Goal: Information Seeking & Learning: Check status

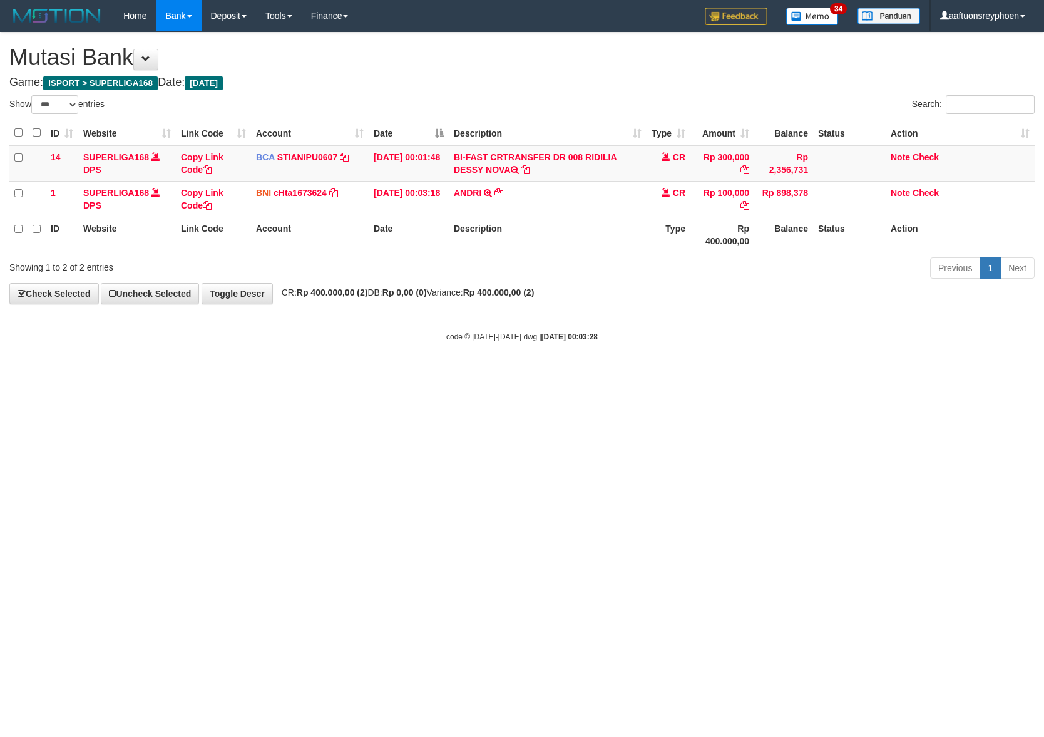
select select "***"
drag, startPoint x: 604, startPoint y: 463, endPoint x: 767, endPoint y: 434, distance: 165.3
click at [707, 374] on html "Toggle navigation Home Bank Account List Load By Website Group [ISPORT] SUPERLI…" at bounding box center [522, 187] width 1044 height 374
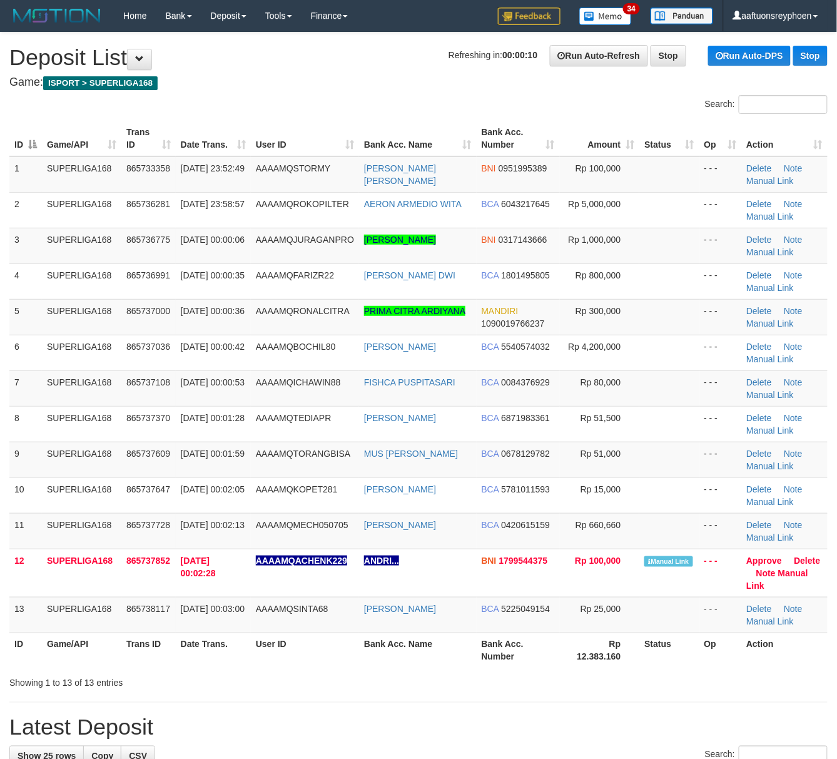
click at [46, 340] on tbody "1 SUPERLIGA168 865733358 31/08/2025 23:52:49 AAAAMQSTORMY RESSA ELDA FIANI BNI …" at bounding box center [418, 394] width 819 height 477
drag, startPoint x: 0, startPoint y: 0, endPoint x: 1, endPoint y: 389, distance: 389.3
click at [197, 366] on td "01/09/2025 00:00:42" at bounding box center [213, 353] width 75 height 36
drag, startPoint x: 10, startPoint y: 308, endPoint x: 0, endPoint y: 308, distance: 10.0
click at [3, 308] on div "ID Game/API Trans ID Date Trans. User ID Bank Acc. Name Bank Acc. Number Amount…" at bounding box center [418, 394] width 837 height 555
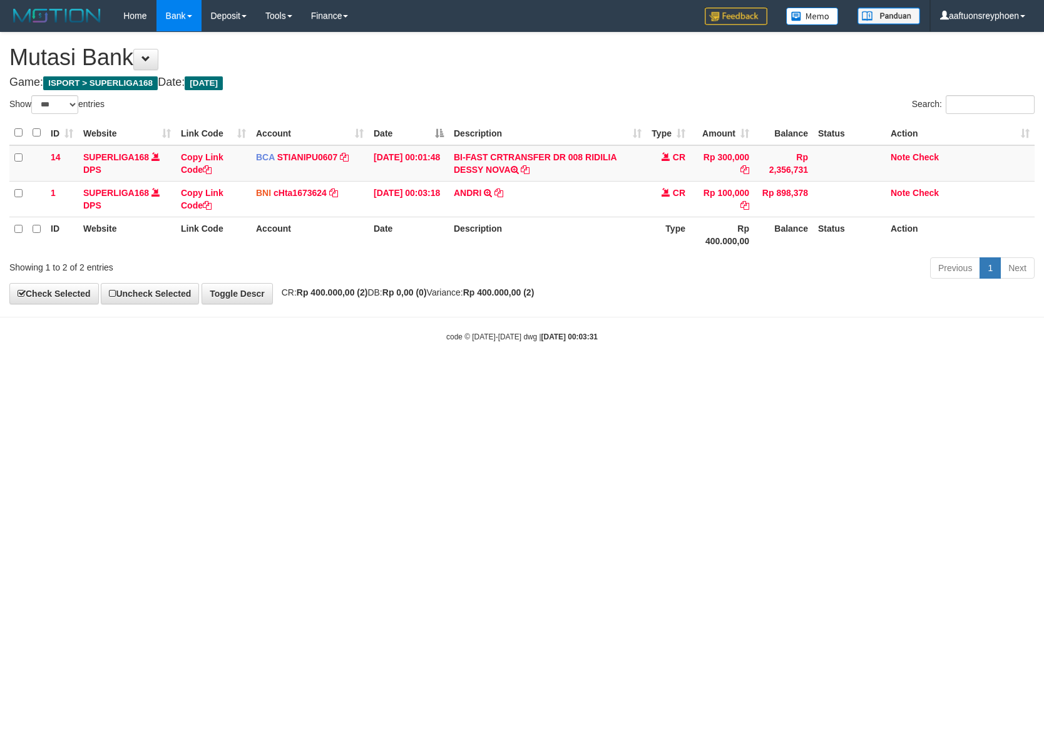
select select "***"
drag, startPoint x: 389, startPoint y: 396, endPoint x: 494, endPoint y: 386, distance: 106.3
click at [439, 374] on html "Toggle navigation Home Bank Account List Load By Website Group [ISPORT] SUPERLI…" at bounding box center [522, 187] width 1044 height 374
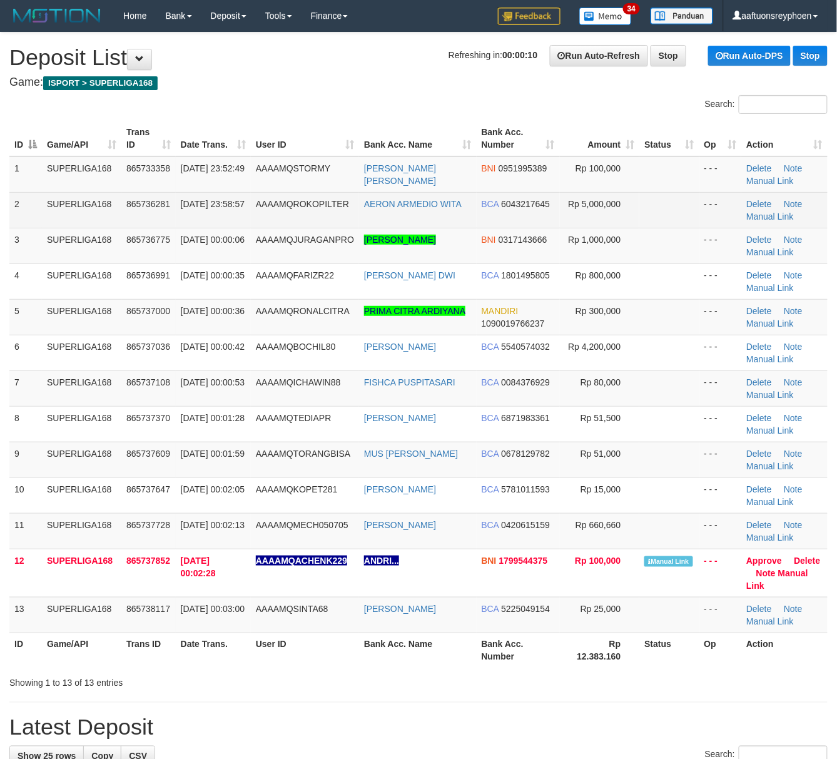
drag, startPoint x: 69, startPoint y: 218, endPoint x: 15, endPoint y: 227, distance: 54.4
click at [28, 224] on tr "2 SUPERLIGA168 865736281 31/08/2025 23:58:57 AAAAMQROKOPILTER AERON ARMEDIO WIT…" at bounding box center [418, 210] width 819 height 36
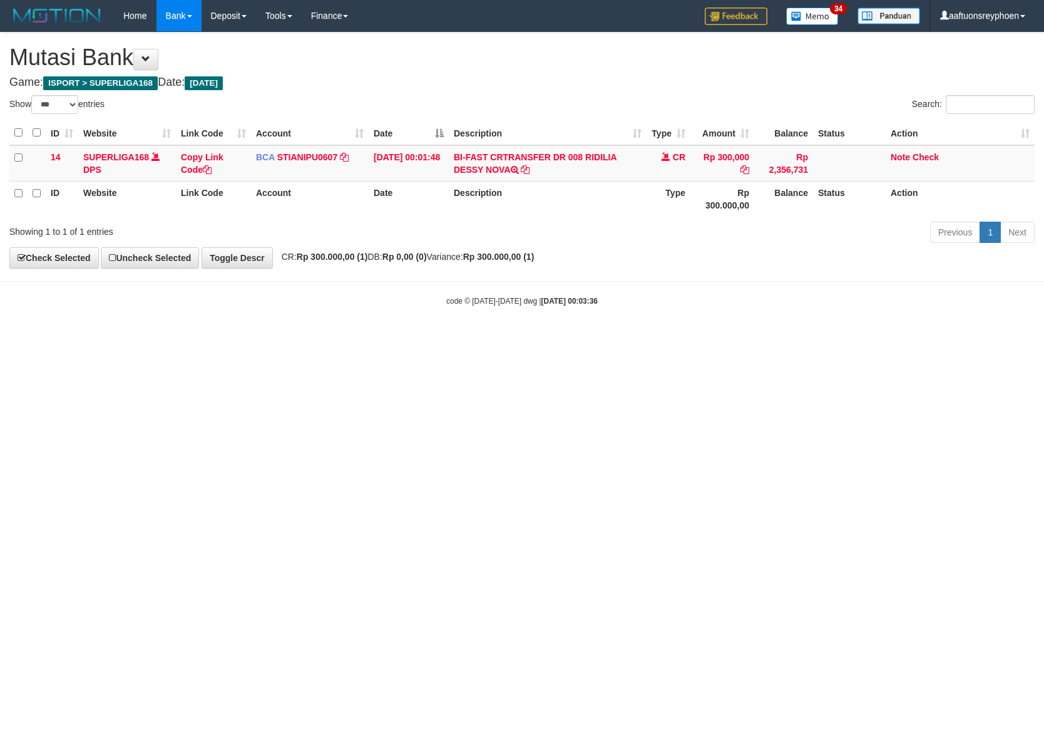
select select "***"
click at [570, 338] on html "Toggle navigation Home Bank Account List Load By Website Group [ISPORT] SUPERLI…" at bounding box center [522, 169] width 1044 height 338
click at [566, 338] on html "Toggle navigation Home Bank Account List Load By Website Group [ISPORT] SUPERLI…" at bounding box center [522, 169] width 1044 height 338
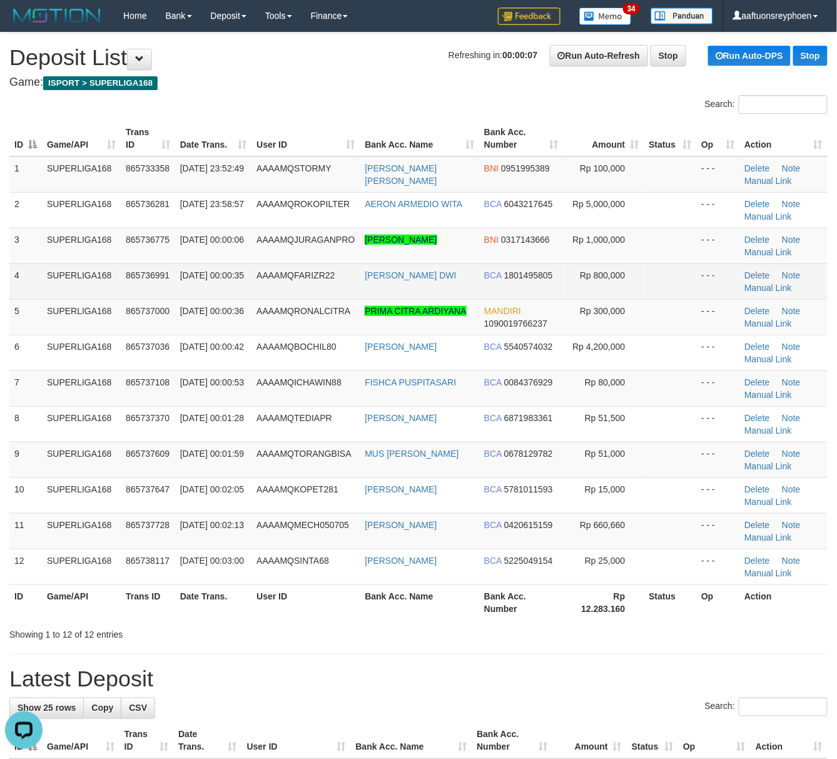
drag, startPoint x: 292, startPoint y: 267, endPoint x: 10, endPoint y: 292, distance: 282.8
click at [279, 278] on td "AAAAMQFARIZR22" at bounding box center [306, 282] width 108 height 36
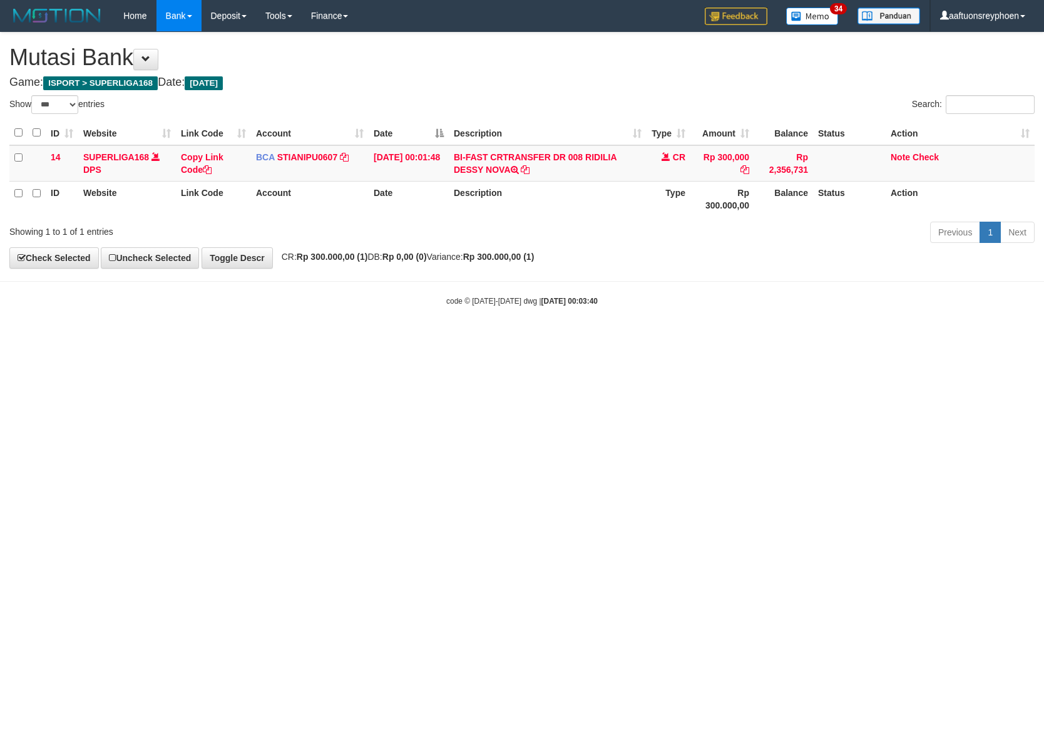
select select "***"
click at [926, 274] on body "Toggle navigation Home Bank Account List Load By Website Group [ISPORT] SUPERLI…" at bounding box center [522, 169] width 1044 height 338
drag, startPoint x: 802, startPoint y: 314, endPoint x: 877, endPoint y: 311, distance: 74.5
click at [871, 312] on body "Toggle navigation Home Bank Account List Load By Website Group [ISPORT] SUPERLI…" at bounding box center [522, 169] width 1044 height 338
drag, startPoint x: 566, startPoint y: 351, endPoint x: 1039, endPoint y: 311, distance: 474.8
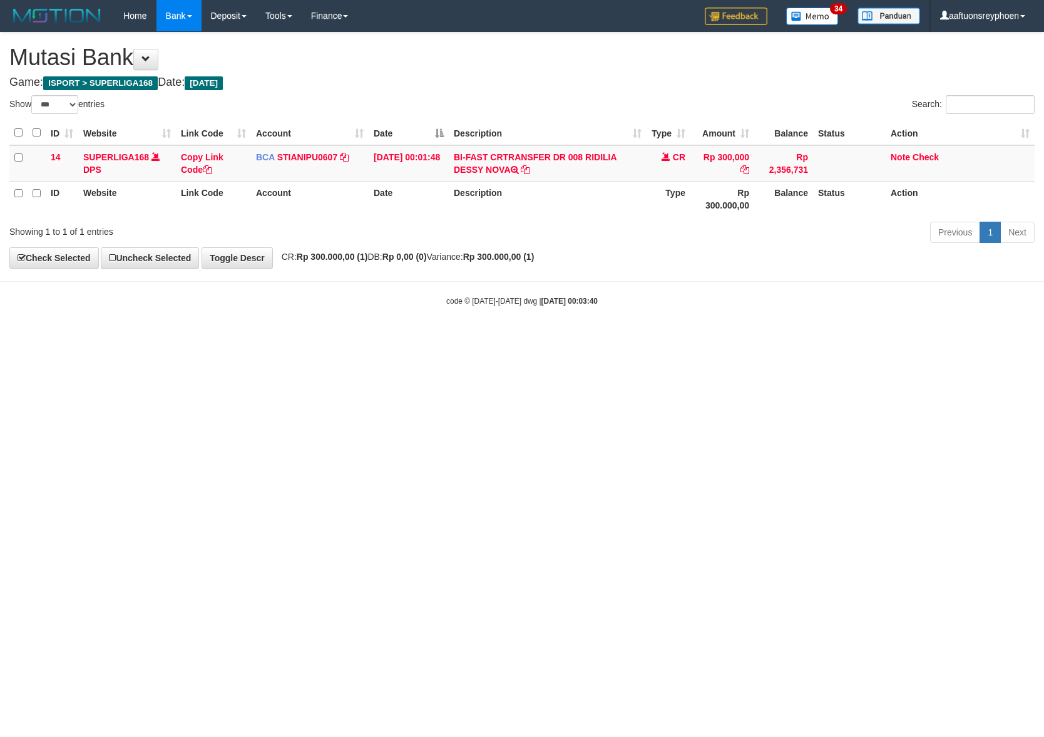
click at [586, 338] on html "Toggle navigation Home Bank Account List Load By Website Group [ISPORT] SUPERLI…" at bounding box center [522, 169] width 1044 height 338
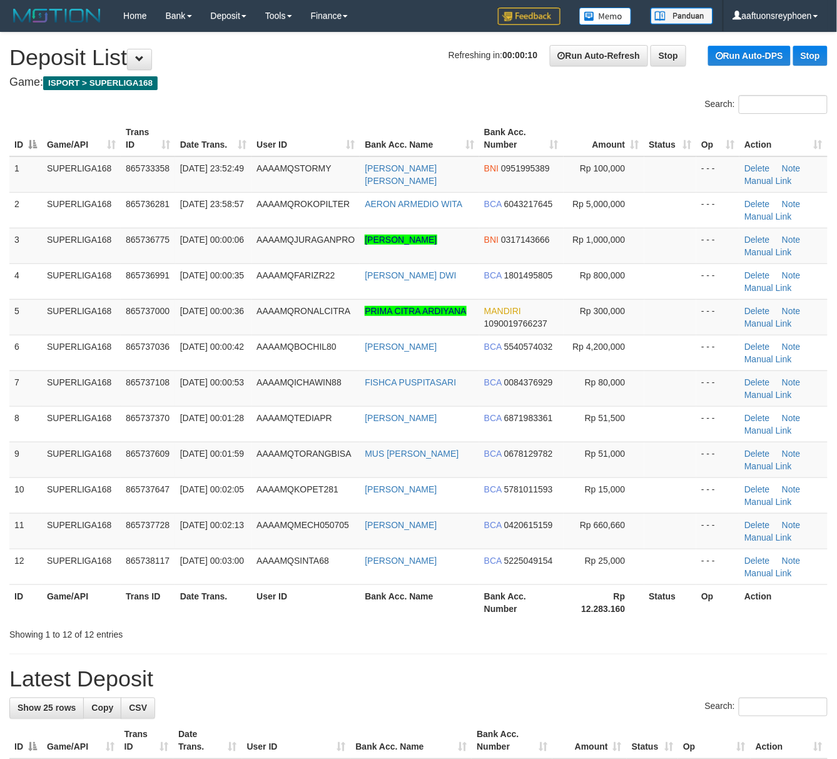
click at [28, 287] on tr "4 SUPERLIGA168 865736991 01/09/2025 00:00:35 AAAAMQFARIZR22 FARIZ RACHMAT DWI B…" at bounding box center [418, 282] width 819 height 36
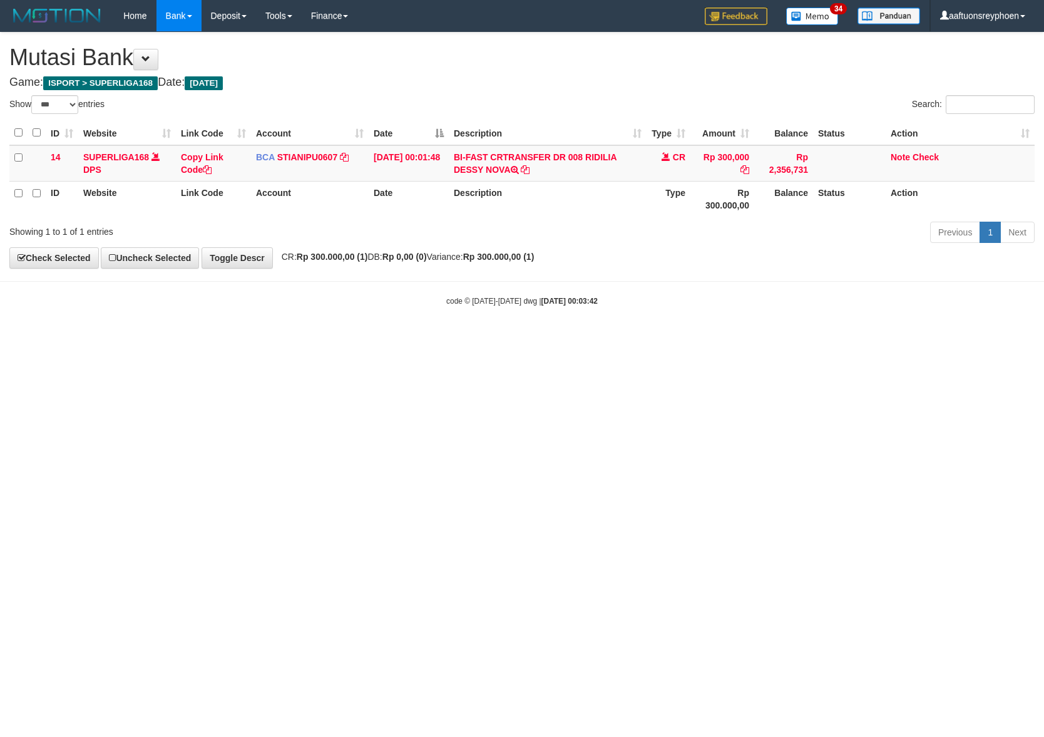
select select "***"
drag, startPoint x: 0, startPoint y: 0, endPoint x: 595, endPoint y: 366, distance: 698.0
click at [595, 338] on html "Toggle navigation Home Bank Account List Load By Website Group [ISPORT] SUPERLI…" at bounding box center [522, 169] width 1044 height 338
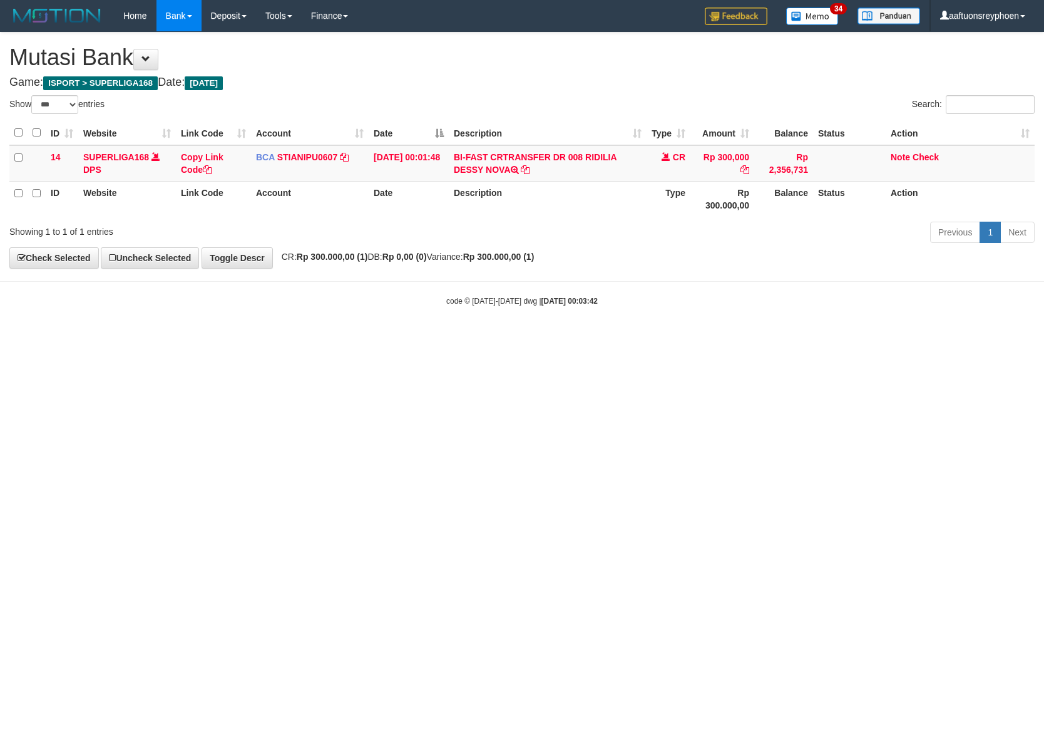
click at [596, 338] on html "Toggle navigation Home Bank Account List Load By Website Group [ISPORT] SUPERLI…" at bounding box center [522, 169] width 1044 height 338
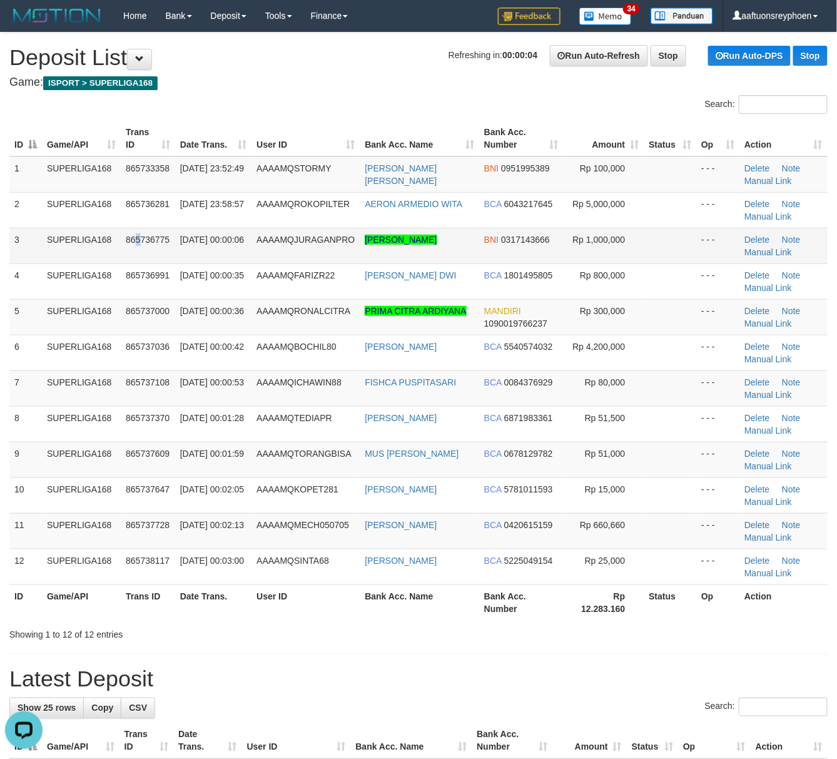
click at [138, 242] on span "865736775" at bounding box center [148, 240] width 44 height 10
click at [141, 242] on span "865736775" at bounding box center [148, 240] width 44 height 10
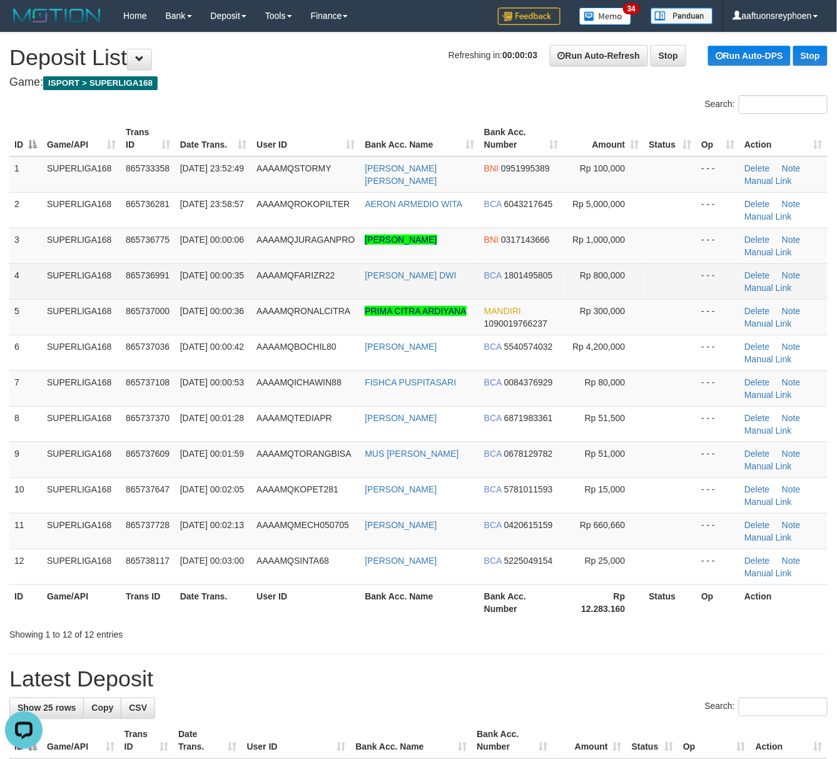
click at [126, 264] on td "865736991" at bounding box center [148, 282] width 54 height 36
drag, startPoint x: 126, startPoint y: 264, endPoint x: 1, endPoint y: 292, distance: 128.9
click at [126, 264] on td "865736991" at bounding box center [148, 282] width 54 height 36
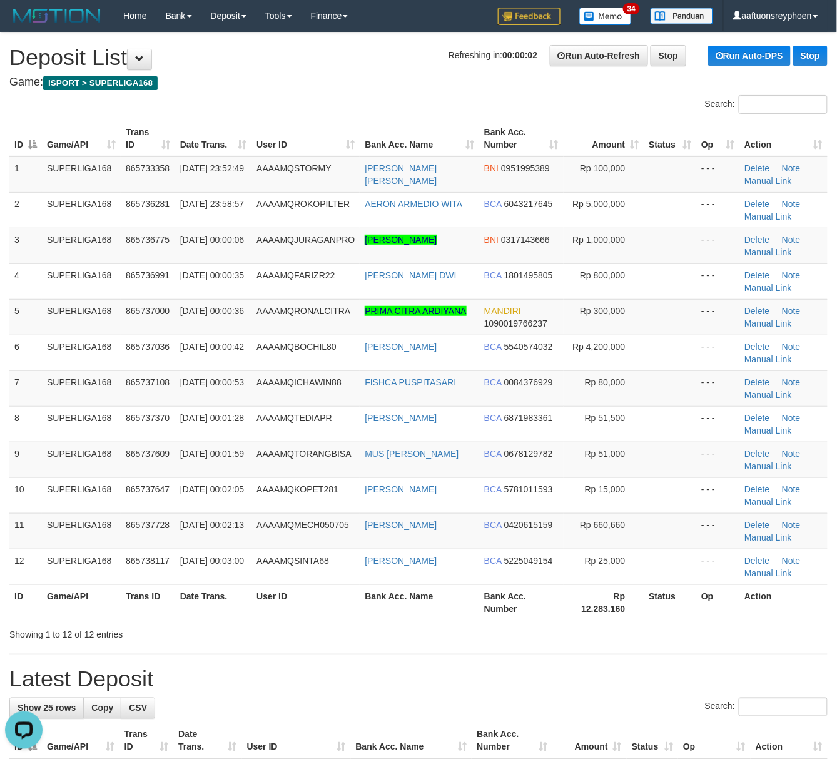
drag, startPoint x: 79, startPoint y: 299, endPoint x: 4, endPoint y: 304, distance: 75.2
click at [26, 301] on tr "5 SUPERLIGA168 865737000 01/09/2025 00:00:36 AAAAMQRONALCITRA PRIMA CITRA ARDIY…" at bounding box center [418, 317] width 819 height 36
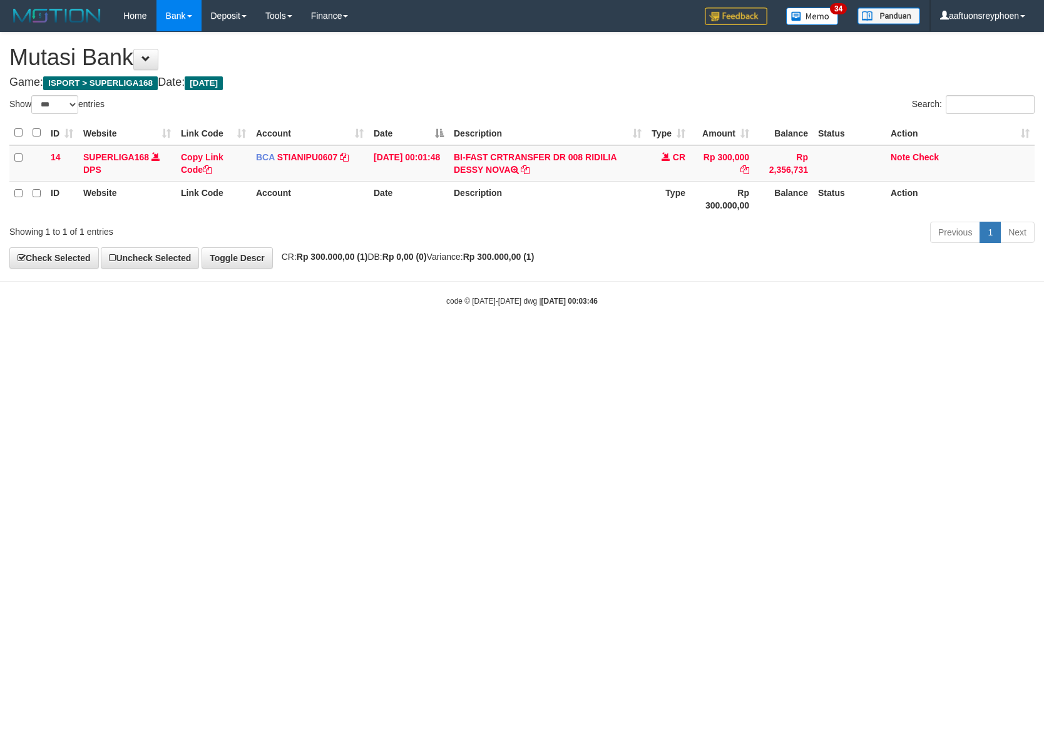
select select "***"
drag, startPoint x: 599, startPoint y: 426, endPoint x: 626, endPoint y: 433, distance: 27.9
click at [602, 338] on html "Toggle navigation Home Bank Account List Load By Website Group [ISPORT] SUPERLI…" at bounding box center [522, 169] width 1044 height 338
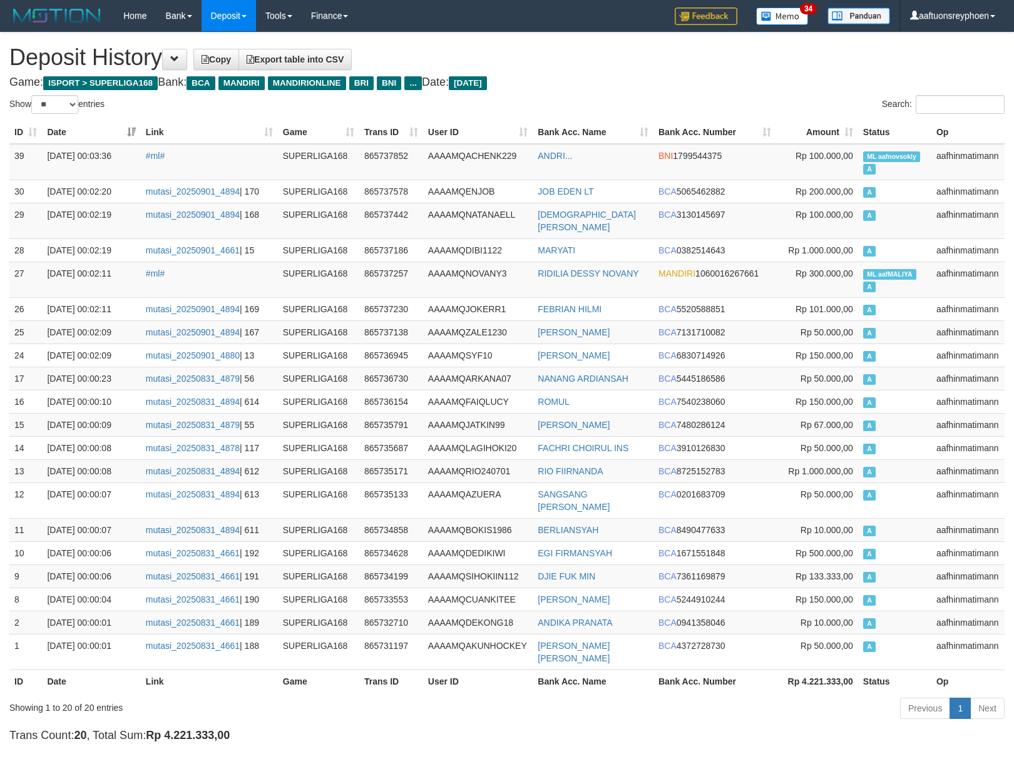
select select "**"
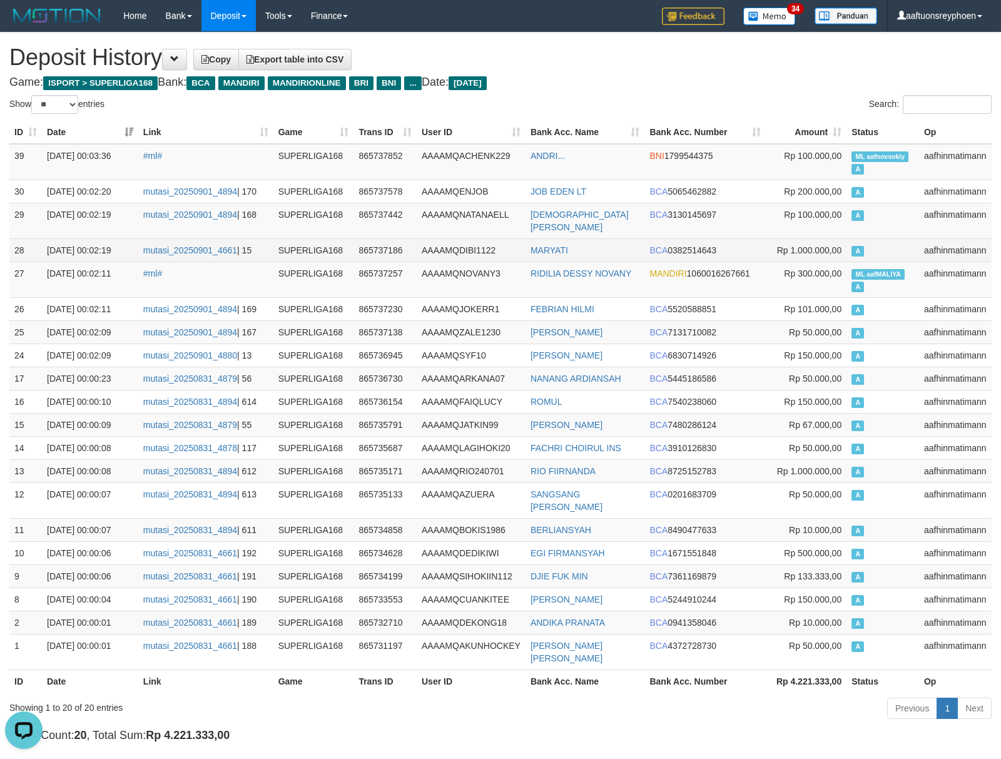
click at [872, 238] on td "A" at bounding box center [883, 249] width 73 height 23
drag, startPoint x: 872, startPoint y: 235, endPoint x: 684, endPoint y: 273, distance: 192.1
click at [867, 241] on td "A" at bounding box center [883, 249] width 73 height 23
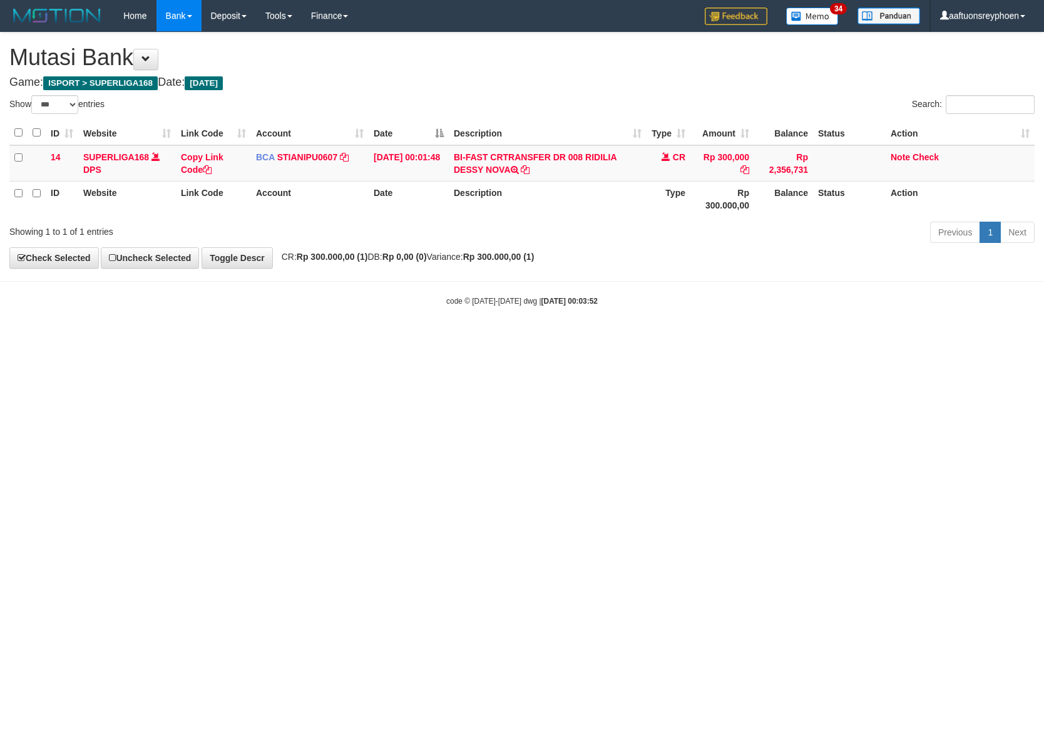
select select "***"
drag, startPoint x: 582, startPoint y: 408, endPoint x: 1040, endPoint y: 368, distance: 459.9
click at [750, 338] on html "Toggle navigation Home Bank Account List Load By Website Group [ISPORT] SUPERLI…" at bounding box center [522, 169] width 1044 height 338
select select "***"
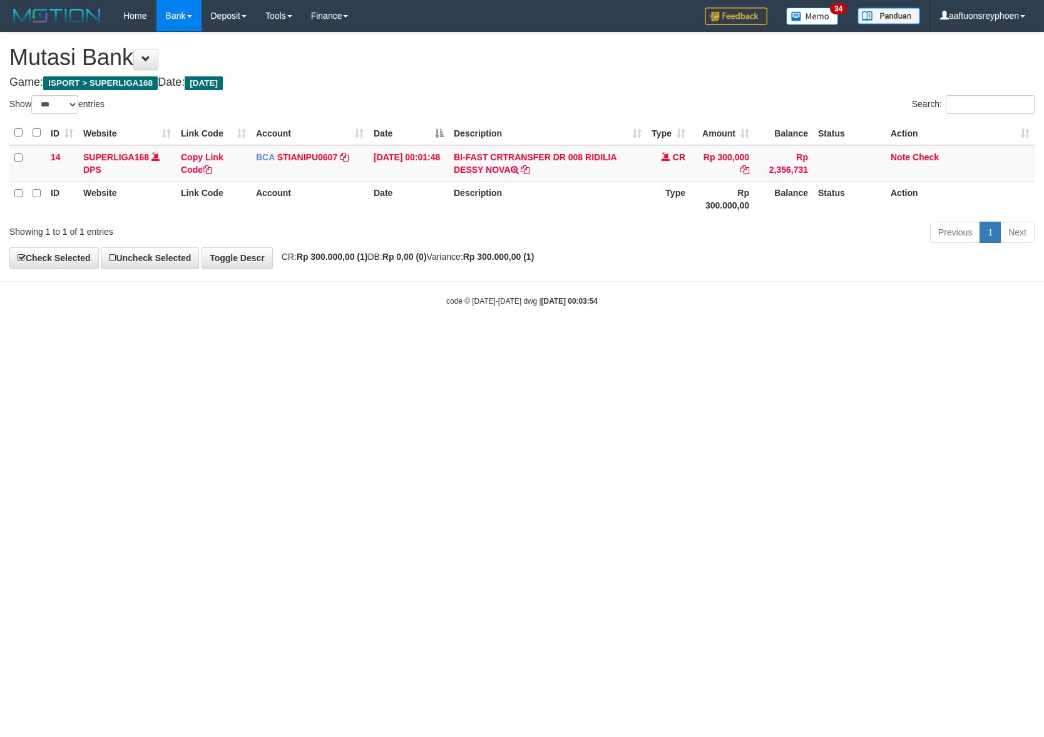
drag, startPoint x: 442, startPoint y: 419, endPoint x: 973, endPoint y: 402, distance: 531.1
click at [452, 338] on html "Toggle navigation Home Bank Account List Load By Website Group [ISPORT] SUPERLI…" at bounding box center [522, 169] width 1044 height 338
click at [1035, 338] on html "Toggle navigation Home Bank Account List Load By Website Group [ISPORT] SUPERLI…" at bounding box center [522, 169] width 1044 height 338
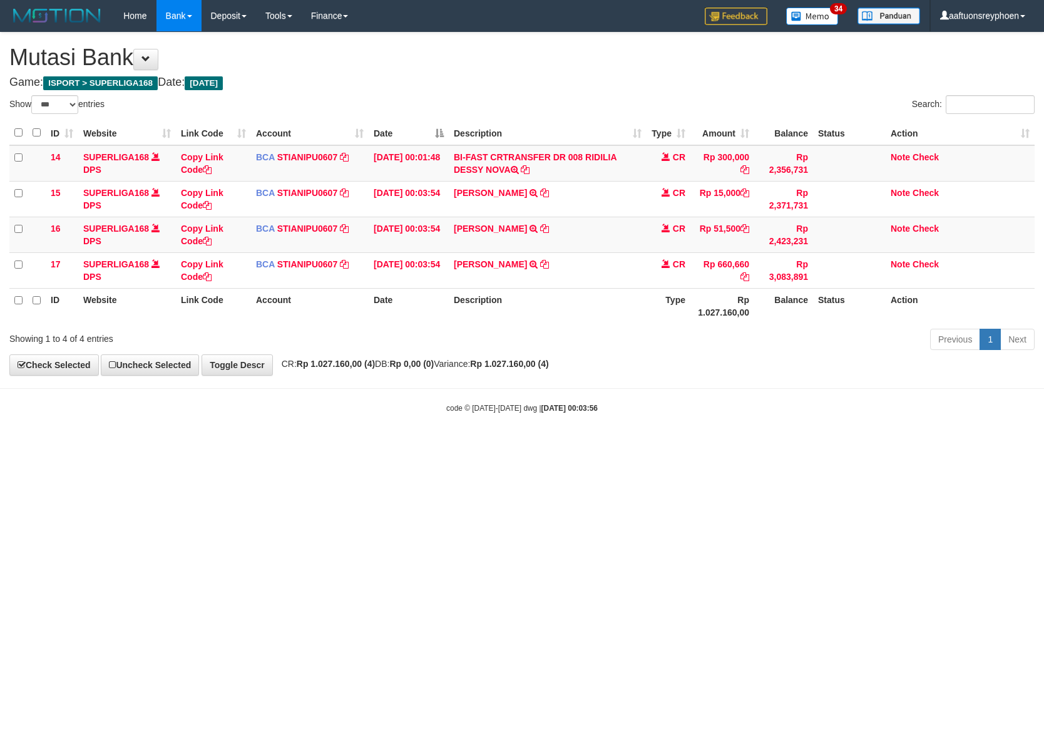
select select "***"
drag, startPoint x: 555, startPoint y: 26, endPoint x: 561, endPoint y: 28, distance: 7.1
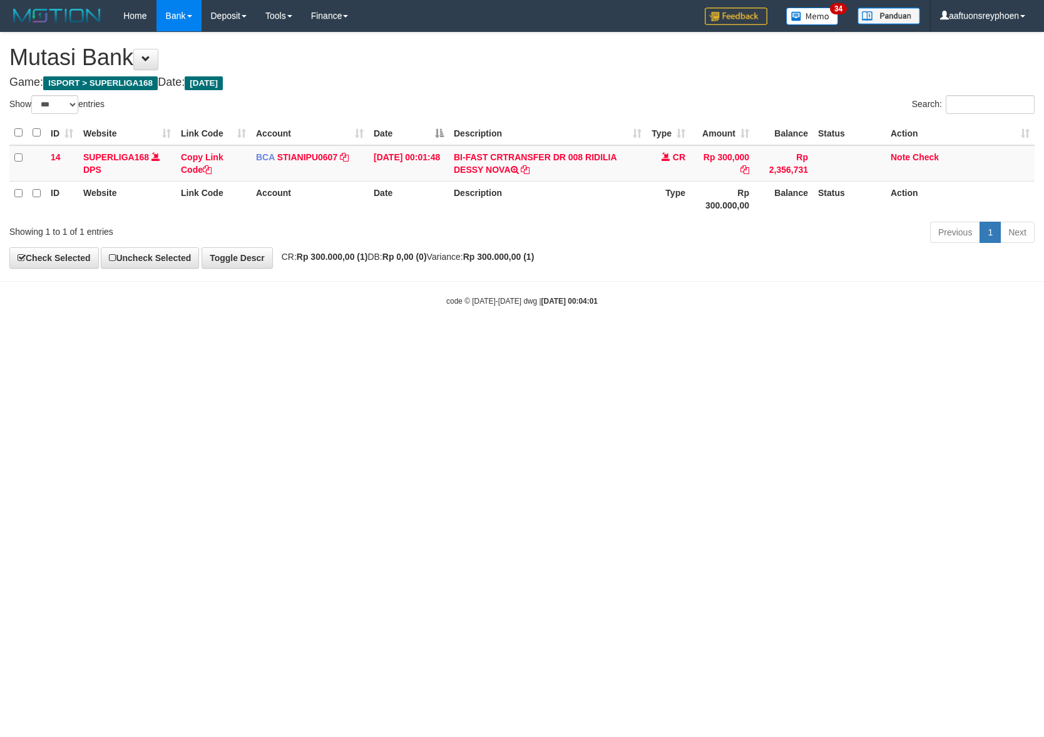
select select "***"
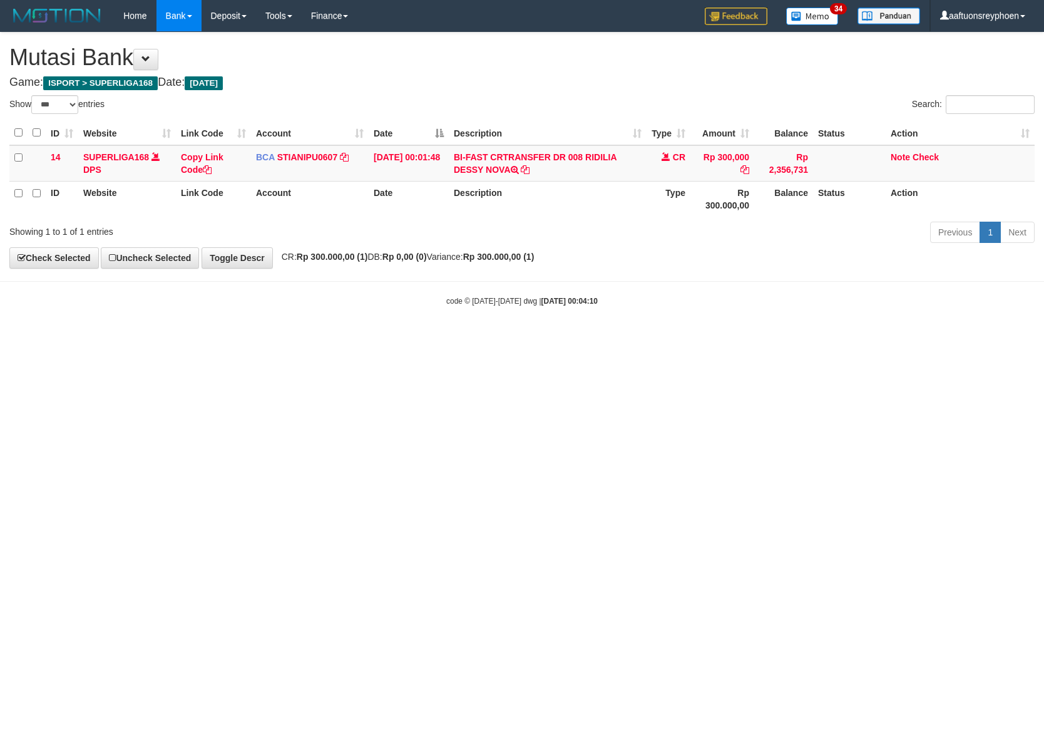
select select "***"
click at [533, 338] on html "Toggle navigation Home Bank Account List Load By Website Group [ISPORT] SUPERLI…" at bounding box center [522, 169] width 1044 height 338
select select "***"
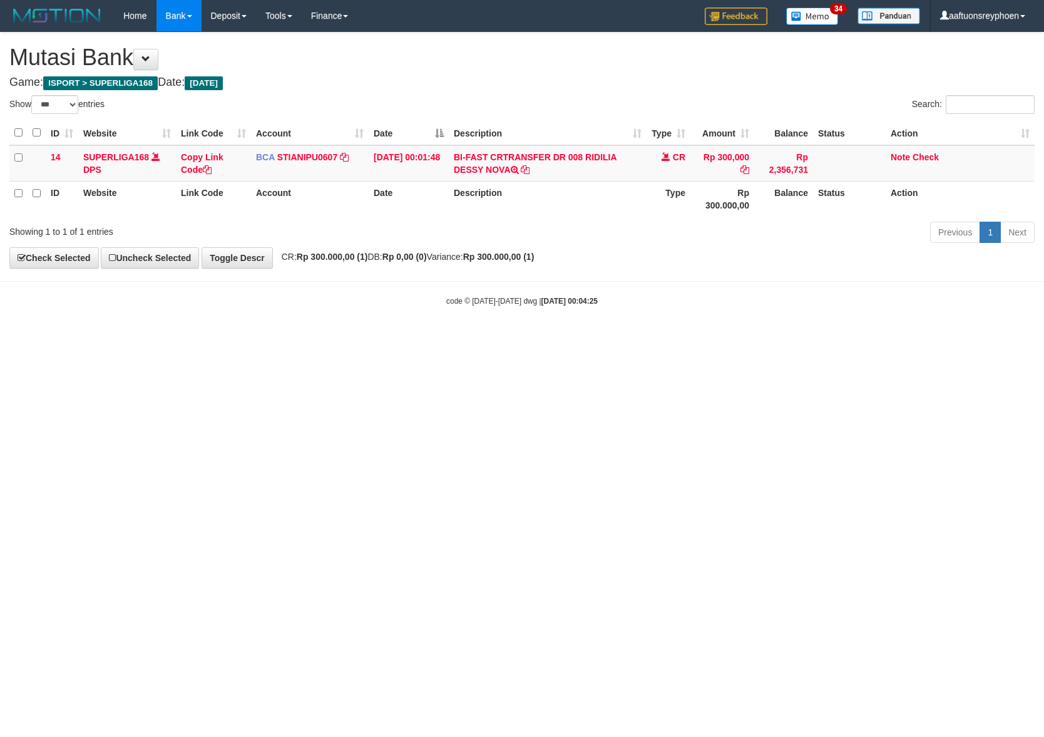
select select "***"
click at [536, 338] on html "Toggle navigation Home Bank Account List Load By Website Group [ISPORT] SUPERLI…" at bounding box center [522, 169] width 1044 height 338
select select "***"
drag, startPoint x: 497, startPoint y: 406, endPoint x: 521, endPoint y: 406, distance: 24.4
click at [512, 338] on html "Toggle navigation Home Bank Account List Load By Website Group [ISPORT] SUPERLI…" at bounding box center [522, 169] width 1044 height 338
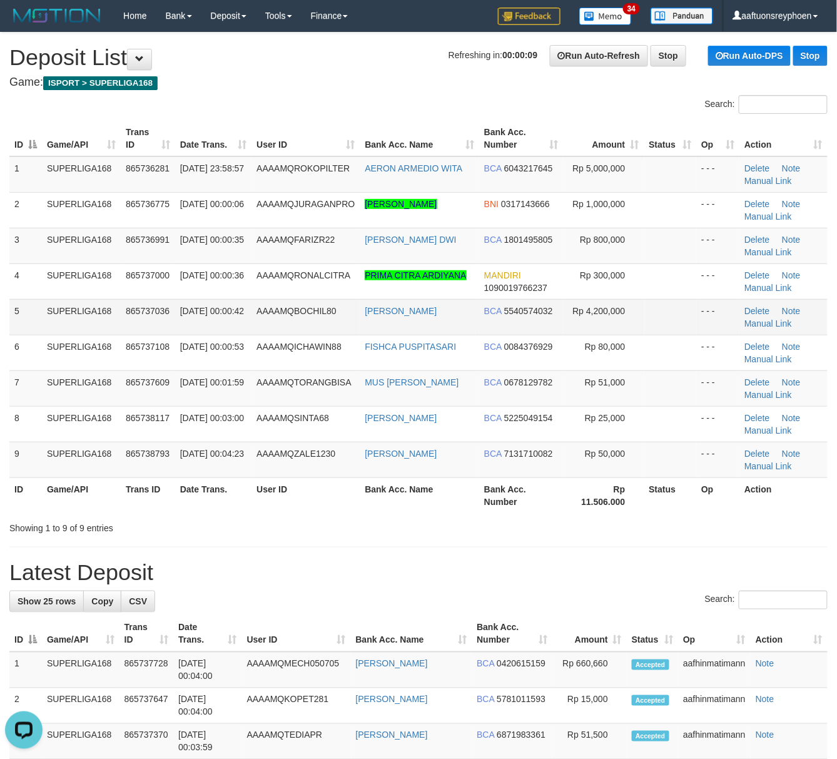
click at [42, 315] on td "SUPERLIGA168" at bounding box center [81, 317] width 79 height 36
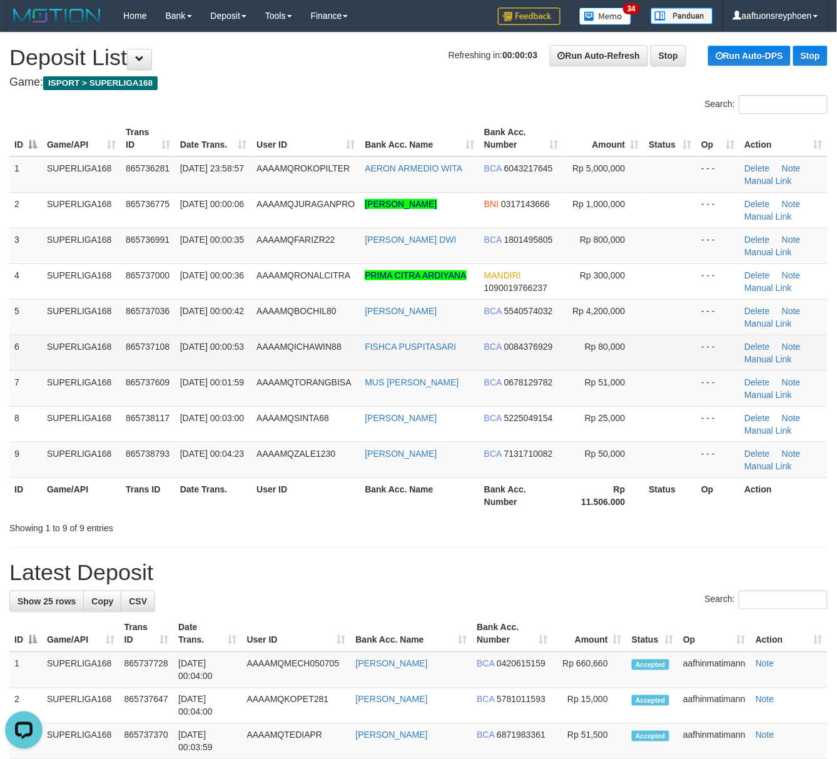
click at [41, 361] on td "6" at bounding box center [25, 353] width 33 height 36
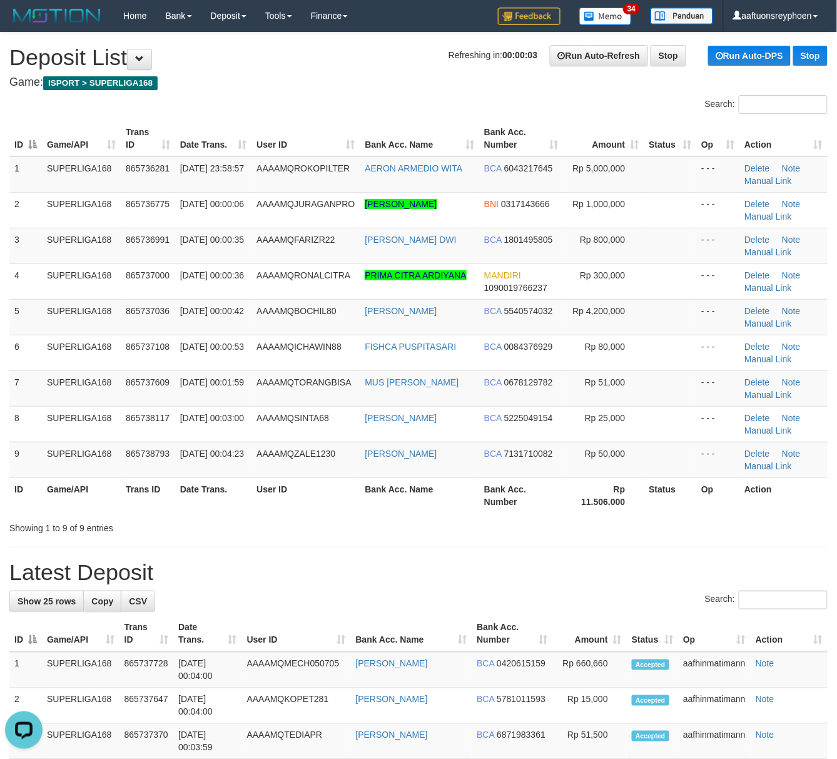
drag, startPoint x: 41, startPoint y: 361, endPoint x: 0, endPoint y: 363, distance: 40.7
click at [41, 361] on tr "6 SUPERLIGA168 865737108 01/09/2025 00:00:53 AAAAMQICHAWIN88 FISHCA PUSPITASARI…" at bounding box center [418, 353] width 819 height 36
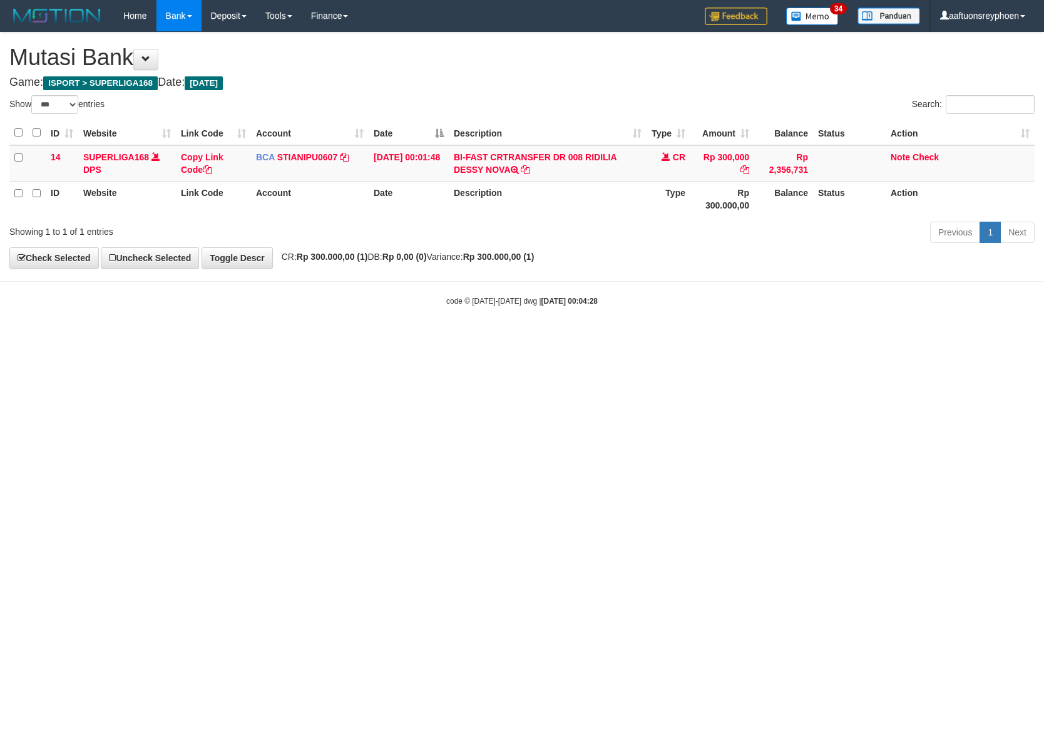
select select "***"
drag, startPoint x: 547, startPoint y: 432, endPoint x: 1042, endPoint y: 396, distance: 495.8
click at [590, 338] on html "Toggle navigation Home Bank Account List Load By Website Group [ISPORT] SUPERLI…" at bounding box center [522, 169] width 1044 height 338
drag, startPoint x: 674, startPoint y: 421, endPoint x: 752, endPoint y: 446, distance: 81.6
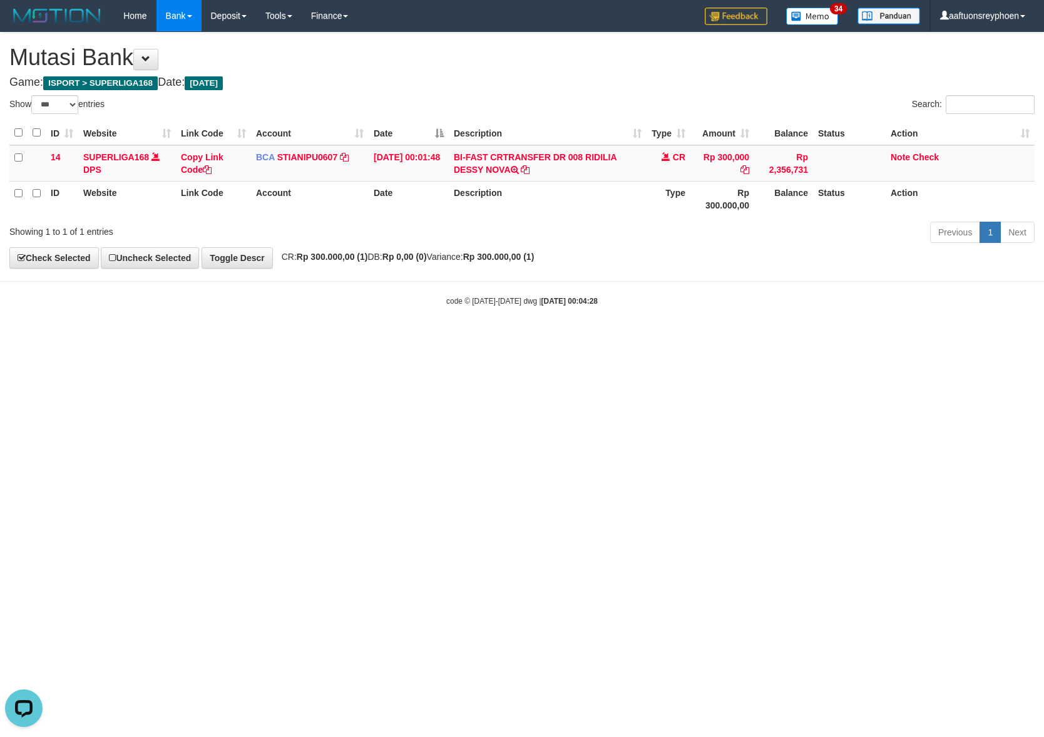
click at [678, 338] on html "Toggle navigation Home Bank Account List Load By Website Group [ISPORT] SUPERLI…" at bounding box center [522, 169] width 1044 height 338
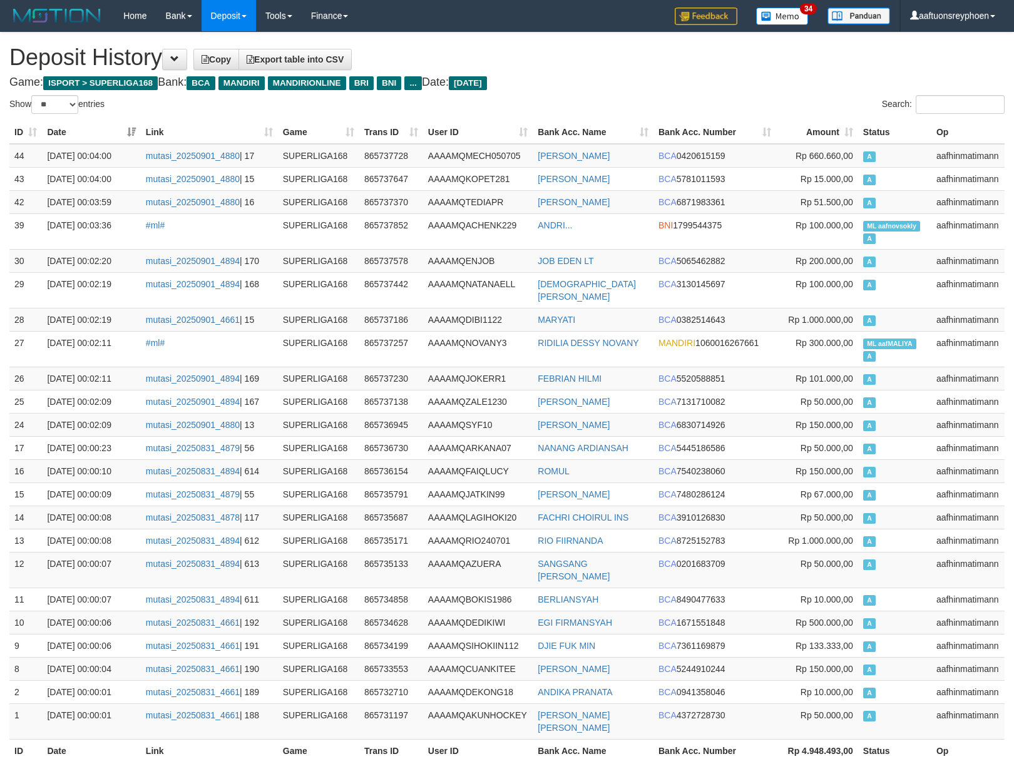
select select "**"
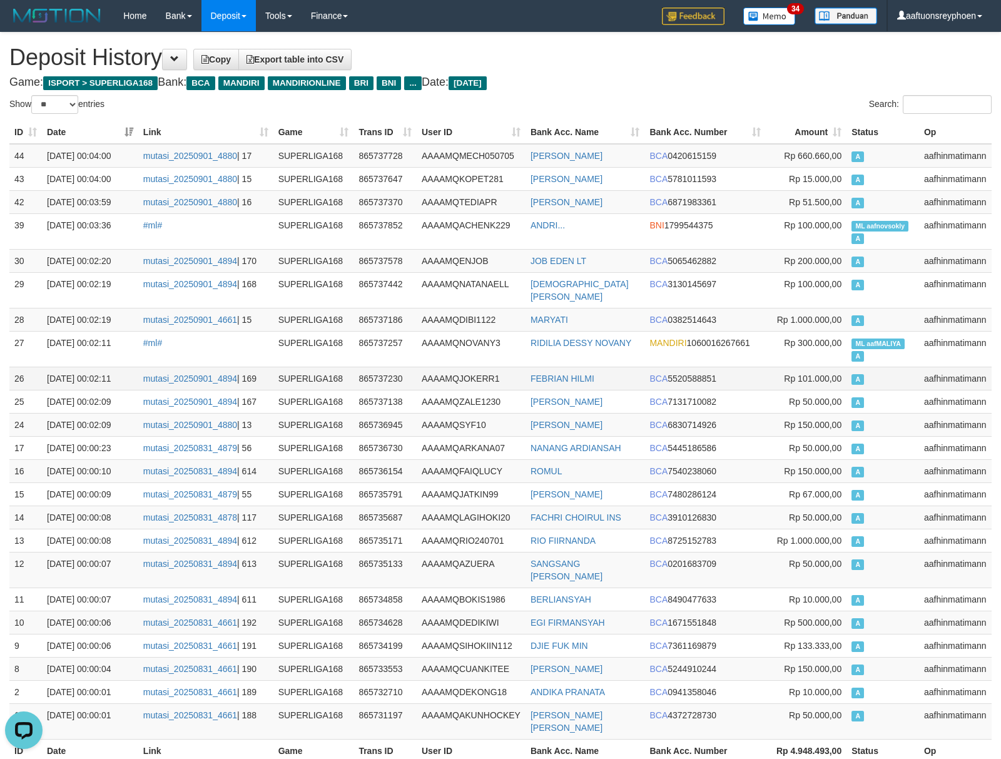
click at [912, 378] on td "A" at bounding box center [883, 378] width 73 height 23
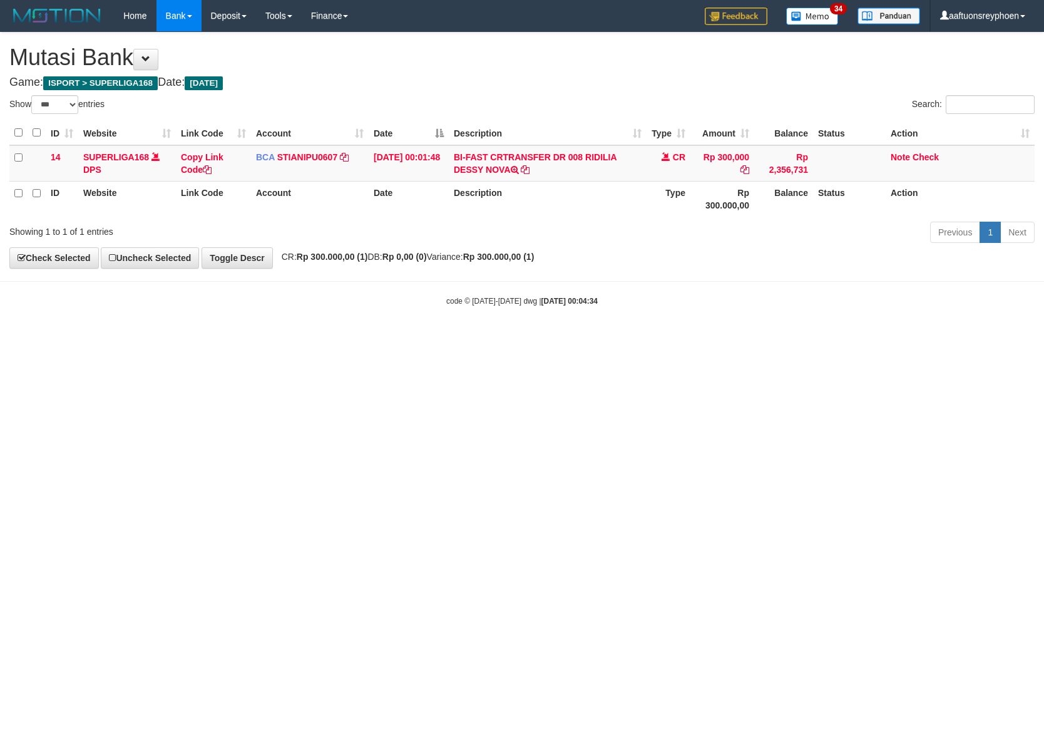
select select "***"
click at [645, 338] on html "Toggle navigation Home Bank Account List Load By Website Group [ISPORT] SUPERLI…" at bounding box center [522, 169] width 1044 height 338
drag, startPoint x: 623, startPoint y: 408, endPoint x: 744, endPoint y: 394, distance: 121.6
click at [721, 338] on html "Toggle navigation Home Bank Account List Load By Website Group [ISPORT] SUPERLI…" at bounding box center [522, 169] width 1044 height 338
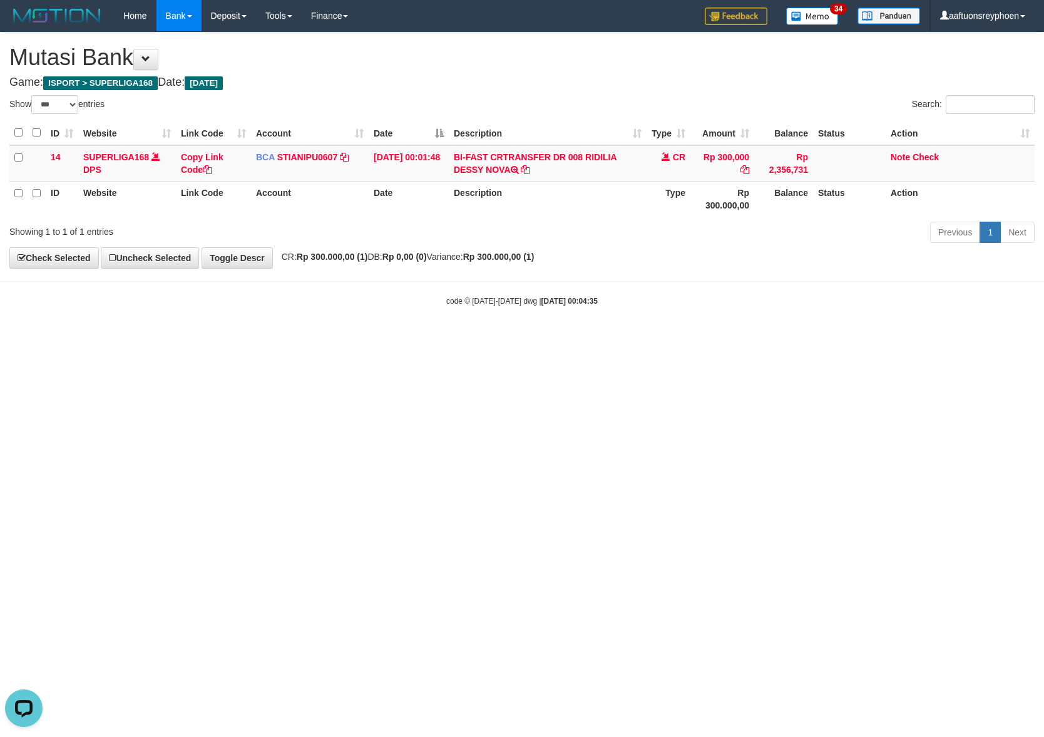
drag, startPoint x: 364, startPoint y: 446, endPoint x: 384, endPoint y: 444, distance: 20.7
click at [382, 338] on html "Toggle navigation Home Bank Account List Load By Website Group [ISPORT] SUPERLI…" at bounding box center [522, 169] width 1044 height 338
drag, startPoint x: 999, startPoint y: 362, endPoint x: 979, endPoint y: 361, distance: 20.0
click at [1000, 338] on html "Toggle navigation Home Bank Account List Load By Website Group [ISPORT] SUPERLI…" at bounding box center [522, 169] width 1044 height 338
click at [462, 338] on html "Toggle navigation Home Bank Account List Load By Website Group [ISPORT] SUPERLI…" at bounding box center [522, 169] width 1044 height 338
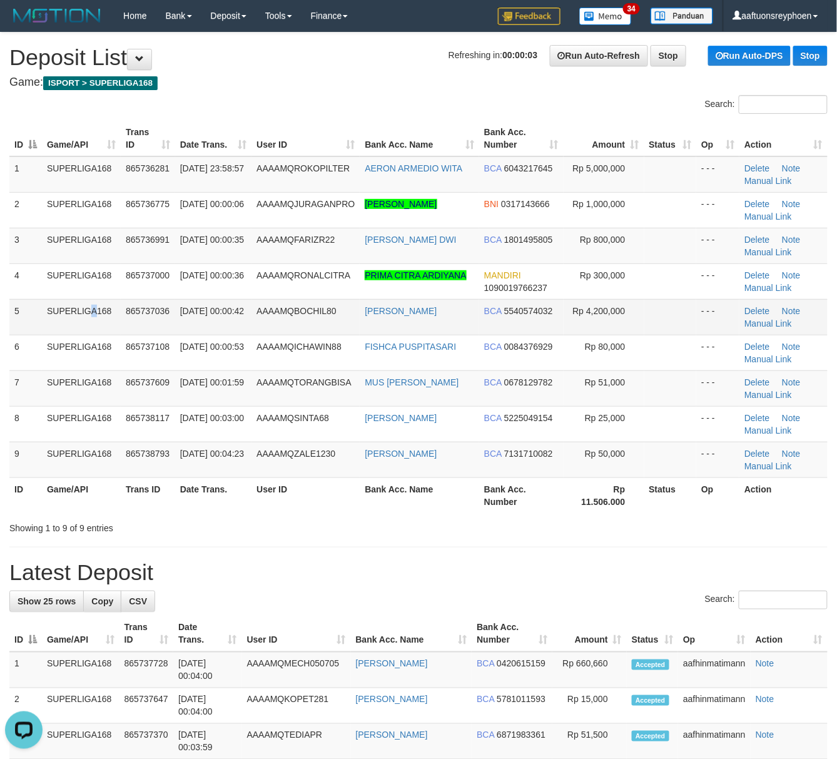
drag, startPoint x: 63, startPoint y: 307, endPoint x: 0, endPoint y: 303, distance: 62.7
click at [48, 305] on td "SUPERLIGA168" at bounding box center [81, 317] width 79 height 36
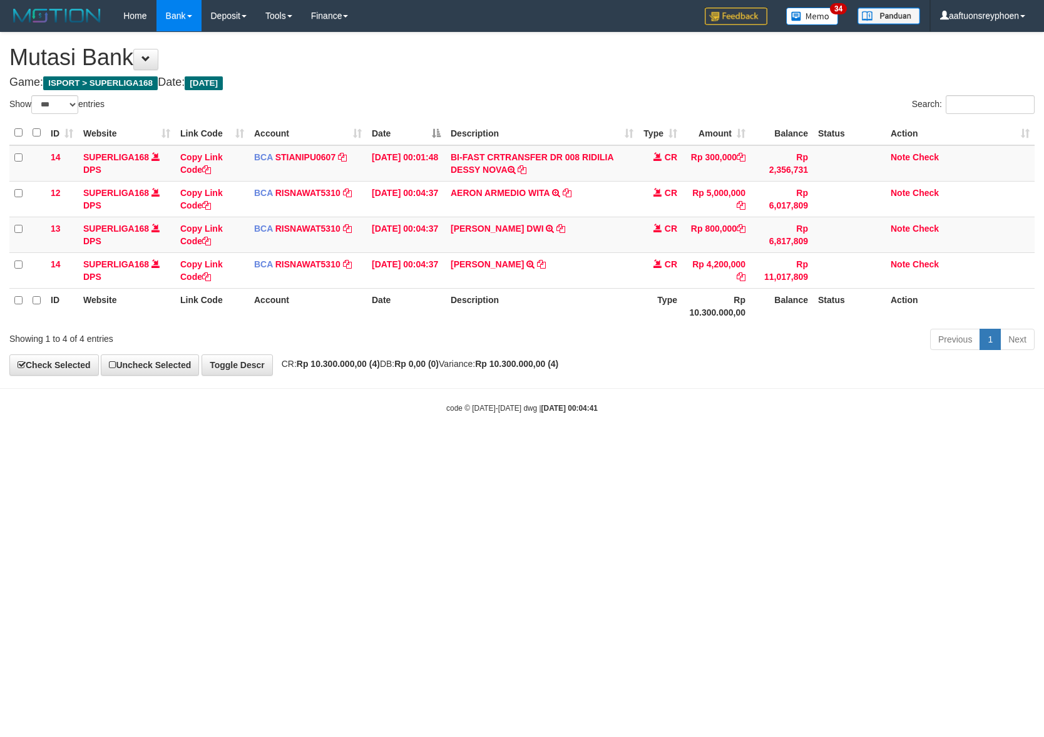
select select "***"
click at [647, 432] on body "Toggle navigation Home Bank Account List Load By Website Group [ISPORT] SUPERLI…" at bounding box center [522, 222] width 1044 height 445
select select "***"
click at [600, 428] on body "Toggle navigation Home Bank Account List Load By Website Group [ISPORT] SUPERLI…" at bounding box center [522, 222] width 1044 height 445
drag, startPoint x: 597, startPoint y: 427, endPoint x: 1042, endPoint y: 394, distance: 445.6
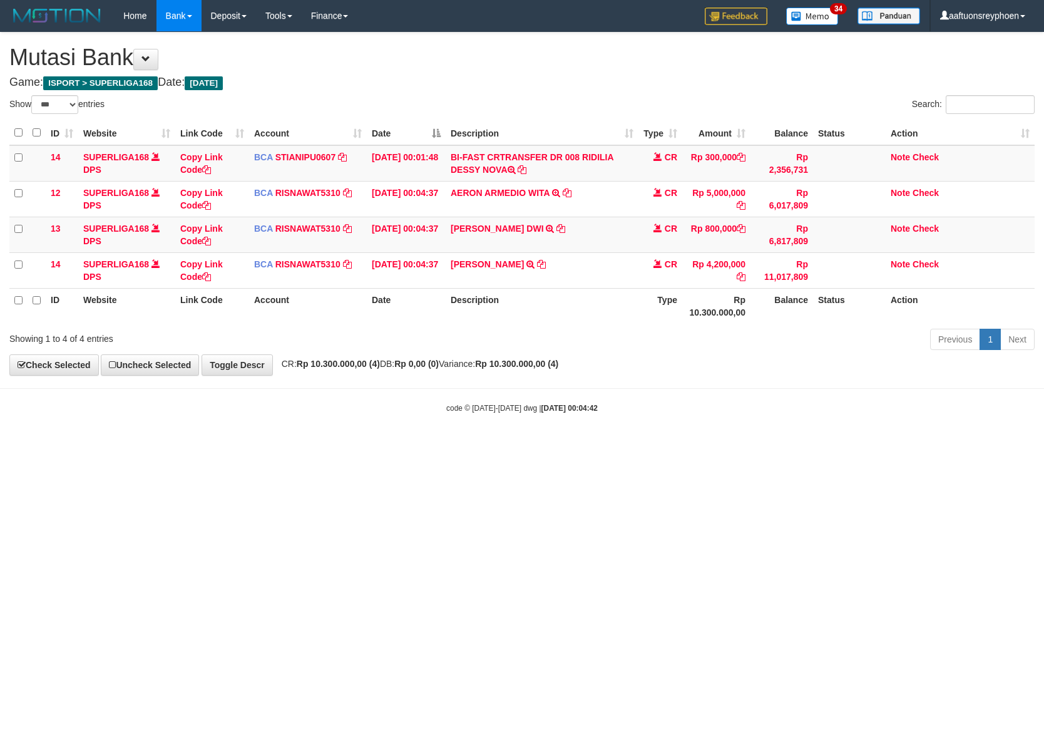
click at [614, 426] on body "Toggle navigation Home Bank Account List Load By Website Group [ISPORT] SUPERLI…" at bounding box center [522, 222] width 1044 height 445
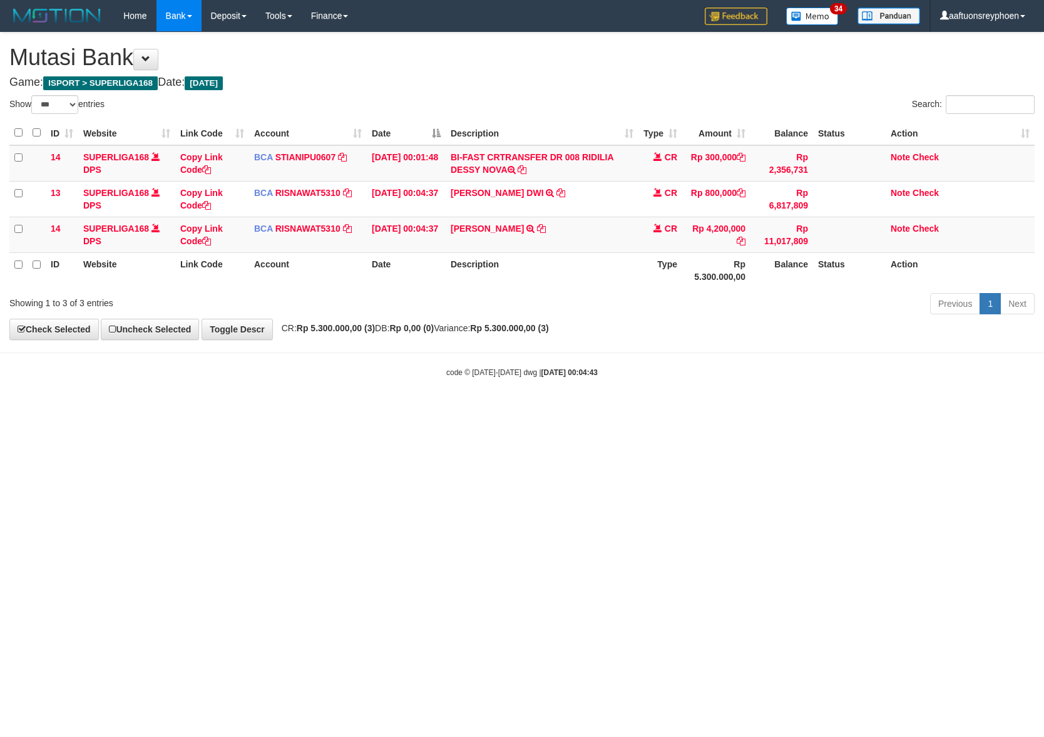
select select "***"
drag, startPoint x: 664, startPoint y: 424, endPoint x: 1042, endPoint y: 364, distance: 382.3
click at [732, 409] on html "Toggle navigation Home Bank Account List Load By Website Group [ISPORT] SUPERLI…" at bounding box center [522, 204] width 1044 height 409
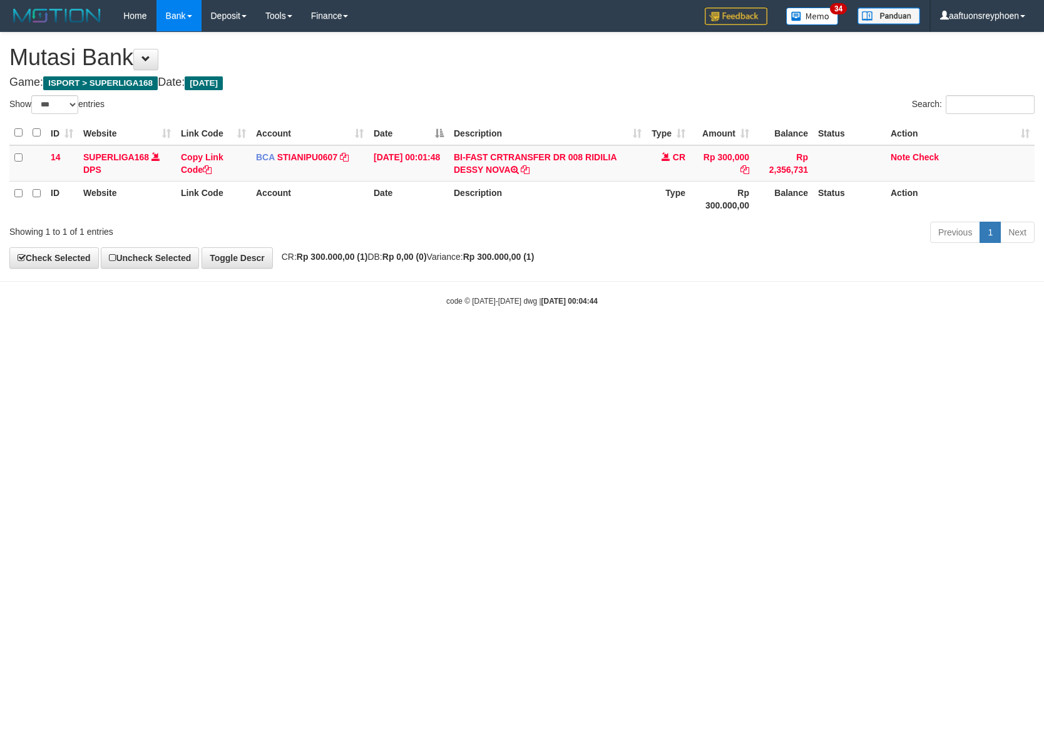
select select "***"
click at [568, 210] on th "Description" at bounding box center [548, 199] width 198 height 36
drag, startPoint x: 0, startPoint y: 0, endPoint x: 980, endPoint y: 248, distance: 1011.0
click at [571, 210] on th "Description" at bounding box center [548, 199] width 198 height 36
drag, startPoint x: 596, startPoint y: 404, endPoint x: 702, endPoint y: 394, distance: 105.6
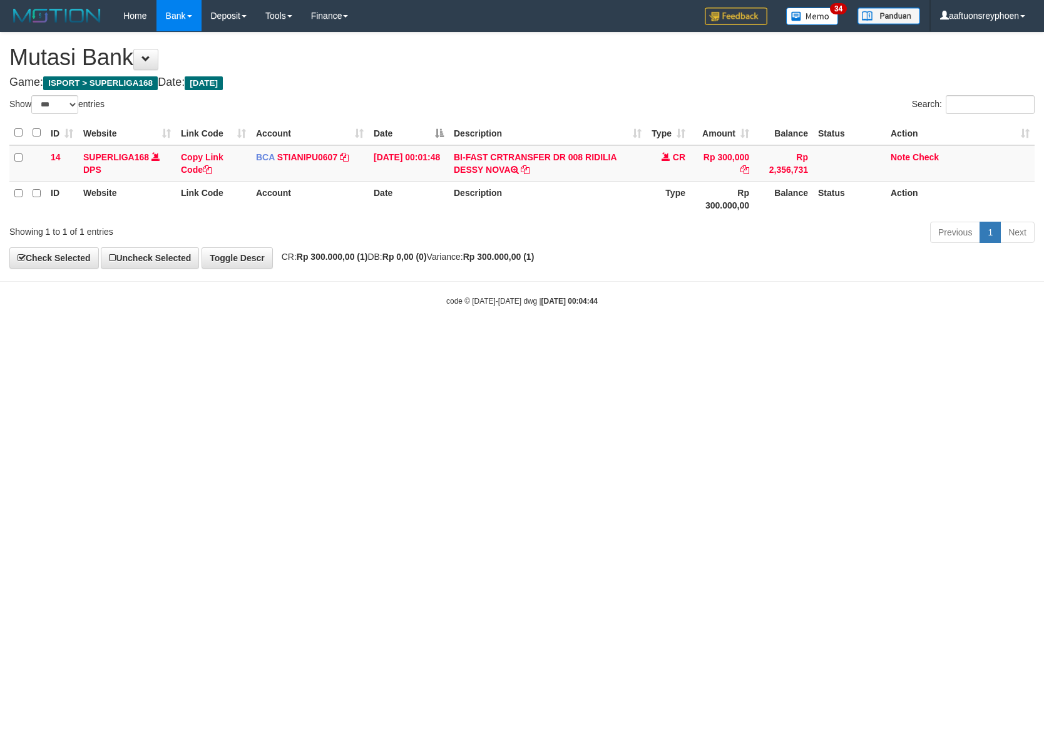
click at [625, 338] on html "Toggle navigation Home Bank Account List Load By Website Group [ISPORT] SUPERLI…" at bounding box center [522, 169] width 1044 height 338
drag, startPoint x: 647, startPoint y: 424, endPoint x: 930, endPoint y: 389, distance: 285.0
click at [716, 338] on html "Toggle navigation Home Bank Account List Load By Website Group [ISPORT] SUPERLI…" at bounding box center [522, 169] width 1044 height 338
drag, startPoint x: 717, startPoint y: 404, endPoint x: 1042, endPoint y: 372, distance: 327.0
click at [772, 338] on html "Toggle navigation Home Bank Account List Load By Website Group [ISPORT] SUPERLI…" at bounding box center [522, 169] width 1044 height 338
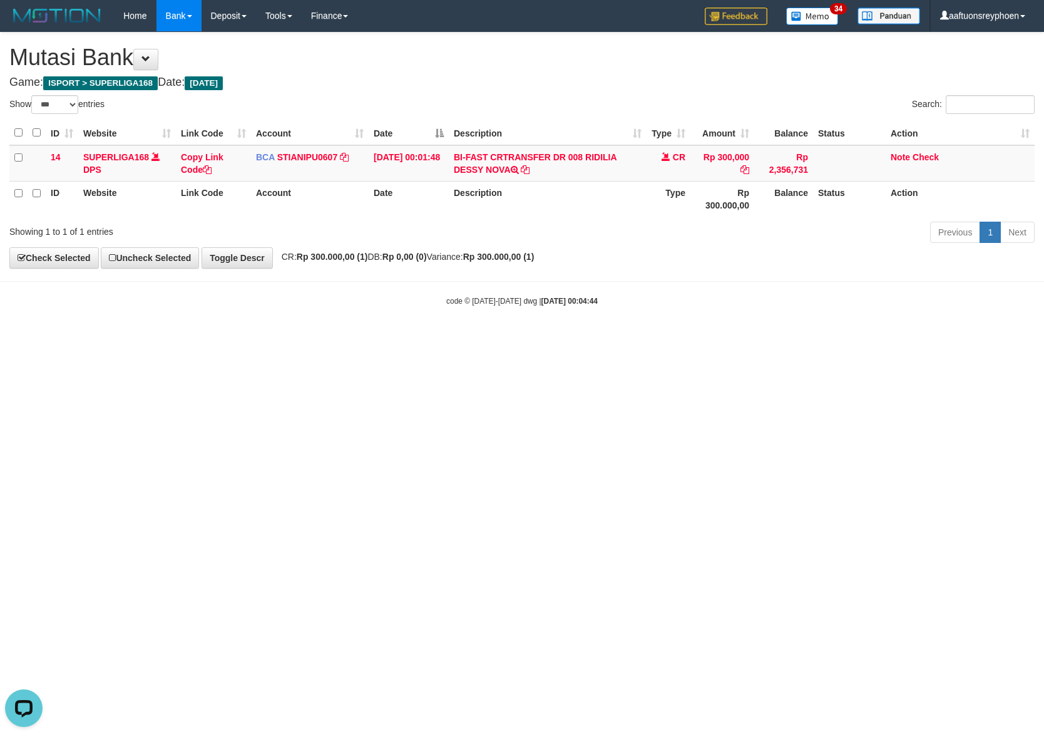
click at [654, 338] on html "Toggle navigation Home Bank Account List Load By Website Group [ISPORT] SUPERLI…" at bounding box center [522, 169] width 1044 height 338
click at [650, 338] on html "Toggle navigation Home Bank Account List Load By Website Group [ISPORT] SUPERLI…" at bounding box center [522, 169] width 1044 height 338
drag, startPoint x: 687, startPoint y: 414, endPoint x: 995, endPoint y: 387, distance: 309.2
click at [786, 338] on html "Toggle navigation Home Bank Account List Load By Website Group [ISPORT] SUPERLI…" at bounding box center [522, 169] width 1044 height 338
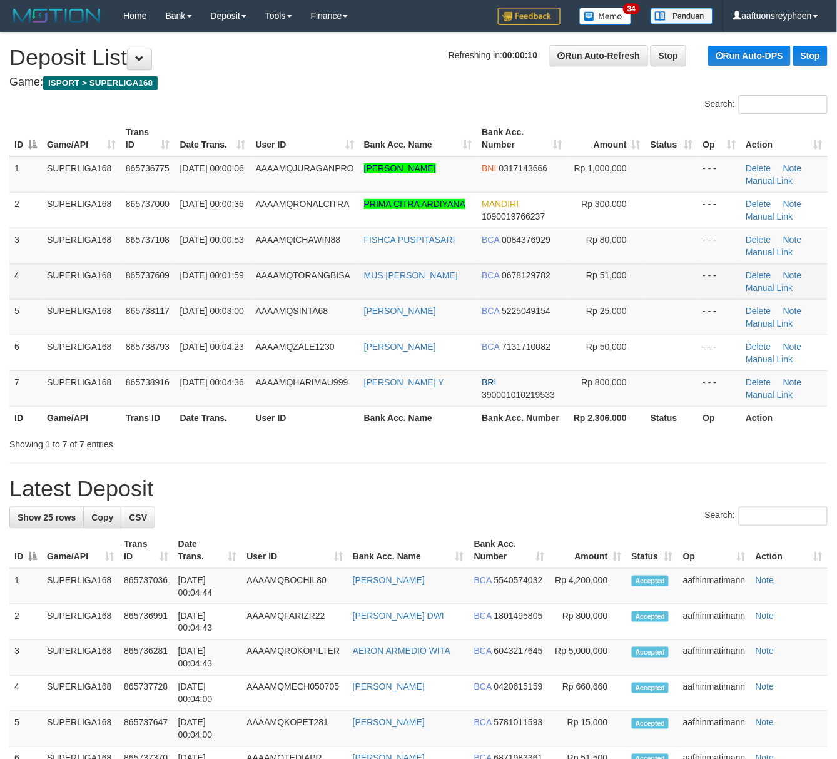
click at [164, 294] on td "865737609" at bounding box center [148, 282] width 54 height 36
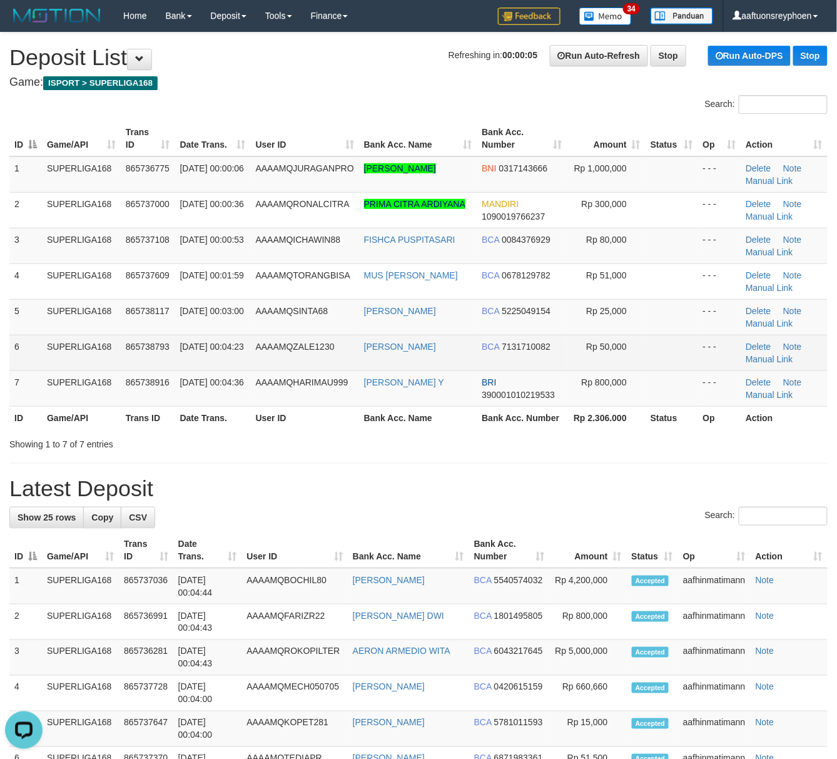
click at [21, 356] on td "6" at bounding box center [25, 353] width 33 height 36
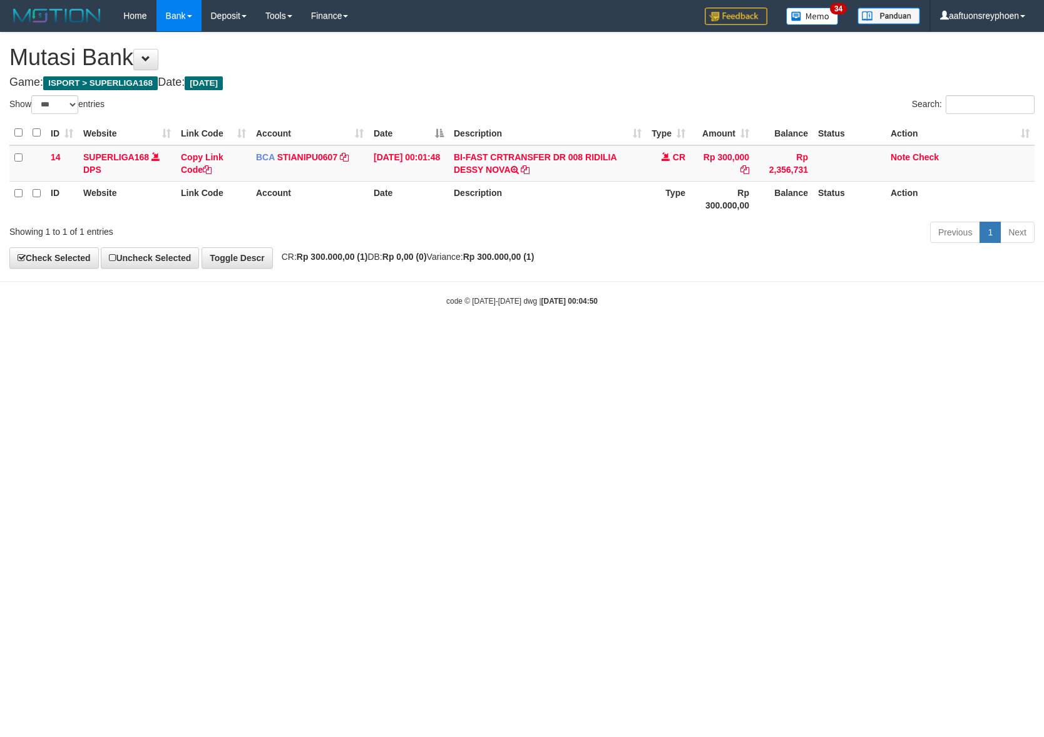
select select "***"
drag, startPoint x: 0, startPoint y: 0, endPoint x: 815, endPoint y: 427, distance: 920.0
click at [540, 338] on html "Toggle navigation Home Bank Account List Load By Website Group [ISPORT] SUPERLI…" at bounding box center [522, 169] width 1044 height 338
select select "***"
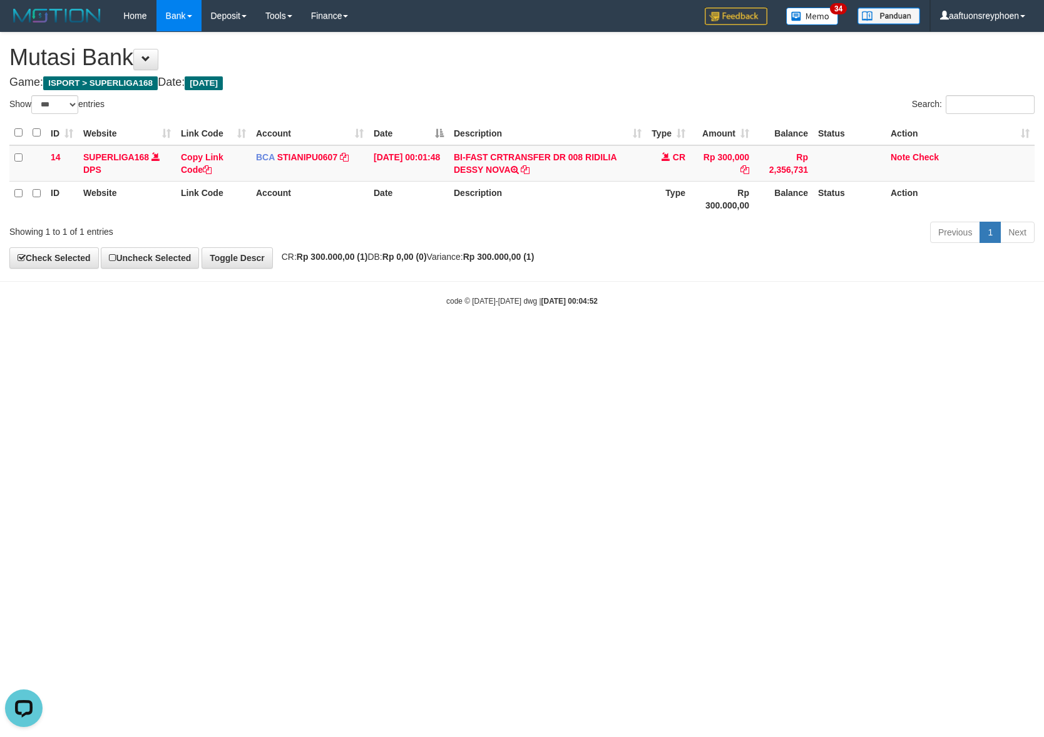
drag, startPoint x: 624, startPoint y: 399, endPoint x: 730, endPoint y: 406, distance: 106.0
click at [685, 338] on html "Toggle navigation Home Bank Account List Load By Website Group [ISPORT] SUPERLI…" at bounding box center [522, 169] width 1044 height 338
drag, startPoint x: 1042, startPoint y: 399, endPoint x: 556, endPoint y: 461, distance: 490.2
click at [1027, 338] on html "Toggle navigation Home Bank Account List Load By Website Group [ISPORT] SUPERLI…" at bounding box center [522, 169] width 1044 height 338
click at [526, 338] on html "Toggle navigation Home Bank Account List Load By Website Group [ISPORT] SUPERLI…" at bounding box center [522, 169] width 1044 height 338
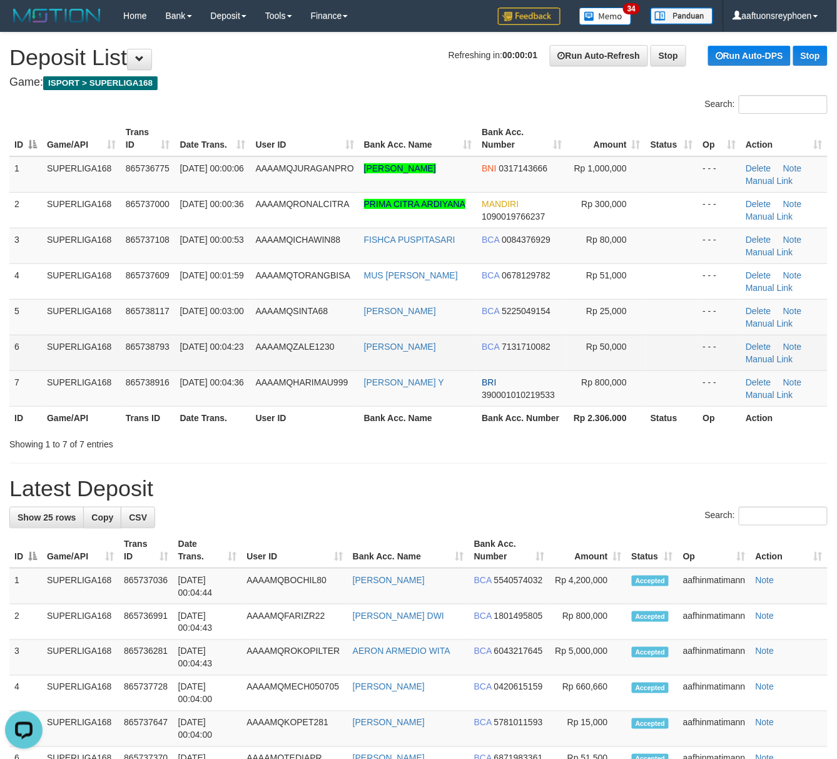
drag, startPoint x: 69, startPoint y: 351, endPoint x: 1, endPoint y: 359, distance: 68.7
click at [55, 351] on td "SUPERLIGA168" at bounding box center [81, 353] width 79 height 36
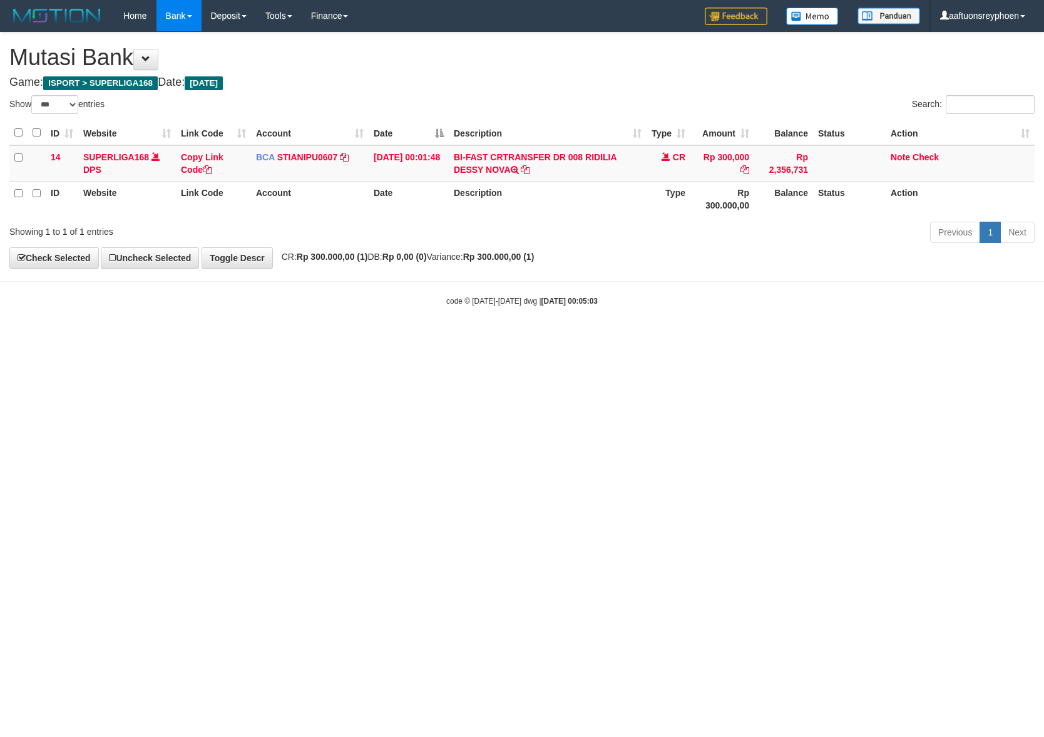
select select "***"
drag, startPoint x: 578, startPoint y: 417, endPoint x: 1040, endPoint y: 387, distance: 462.3
click at [582, 338] on html "Toggle navigation Home Bank Account List Load By Website Group [ISPORT] SUPERLI…" at bounding box center [522, 169] width 1044 height 338
drag, startPoint x: 587, startPoint y: 452, endPoint x: 633, endPoint y: 462, distance: 47.4
click at [591, 338] on html "Toggle navigation Home Bank Account List Load By Website Group [ISPORT] SUPERLI…" at bounding box center [522, 169] width 1044 height 338
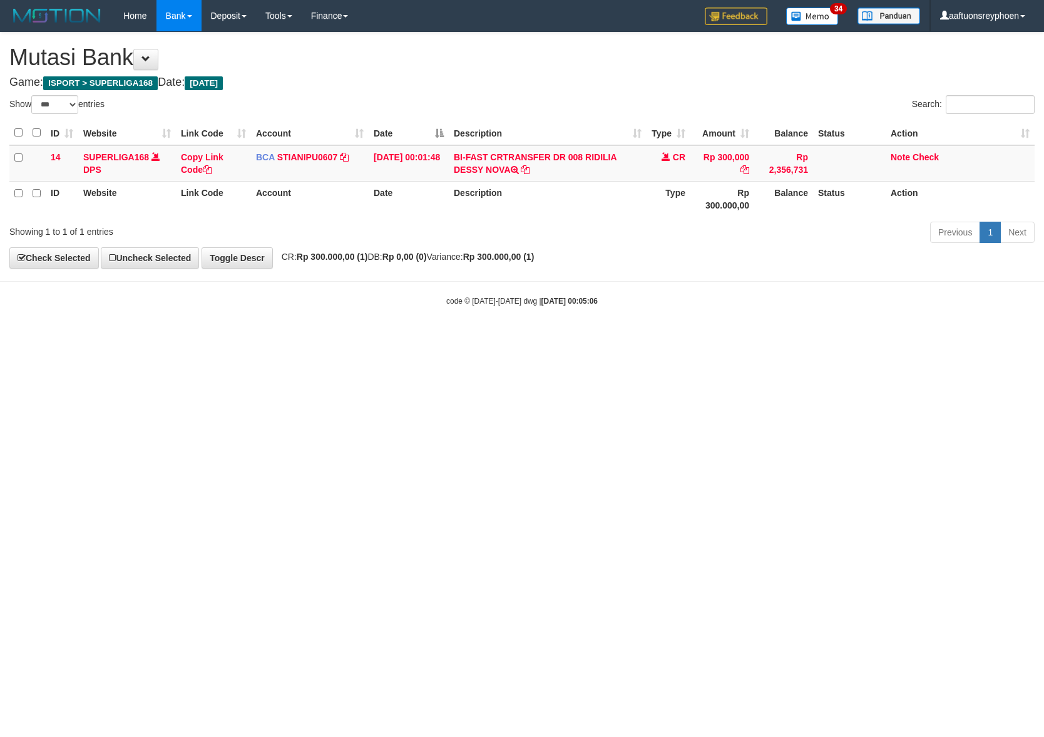
select select "***"
click at [694, 338] on html "Toggle navigation Home Bank Account List Load By Website Group [ISPORT] SUPERLI…" at bounding box center [522, 169] width 1044 height 338
drag, startPoint x: 0, startPoint y: 0, endPoint x: 725, endPoint y: 368, distance: 812.9
click at [707, 338] on html "Toggle navigation Home Bank Account List Load By Website Group [ISPORT] SUPERLI…" at bounding box center [522, 169] width 1044 height 338
drag, startPoint x: 544, startPoint y: 434, endPoint x: 562, endPoint y: 429, distance: 18.7
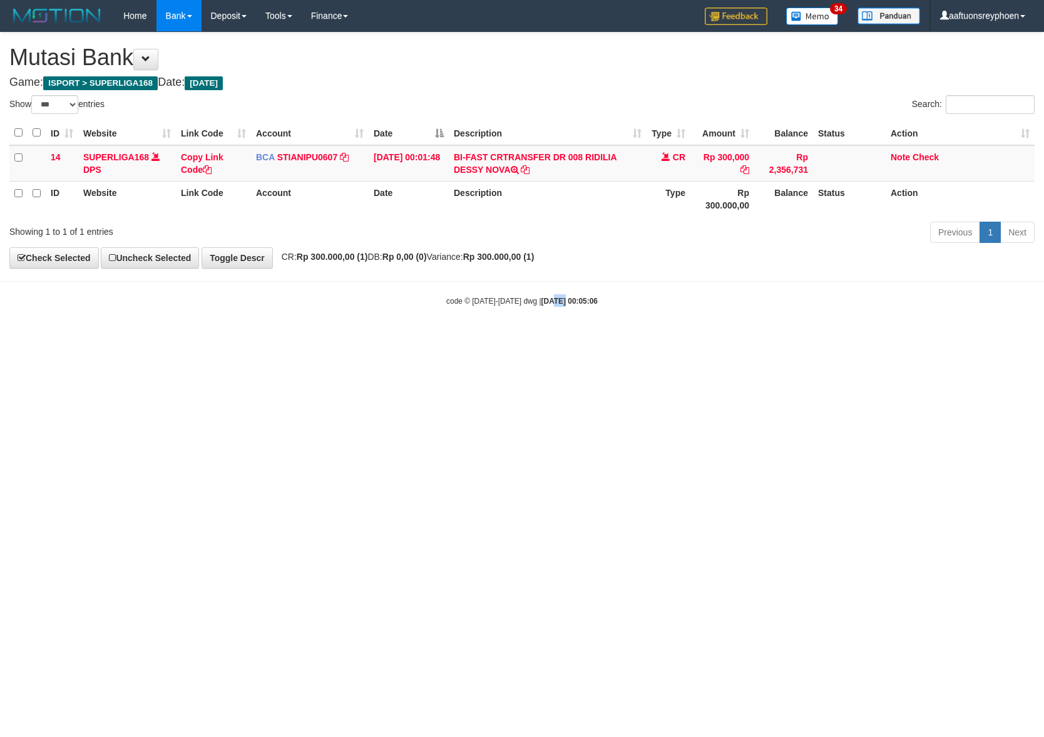
click at [561, 338] on html "Toggle navigation Home Bank Account List Load By Website Group [ISPORT] SUPERLI…" at bounding box center [522, 169] width 1044 height 338
select select "***"
drag, startPoint x: 675, startPoint y: 516, endPoint x: 659, endPoint y: 507, distance: 17.9
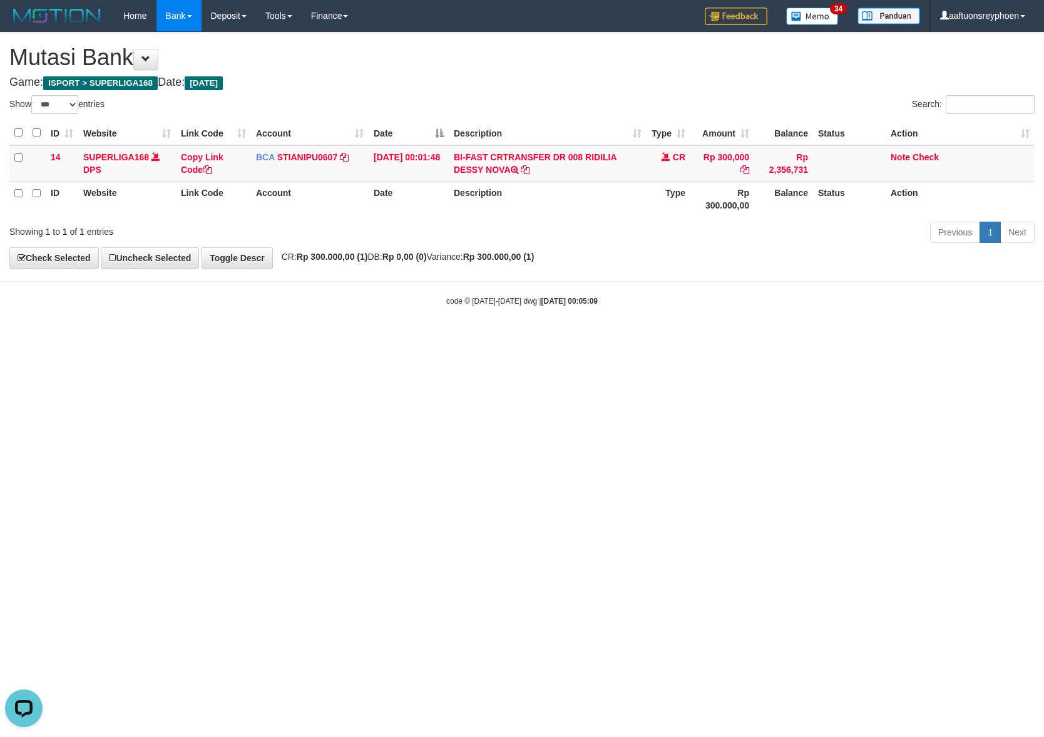
click at [673, 338] on html "Toggle navigation Home Bank Account List Load By Website Group [ISPORT] SUPERLI…" at bounding box center [522, 169] width 1044 height 338
click at [659, 338] on html "Toggle navigation Home Bank Account List Load By Website Group [ISPORT] SUPERLI…" at bounding box center [522, 169] width 1044 height 338
select select "***"
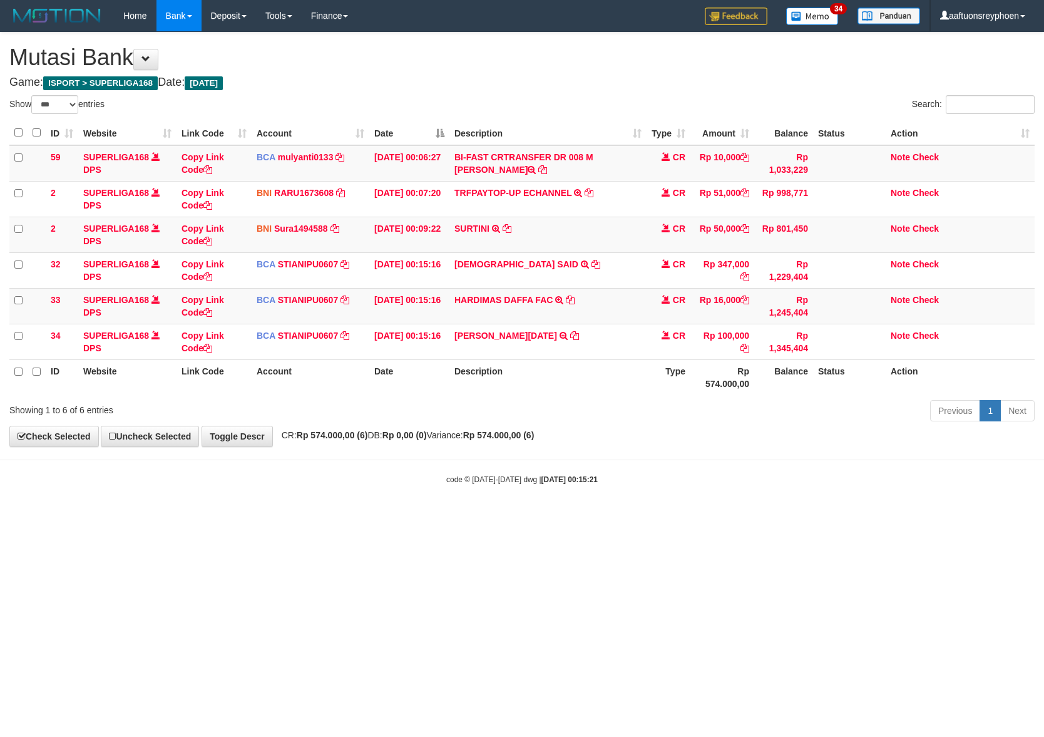
select select "***"
drag, startPoint x: 384, startPoint y: 512, endPoint x: 393, endPoint y: 516, distance: 9.5
click at [383, 512] on body "Toggle navigation Home Bank Account List Load By Website Group [ISPORT] SUPERLI…" at bounding box center [522, 258] width 1044 height 516
click at [393, 516] on body "Toggle navigation Home Bank Account List Load By Website Group [ISPORT] SUPERLI…" at bounding box center [522, 258] width 1044 height 516
drag, startPoint x: 394, startPoint y: 516, endPoint x: 1035, endPoint y: 471, distance: 642.5
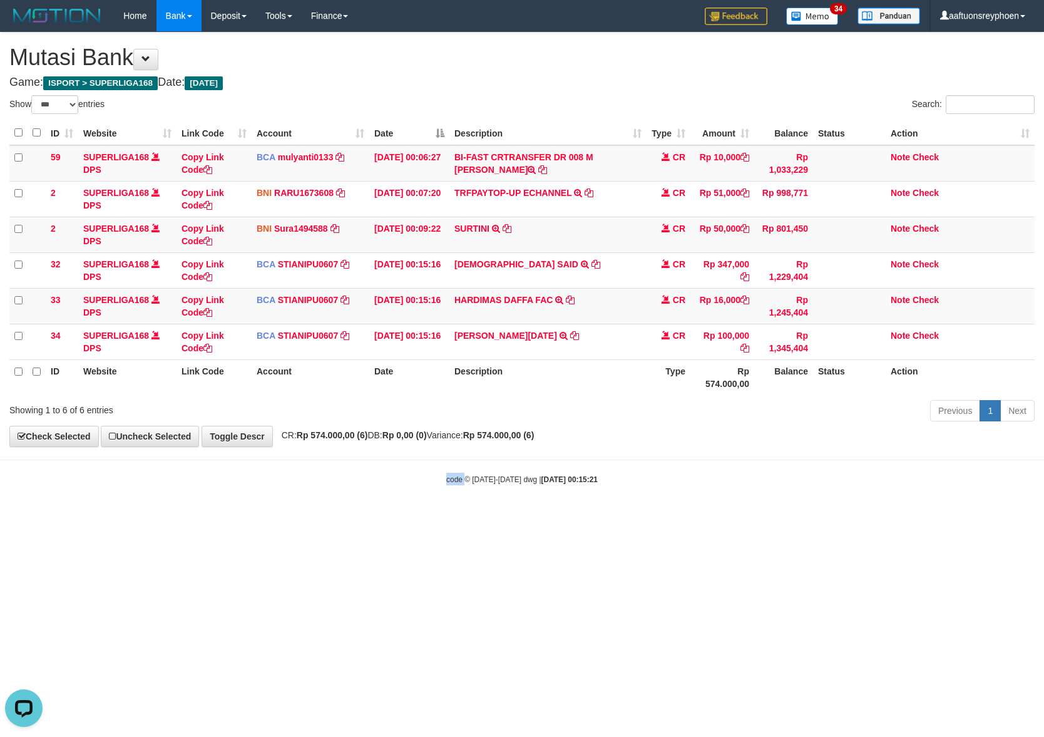
click at [397, 516] on body "Toggle navigation Home Bank Account List Load By Website Group [ISPORT] SUPERLI…" at bounding box center [522, 258] width 1044 height 516
drag, startPoint x: 799, startPoint y: 458, endPoint x: 960, endPoint y: 458, distance: 160.2
click at [893, 456] on body "Toggle navigation Home Bank Account List Load By Website Group [ISPORT] SUPERLI…" at bounding box center [522, 258] width 1044 height 516
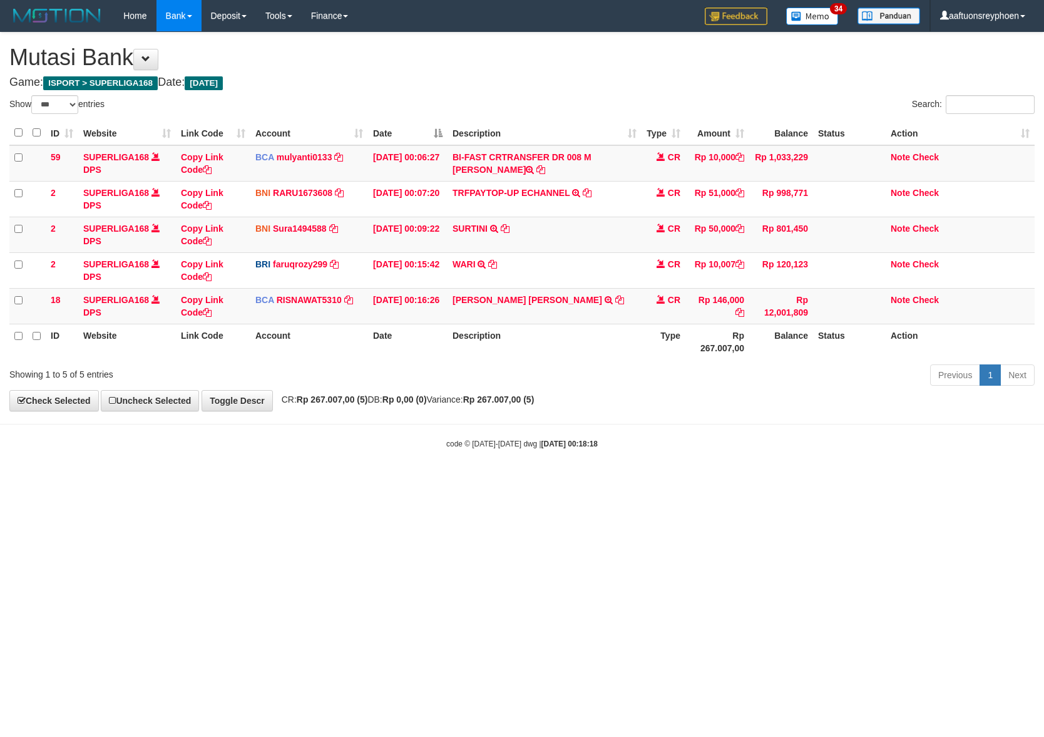
select select "***"
click at [911, 481] on html "Toggle navigation Home Bank Account List Load By Website Group [ISPORT] SUPERLI…" at bounding box center [522, 240] width 1044 height 481
drag, startPoint x: 635, startPoint y: 515, endPoint x: 1037, endPoint y: 509, distance: 401.9
click at [742, 481] on html "Toggle navigation Home Bank Account List Load By Website Group [ISPORT] SUPERLI…" at bounding box center [522, 240] width 1044 height 481
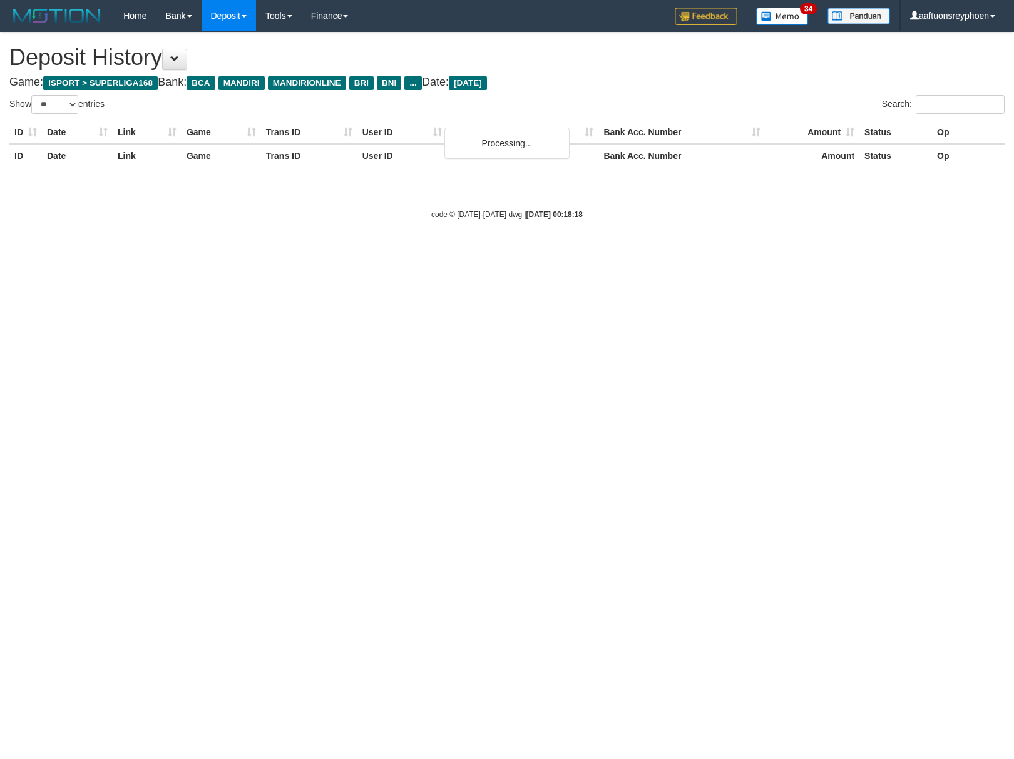
select select "**"
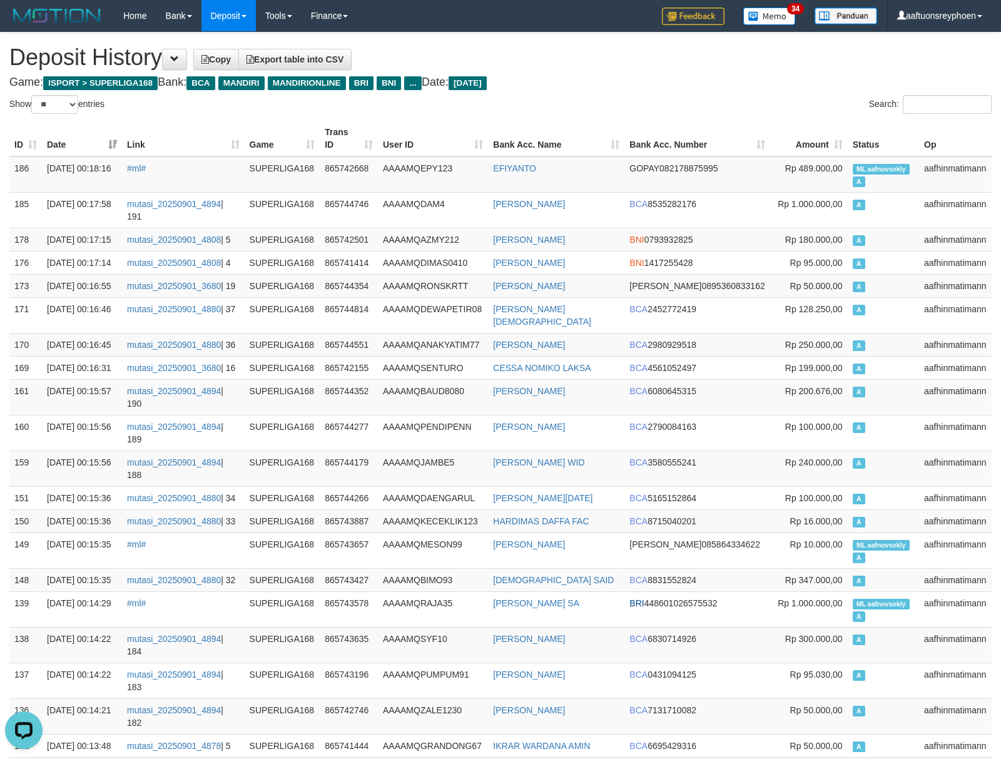
drag, startPoint x: 801, startPoint y: 366, endPoint x: 6, endPoint y: 404, distance: 795.9
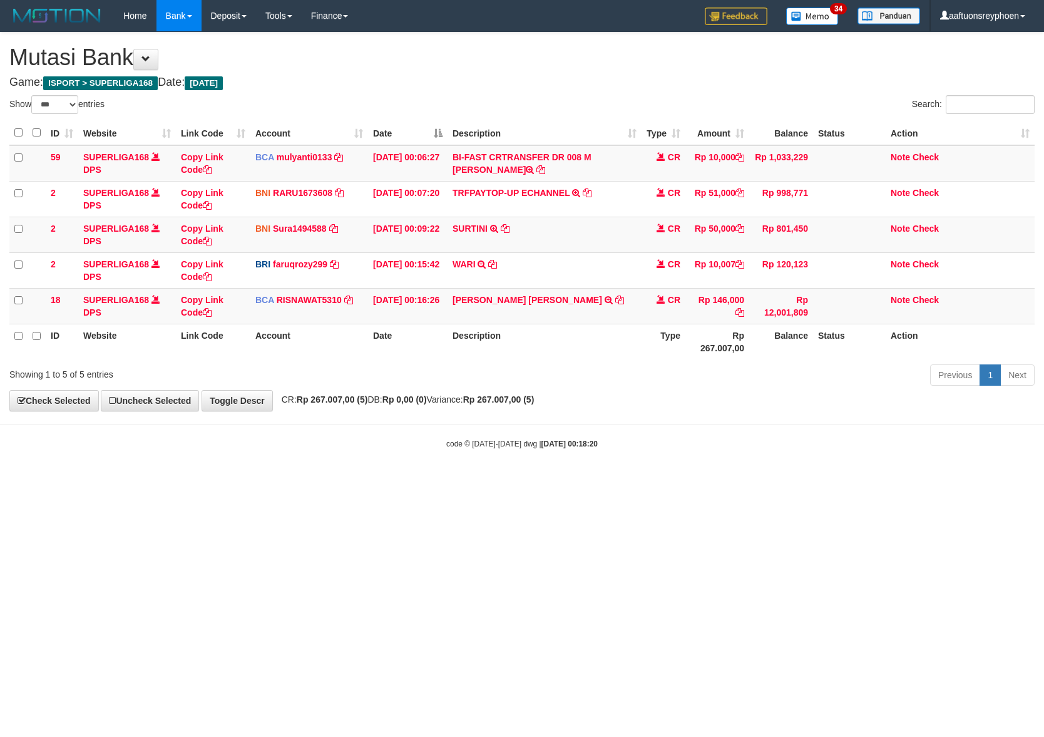
select select "***"
drag, startPoint x: 781, startPoint y: 459, endPoint x: 834, endPoint y: 453, distance: 53.6
click at [805, 456] on body "Toggle navigation Home Bank Account List Load By Website Group [ISPORT] SUPERLI…" at bounding box center [522, 240] width 1044 height 481
click at [841, 466] on body "Toggle navigation Home Bank Account List Load By Website Group [ISPORT] SUPERLI…" at bounding box center [522, 240] width 1044 height 481
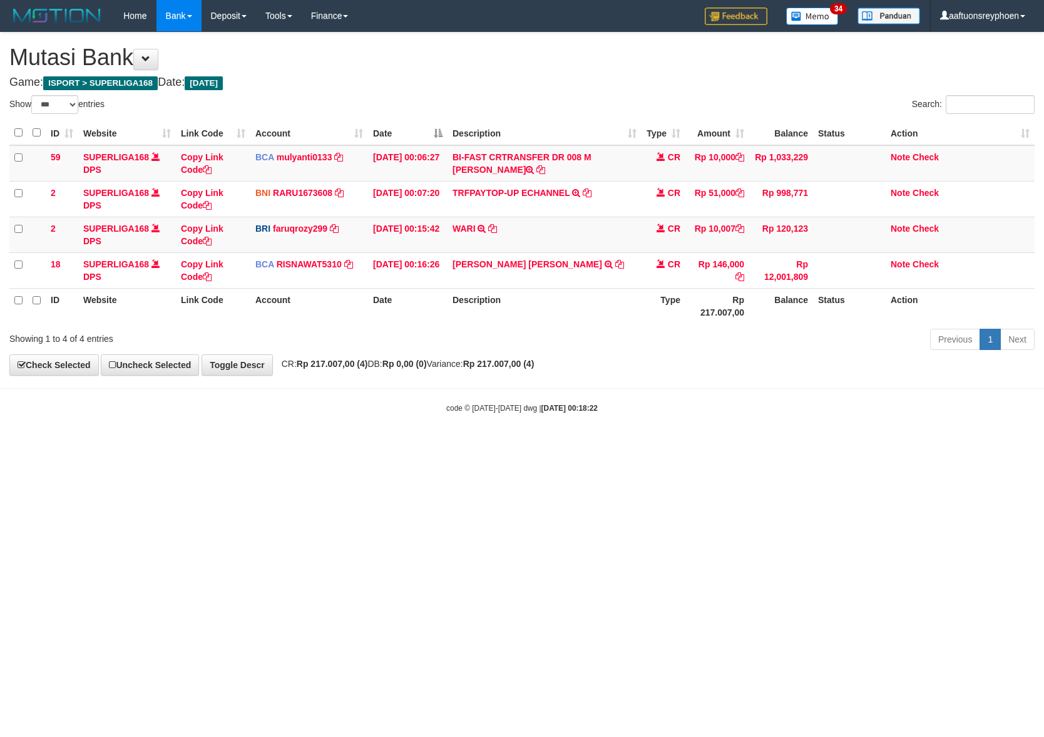
select select "***"
drag, startPoint x: 551, startPoint y: 481, endPoint x: 587, endPoint y: 503, distance: 41.9
click at [563, 445] on html "Toggle navigation Home Bank Account List Load By Website Group [ISPORT] SUPERLI…" at bounding box center [522, 222] width 1044 height 445
click at [897, 445] on html "Toggle navigation Home Bank Account List Load By Website Group [ISPORT] SUPERLI…" at bounding box center [522, 222] width 1044 height 445
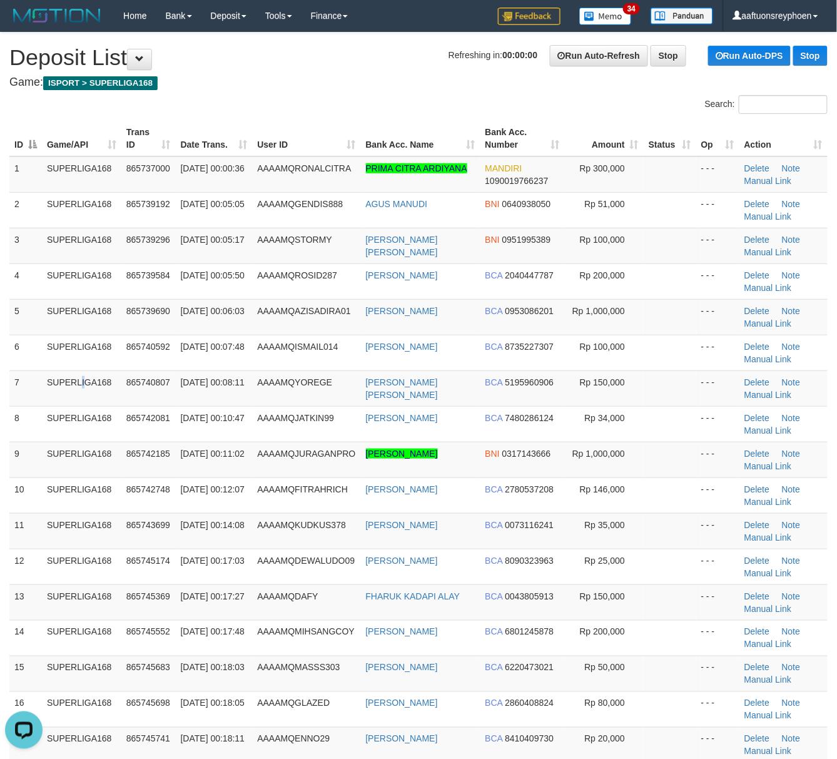
click at [31, 406] on tr "7 SUPERLIGA168 865740807 [DATE] 00:08:11 AAAAMQYOREGE [PERSON_NAME] [PERSON_NAM…" at bounding box center [418, 389] width 819 height 36
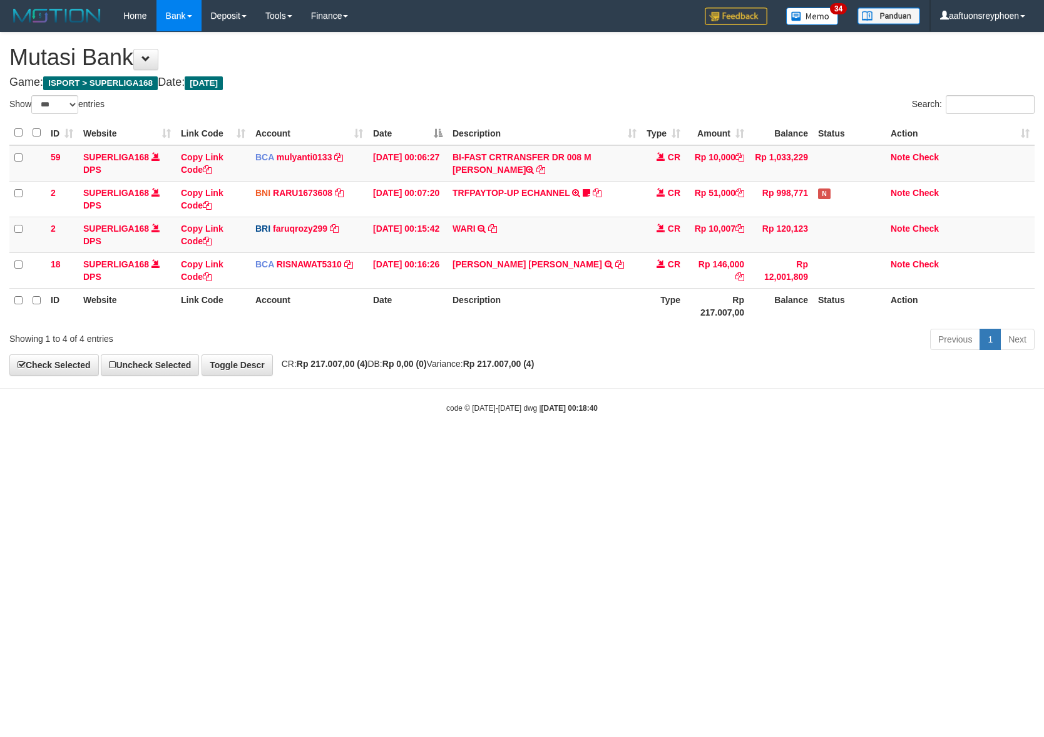
select select "***"
drag, startPoint x: 608, startPoint y: 456, endPoint x: 1034, endPoint y: 408, distance: 428.3
click at [732, 437] on html "Toggle navigation Home Bank Account List Load By Website Group [ISPORT] SUPERLI…" at bounding box center [522, 222] width 1044 height 445
select select "***"
click at [555, 445] on html "Toggle navigation Home Bank Account List Load By Website Group [ISPORT] SUPERLI…" at bounding box center [522, 222] width 1044 height 445
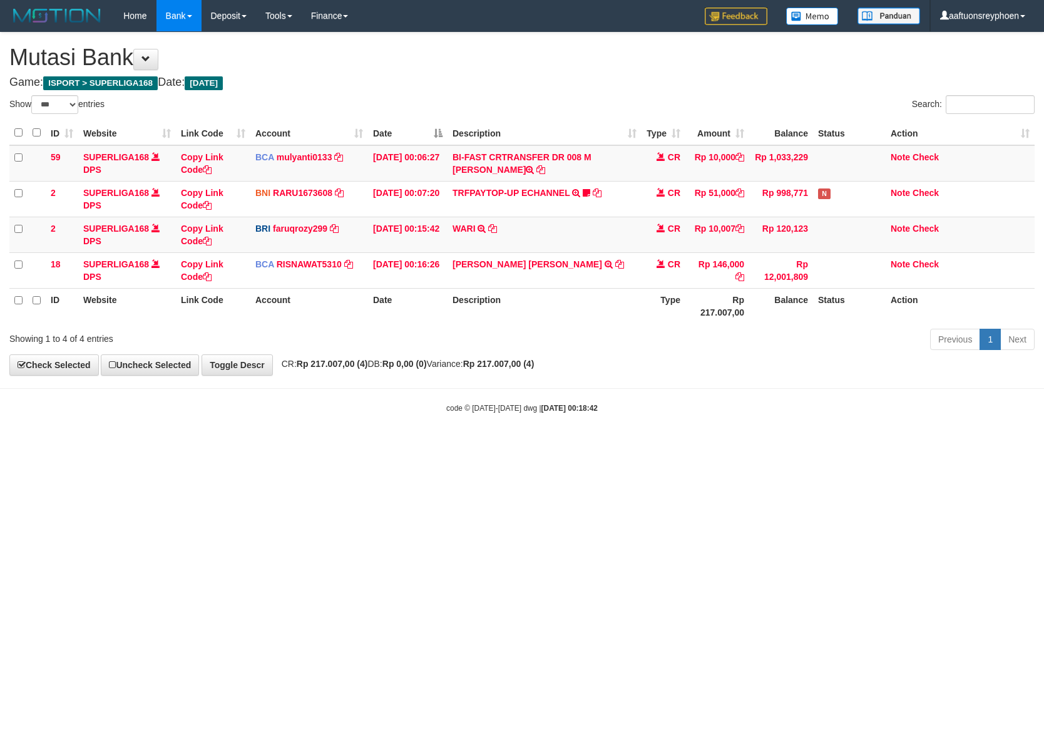
select select "***"
drag, startPoint x: 585, startPoint y: 451, endPoint x: 884, endPoint y: 429, distance: 300.0
click at [622, 445] on html "Toggle navigation Home Bank Account List Load By Website Group [ISPORT] SUPERLI…" at bounding box center [522, 222] width 1044 height 445
select select "***"
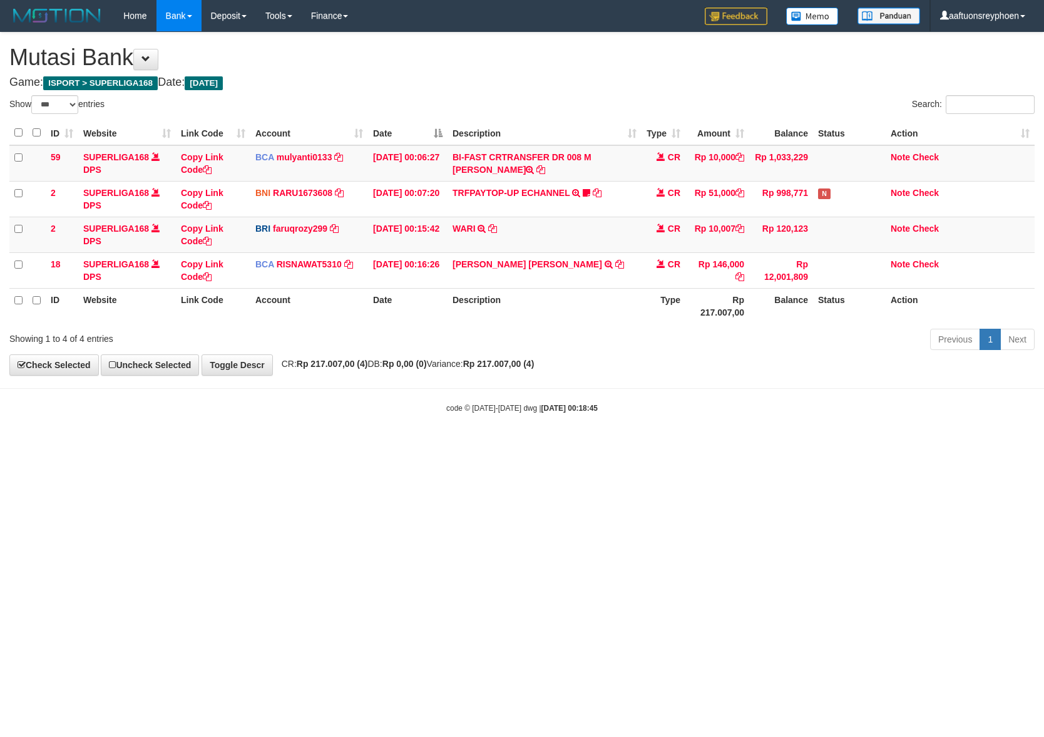
select select "***"
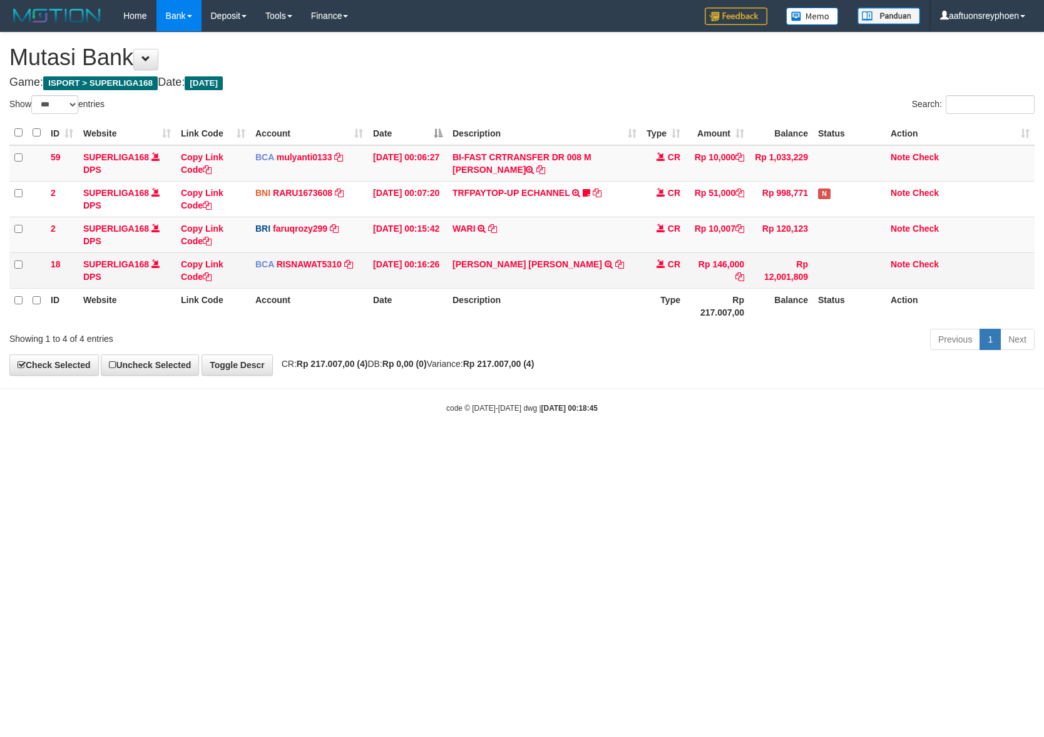
click at [570, 279] on td "NENG NADIA MUSTIKA TRSF E-BANKING CR 09/01 ZKE81 NENG NADIA MUSTIKA" at bounding box center [545, 270] width 194 height 36
copy tr "NENG NADIA MUSTIKA TRSF E-BANKING CR 09/01 ZKE81 NENG NADIA MUSTIKA"
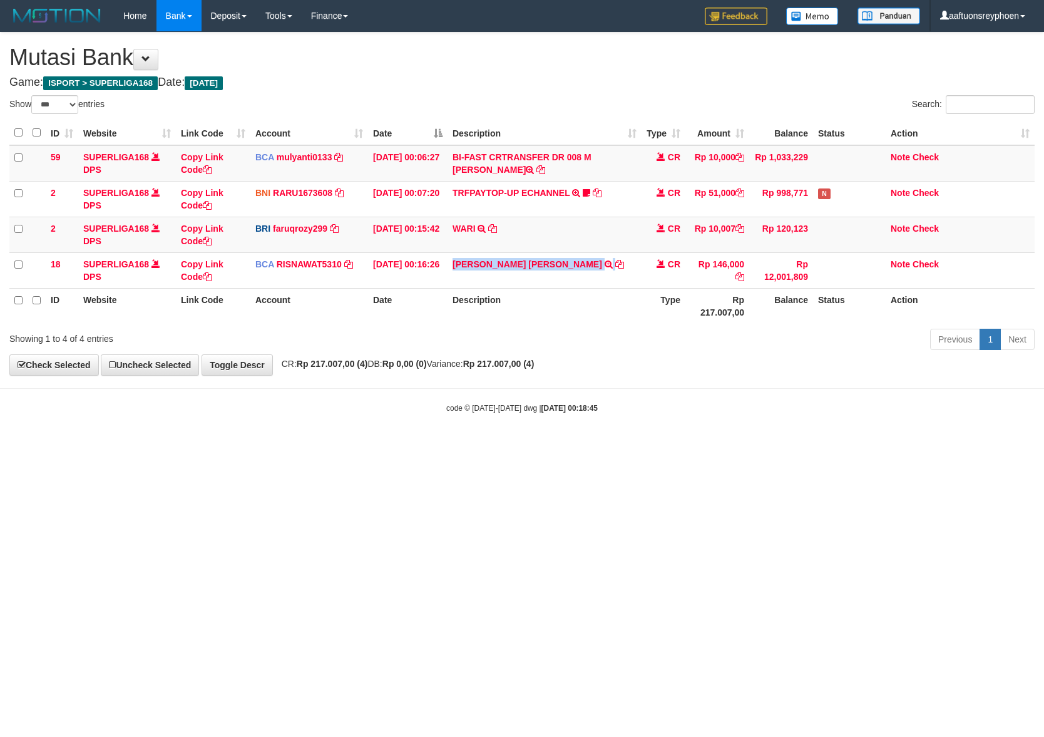
drag, startPoint x: 570, startPoint y: 279, endPoint x: 1043, endPoint y: 368, distance: 481.6
click at [607, 291] on table "ID Website Link Code Account Date Description Type Amount Balance Status Action…" at bounding box center [521, 222] width 1025 height 203
drag, startPoint x: 642, startPoint y: 472, endPoint x: 1034, endPoint y: 448, distance: 393.2
click at [699, 445] on html "Toggle navigation Home Bank Account List Load By Website Group [ISPORT] SUPERLI…" at bounding box center [522, 222] width 1044 height 445
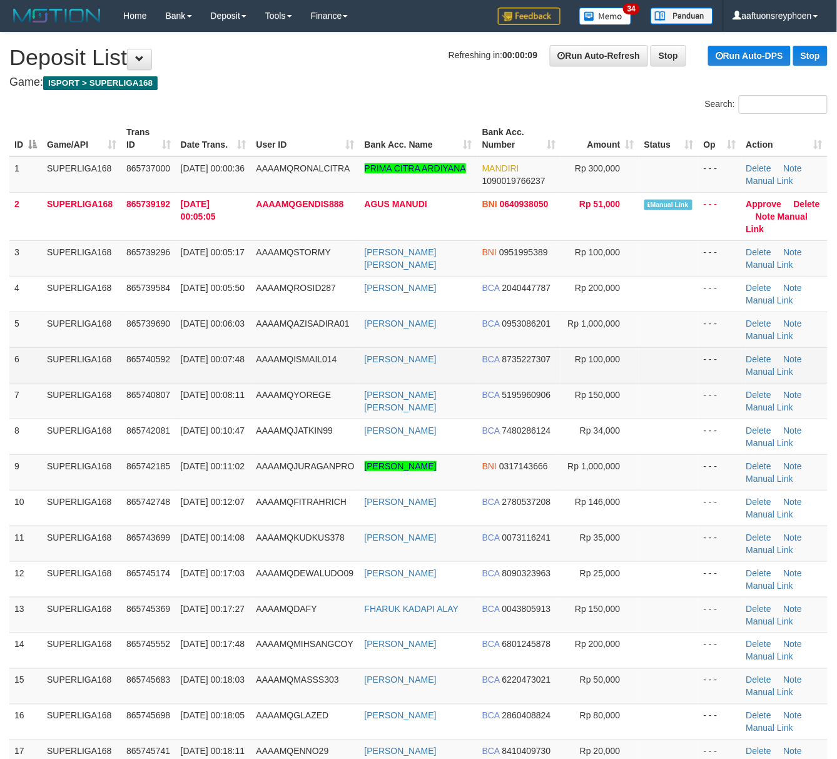
click at [240, 356] on td "[DATE] 00:07:48" at bounding box center [214, 365] width 76 height 36
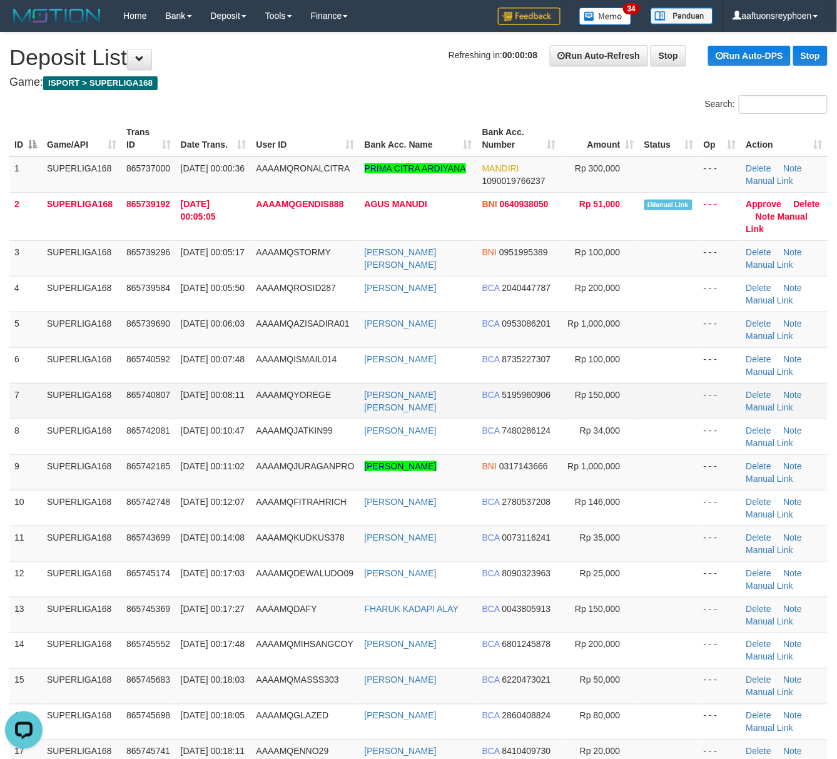
drag, startPoint x: 309, startPoint y: 369, endPoint x: 175, endPoint y: 398, distance: 137.0
click at [299, 373] on td "AAAAMQISMAIL014" at bounding box center [306, 365] width 108 height 36
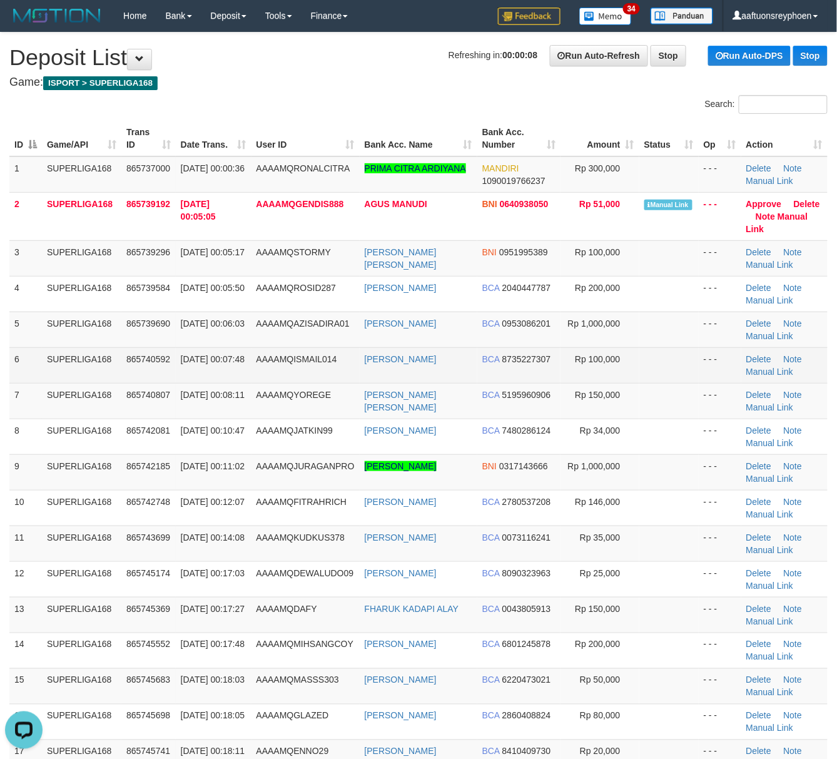
click at [128, 364] on td "865740592" at bounding box center [148, 365] width 54 height 36
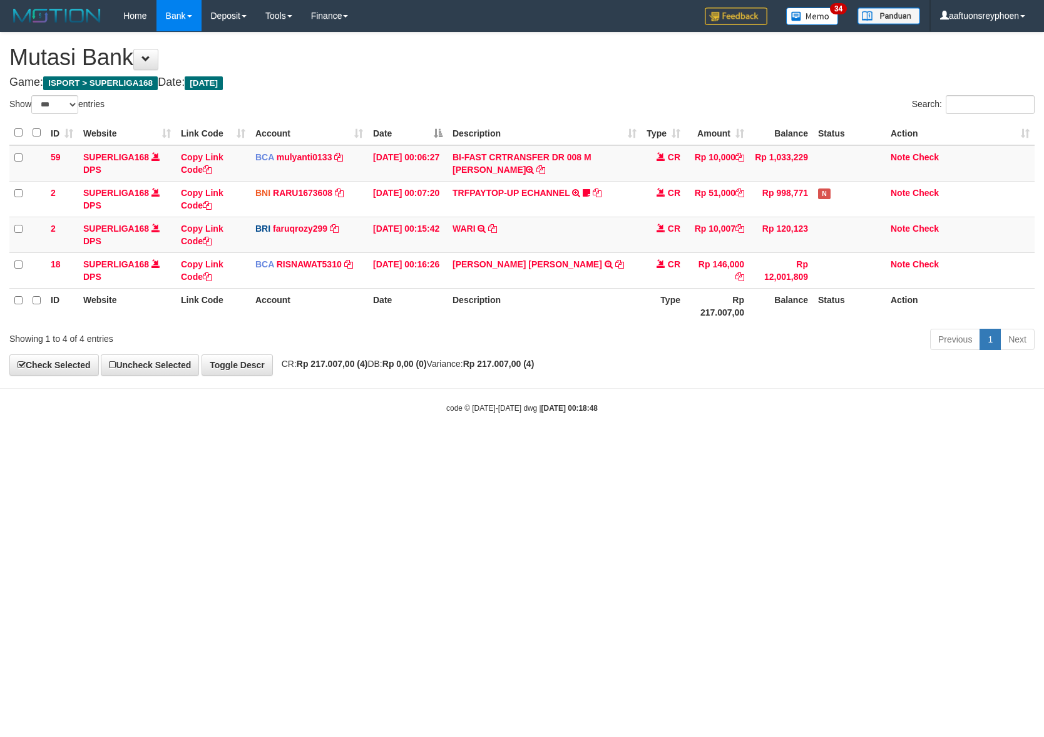
select select "***"
copy td "M RIZKI RAMADHAN"
drag, startPoint x: 0, startPoint y: 0, endPoint x: 582, endPoint y: 158, distance: 603.3
click at [582, 158] on td "BI-FAST CRTRANSFER DR 008 M [PERSON_NAME]" at bounding box center [545, 163] width 194 height 36
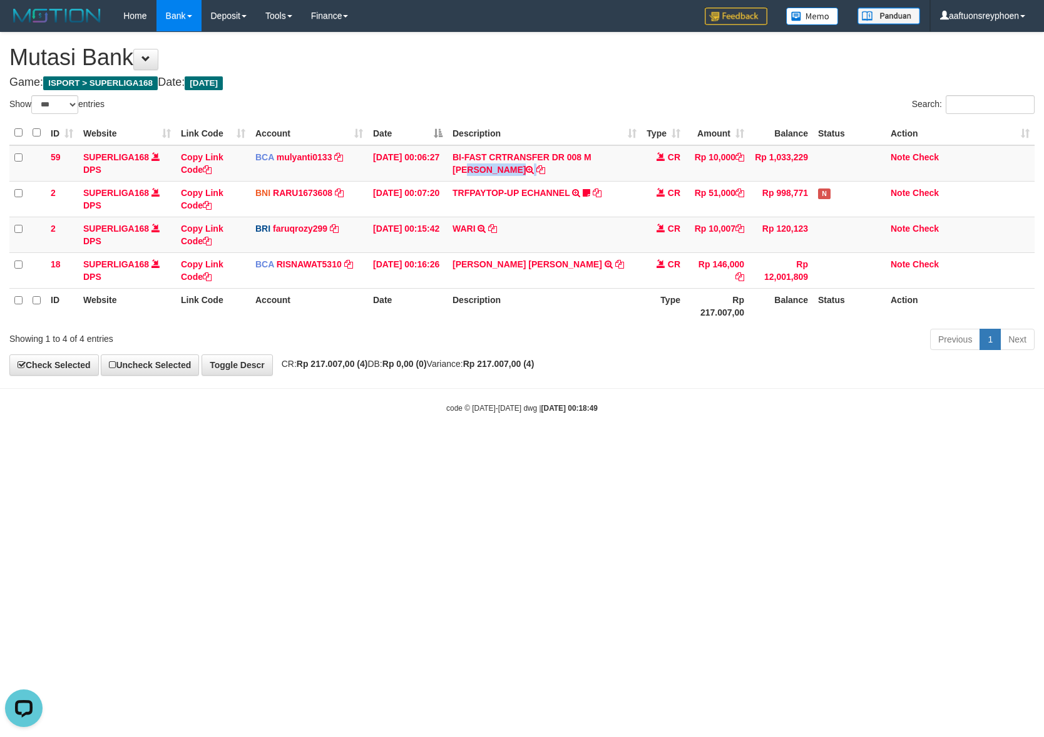
drag, startPoint x: 552, startPoint y: 515, endPoint x: 1037, endPoint y: 464, distance: 487.1
click at [676, 445] on html "Toggle navigation Home Bank Account List Load By Website Group [ISPORT] SUPERLI…" at bounding box center [522, 222] width 1044 height 445
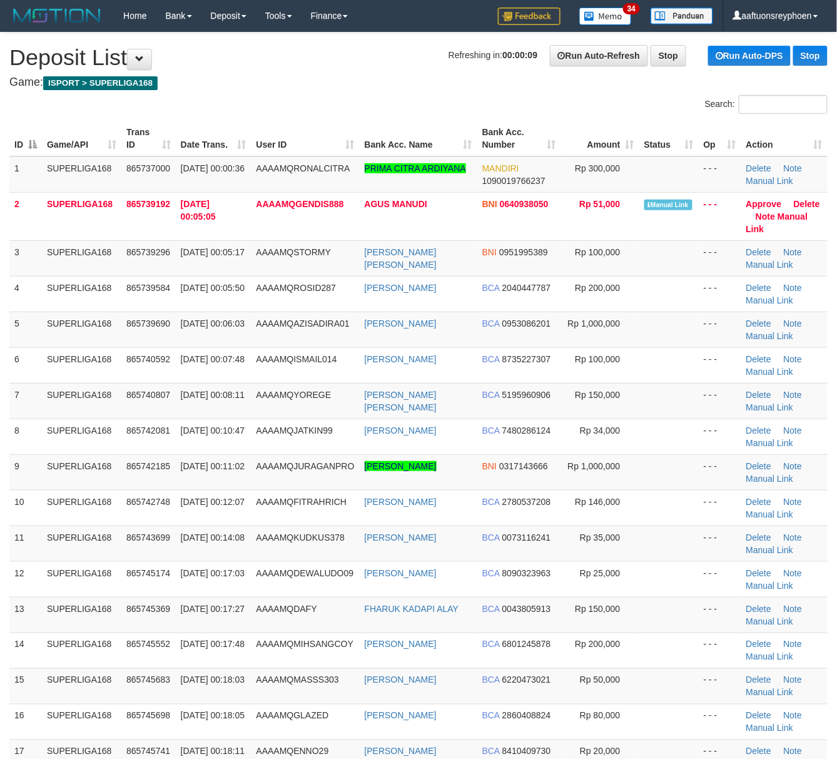
drag, startPoint x: 251, startPoint y: 402, endPoint x: 3, endPoint y: 437, distance: 250.9
click at [243, 398] on td "01/09/2025 00:08:11" at bounding box center [214, 401] width 76 height 36
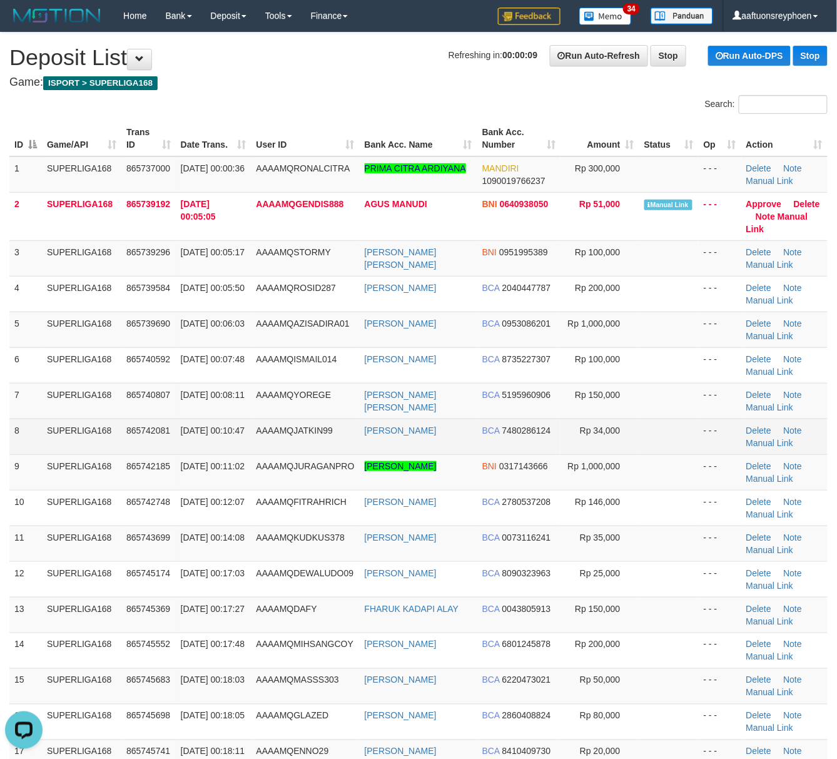
drag, startPoint x: 60, startPoint y: 436, endPoint x: 14, endPoint y: 448, distance: 48.0
click at [14, 448] on tr "8 SUPERLIGA168 865742081 01/09/2025 00:10:47 AAAAMQJATKIN99 GUGUN GUNAWAN BCA 7…" at bounding box center [418, 437] width 819 height 36
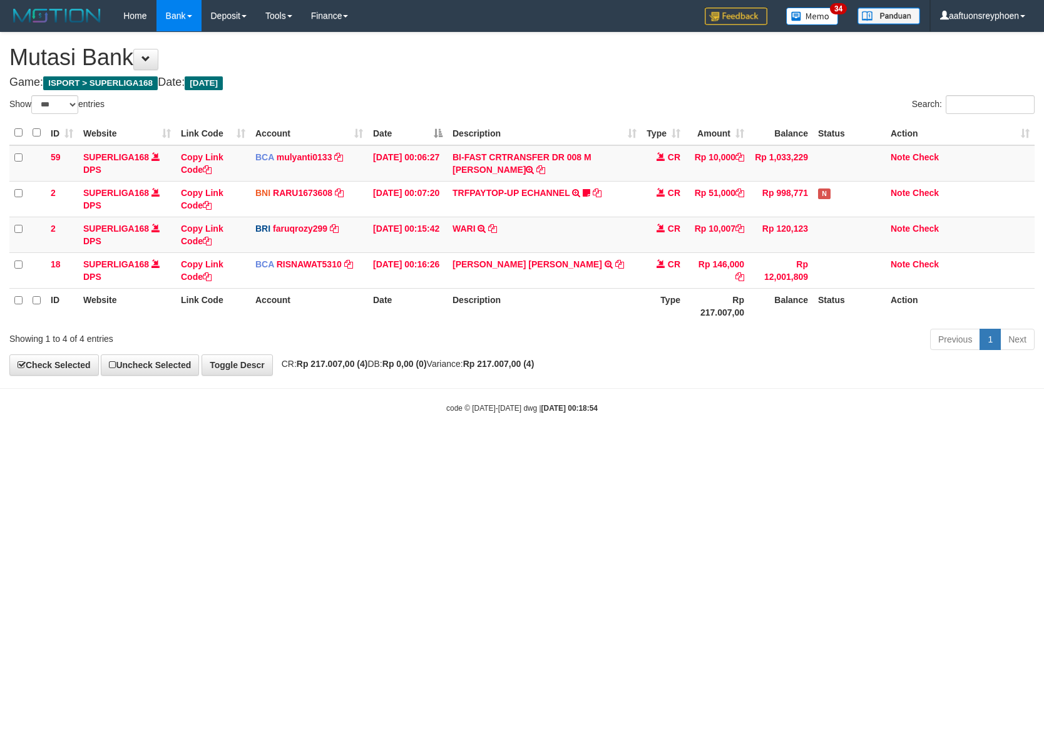
select select "***"
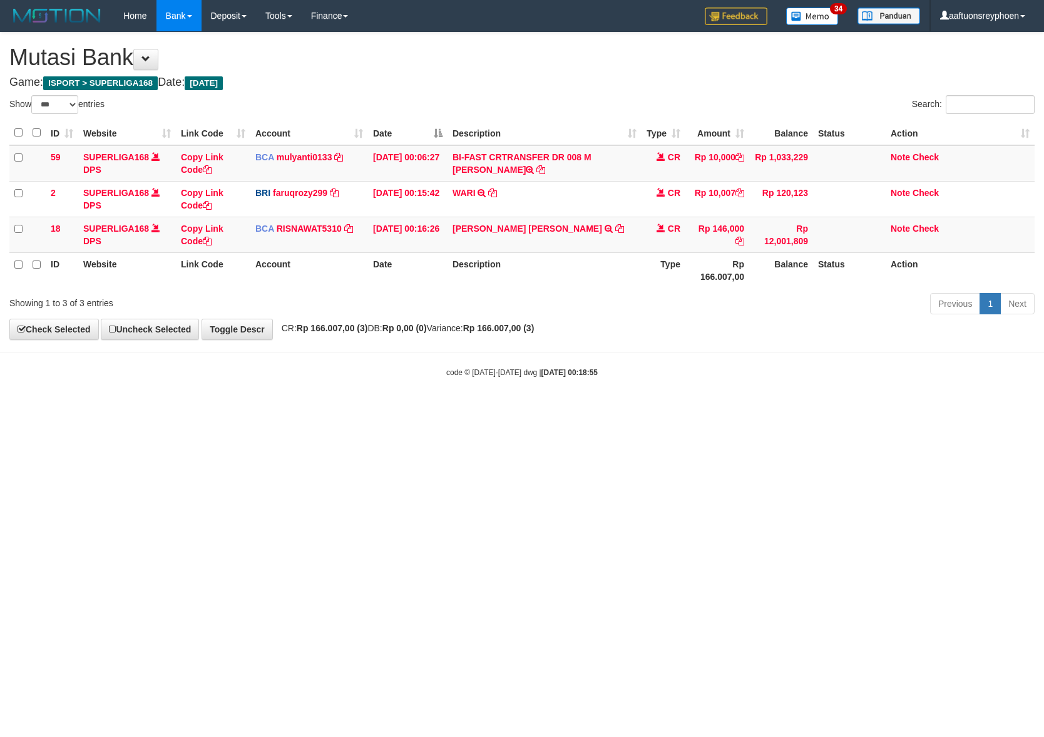
select select "***"
click at [578, 409] on html "Toggle navigation Home Bank Account List Load By Website Group [ISPORT] SUPERLI…" at bounding box center [522, 204] width 1044 height 409
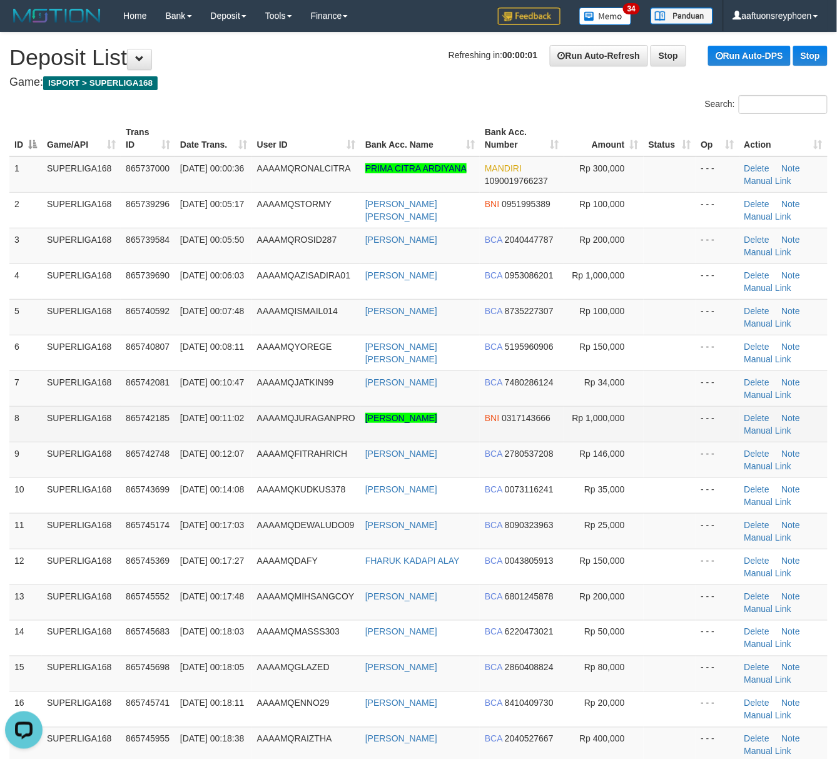
click at [123, 409] on td "865742185" at bounding box center [148, 424] width 54 height 36
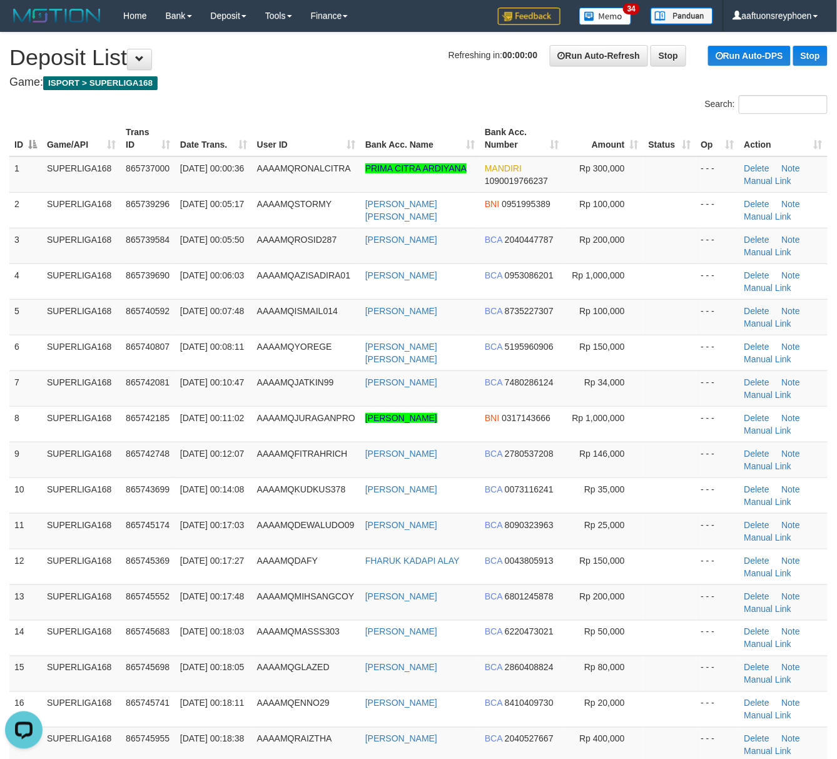
drag, startPoint x: 16, startPoint y: 369, endPoint x: -22, endPoint y: 371, distance: 37.6
drag, startPoint x: 131, startPoint y: 346, endPoint x: 1, endPoint y: 332, distance: 131.0
click at [86, 344] on tr "6 SUPERLIGA168 865740807 01/09/2025 00:08:11 AAAAMQYOREGE RYAN SETIAWAN MAUL BC…" at bounding box center [418, 353] width 819 height 36
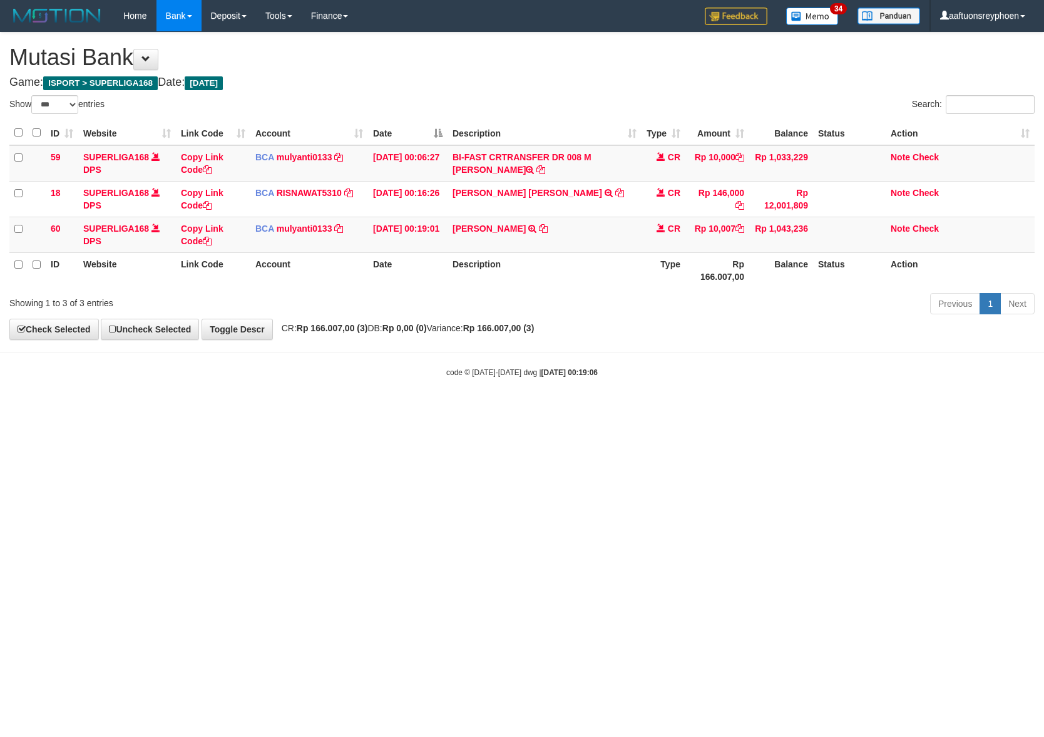
select select "***"
drag, startPoint x: 737, startPoint y: 436, endPoint x: 800, endPoint y: 431, distance: 62.8
click at [772, 409] on html "Toggle navigation Home Bank Account List Load By Website Group [ISPORT] SUPERLI…" at bounding box center [522, 204] width 1044 height 409
select select "***"
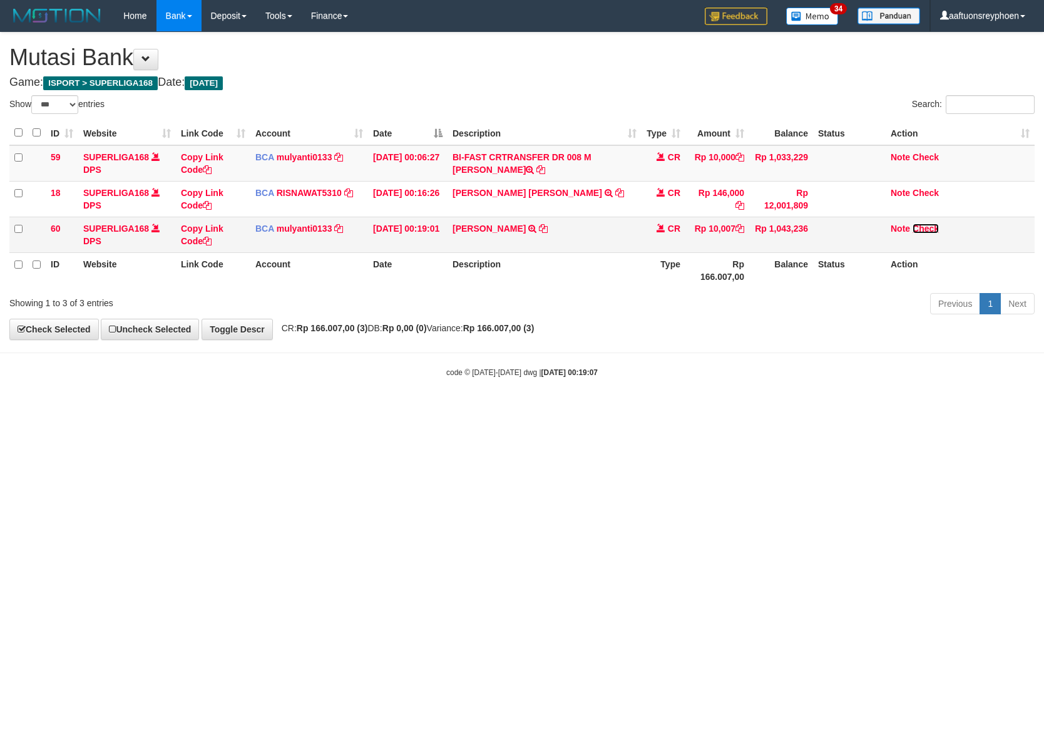
click at [932, 229] on link "Check" at bounding box center [926, 228] width 26 height 10
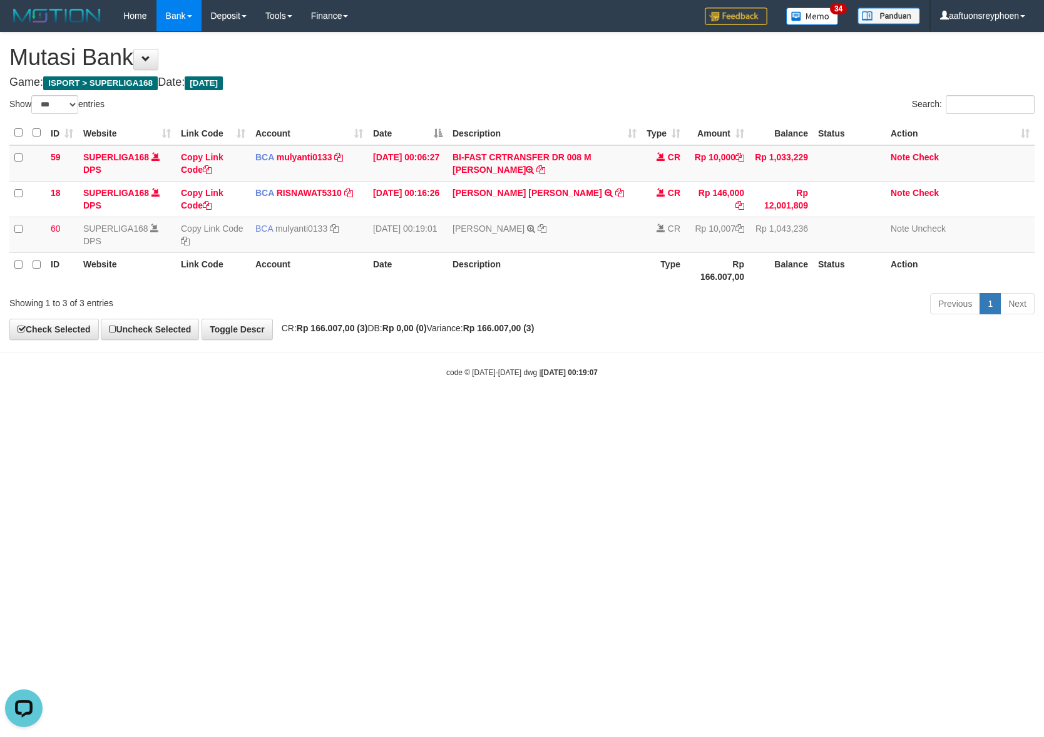
drag, startPoint x: 509, startPoint y: 446, endPoint x: 1043, endPoint y: 409, distance: 535.2
click at [565, 409] on html "Toggle navigation Home Bank Account List Load By Website Group [ISPORT] SUPERLI…" at bounding box center [522, 204] width 1044 height 409
drag, startPoint x: 608, startPoint y: 442, endPoint x: 621, endPoint y: 439, distance: 12.8
click at [612, 409] on html "Toggle navigation Home Bank Account List Load By Website Group [ISPORT] SUPERLI…" at bounding box center [522, 204] width 1044 height 409
click at [651, 409] on html "Toggle navigation Home Bank Account List Load By Website Group [ISPORT] SUPERLI…" at bounding box center [522, 204] width 1044 height 409
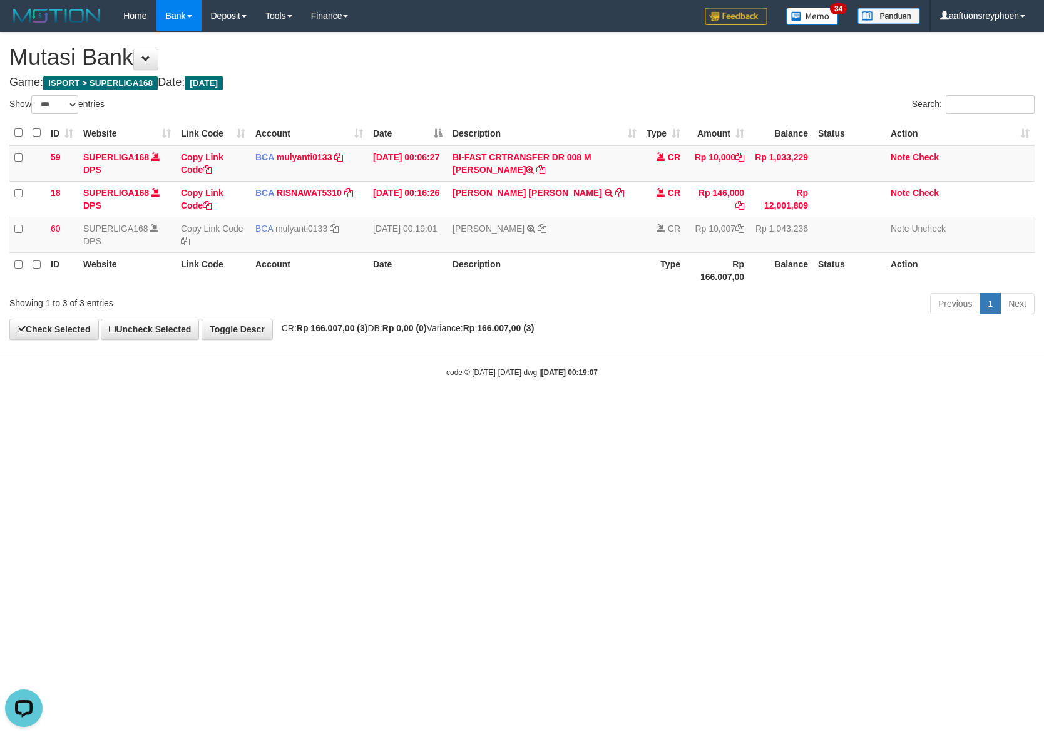
drag, startPoint x: 659, startPoint y: 429, endPoint x: 850, endPoint y: 421, distance: 191.1
click at [772, 409] on html "Toggle navigation Home Bank Account List Load By Website Group [ISPORT] SUPERLI…" at bounding box center [522, 204] width 1044 height 409
drag, startPoint x: 605, startPoint y: 446, endPoint x: 622, endPoint y: 444, distance: 17.0
click at [613, 409] on html "Toggle navigation Home Bank Account List Load By Website Group [ISPORT] SUPERLI…" at bounding box center [522, 204] width 1044 height 409
drag, startPoint x: 590, startPoint y: 441, endPoint x: 1040, endPoint y: 401, distance: 452.4
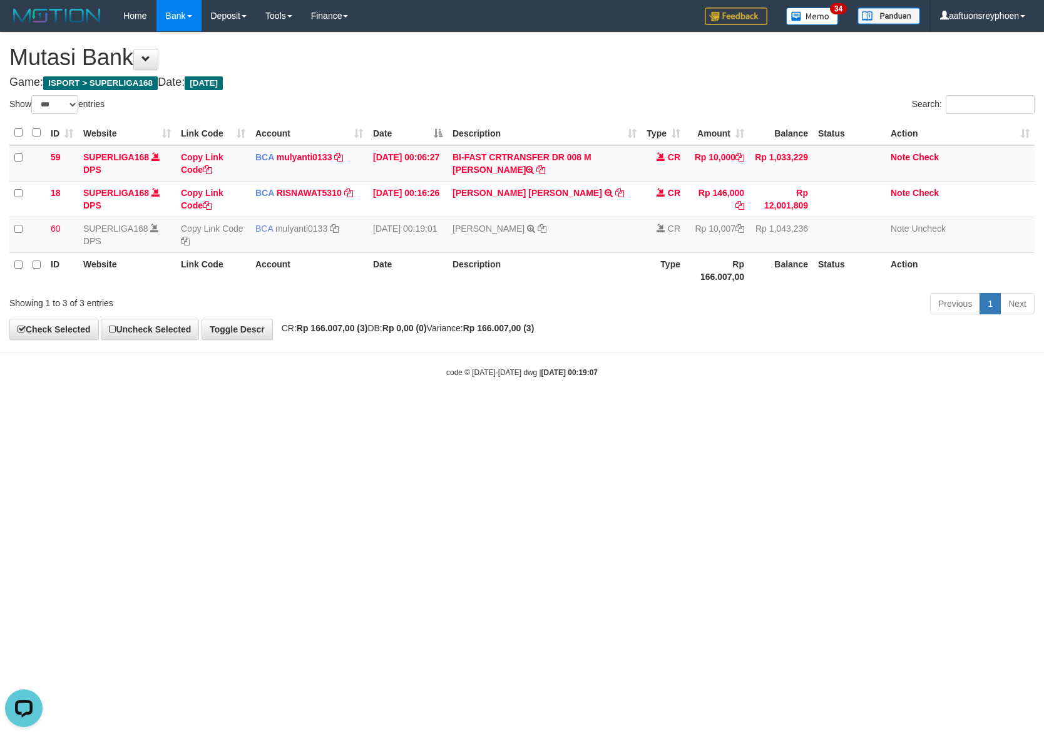
click at [710, 409] on html "Toggle navigation Home Bank Account List Load By Website Group [ISPORT] SUPERLI…" at bounding box center [522, 204] width 1044 height 409
drag, startPoint x: 524, startPoint y: 434, endPoint x: 1037, endPoint y: 401, distance: 513.7
click at [754, 409] on html "Toggle navigation Home Bank Account List Load By Website Group [ISPORT] SUPERLI…" at bounding box center [522, 204] width 1044 height 409
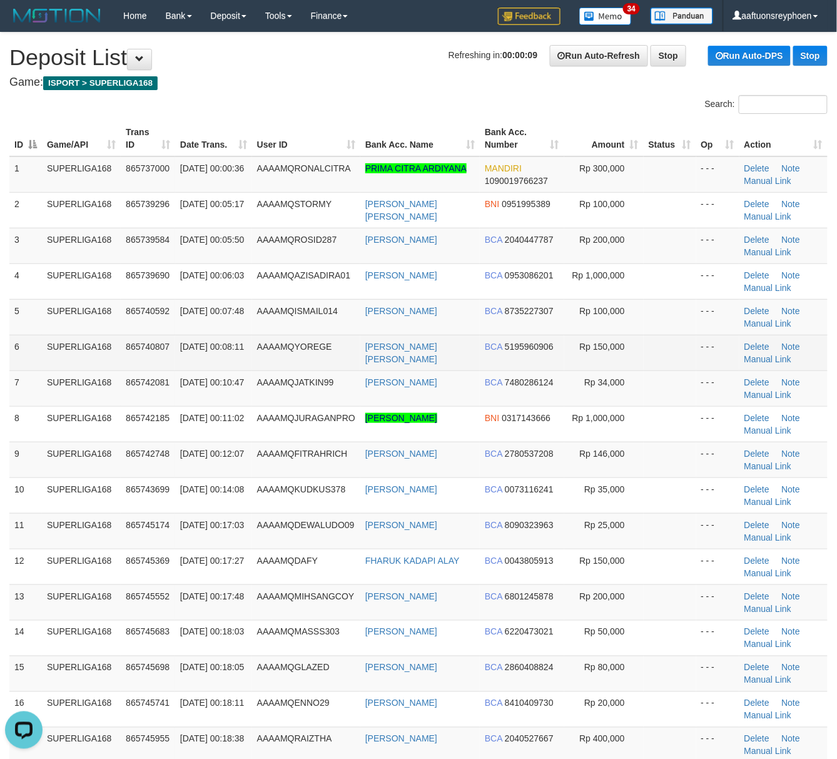
click at [96, 346] on td "SUPERLIGA168" at bounding box center [81, 353] width 79 height 36
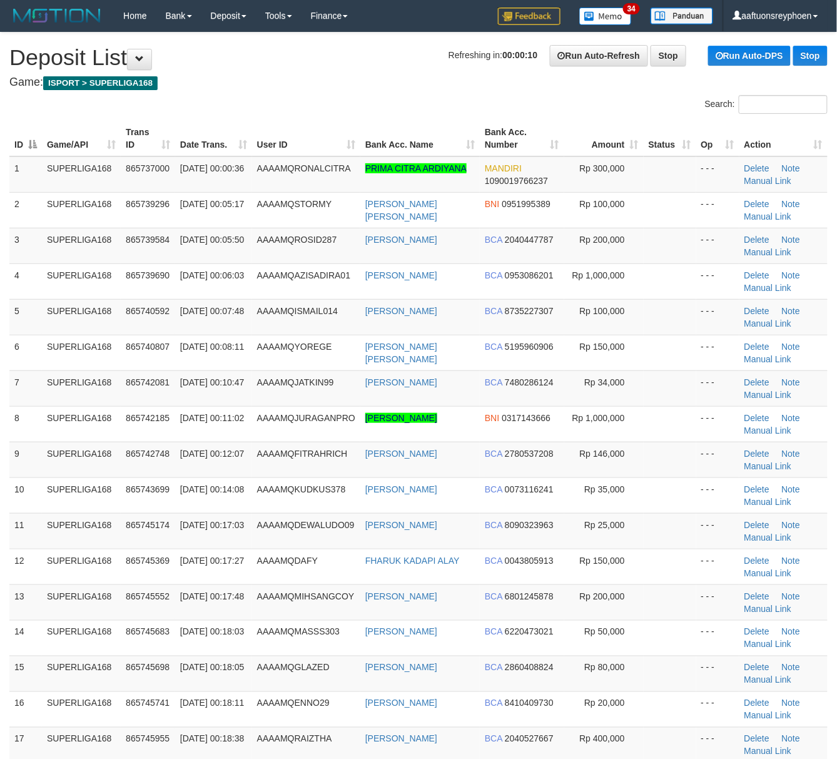
click at [178, 356] on td "[DATE] 00:08:11" at bounding box center [213, 353] width 77 height 36
drag, startPoint x: 33, startPoint y: 373, endPoint x: 0, endPoint y: 378, distance: 33.5
click at [3, 377] on div "ID Game/API Trans ID Date Trans. User ID Bank Acc. Name Bank Acc. Number Amount…" at bounding box center [418, 549] width 837 height 864
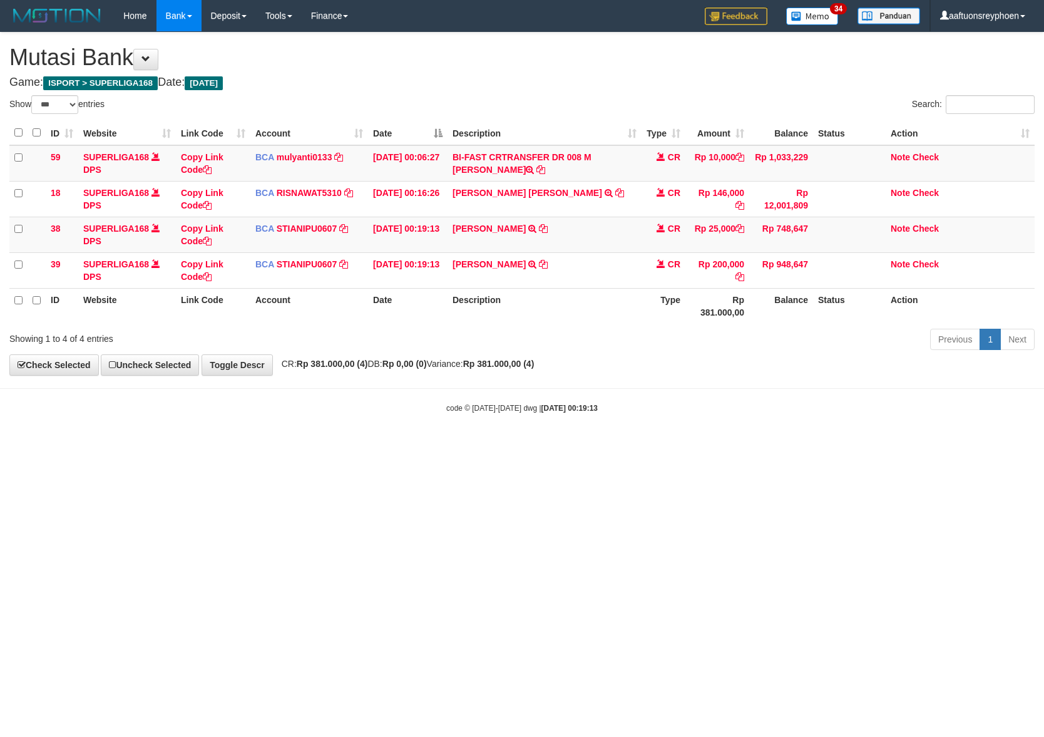
select select "***"
drag, startPoint x: 704, startPoint y: 429, endPoint x: 1040, endPoint y: 418, distance: 336.3
click at [836, 419] on body "Toggle navigation Home Bank Account List Load By Website Group [ISPORT] SUPERLI…" at bounding box center [522, 222] width 1044 height 445
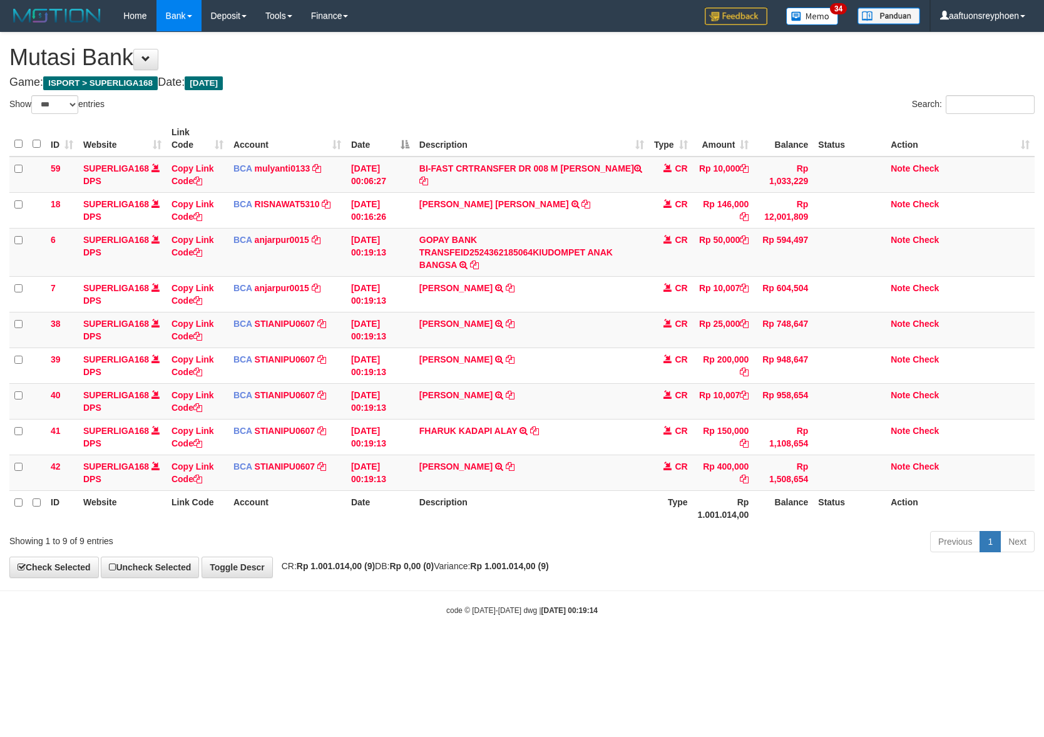
select select "***"
click at [556, 290] on td "[PERSON_NAME] TRSF E-BANKING CR 0109/FTSCY/WS95031 10007.00[PERSON_NAME]" at bounding box center [531, 294] width 235 height 36
click at [537, 404] on td "AHMAD HUSEINI TRSF E-BANKING CR 0109/FTSCY/WS95031 10007.00AHMAD HUSEINI" at bounding box center [531, 401] width 235 height 36
copy tr "AHMAD HUSEINI TRSF E-BANKING CR 0109/FTSCY/WS95031 10007.00AHMAD HUSEINI"
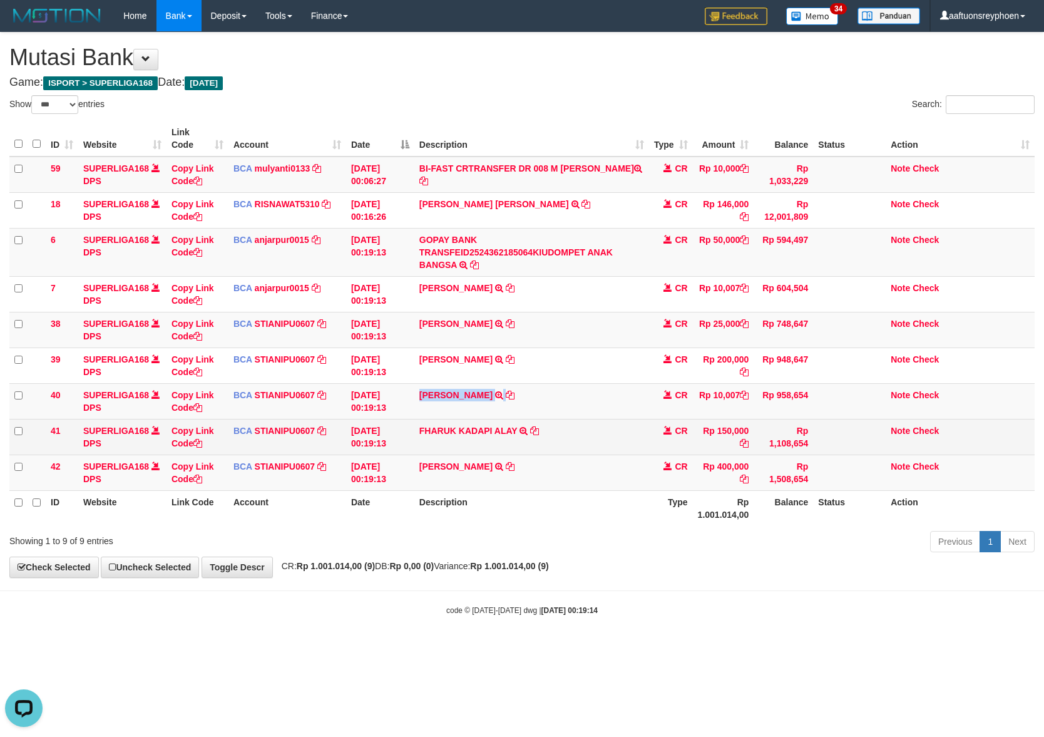
drag, startPoint x: 537, startPoint y: 404, endPoint x: 934, endPoint y: 422, distance: 397.2
click at [581, 406] on td "AHMAD HUSEINI TRSF E-BANKING CR 0109/FTSCY/WS95031 10007.00AHMAD HUSEINI" at bounding box center [531, 401] width 235 height 36
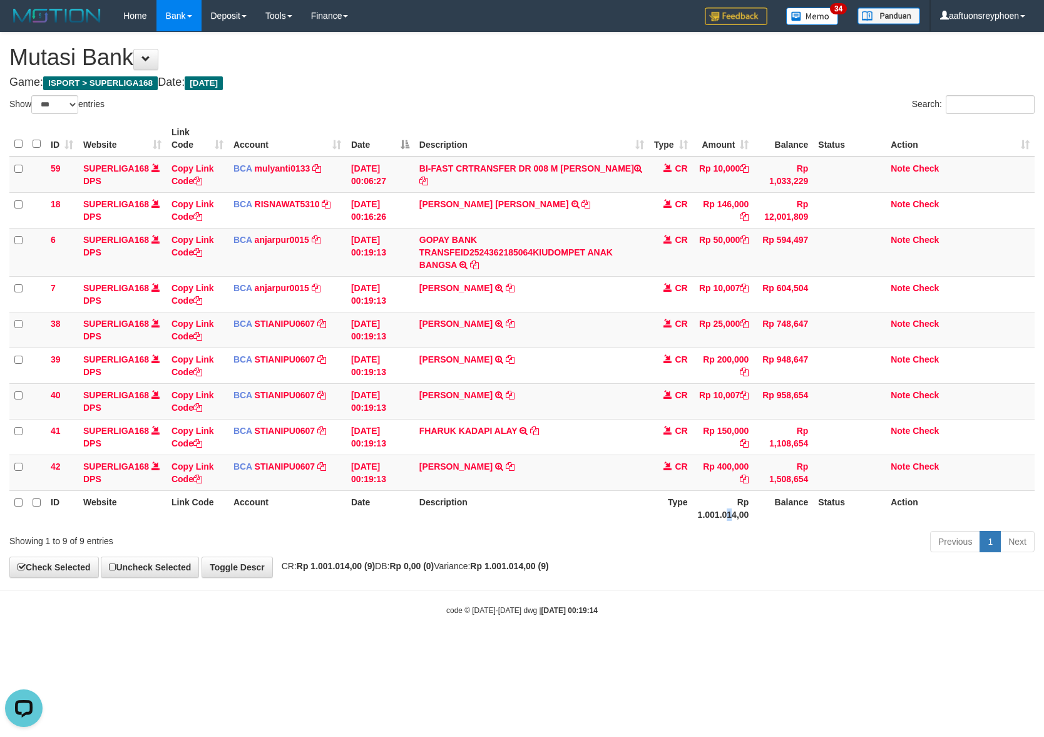
drag, startPoint x: 729, startPoint y: 523, endPoint x: 1042, endPoint y: 471, distance: 318.0
click at [742, 516] on th "Rp 1.001.014,00" at bounding box center [723, 508] width 61 height 36
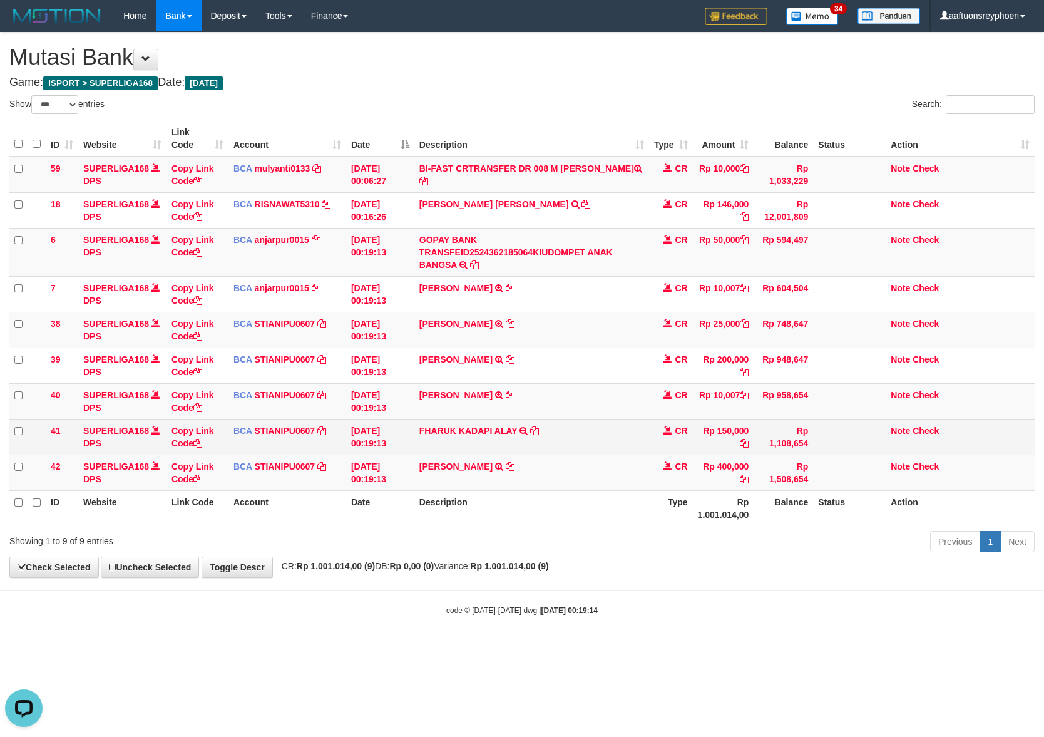
drag, startPoint x: 710, startPoint y: 466, endPoint x: 907, endPoint y: 442, distance: 198.6
click at [772, 456] on tr "42 SUPERLIGA168 DPS Copy Link Code BCA STIANIPU0607 DPS STIANI PUTRI mutasi_202…" at bounding box center [521, 472] width 1025 height 36
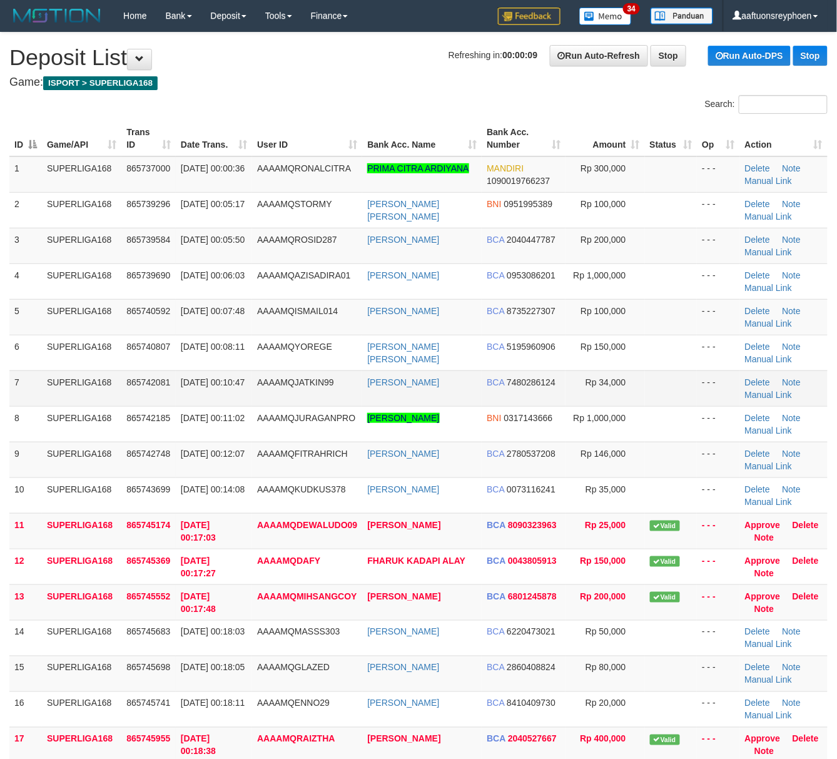
click at [297, 374] on td "AAAAMQJATKIN99" at bounding box center [307, 389] width 110 height 36
drag, startPoint x: 272, startPoint y: 379, endPoint x: 35, endPoint y: 402, distance: 237.7
click at [266, 378] on span "AAAAMQJATKIN99" at bounding box center [295, 382] width 77 height 10
drag, startPoint x: 59, startPoint y: 364, endPoint x: 3, endPoint y: 369, distance: 55.9
click at [46, 364] on td "SUPERLIGA168" at bounding box center [81, 353] width 79 height 36
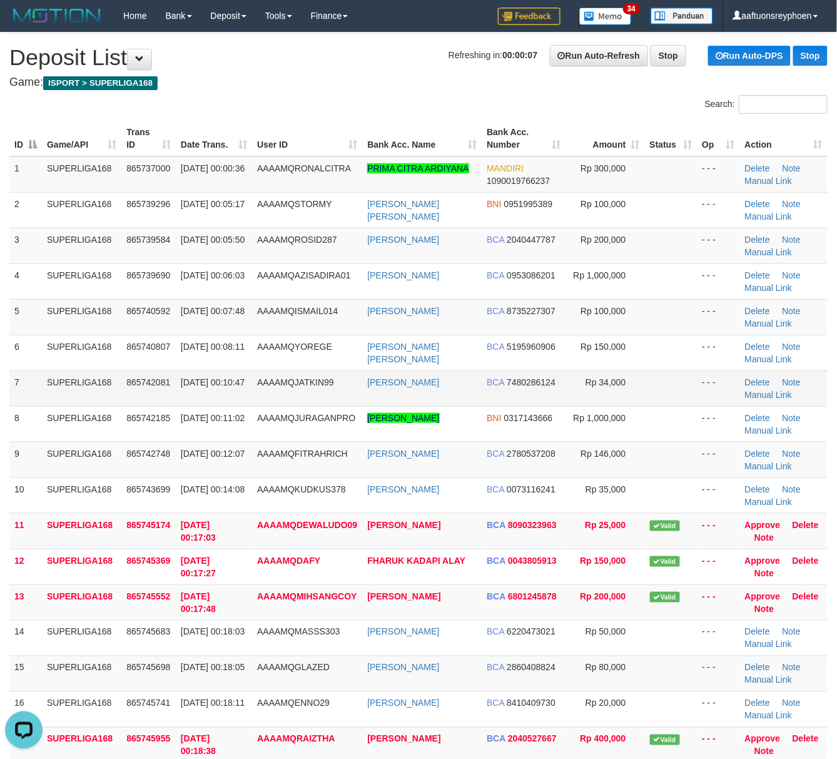
drag, startPoint x: 58, startPoint y: 382, endPoint x: 0, endPoint y: 393, distance: 59.3
click at [43, 384] on td "SUPERLIGA168" at bounding box center [81, 389] width 79 height 36
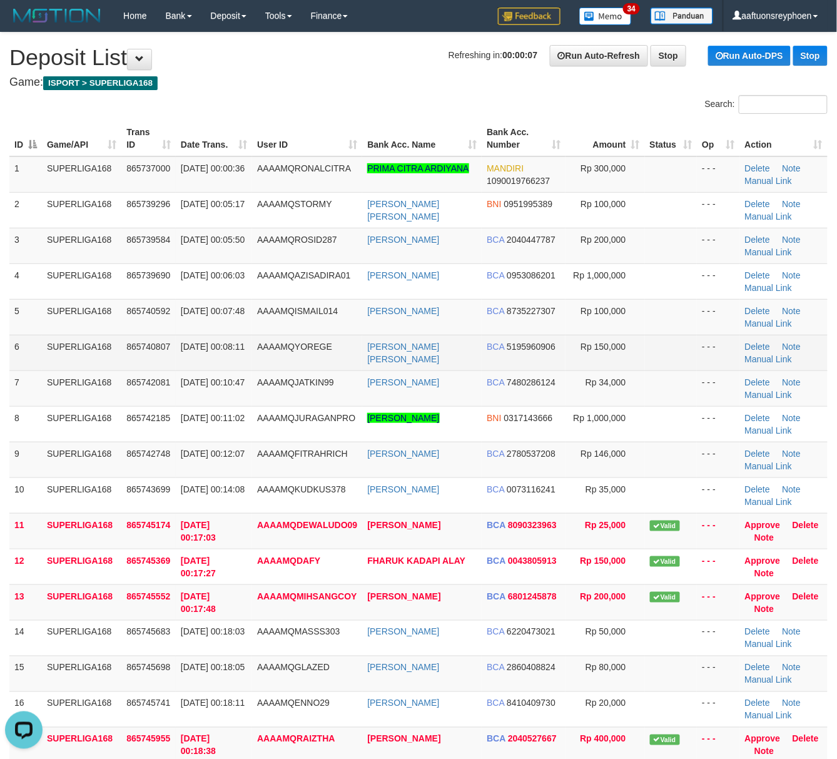
drag, startPoint x: 68, startPoint y: 363, endPoint x: 1, endPoint y: 371, distance: 68.1
click at [63, 363] on td "SUPERLIGA168" at bounding box center [81, 353] width 79 height 36
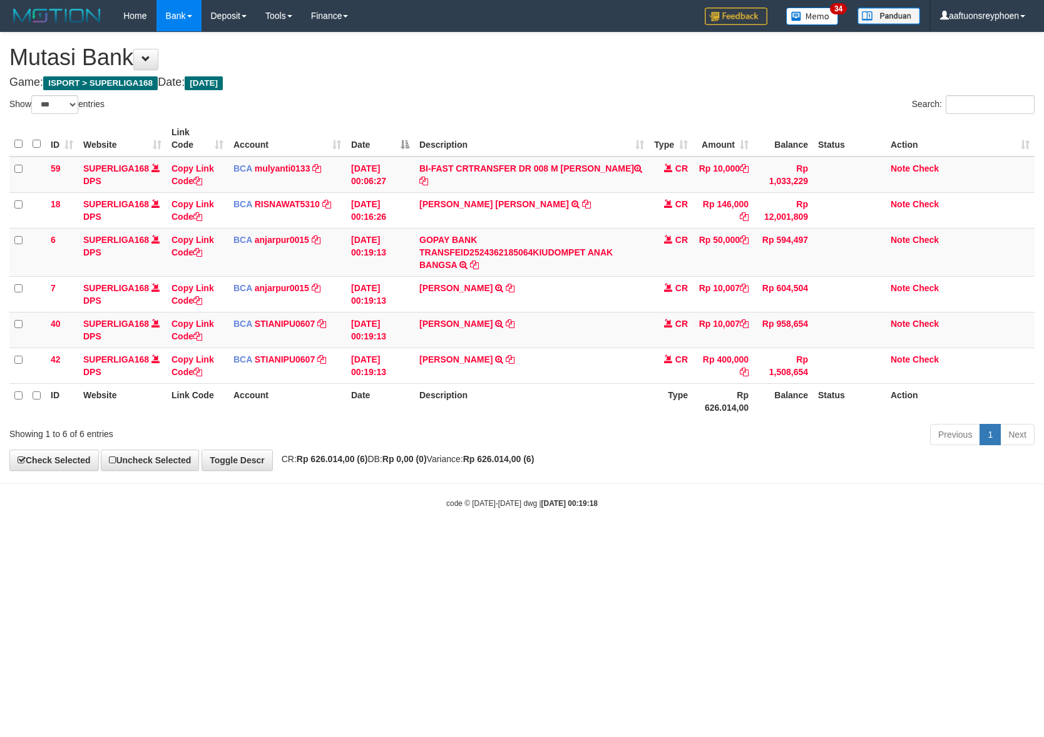
select select "***"
drag, startPoint x: 591, startPoint y: 456, endPoint x: 1040, endPoint y: 406, distance: 450.9
click at [709, 443] on div "**********" at bounding box center [522, 252] width 1044 height 438
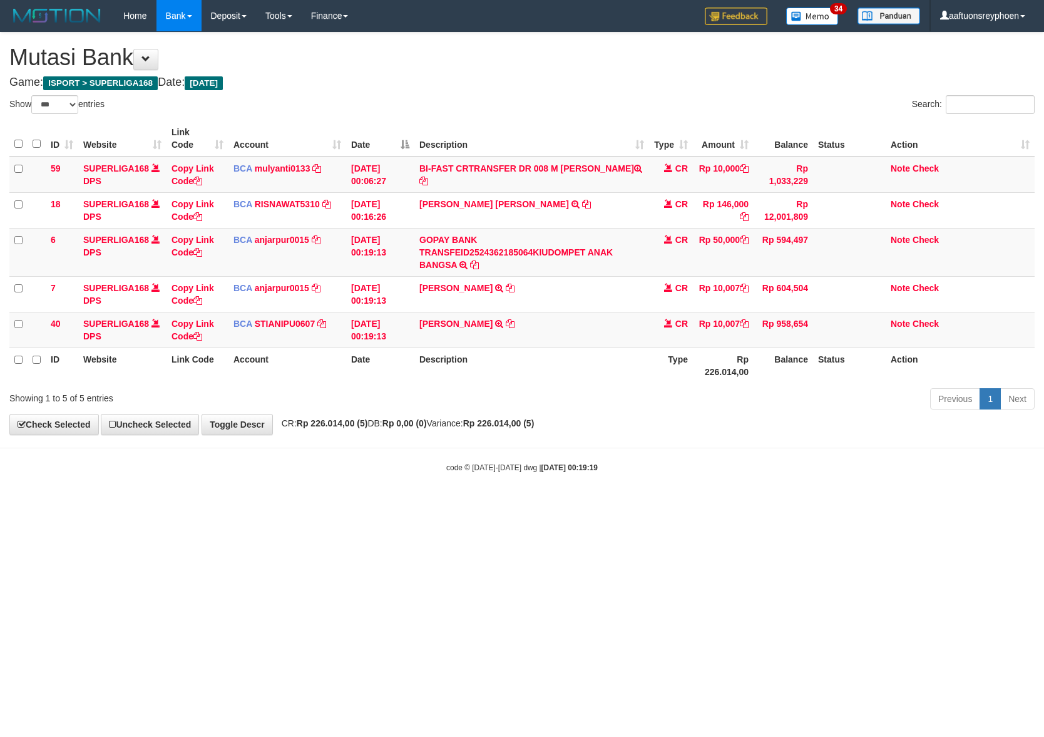
select select "***"
click at [539, 329] on td "[PERSON_NAME] TRSF E-BANKING CR 0109/FTSCY/WS95031 10007.00[PERSON_NAME]" at bounding box center [531, 330] width 235 height 36
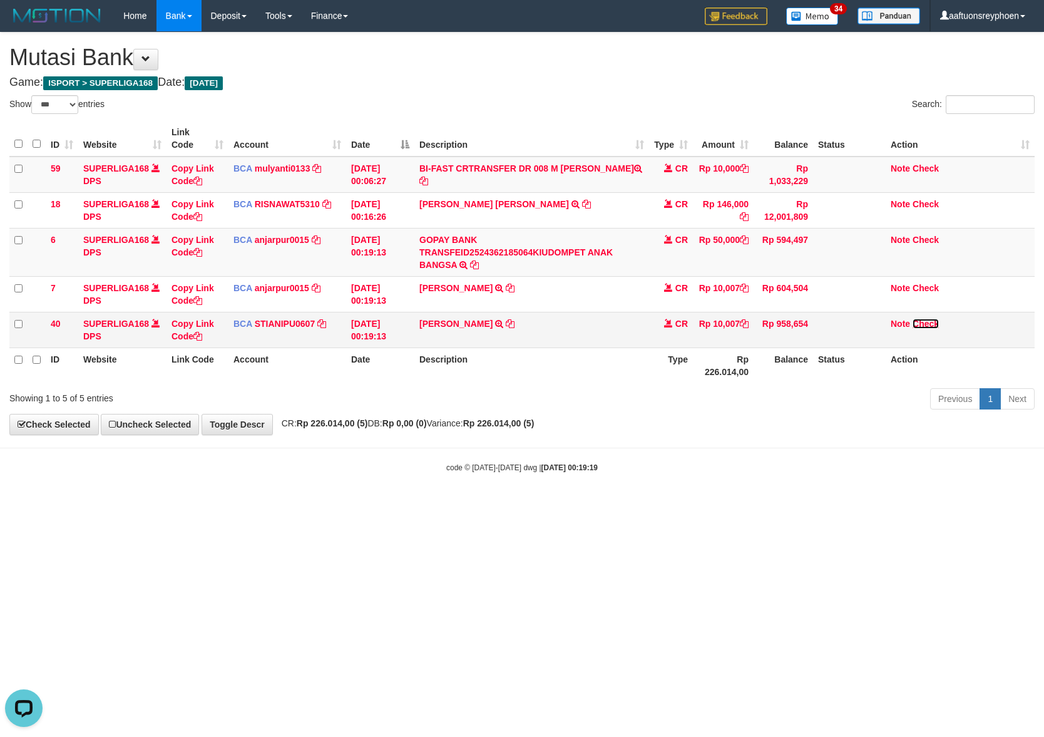
click at [927, 323] on link "Check" at bounding box center [926, 324] width 26 height 10
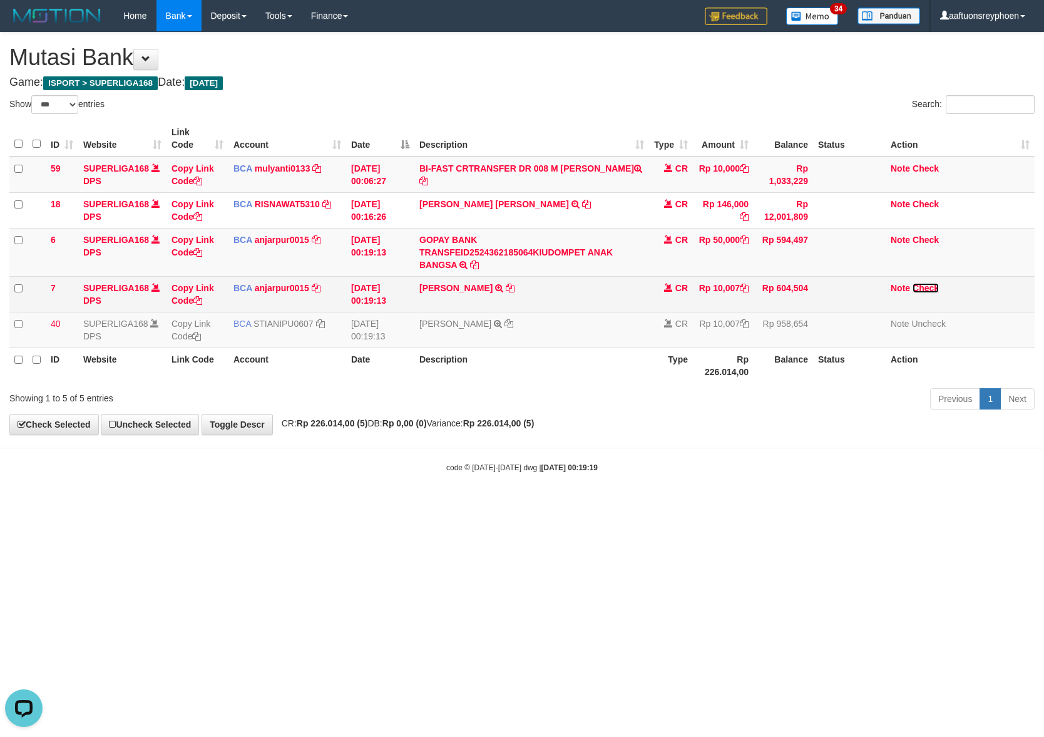
click at [927, 287] on link "Check" at bounding box center [926, 288] width 26 height 10
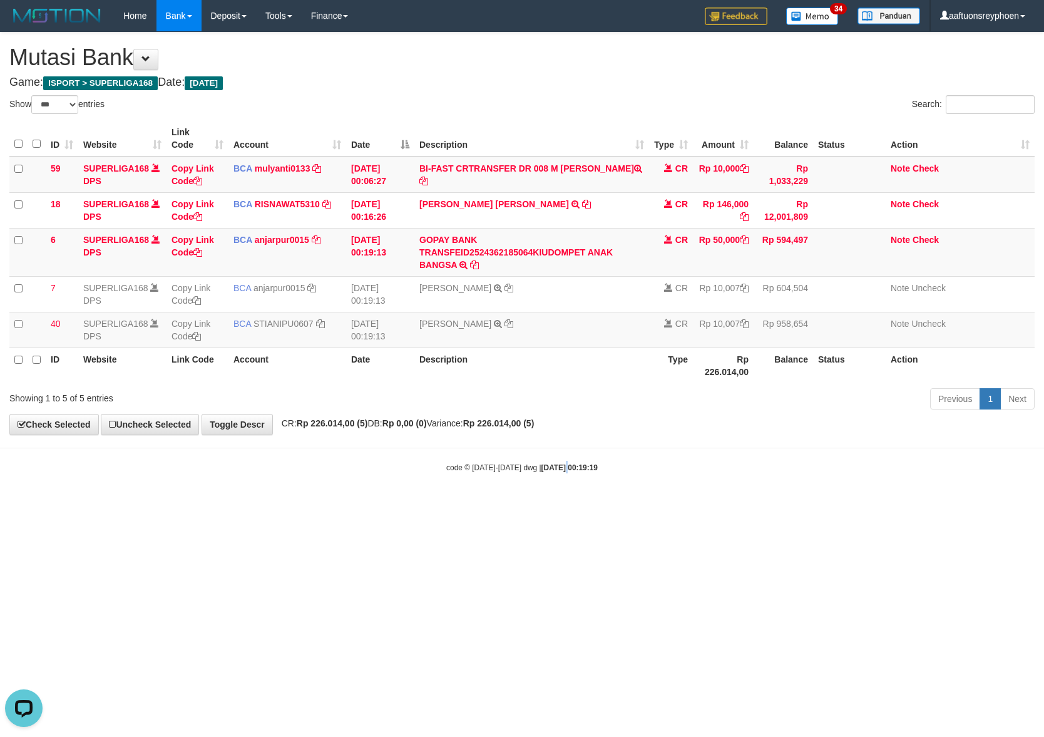
drag, startPoint x: 555, startPoint y: 461, endPoint x: 727, endPoint y: 446, distance: 173.4
click at [577, 458] on body "Toggle navigation Home Bank Account List Load By Website Group [ISPORT] SUPERLI…" at bounding box center [522, 252] width 1044 height 504
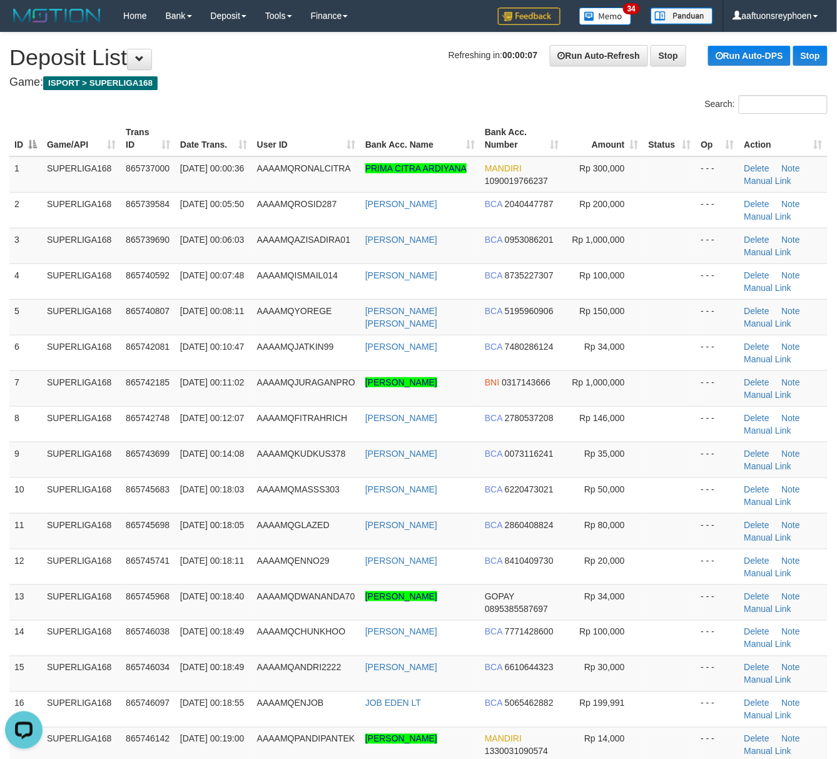
drag, startPoint x: 269, startPoint y: 346, endPoint x: 4, endPoint y: 383, distance: 267.9
click at [264, 346] on span "AAAAMQJATKIN99" at bounding box center [295, 347] width 77 height 10
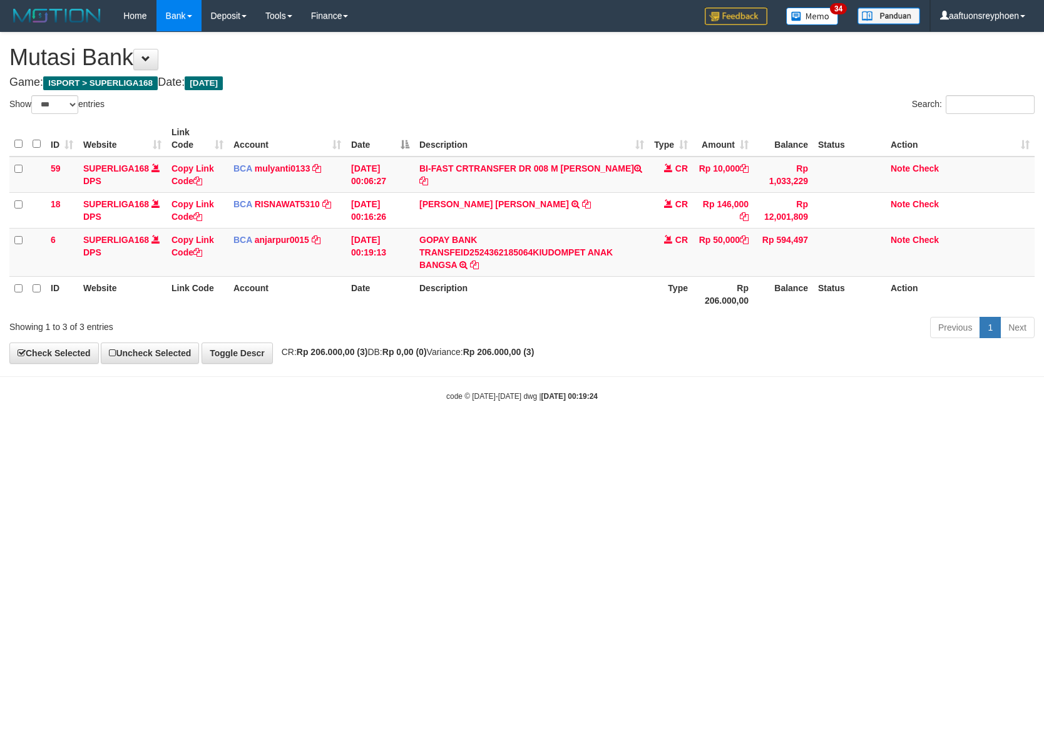
select select "***"
click at [632, 433] on html "Toggle navigation Home Bank Account List Load By Website Group [ISPORT] SUPERLI…" at bounding box center [522, 216] width 1044 height 433
drag, startPoint x: 727, startPoint y: 444, endPoint x: 854, endPoint y: 444, distance: 127.1
click at [847, 433] on html "Toggle navigation Home Bank Account List Load By Website Group [ISPORT] SUPERLI…" at bounding box center [522, 216] width 1044 height 433
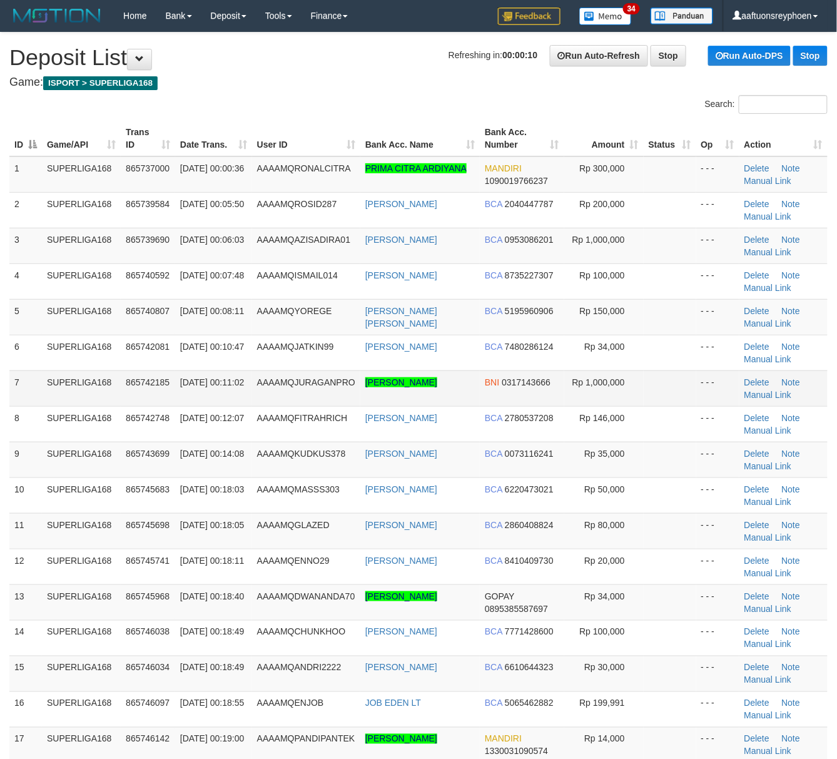
drag, startPoint x: 80, startPoint y: 394, endPoint x: 45, endPoint y: 402, distance: 36.0
click at [79, 394] on td "SUPERLIGA168" at bounding box center [81, 389] width 79 height 36
click at [71, 382] on td "SUPERLIGA168" at bounding box center [81, 389] width 79 height 36
drag, startPoint x: 69, startPoint y: 374, endPoint x: 4, endPoint y: 389, distance: 66.7
click at [51, 377] on td "SUPERLIGA168" at bounding box center [81, 389] width 79 height 36
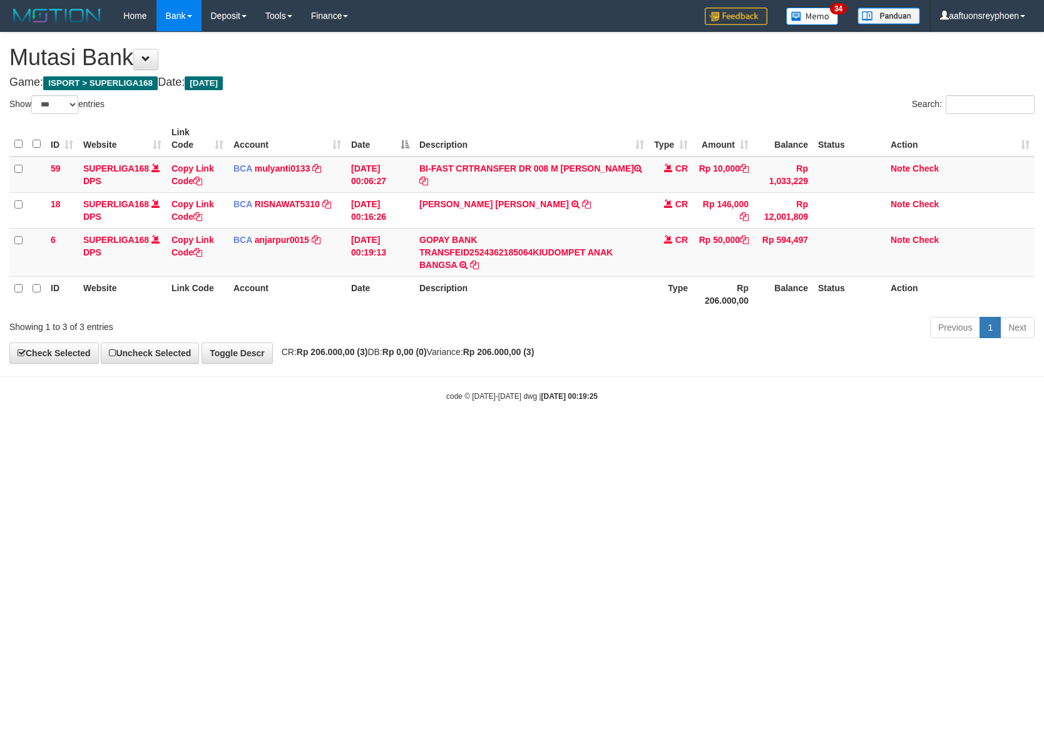
select select "***"
drag, startPoint x: 548, startPoint y: 479, endPoint x: 1037, endPoint y: 432, distance: 490.5
click at [583, 433] on html "Toggle navigation Home Bank Account List Load By Website Group [ISPORT] SUPERLI…" at bounding box center [522, 216] width 1044 height 433
drag, startPoint x: 598, startPoint y: 464, endPoint x: 605, endPoint y: 463, distance: 6.3
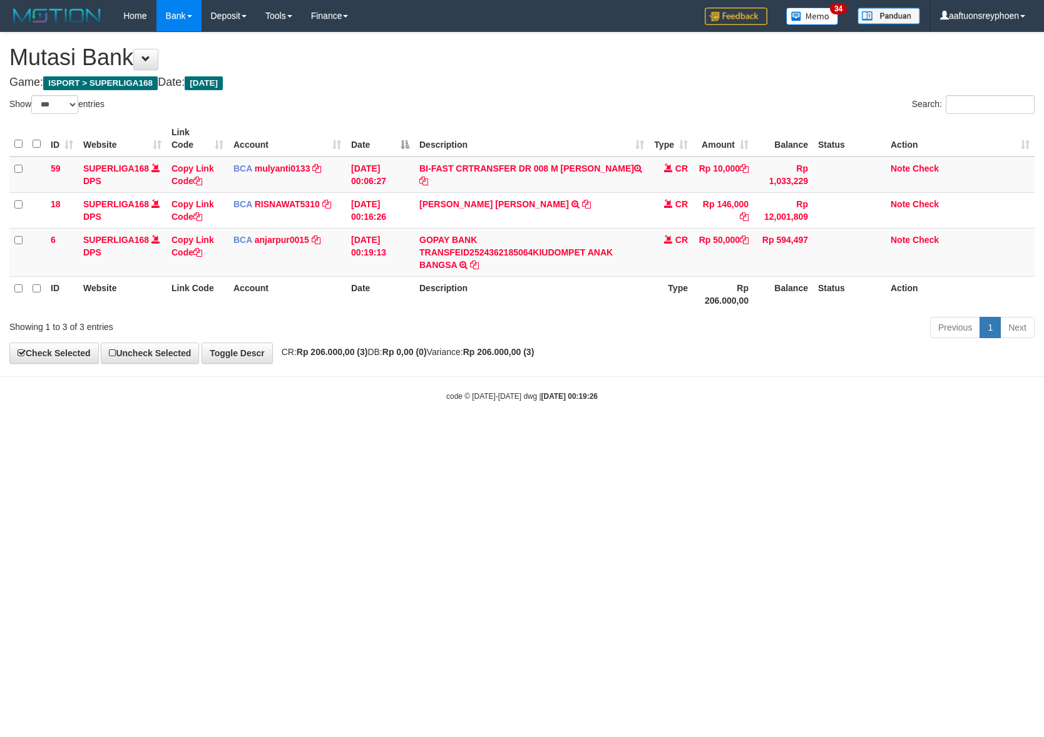
click at [603, 433] on html "Toggle navigation Home Bank Account List Load By Website Group [ISPORT] SUPERLI…" at bounding box center [522, 216] width 1044 height 433
drag, startPoint x: 605, startPoint y: 463, endPoint x: 707, endPoint y: 462, distance: 102.0
click at [619, 433] on html "Toggle navigation Home Bank Account List Load By Website Group [ISPORT] SUPERLI…" at bounding box center [522, 216] width 1044 height 433
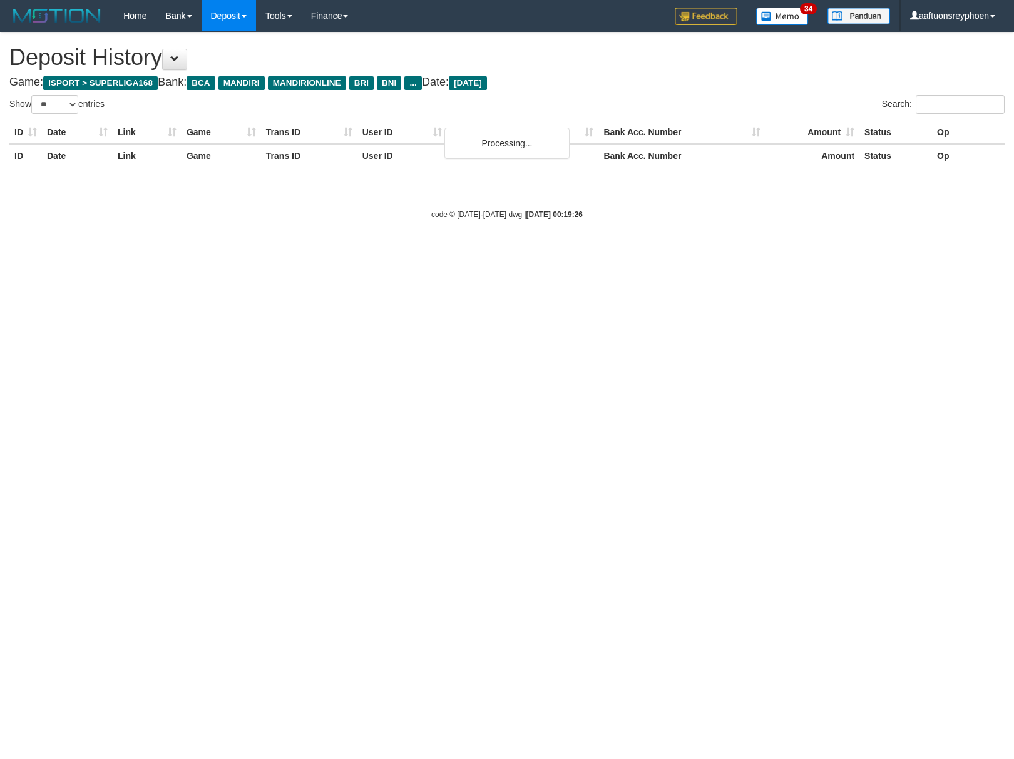
select select "**"
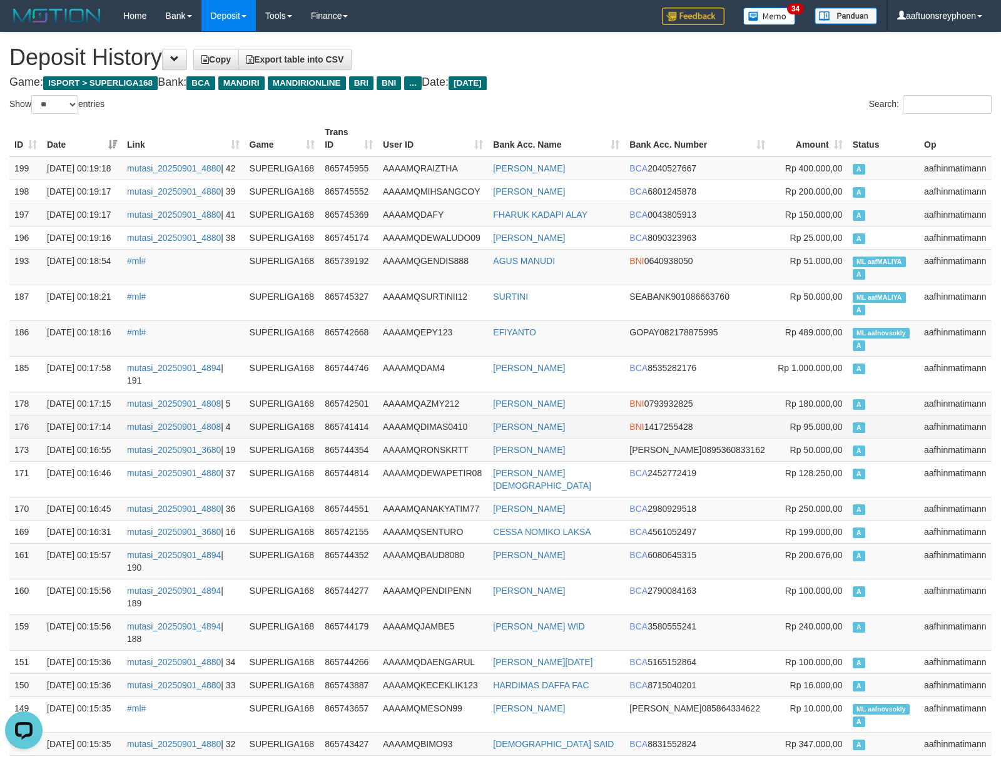
drag, startPoint x: 776, startPoint y: 392, endPoint x: 3, endPoint y: 404, distance: 773.7
click at [774, 415] on td "Rp 95.000,00" at bounding box center [810, 426] width 78 height 23
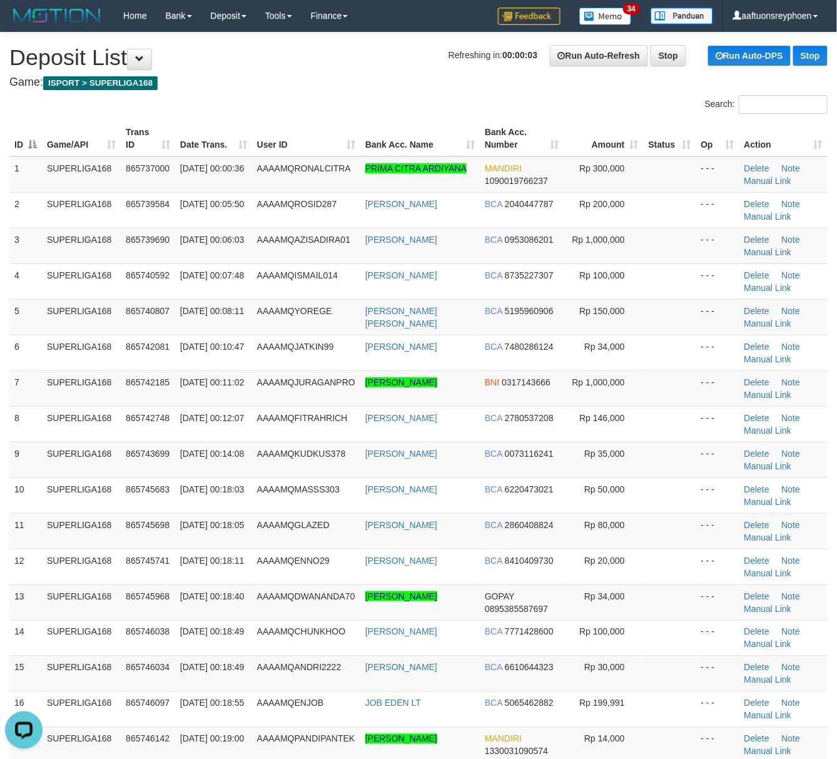
drag, startPoint x: 11, startPoint y: 441, endPoint x: 1, endPoint y: 442, distance: 10.1
click at [3, 441] on div "ID Game/API Trans ID Date Trans. User ID Bank Acc. Name Bank Acc. Number Amount…" at bounding box center [418, 459] width 837 height 685
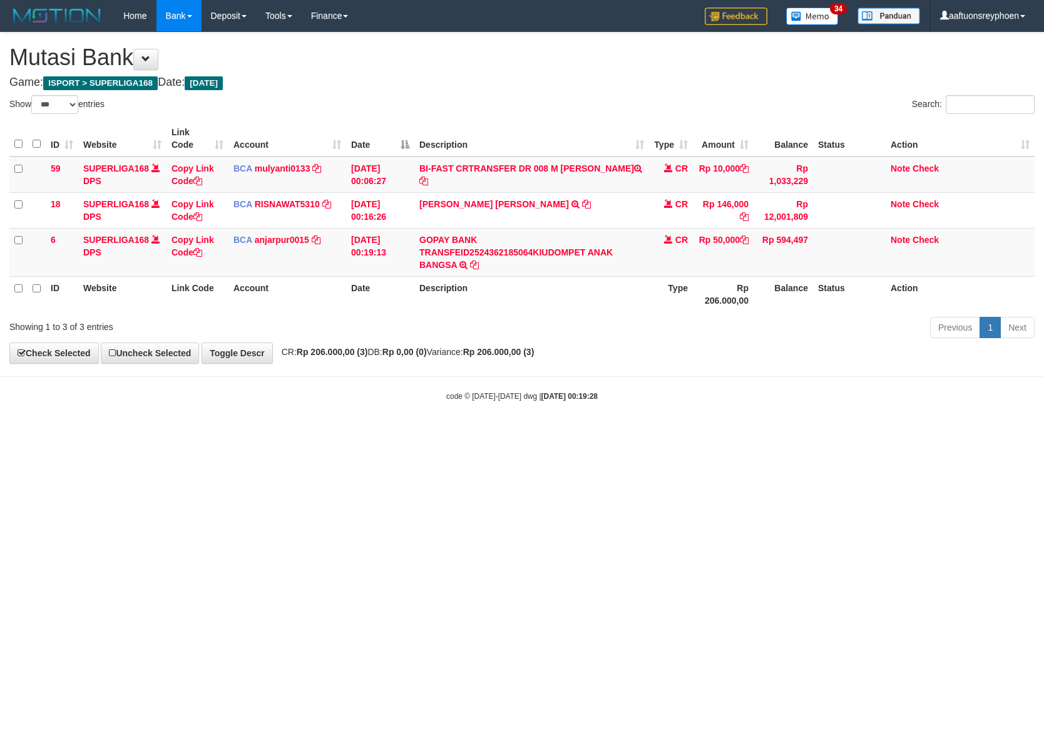
select select "***"
click at [534, 433] on html "Toggle navigation Home Bank Account List Load By Website Group [ISPORT] SUPERLI…" at bounding box center [522, 216] width 1044 height 433
select select "***"
click at [551, 433] on html "Toggle navigation Home Bank Account List Load By Website Group [ISPORT] SUPERLI…" at bounding box center [522, 216] width 1044 height 433
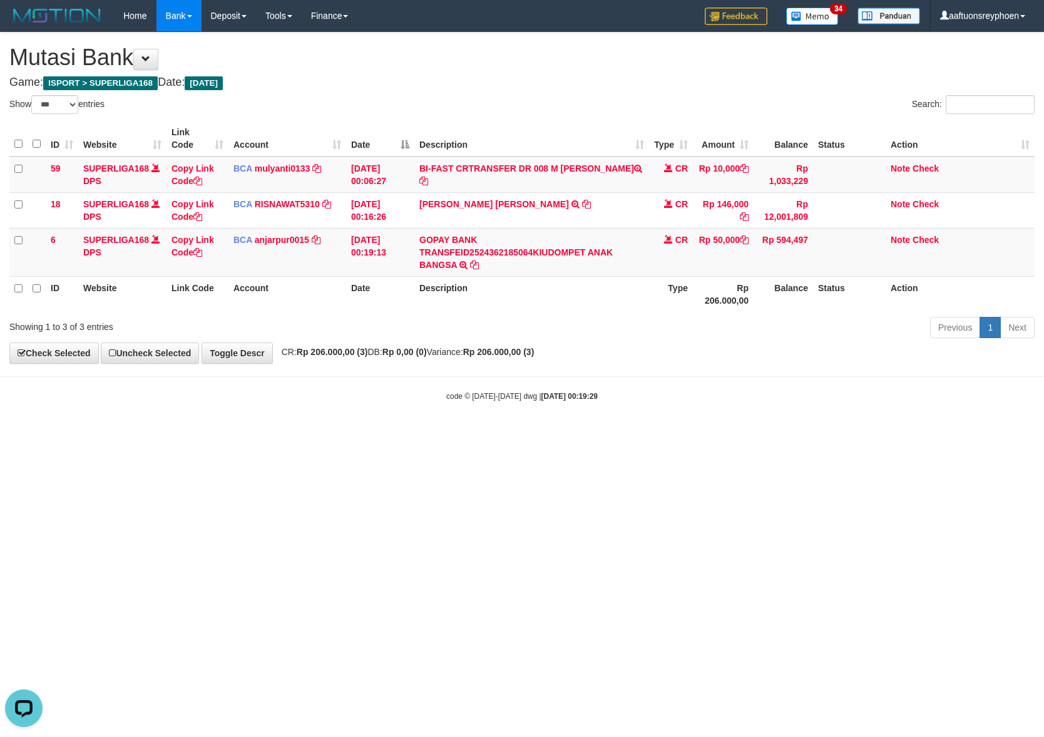
click at [391, 433] on html "Toggle navigation Home Bank Account List Load By Website Group [ISPORT] SUPERLI…" at bounding box center [522, 216] width 1044 height 433
click at [392, 433] on html "Toggle navigation Home Bank Account List Load By Website Group [ISPORT] SUPERLI…" at bounding box center [522, 216] width 1044 height 433
click at [391, 433] on html "Toggle navigation Home Bank Account List Load By Website Group [ISPORT] SUPERLI…" at bounding box center [522, 216] width 1044 height 433
click at [996, 433] on html "Toggle navigation Home Bank Account List Load By Website Group [ISPORT] SUPERLI…" at bounding box center [522, 216] width 1044 height 433
select select "***"
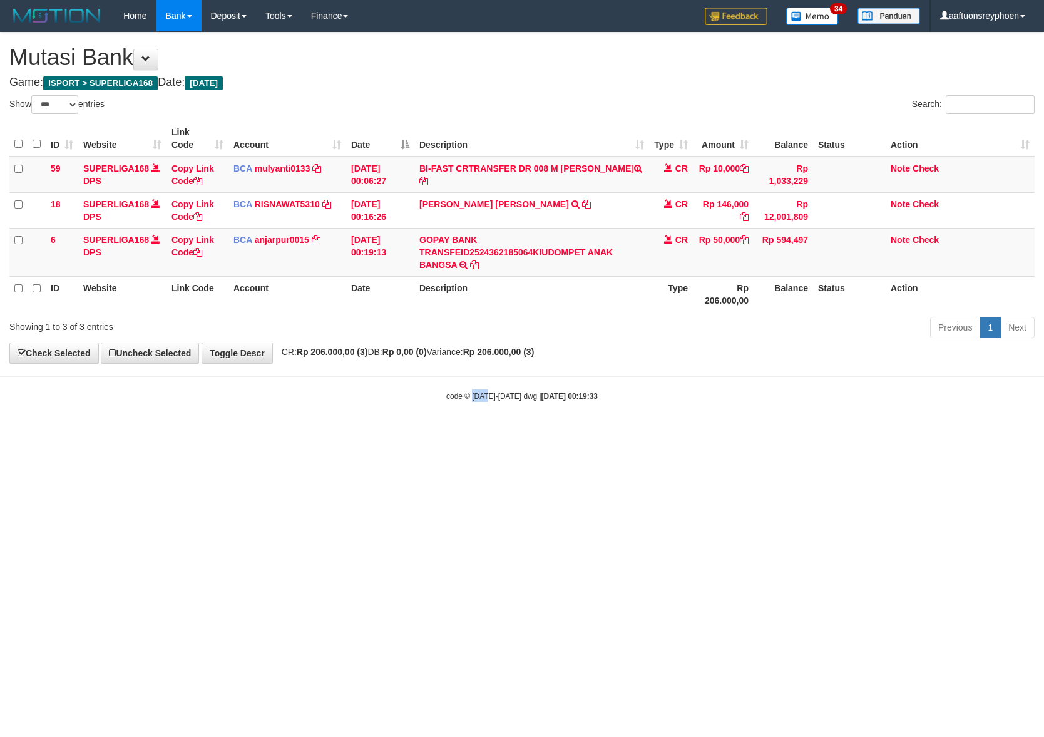
click at [474, 433] on html "Toggle navigation Home Bank Account List Load By Website Group [ISPORT] SUPERLI…" at bounding box center [522, 216] width 1044 height 433
click at [1039, 433] on html "Toggle navigation Home Bank Account List Load By Website Group [ISPORT] SUPERLI…" at bounding box center [522, 216] width 1044 height 433
click at [538, 433] on html "Toggle navigation Home Bank Account List Load By Website Group [ISPORT] SUPERLI…" at bounding box center [522, 216] width 1044 height 433
click at [550, 433] on html "Toggle navigation Home Bank Account List Load By Website Group [ISPORT] SUPERLI…" at bounding box center [522, 216] width 1044 height 433
drag, startPoint x: 809, startPoint y: 469, endPoint x: 1042, endPoint y: 444, distance: 234.8
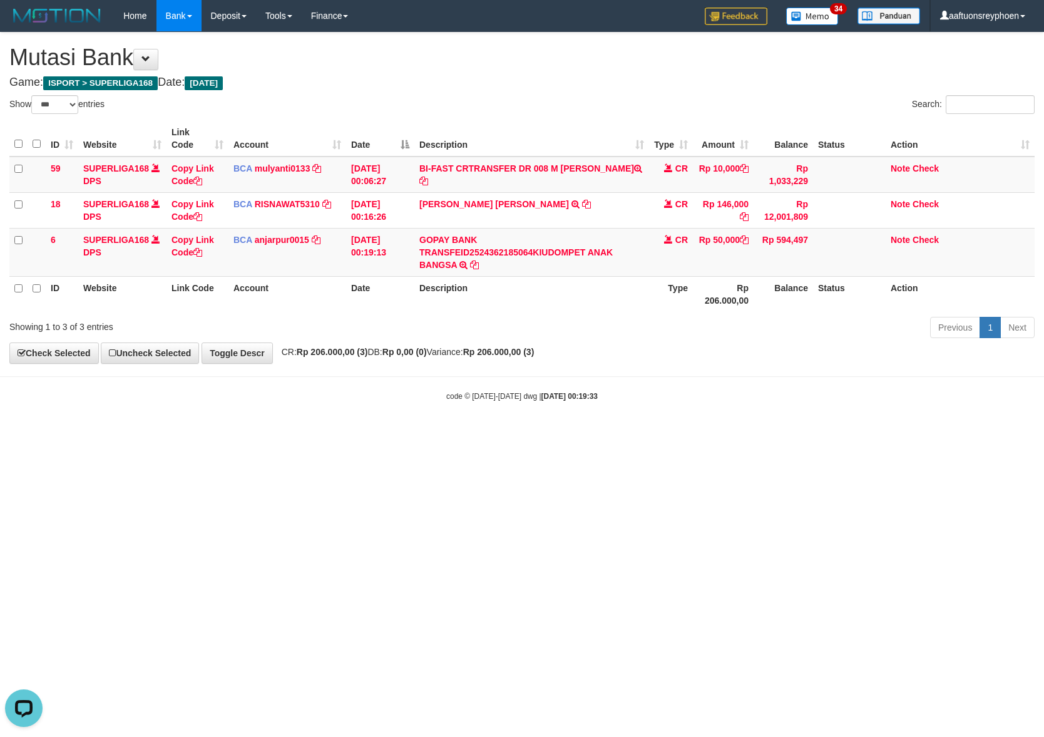
click at [877, 433] on html "Toggle navigation Home Bank Account List Load By Website Group [ISPORT] SUPERLI…" at bounding box center [522, 216] width 1044 height 433
drag, startPoint x: 732, startPoint y: 477, endPoint x: 1038, endPoint y: 456, distance: 306.8
click at [820, 433] on html "Toggle navigation Home Bank Account List Load By Website Group [ISPORT] SUPERLI…" at bounding box center [522, 216] width 1044 height 433
drag, startPoint x: 567, startPoint y: 493, endPoint x: 603, endPoint y: 488, distance: 36.6
click at [571, 433] on html "Toggle navigation Home Bank Account List Load By Website Group [ISPORT] SUPERLI…" at bounding box center [522, 216] width 1044 height 433
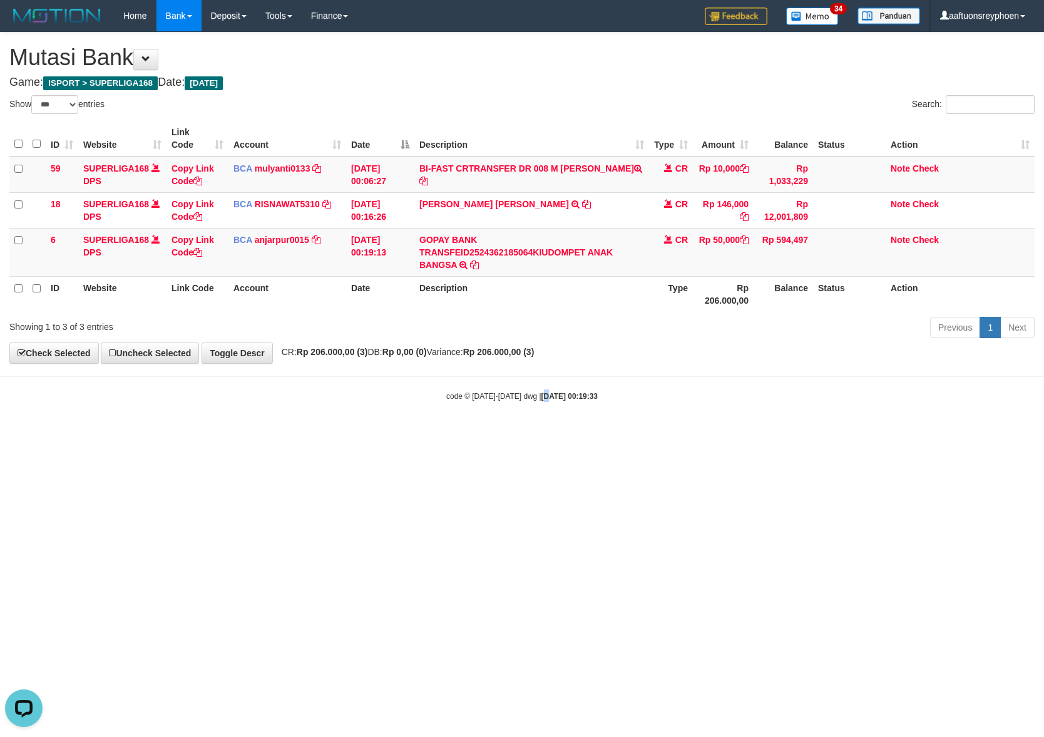
drag, startPoint x: 534, startPoint y: 504, endPoint x: 692, endPoint y: 473, distance: 160.7
click at [633, 433] on html "Toggle navigation Home Bank Account List Load By Website Group [ISPORT] SUPERLI…" at bounding box center [522, 216] width 1044 height 433
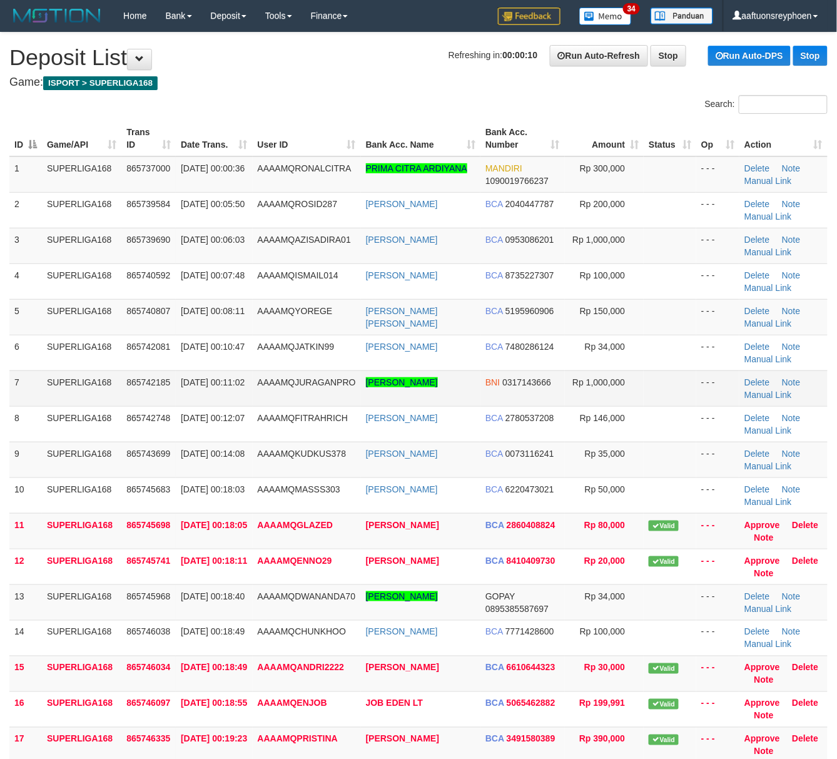
drag, startPoint x: 255, startPoint y: 367, endPoint x: 203, endPoint y: 384, distance: 55.4
click at [249, 368] on tr "6 SUPERLIGA168 865742081 [DATE] 00:10:47 AAAAMQJATKIN99 [PERSON_NAME] BCA 74802…" at bounding box center [418, 353] width 819 height 36
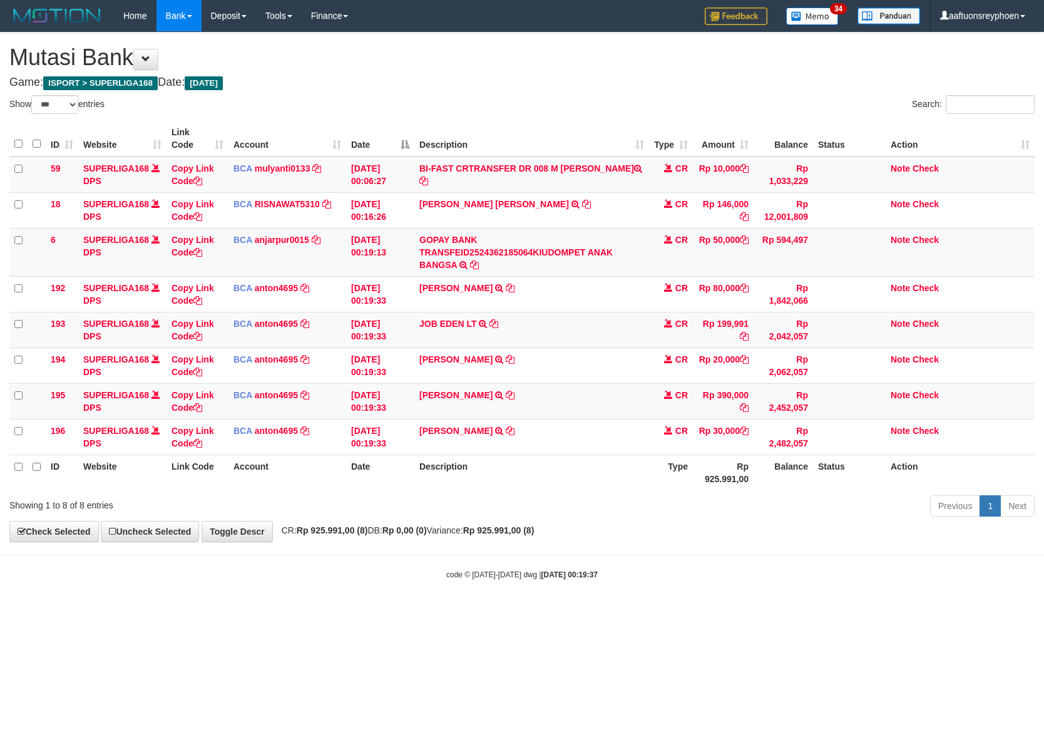
select select "***"
click at [534, 332] on td "JOB EDEN LT TRSF E-BANKING CR 0109/FTSCY/WS95031 199991.00JOB EDEN LT" at bounding box center [531, 330] width 235 height 36
copy tr "JOB EDEN LT TRSF E-BANKING CR 0109/FTSCY/WS95031 199991.00JOB EDEN LT"
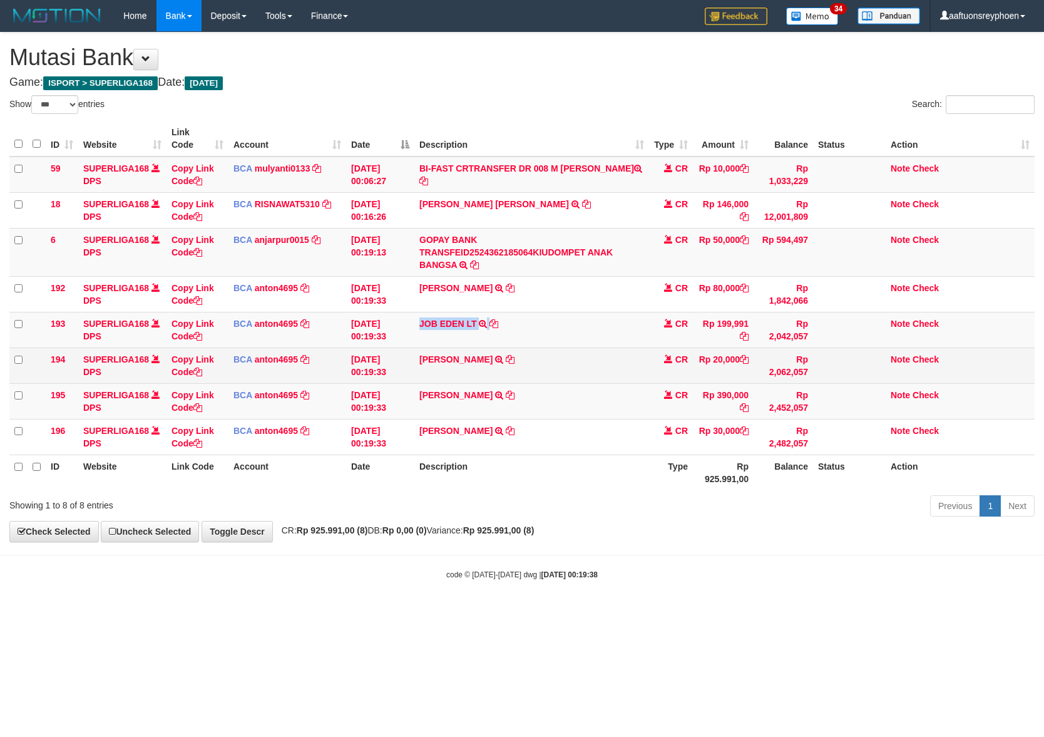
drag, startPoint x: 534, startPoint y: 332, endPoint x: 953, endPoint y: 369, distance: 420.4
click at [554, 332] on td "JOB EDEN LT TRSF E-BANKING CR 0109/FTSCY/WS95031 199991.00JOB EDEN LT" at bounding box center [531, 330] width 235 height 36
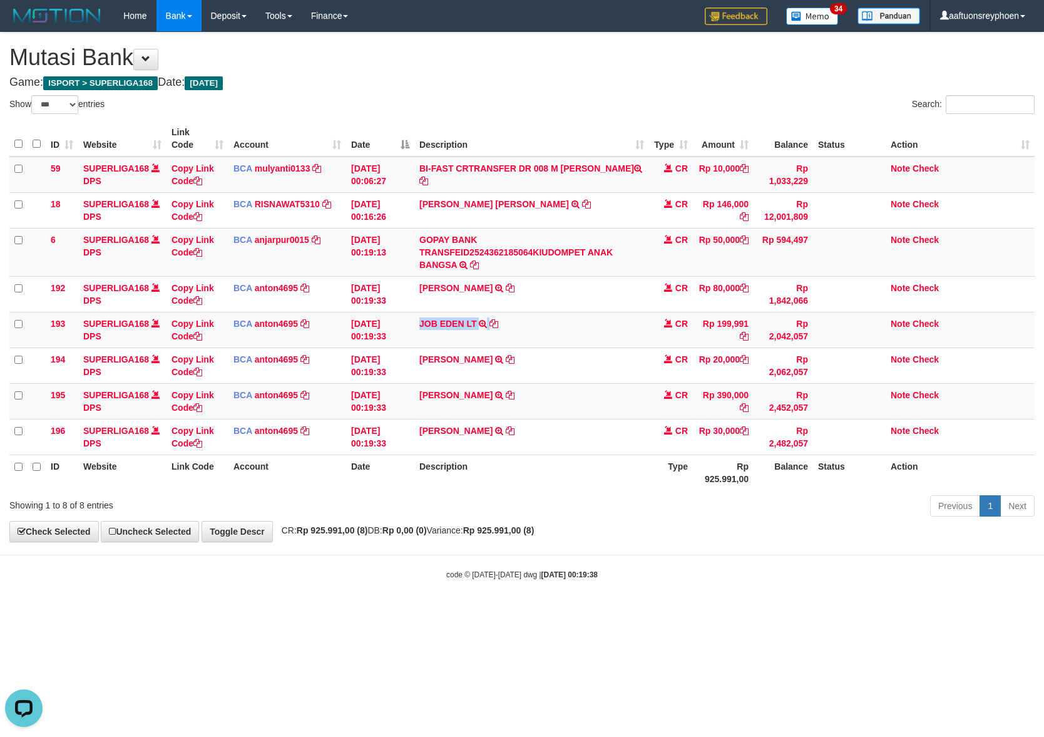
click at [483, 539] on div "**********" at bounding box center [522, 287] width 1044 height 509
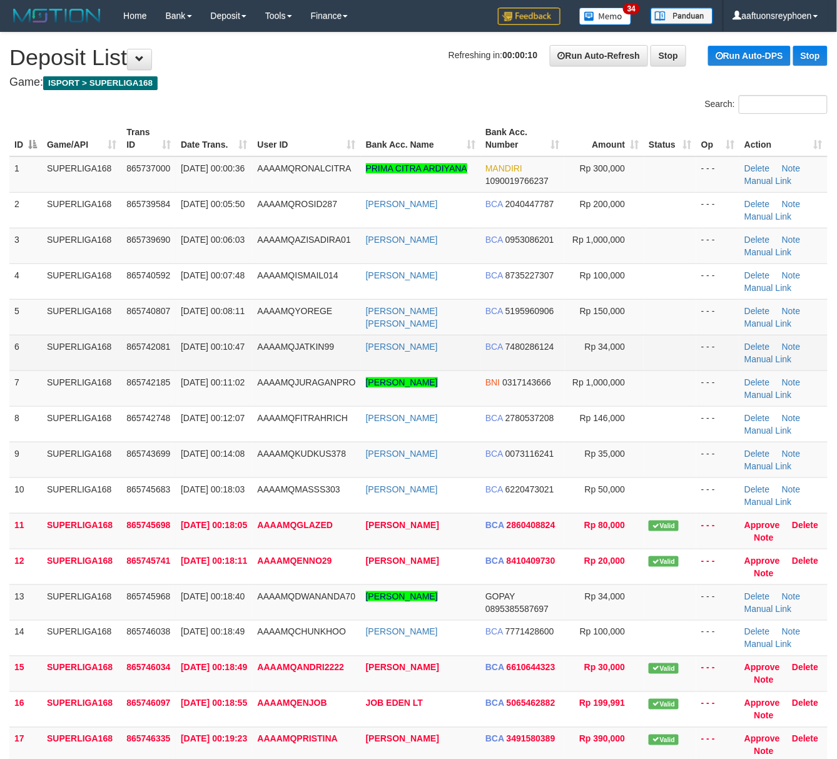
click at [277, 349] on span "AAAAMQJATKIN99" at bounding box center [296, 347] width 77 height 10
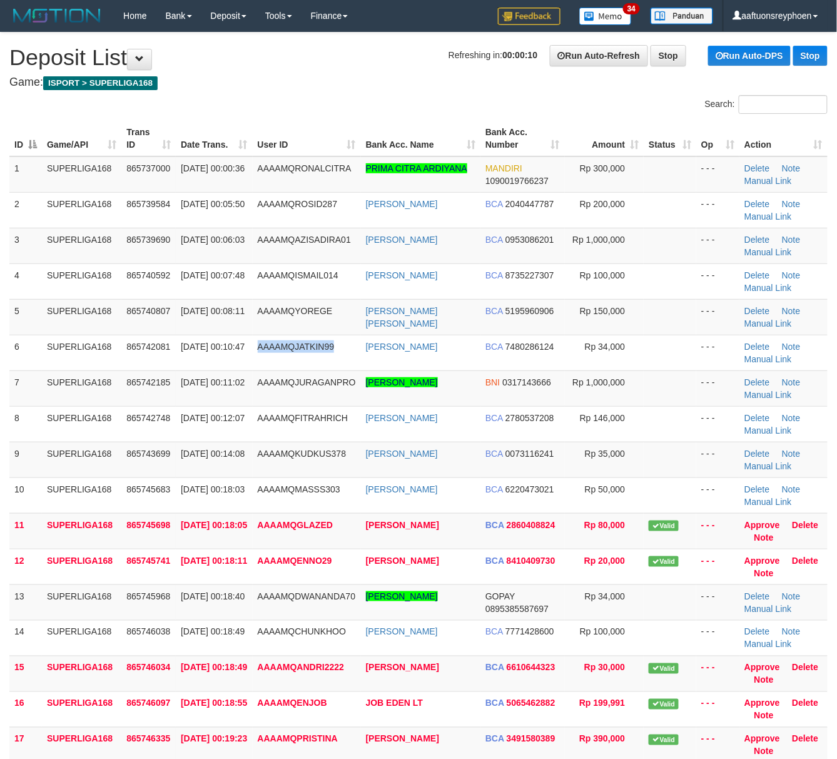
drag, startPoint x: 277, startPoint y: 349, endPoint x: 6, endPoint y: 423, distance: 280.3
click at [272, 354] on td "AAAAMQJATKIN99" at bounding box center [307, 353] width 108 height 36
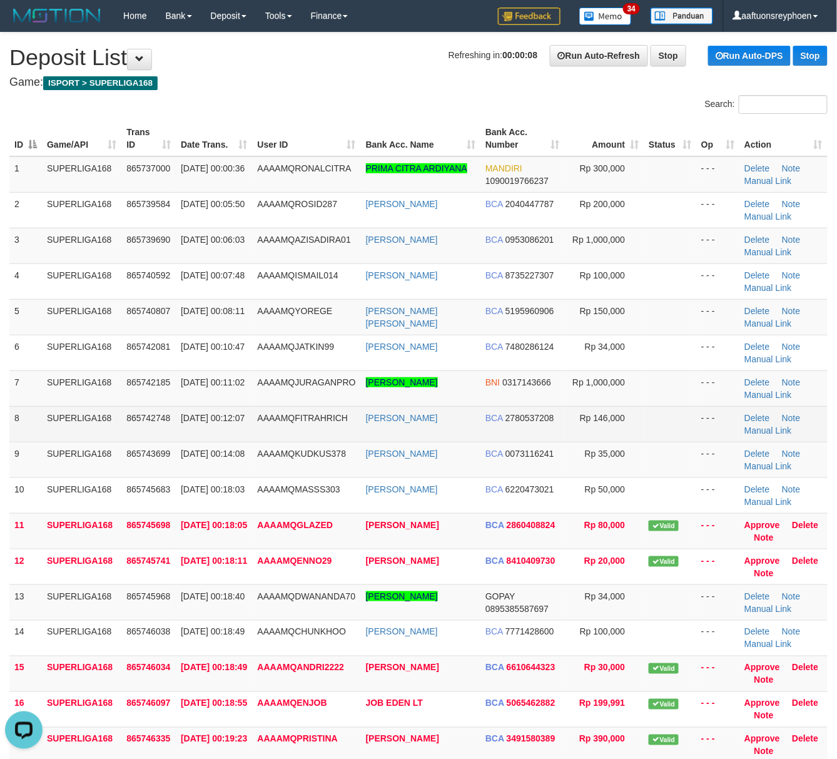
drag, startPoint x: 154, startPoint y: 414, endPoint x: 6, endPoint y: 444, distance: 151.4
click at [153, 414] on span "865742748" at bounding box center [148, 418] width 44 height 10
click at [111, 407] on tbody "1 SUPERLIGA168 865737000 01/09/2025 00:00:36 AAAAMQRONALCITRA PRIMA CITRA ARDIY…" at bounding box center [418, 459] width 819 height 607
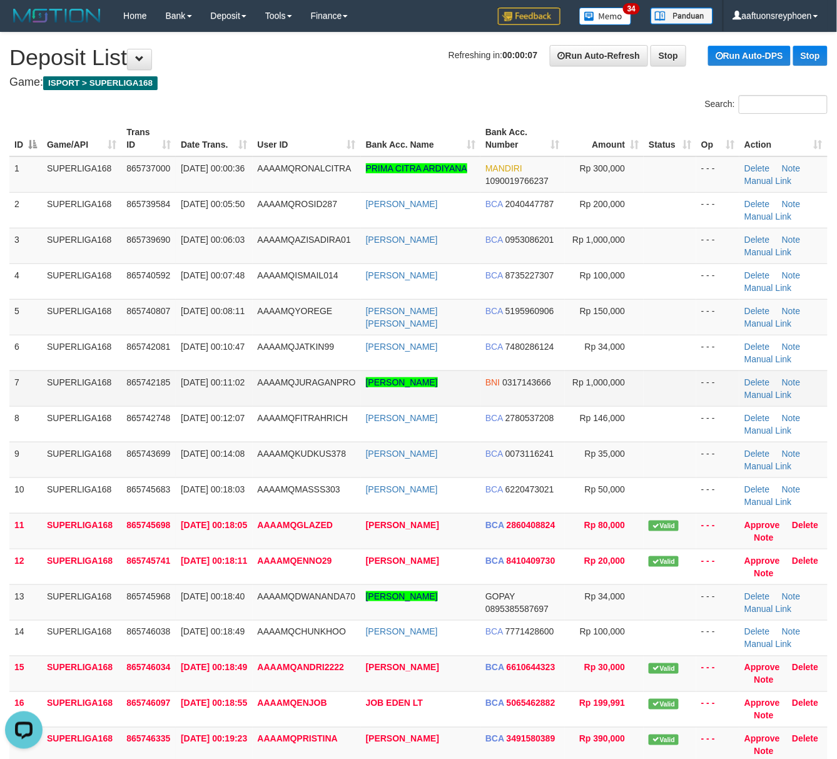
drag, startPoint x: 100, startPoint y: 392, endPoint x: 3, endPoint y: 408, distance: 99.0
click at [95, 392] on td "SUPERLIGA168" at bounding box center [81, 389] width 79 height 36
drag, startPoint x: 141, startPoint y: 391, endPoint x: 3, endPoint y: 414, distance: 139.5
click at [133, 394] on td "865742185" at bounding box center [148, 389] width 54 height 36
drag, startPoint x: 173, startPoint y: 376, endPoint x: 1, endPoint y: 407, distance: 174.9
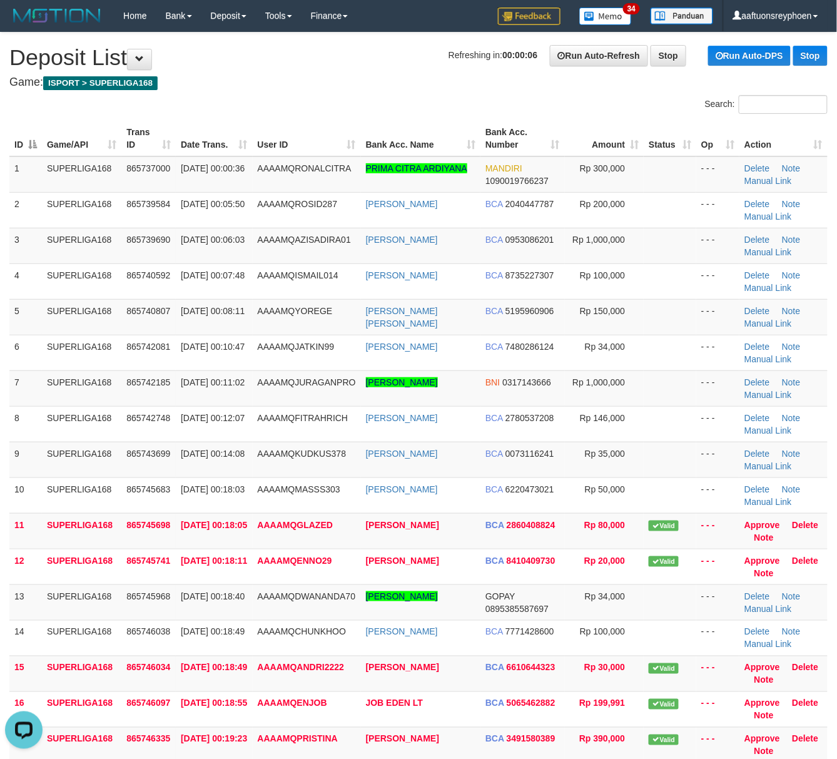
click at [145, 381] on tr "7 SUPERLIGA168 865742185 01/09/2025 00:11:02 AAAAMQJURAGANPRO MUHAMMAD ARIEF EF…" at bounding box center [418, 389] width 819 height 36
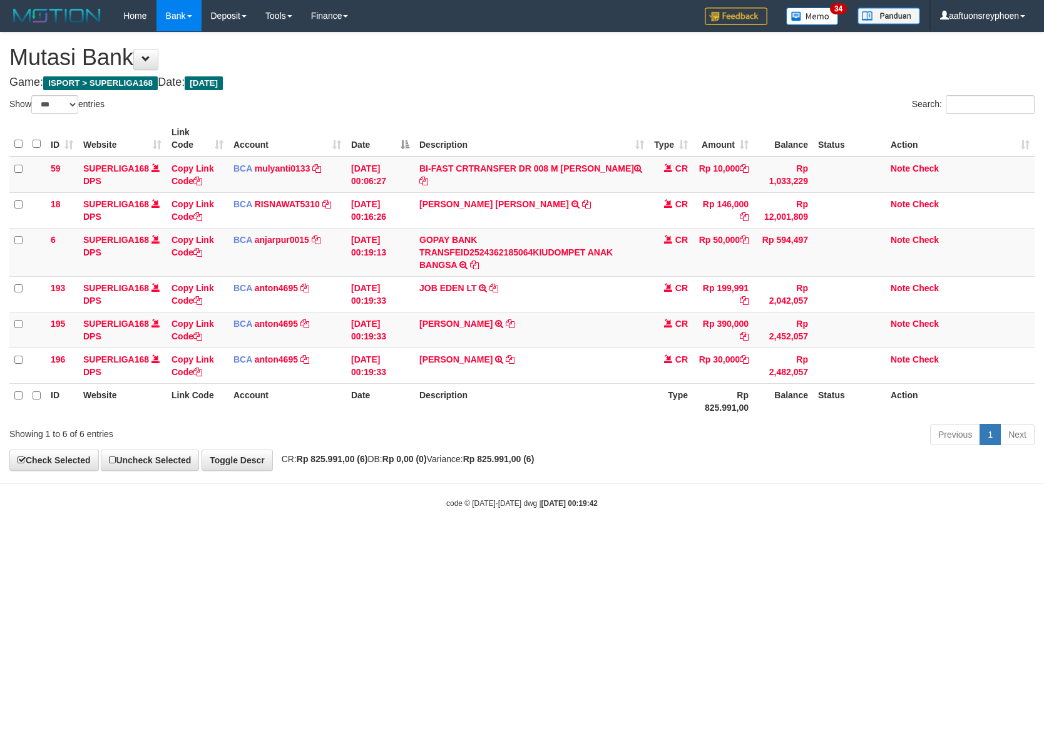
select select "***"
drag, startPoint x: 556, startPoint y: 513, endPoint x: 1000, endPoint y: 454, distance: 448.4
click at [711, 487] on body "Toggle navigation Home Bank Account List Load By Website Group [ISPORT] SUPERLI…" at bounding box center [522, 270] width 1044 height 540
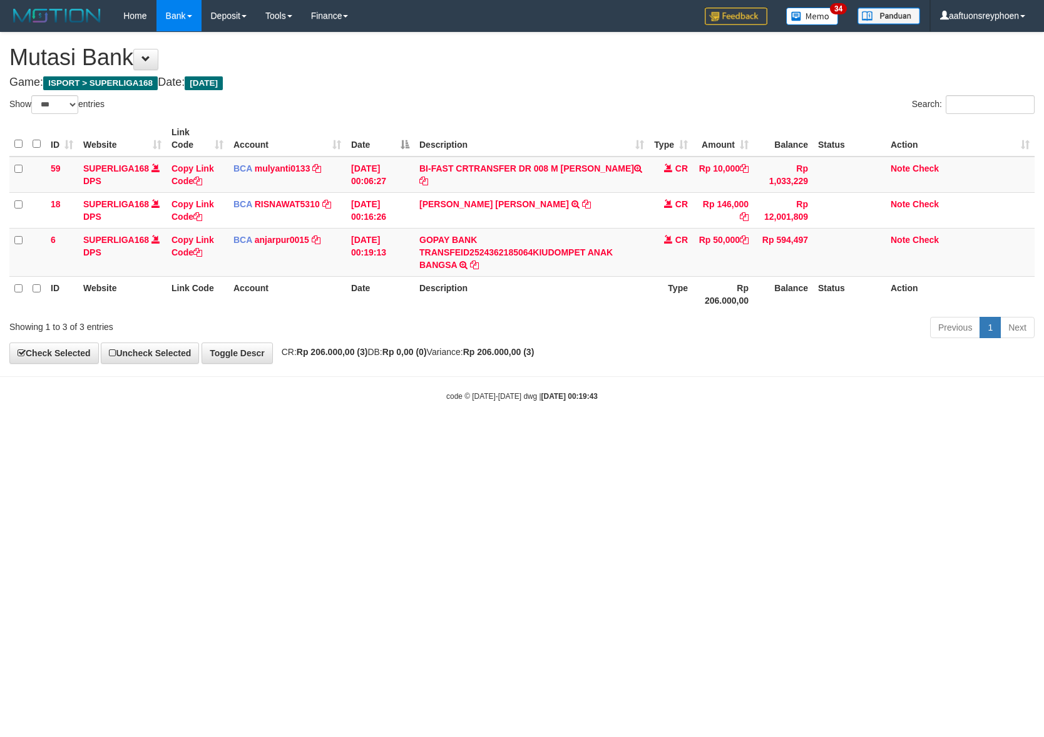
select select "***"
click at [701, 433] on html "Toggle navigation Home Bank Account List Load By Website Group [ISPORT] SUPERLI…" at bounding box center [522, 216] width 1044 height 433
click at [536, 433] on html "Toggle navigation Home Bank Account List Load By Website Group [ISPORT] SUPERLI…" at bounding box center [522, 216] width 1044 height 433
select select "***"
drag, startPoint x: 339, startPoint y: 517, endPoint x: 338, endPoint y: 523, distance: 6.3
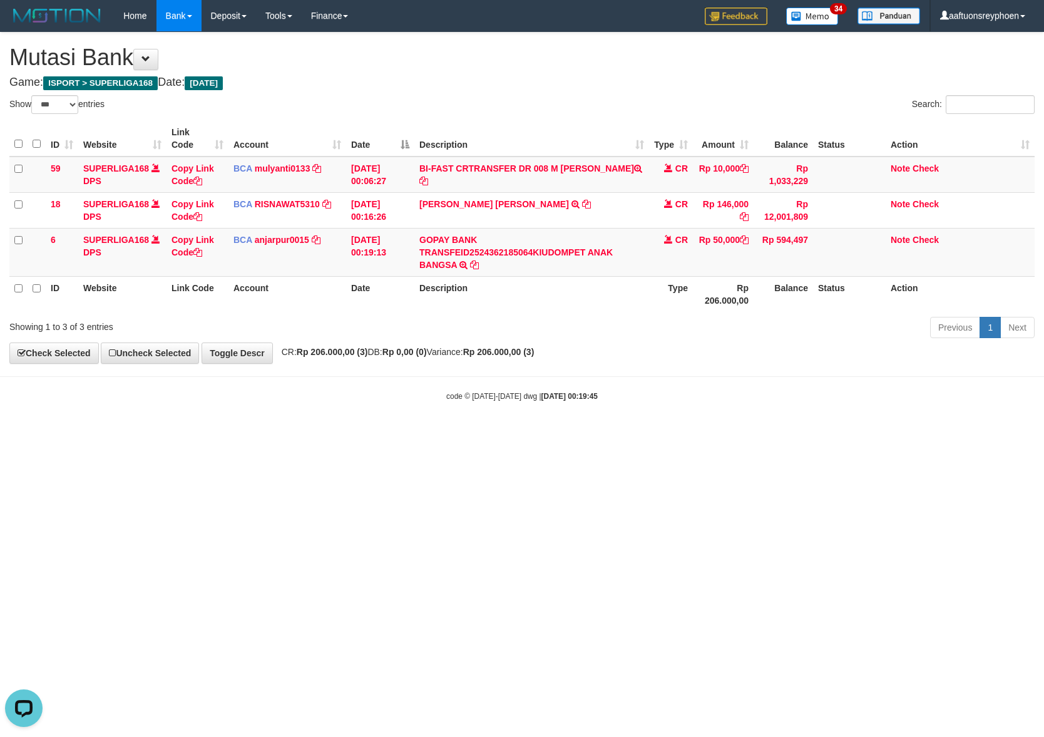
click at [337, 433] on html "Toggle navigation Home Bank Account List Load By Website Group [ISPORT] SUPERLI…" at bounding box center [522, 216] width 1044 height 433
drag, startPoint x: 628, startPoint y: 474, endPoint x: 1034, endPoint y: 458, distance: 405.9
click at [814, 433] on html "Toggle navigation Home Bank Account List Load By Website Group [ISPORT] SUPERLI…" at bounding box center [522, 216] width 1044 height 433
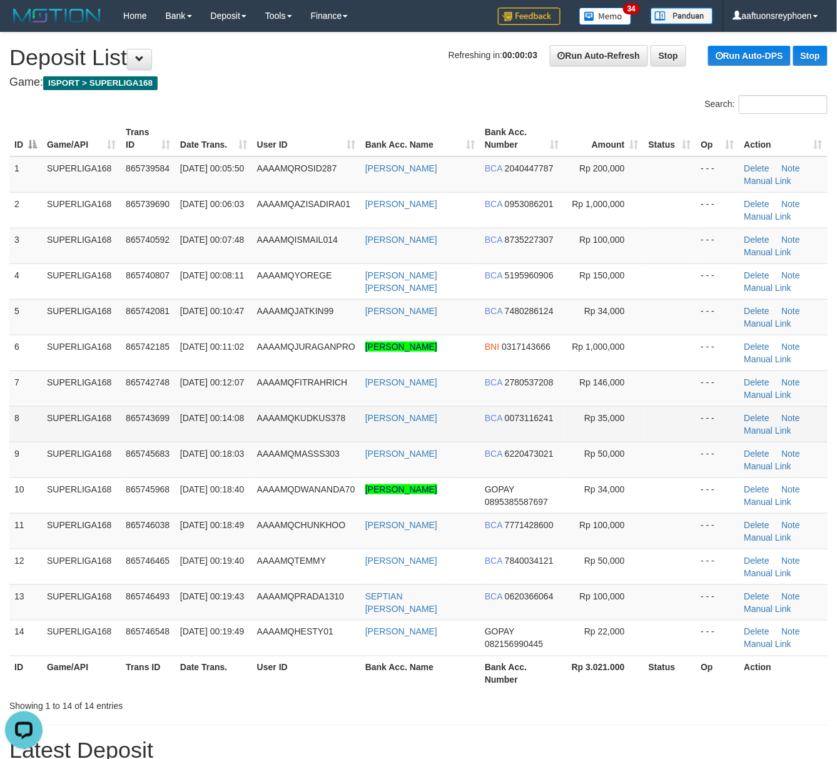
click at [96, 437] on td "SUPERLIGA168" at bounding box center [81, 424] width 79 height 36
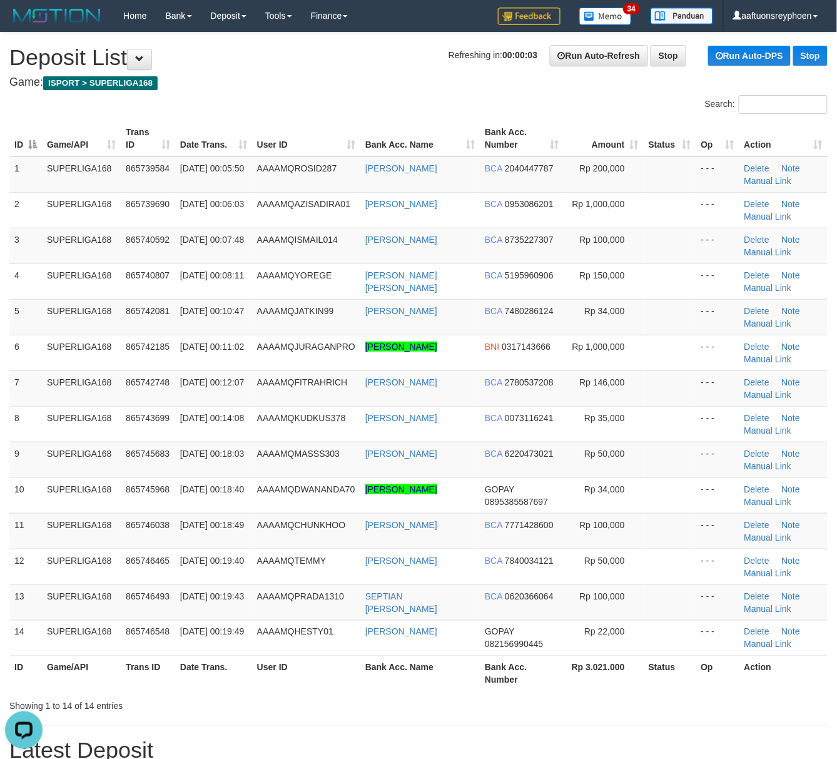
click at [66, 434] on td "SUPERLIGA168" at bounding box center [81, 424] width 79 height 36
click at [138, 404] on td "865742748" at bounding box center [148, 389] width 54 height 36
click at [16, 379] on td "7" at bounding box center [25, 389] width 33 height 36
drag, startPoint x: 124, startPoint y: 376, endPoint x: 39, endPoint y: 384, distance: 85.5
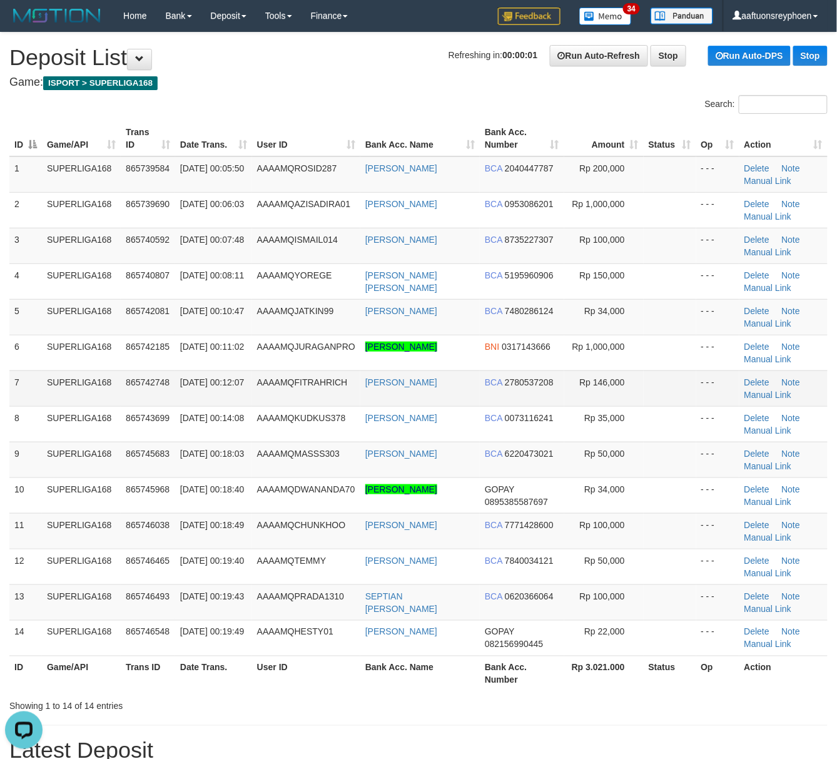
click at [93, 377] on tr "7 SUPERLIGA168 865742748 01/09/2025 00:12:07 AAAAMQFITRAHRICH IQBAL FITRAH ROSA…" at bounding box center [418, 389] width 819 height 36
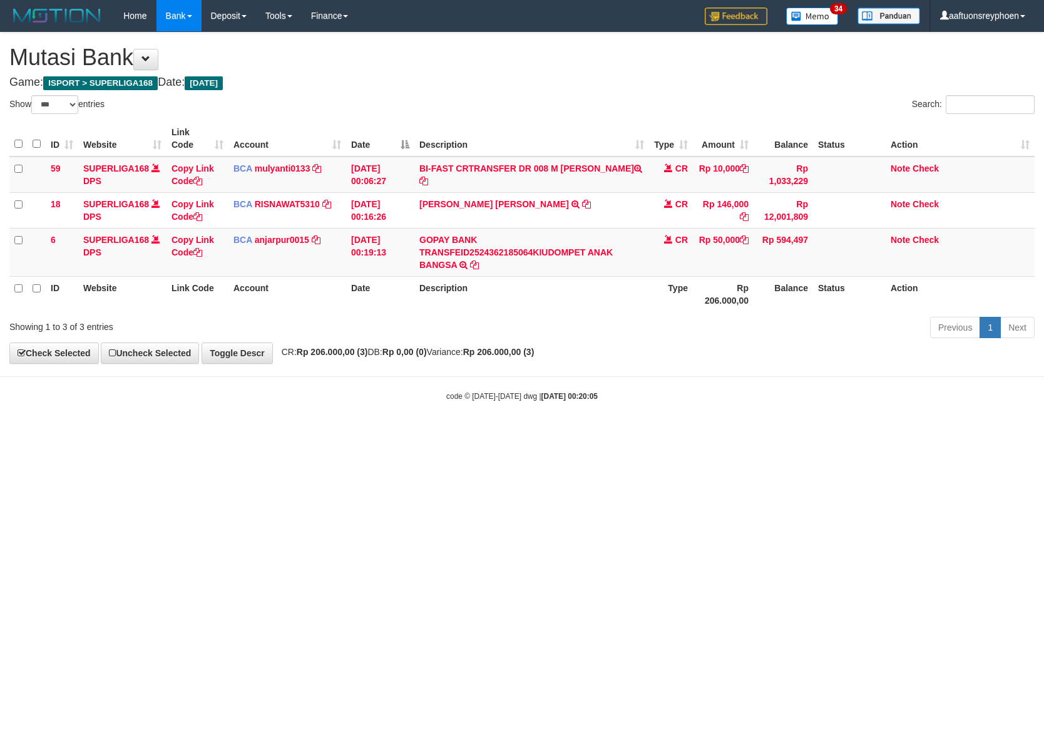
select select "***"
drag, startPoint x: 829, startPoint y: 432, endPoint x: 1032, endPoint y: 431, distance: 202.2
click at [904, 428] on body "Toggle navigation Home Bank Account List Load By Website Group [ISPORT] SUPERLI…" at bounding box center [522, 216] width 1044 height 433
drag, startPoint x: 704, startPoint y: 419, endPoint x: 1042, endPoint y: 413, distance: 338.7
click at [993, 411] on body "Toggle navigation Home Bank Account List Load By Website Group [ISPORT] SUPERLI…" at bounding box center [522, 216] width 1044 height 433
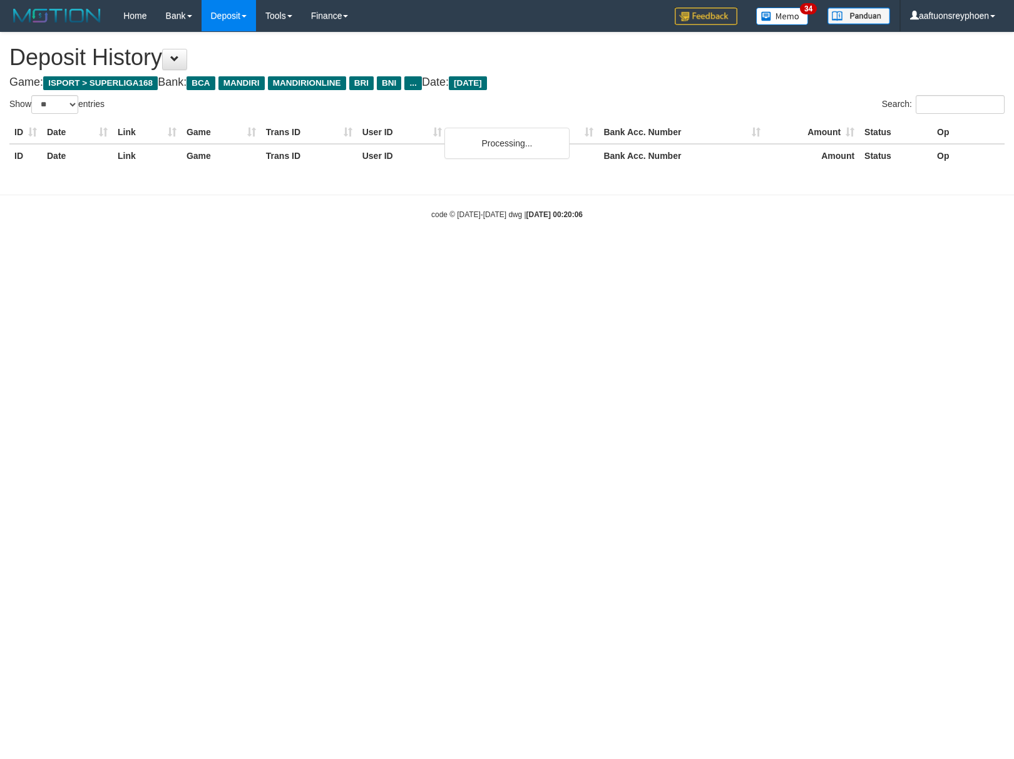
select select "**"
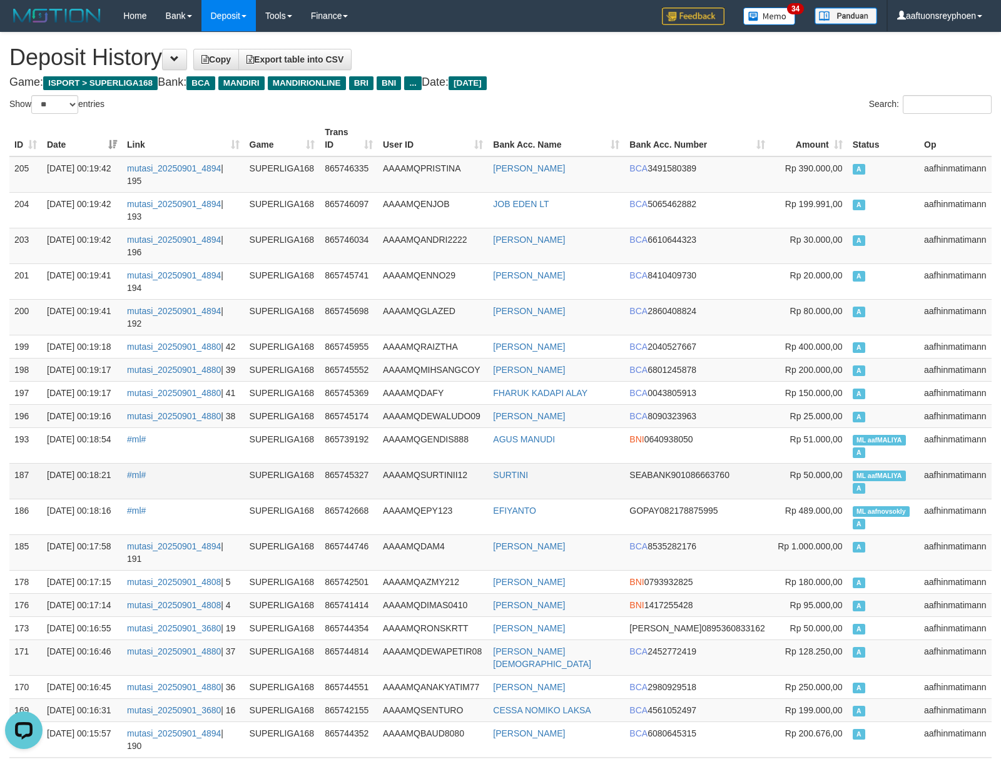
click at [888, 463] on td "ML aafMALIYA A" at bounding box center [883, 481] width 71 height 36
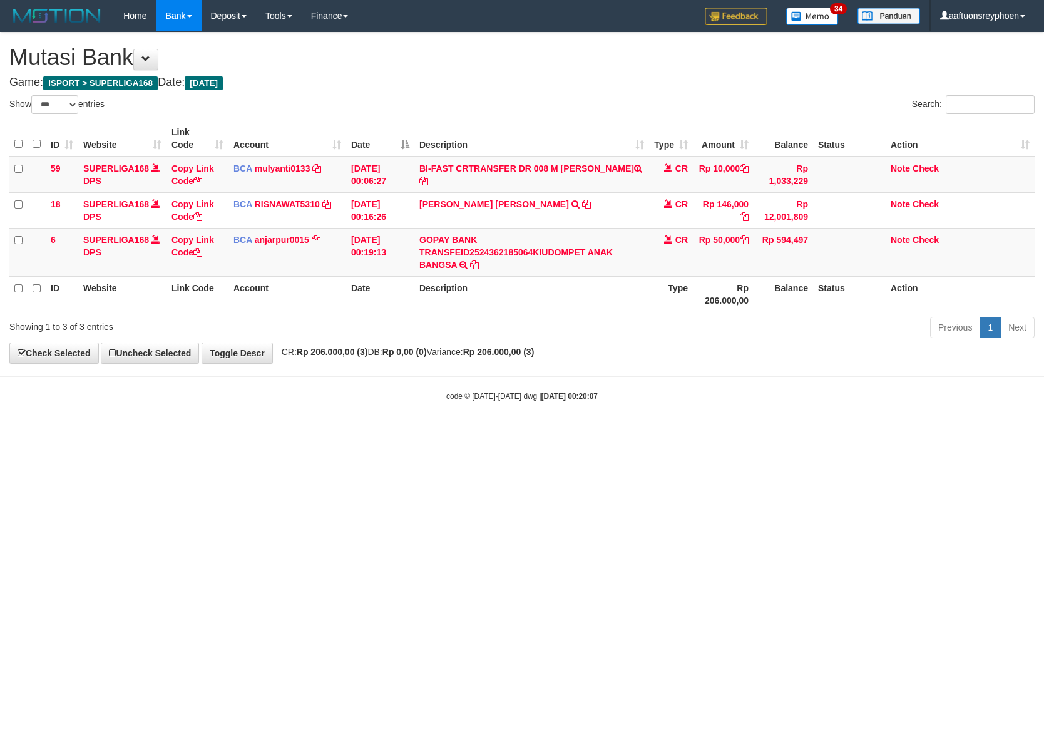
select select "***"
drag, startPoint x: 752, startPoint y: 473, endPoint x: 863, endPoint y: 456, distance: 111.5
click at [819, 433] on html "Toggle navigation Home Bank Account List Load By Website Group [ISPORT] SUPERLI…" at bounding box center [522, 216] width 1044 height 433
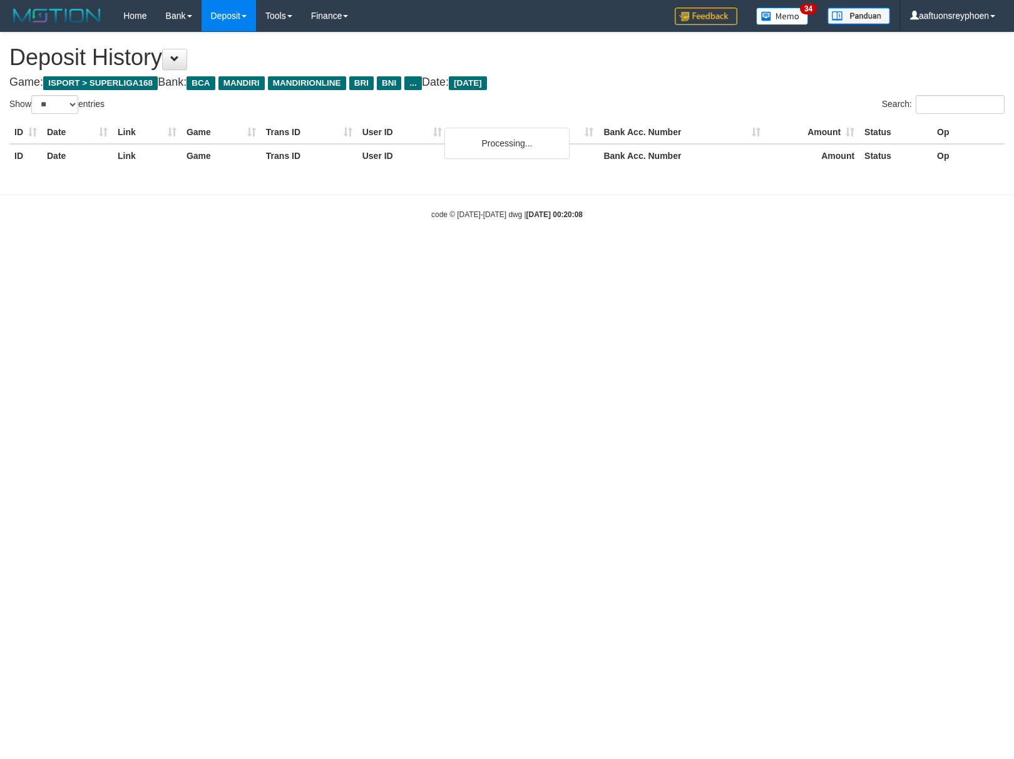
select select "**"
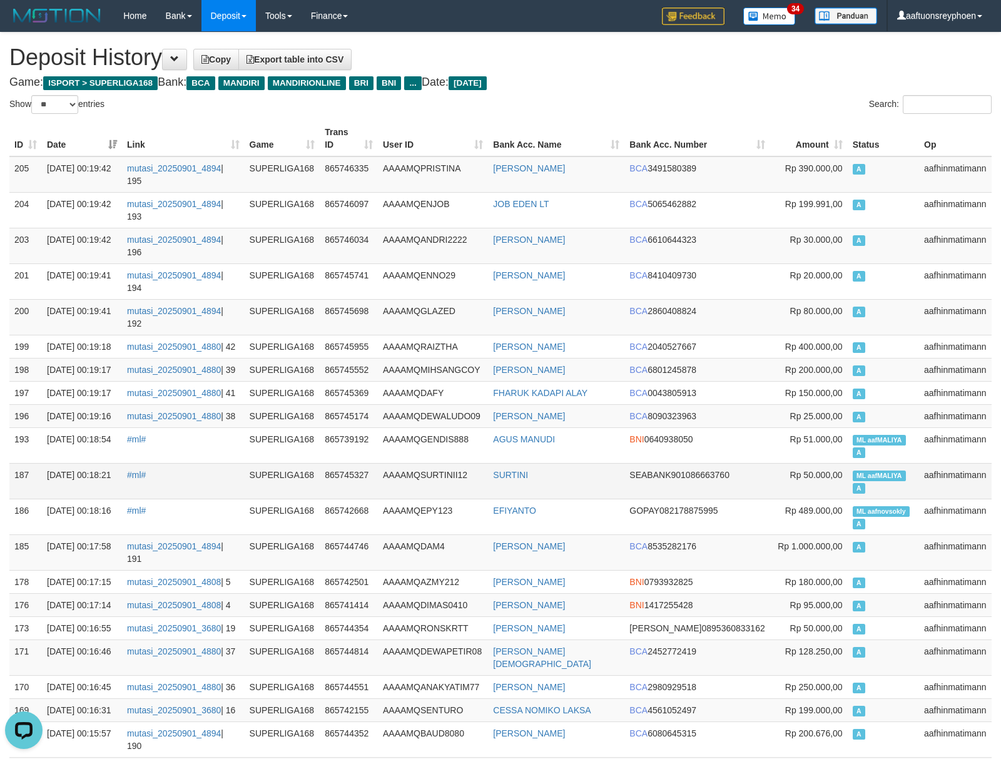
click at [863, 483] on span "A" at bounding box center [859, 488] width 13 height 11
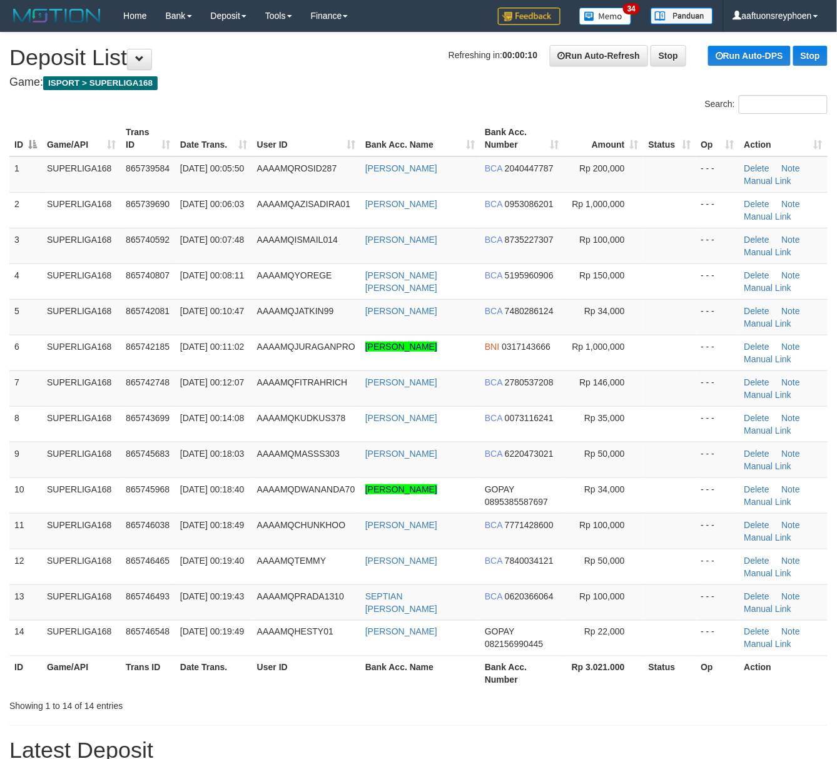
click at [194, 379] on span "01/09/2025 00:12:07" at bounding box center [212, 382] width 64 height 10
click at [61, 402] on td "SUPERLIGA168" at bounding box center [81, 389] width 79 height 36
drag, startPoint x: 61, startPoint y: 402, endPoint x: 3, endPoint y: 413, distance: 59.3
click at [60, 402] on td "SUPERLIGA168" at bounding box center [81, 389] width 79 height 36
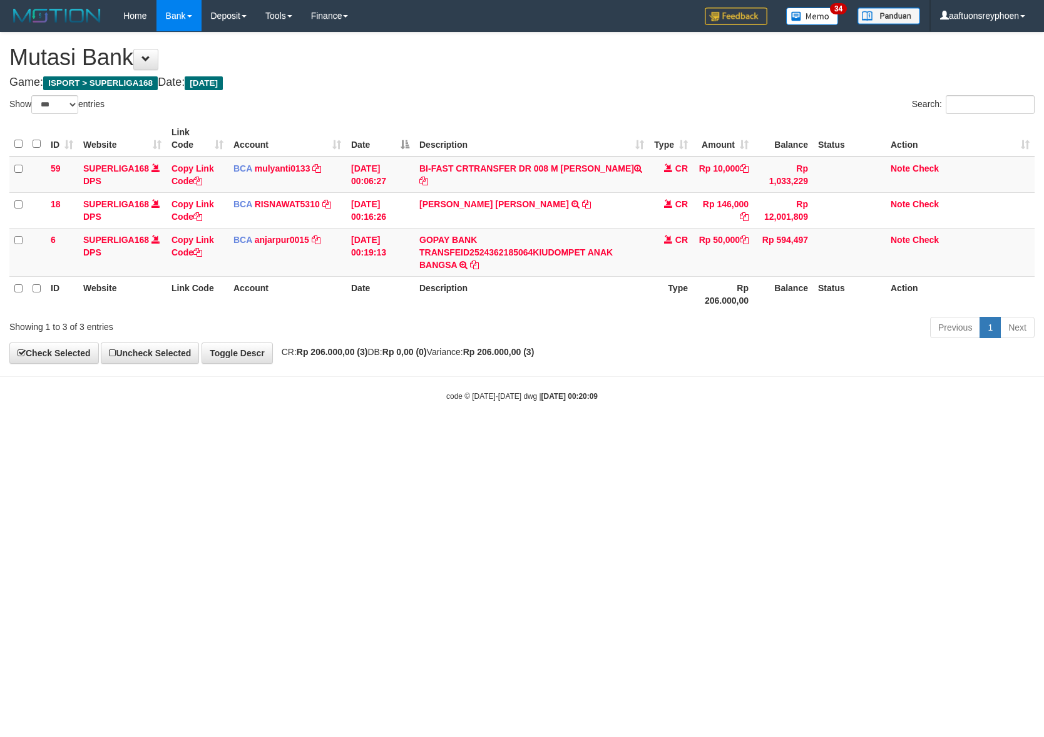
select select "***"
drag, startPoint x: 481, startPoint y: 494, endPoint x: 829, endPoint y: 483, distance: 348.2
click at [483, 433] on html "Toggle navigation Home Bank Account List Load By Website Group [ISPORT] SUPERLI…" at bounding box center [522, 216] width 1044 height 433
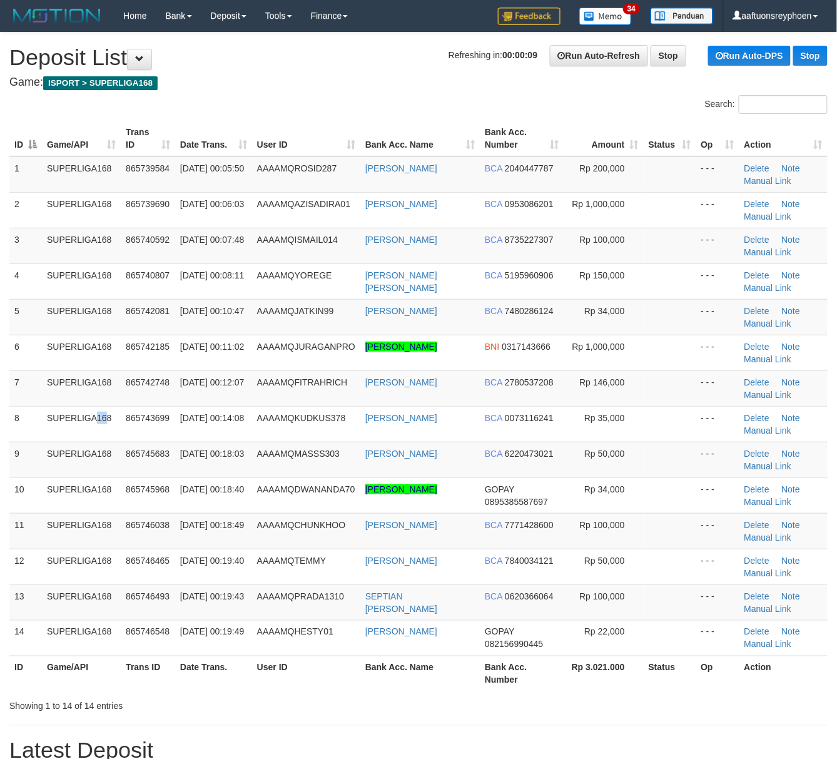
drag, startPoint x: 19, startPoint y: 441, endPoint x: -2, endPoint y: 442, distance: 20.7
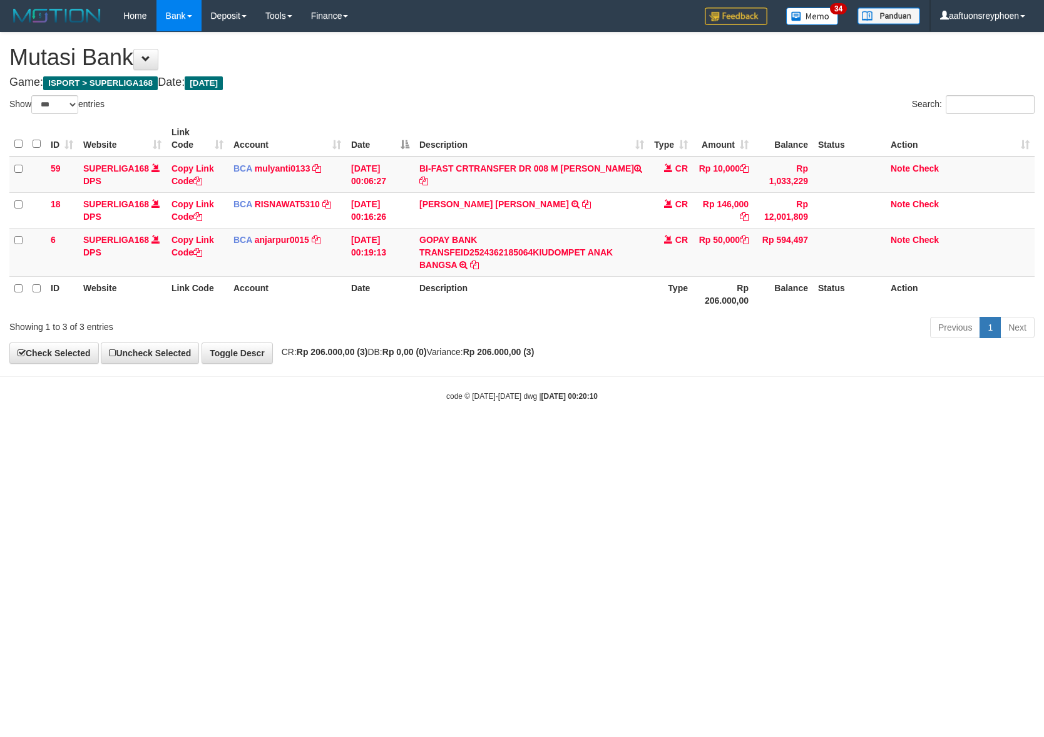
select select "***"
click at [484, 433] on html "Toggle navigation Home Bank Account List Load By Website Group [ISPORT] SUPERLI…" at bounding box center [522, 216] width 1044 height 433
select select "***"
drag, startPoint x: 641, startPoint y: 484, endPoint x: 1035, endPoint y: 474, distance: 394.5
click at [781, 433] on html "Toggle navigation Home Bank Account List Load By Website Group [ISPORT] SUPERLI…" at bounding box center [522, 216] width 1044 height 433
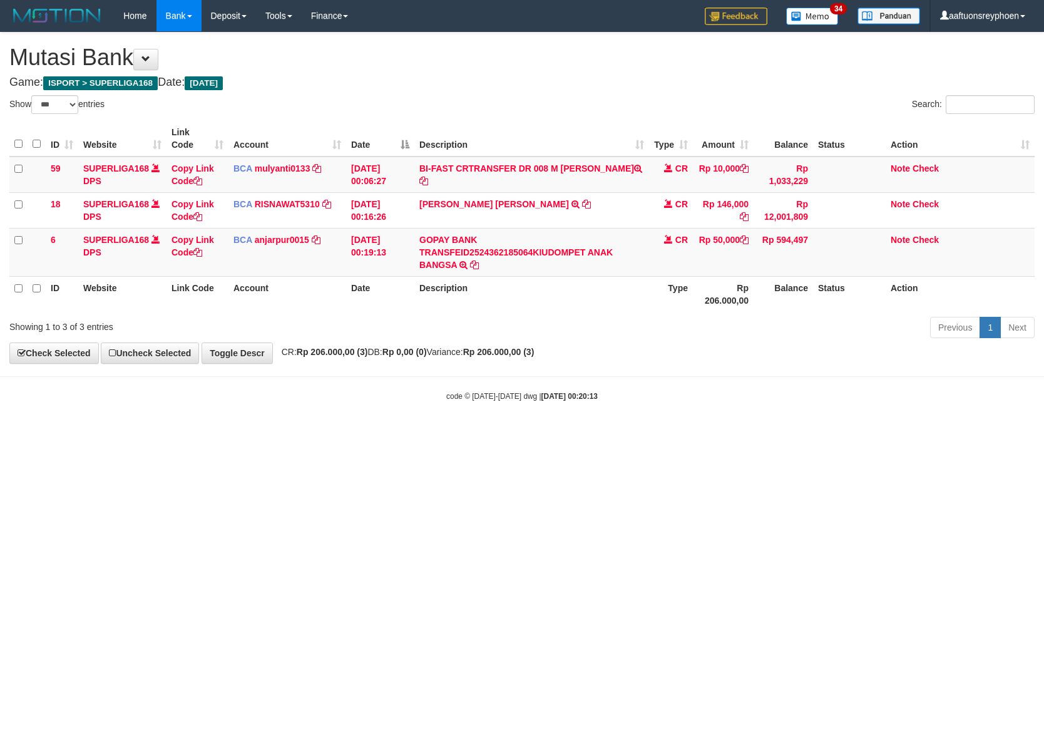
select select "***"
drag, startPoint x: 481, startPoint y: 540, endPoint x: 1040, endPoint y: 474, distance: 562.7
click at [636, 433] on html "Toggle navigation Home Bank Account List Load By Website Group [ISPORT] SUPERLI…" at bounding box center [522, 216] width 1044 height 433
drag, startPoint x: 454, startPoint y: 536, endPoint x: 506, endPoint y: 526, distance: 52.3
click at [514, 433] on html "Toggle navigation Home Bank Account List Load By Website Group [ISPORT] SUPERLI…" at bounding box center [522, 216] width 1044 height 433
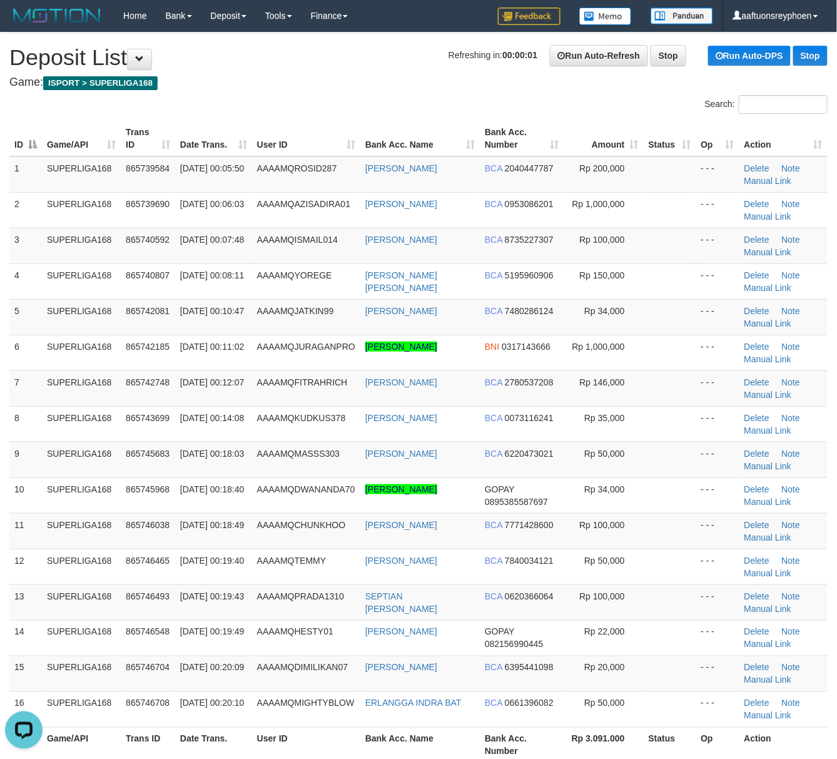
click at [13, 447] on td "9" at bounding box center [25, 460] width 33 height 36
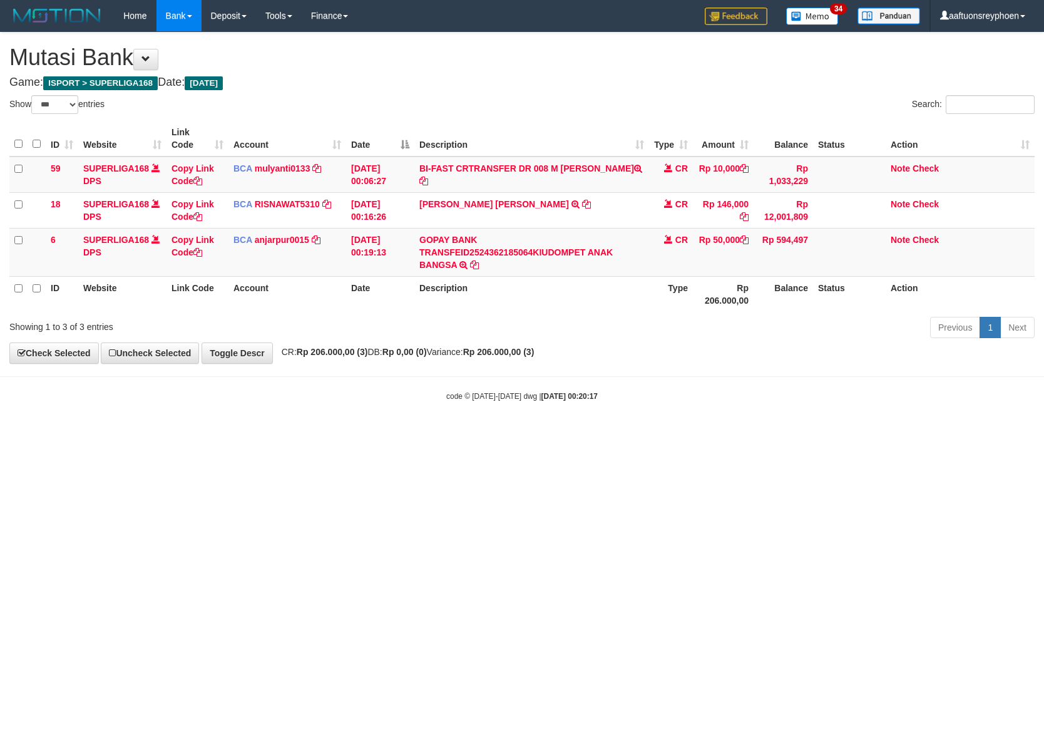
select select "***"
click at [649, 433] on html "Toggle navigation Home Bank Account List Load By Website Group [ISPORT] SUPERLI…" at bounding box center [522, 216] width 1044 height 433
select select "***"
click at [483, 433] on html "Toggle navigation Home Bank Account List Load By Website Group [ISPORT] SUPERLI…" at bounding box center [522, 216] width 1044 height 433
drag, startPoint x: 483, startPoint y: 532, endPoint x: 837, endPoint y: 493, distance: 356.4
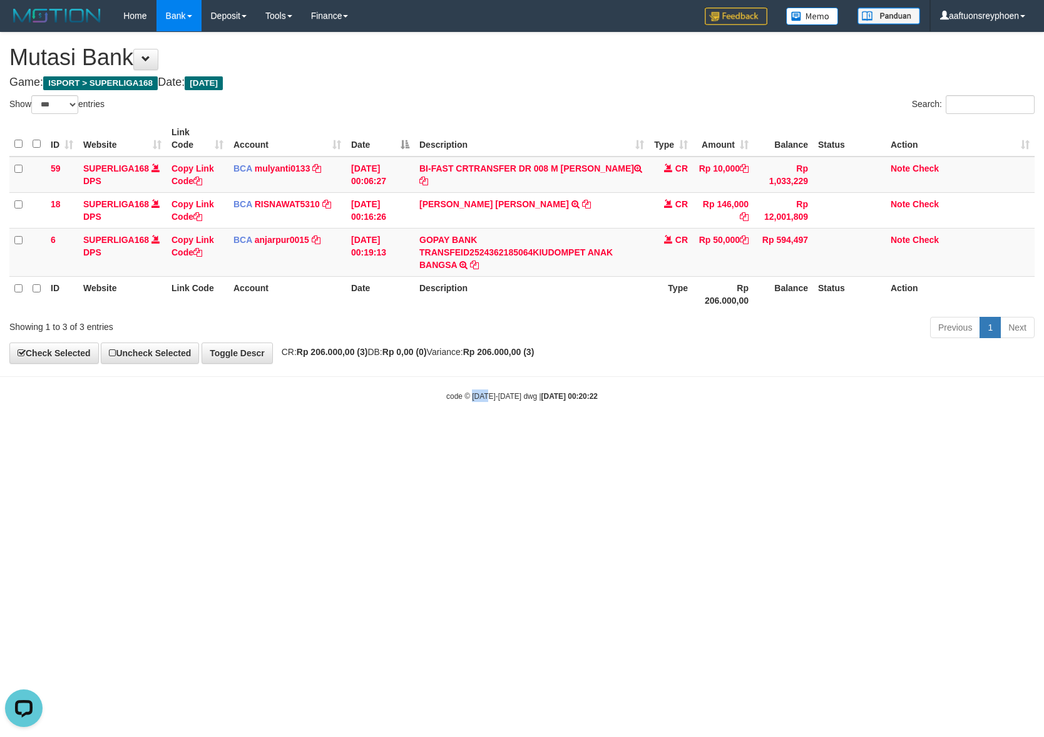
click at [493, 433] on html "Toggle navigation Home Bank Account List Load By Website Group [ISPORT] SUPERLI…" at bounding box center [522, 216] width 1044 height 433
select select "***"
drag, startPoint x: 678, startPoint y: 477, endPoint x: 739, endPoint y: 469, distance: 60.6
click at [732, 433] on html "Toggle navigation Home Bank Account List Load By Website Group [ISPORT] SUPERLI…" at bounding box center [522, 216] width 1044 height 433
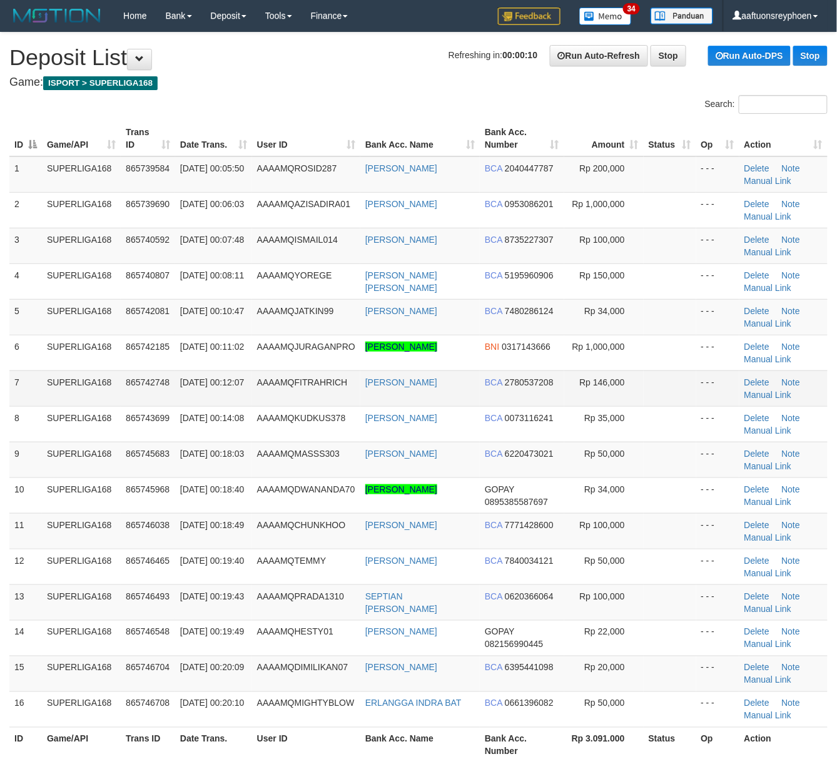
click at [106, 383] on td "SUPERLIGA168" at bounding box center [81, 389] width 79 height 36
drag, startPoint x: 146, startPoint y: 362, endPoint x: 88, endPoint y: 373, distance: 58.7
click at [140, 366] on td "865742185" at bounding box center [148, 353] width 54 height 36
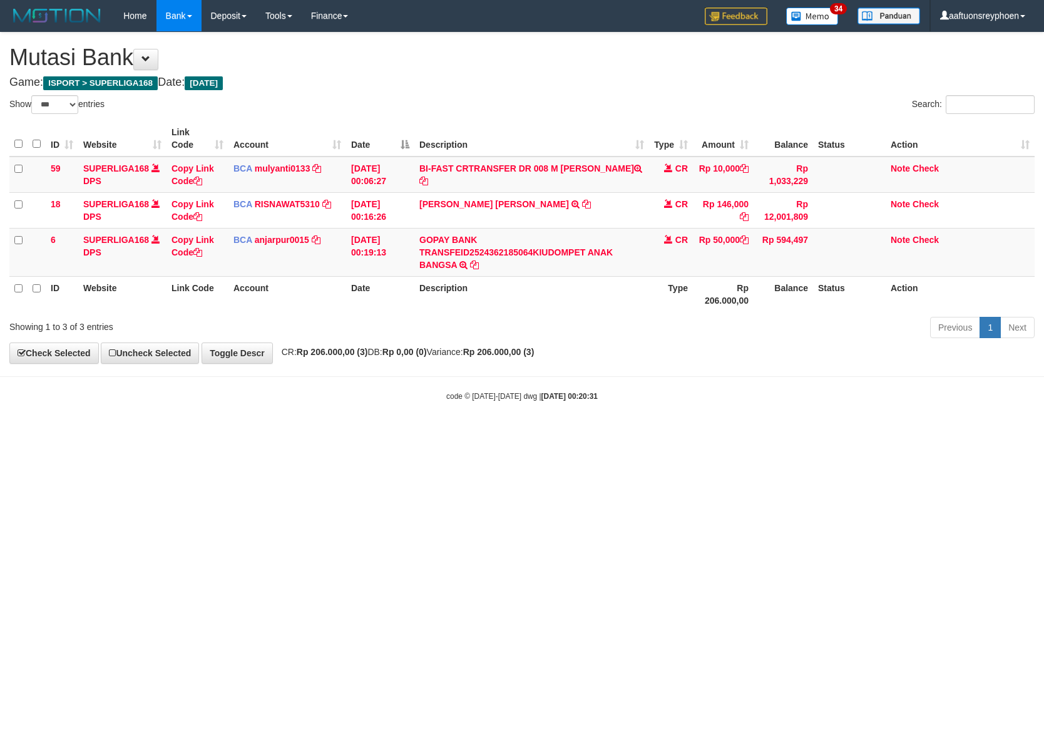
select select "***"
drag, startPoint x: 770, startPoint y: 452, endPoint x: 939, endPoint y: 444, distance: 169.8
click at [893, 433] on html "Toggle navigation Home Bank Account List Load By Website Group [ISPORT] SUPERLI…" at bounding box center [522, 216] width 1044 height 433
select select "***"
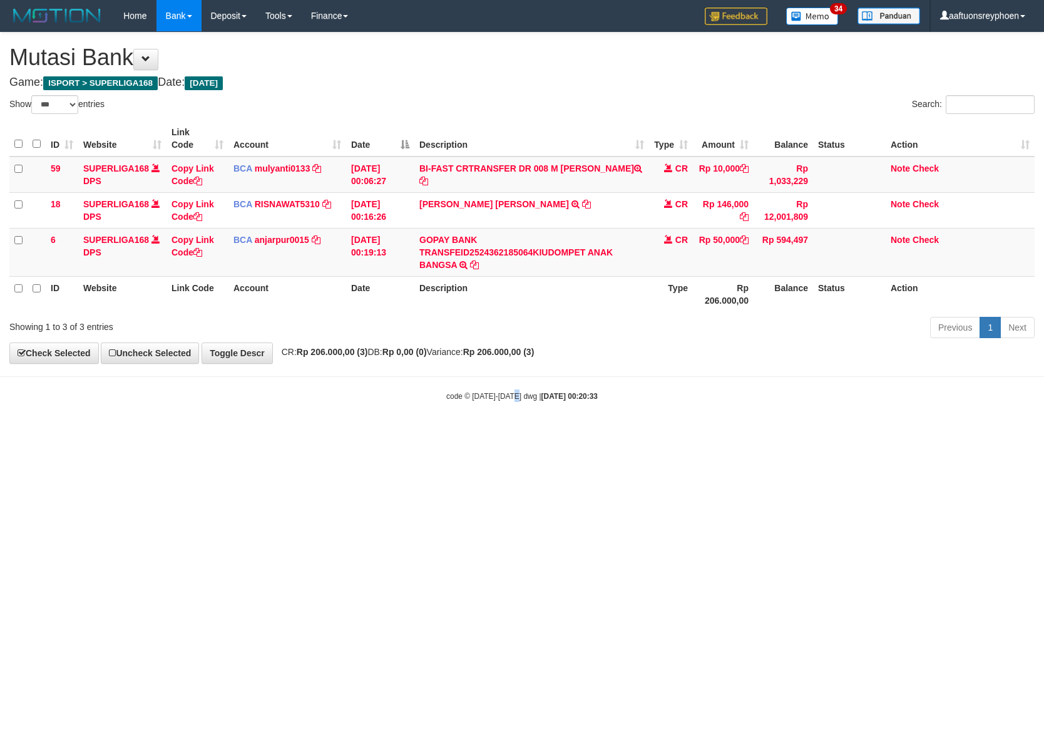
drag, startPoint x: 514, startPoint y: 466, endPoint x: 536, endPoint y: 461, distance: 23.0
click at [521, 433] on html "Toggle navigation Home Bank Account List Load By Website Group [ISPORT] SUPERLI…" at bounding box center [522, 216] width 1044 height 433
select select "***"
click at [493, 429] on body "Toggle navigation Home Bank Account List Load By Website Group [ISPORT] SUPERLI…" at bounding box center [522, 216] width 1044 height 433
click at [489, 431] on body "Toggle navigation Home Bank Account List Load By Website Group [ISPORT] SUPERLI…" at bounding box center [522, 216] width 1044 height 433
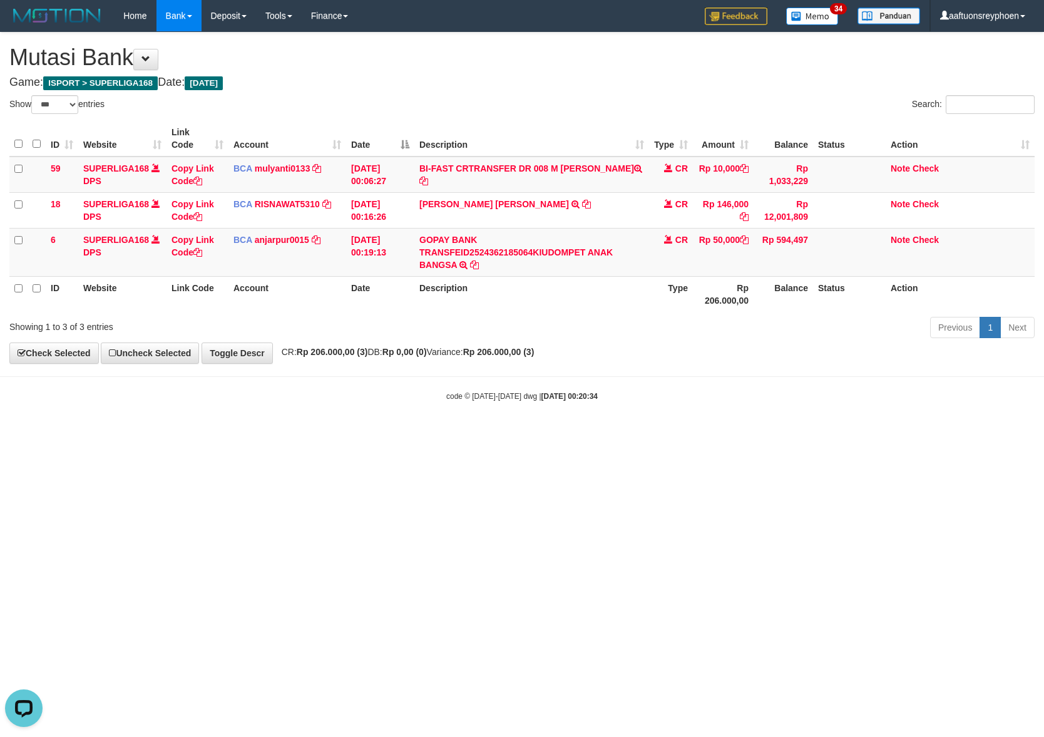
drag, startPoint x: 494, startPoint y: 433, endPoint x: 863, endPoint y: 444, distance: 368.2
click at [497, 433] on body "Toggle navigation Home Bank Account List Load By Website Group [ISPORT] SUPERLI…" at bounding box center [522, 216] width 1044 height 433
drag, startPoint x: 656, startPoint y: 473, endPoint x: 802, endPoint y: 473, distance: 146.5
click at [709, 433] on html "Toggle navigation Home Bank Account List Load By Website Group [ISPORT] SUPERLI…" at bounding box center [522, 216] width 1044 height 433
drag, startPoint x: 532, startPoint y: 472, endPoint x: 681, endPoint y: 456, distance: 149.8
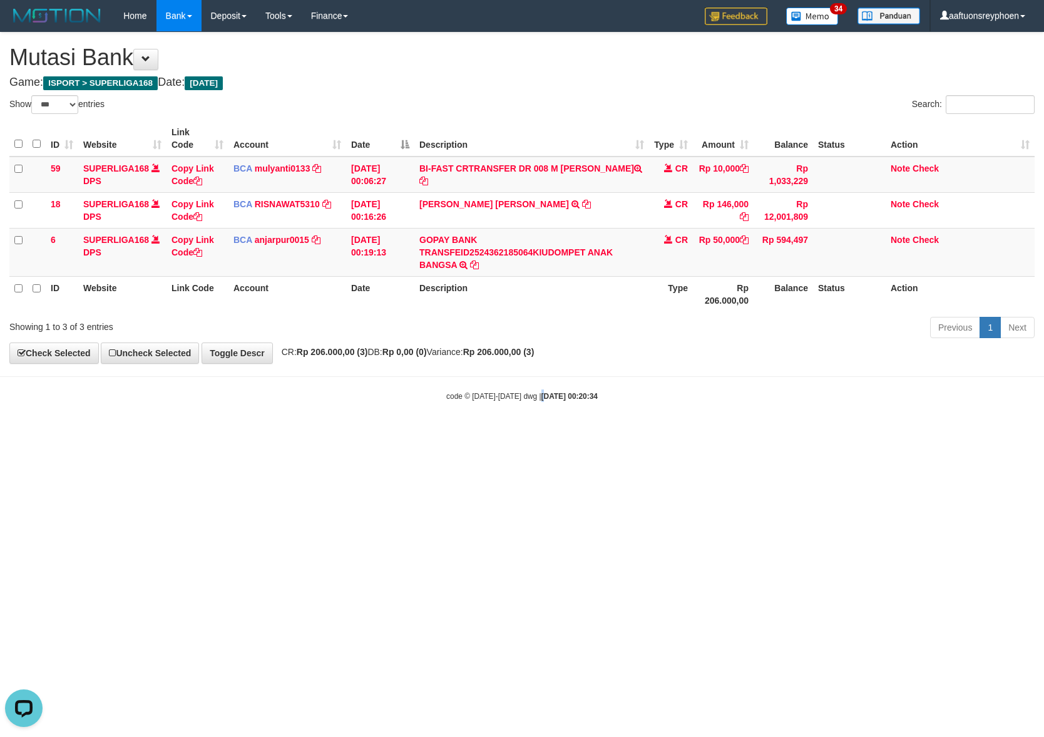
click at [537, 433] on html "Toggle navigation Home Bank Account List Load By Website Group [ISPORT] SUPERLI…" at bounding box center [522, 216] width 1044 height 433
drag, startPoint x: 581, startPoint y: 454, endPoint x: 1043, endPoint y: 409, distance: 464.1
click at [663, 433] on html "Toggle navigation Home Bank Account List Load By Website Group [ISPORT] SUPERLI…" at bounding box center [522, 216] width 1044 height 433
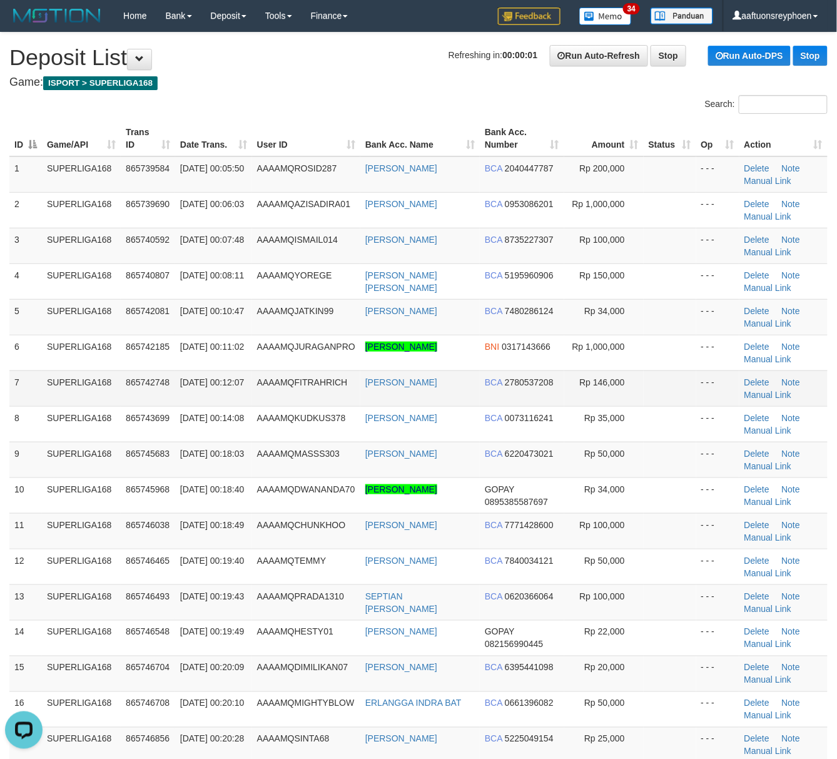
click at [43, 391] on td "SUPERLIGA168" at bounding box center [81, 389] width 79 height 36
drag, startPoint x: 43, startPoint y: 391, endPoint x: 0, endPoint y: 398, distance: 43.2
click at [26, 392] on tr "7 SUPERLIGA168 865742748 01/09/2025 00:12:07 AAAAMQFITRAHRICH IQBAL FITRAH ROSA…" at bounding box center [418, 389] width 819 height 36
drag, startPoint x: 158, startPoint y: 381, endPoint x: 75, endPoint y: 394, distance: 84.3
click at [146, 384] on span "865742748" at bounding box center [148, 382] width 44 height 10
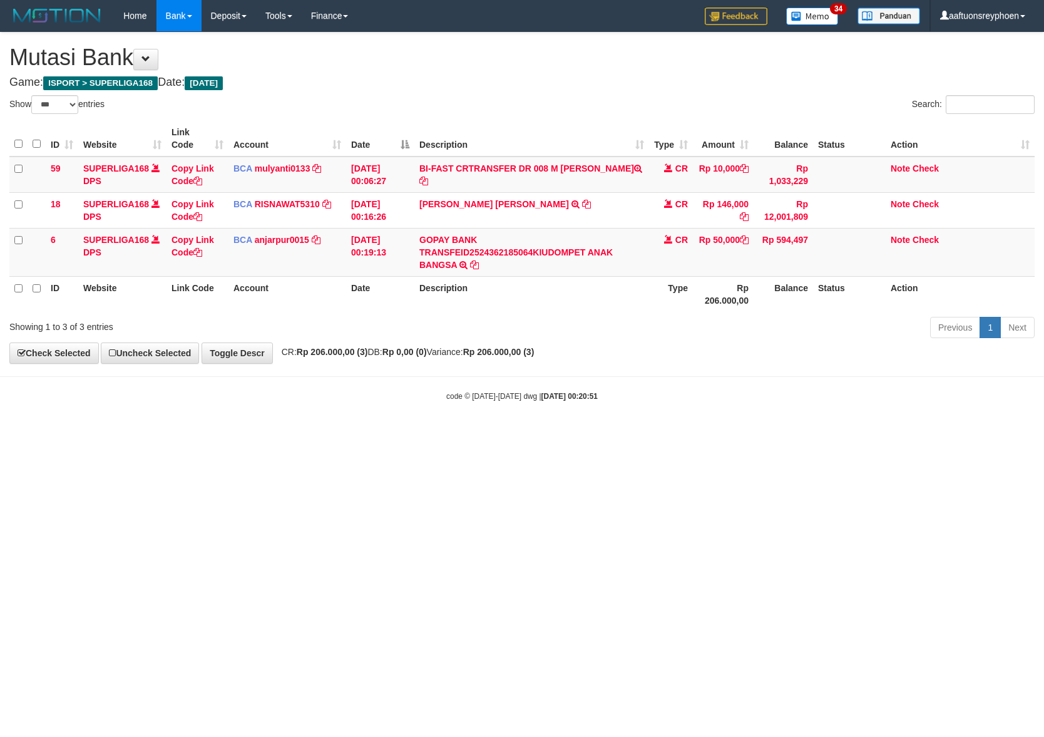
select select "***"
drag, startPoint x: 0, startPoint y: 0, endPoint x: 944, endPoint y: 434, distance: 1038.8
click at [581, 433] on html "Toggle navigation Home Bank Account List Load By Website Group [ISPORT] SUPERLI…" at bounding box center [522, 216] width 1044 height 433
select select "***"
click at [413, 433] on html "Toggle navigation Home Bank Account List Load By Website Group [ISPORT] SUPERLI…" at bounding box center [522, 216] width 1044 height 433
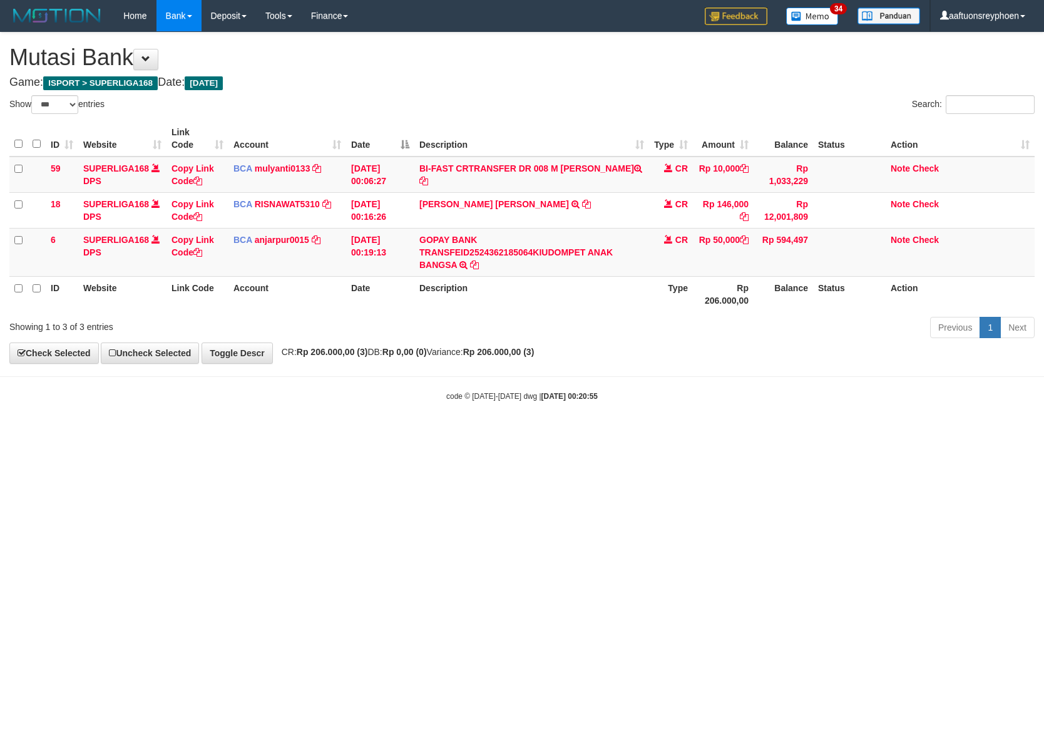
select select "***"
click at [640, 433] on html "Toggle navigation Home Bank Account List Load By Website Group [ISPORT] SUPERLI…" at bounding box center [522, 216] width 1044 height 433
select select "***"
drag, startPoint x: 668, startPoint y: 459, endPoint x: 1039, endPoint y: 439, distance: 371.1
click at [809, 433] on html "Toggle navigation Home Bank Account List Load By Website Group [ISPORT] SUPERLI…" at bounding box center [522, 216] width 1044 height 433
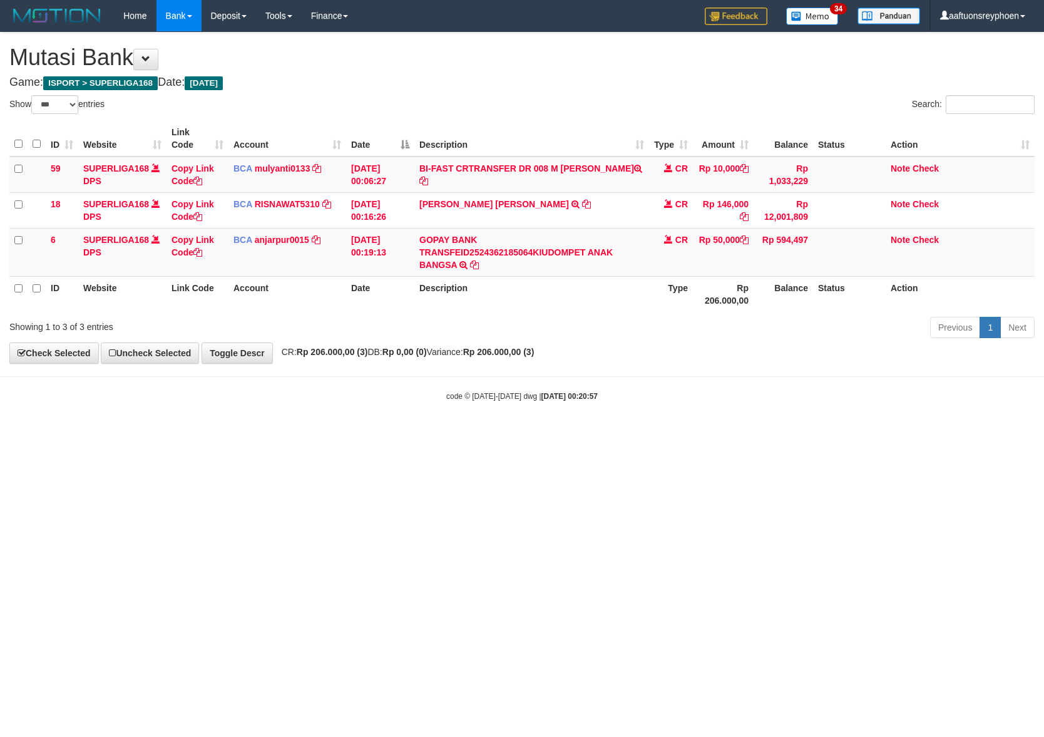
select select "***"
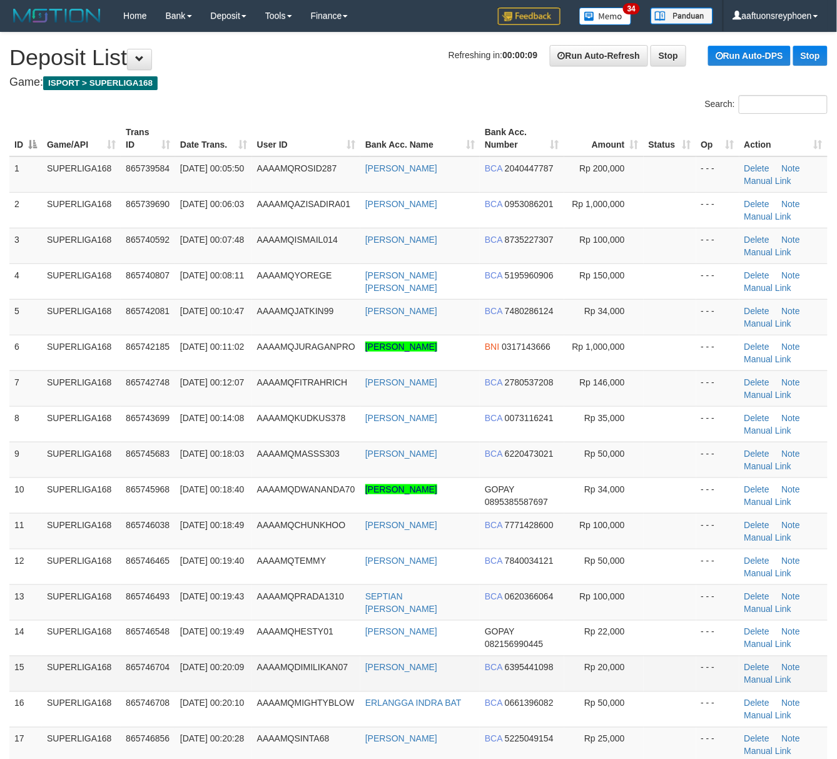
scroll to position [306, 0]
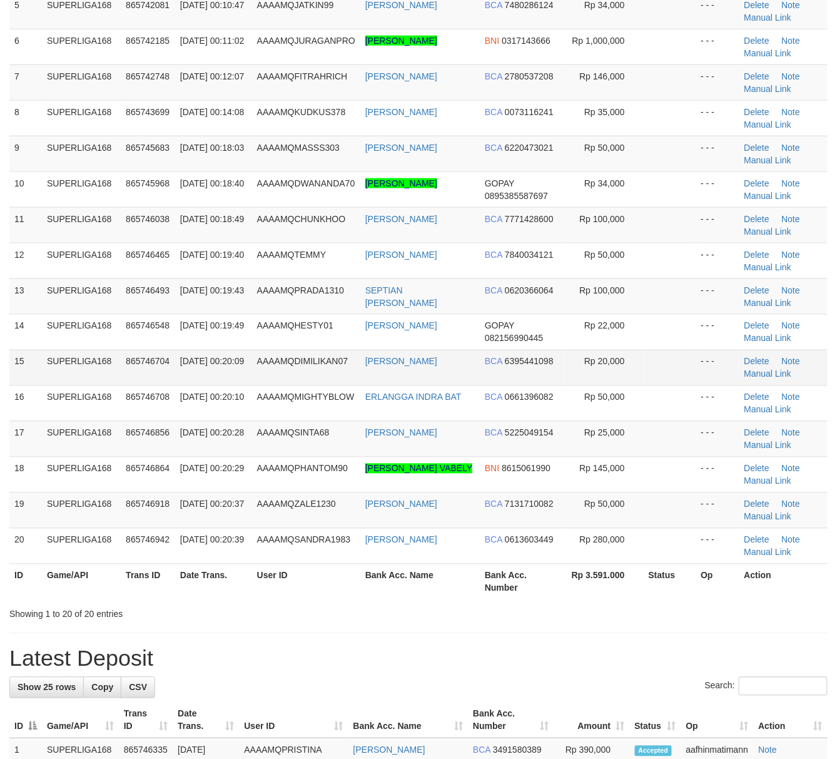
click at [233, 366] on td "[DATE] 00:20:09" at bounding box center [213, 368] width 77 height 36
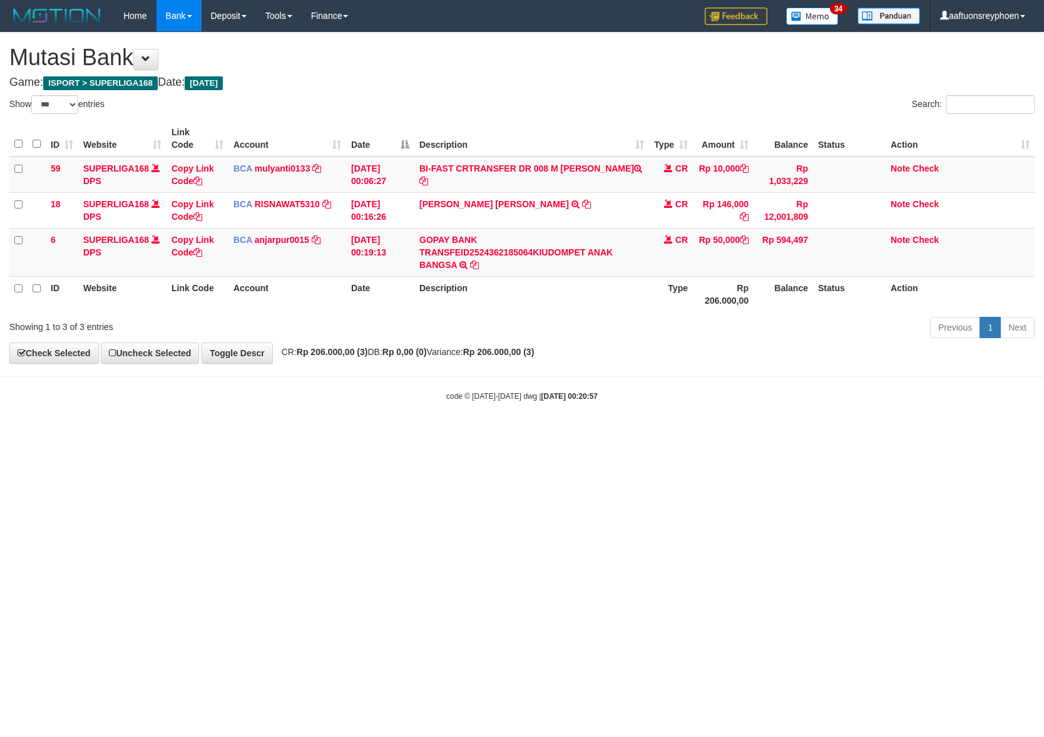
select select "***"
drag, startPoint x: 521, startPoint y: 477, endPoint x: 735, endPoint y: 454, distance: 214.7
click at [616, 433] on html "Toggle navigation Home Bank Account List Load By Website Group [ISPORT] SUPERLI…" at bounding box center [522, 216] width 1044 height 433
select select "***"
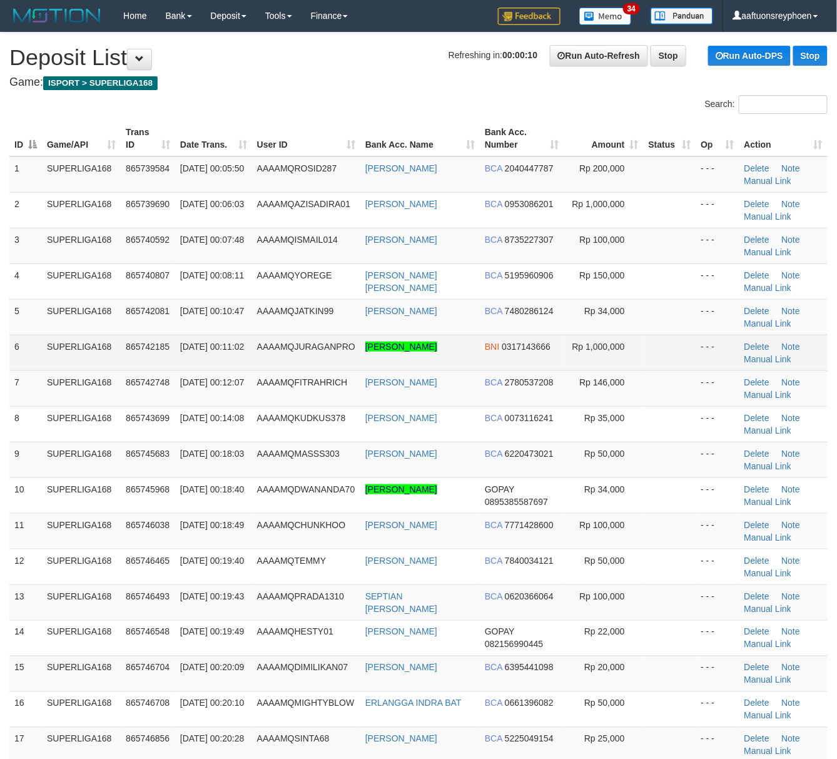
drag, startPoint x: 25, startPoint y: 351, endPoint x: 18, endPoint y: 351, distance: 6.9
click at [19, 351] on td "6" at bounding box center [25, 353] width 33 height 36
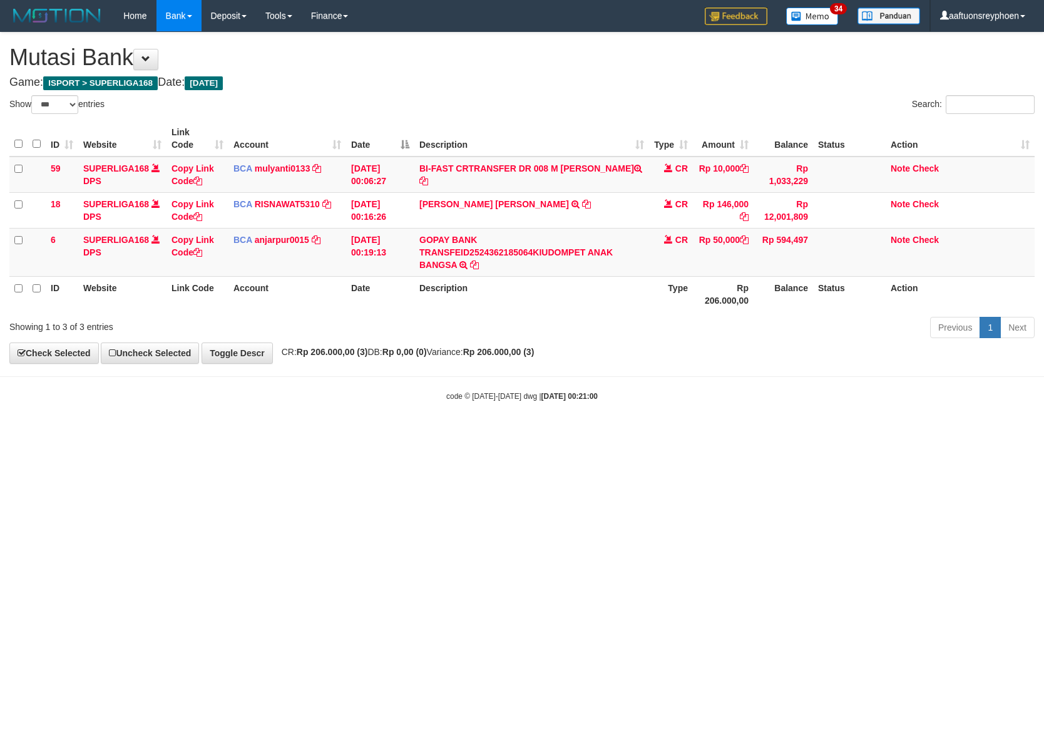
select select "***"
click at [561, 433] on html "Toggle navigation Home Bank Account List Load By Website Group [ISPORT] SUPERLI…" at bounding box center [522, 216] width 1044 height 433
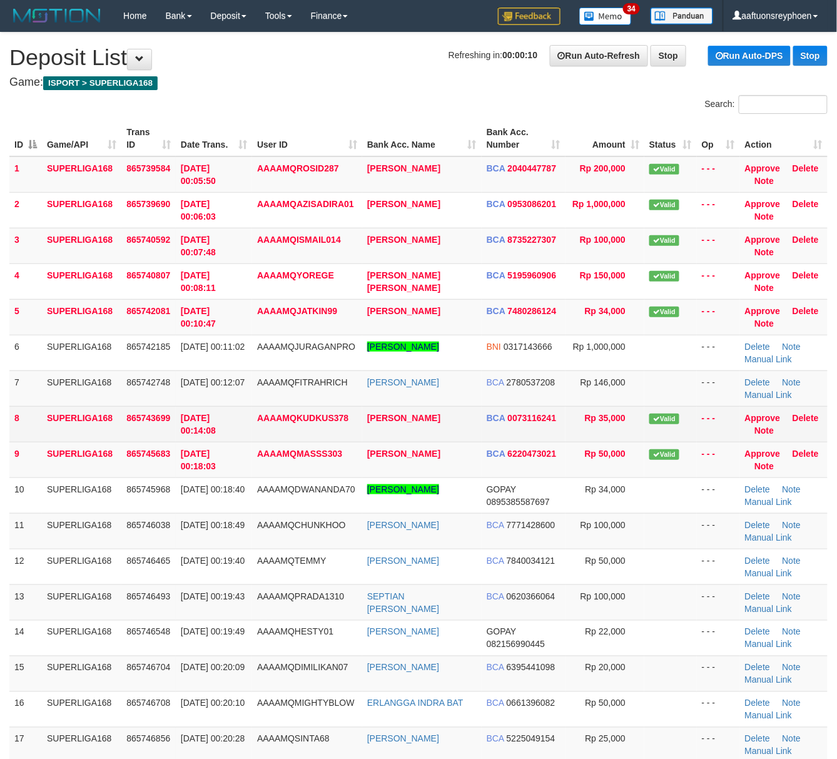
drag, startPoint x: 153, startPoint y: 426, endPoint x: 146, endPoint y: 431, distance: 8.5
click at [153, 427] on td "865743699" at bounding box center [148, 424] width 54 height 36
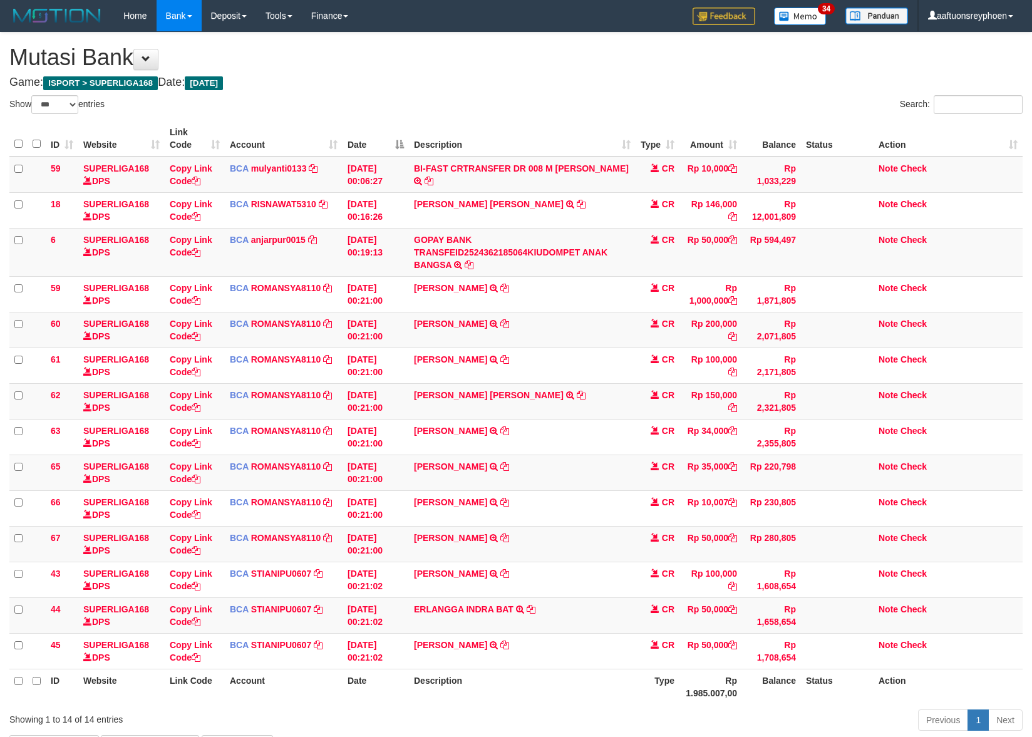
select select "***"
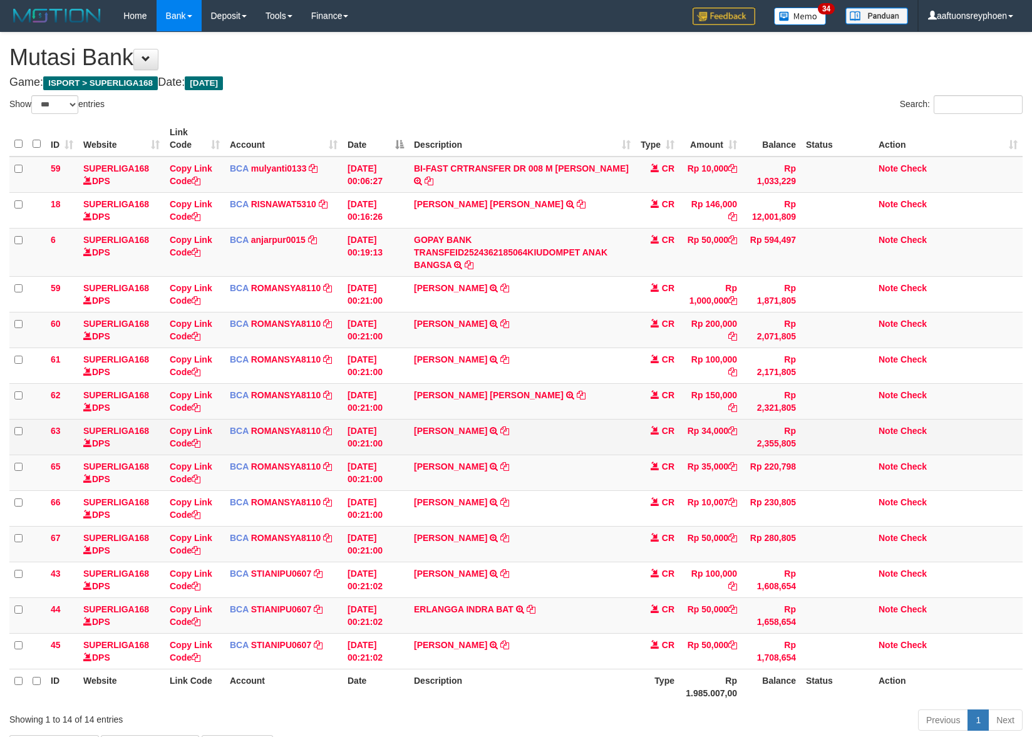
click at [596, 424] on td "GUGUN GUNAWAN TRSF E-BANKING CR 0109/FTSCY/WS95031 34000.00GUGUN GUNAWAN" at bounding box center [522, 437] width 227 height 36
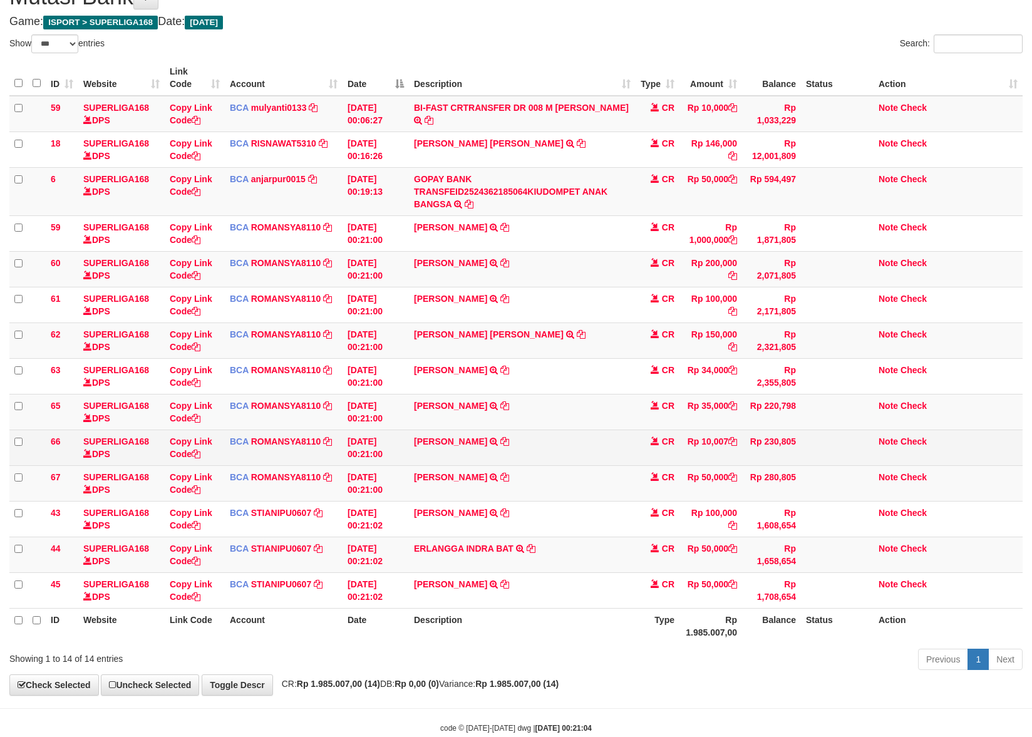
scroll to position [93, 0]
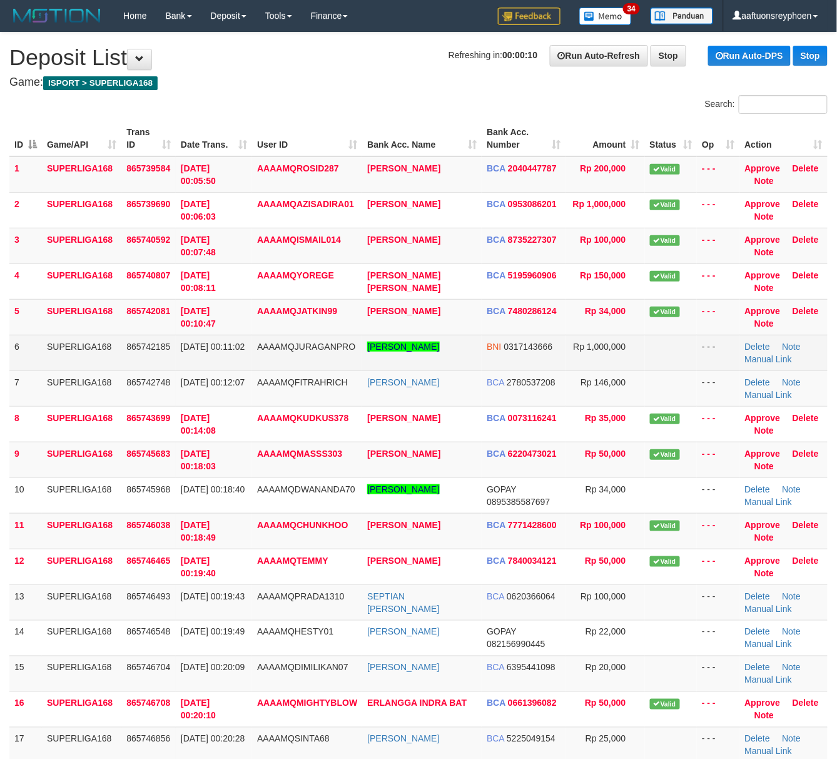
drag, startPoint x: 264, startPoint y: 351, endPoint x: 244, endPoint y: 358, distance: 20.6
click at [264, 351] on span "AAAAMQJURAGANPRO" at bounding box center [306, 347] width 98 height 10
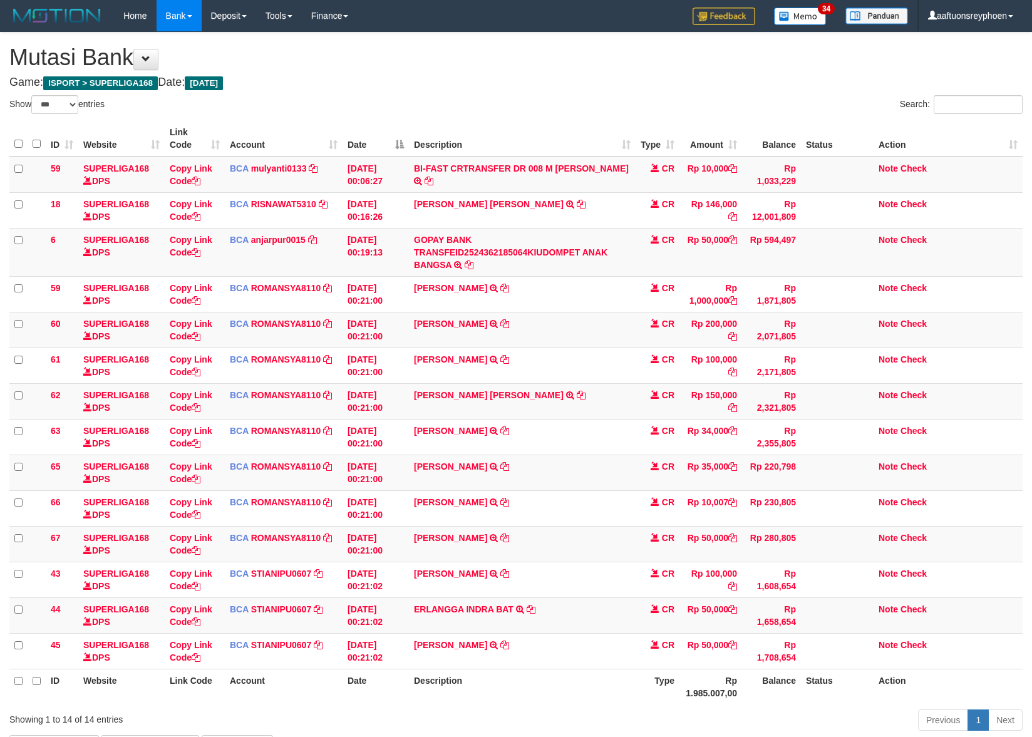
select select "***"
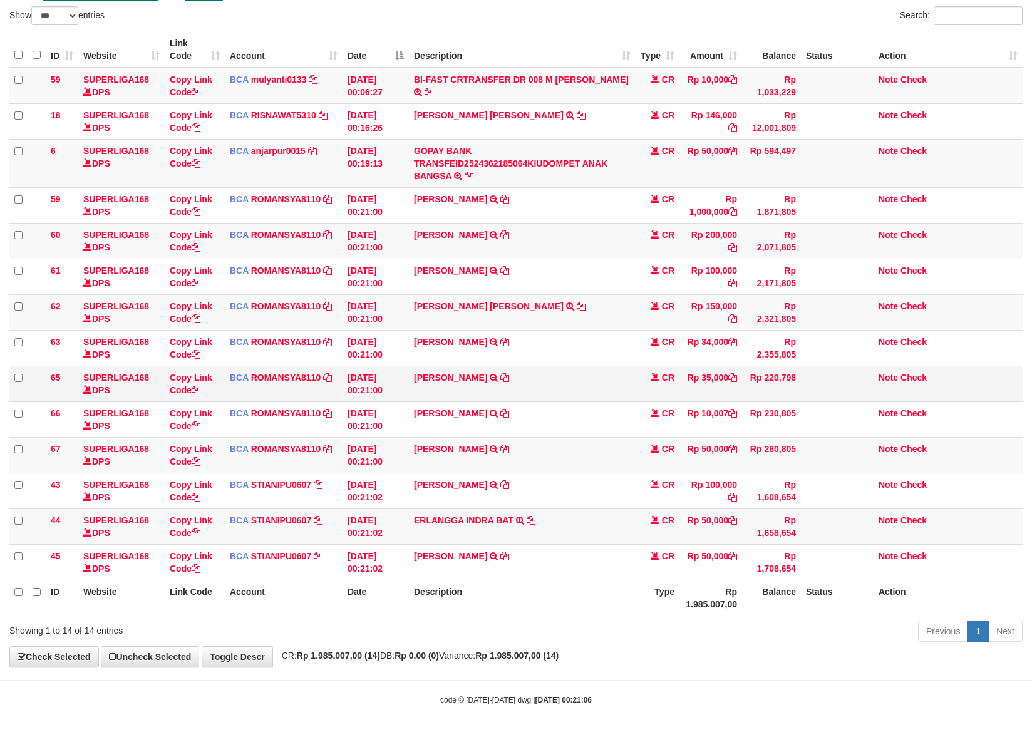
click at [511, 374] on td "GANDI MARDANI TRSF E-BANKING CR 0109/FTSCY/WS95031 35000.00GANDI MARDANI" at bounding box center [522, 384] width 227 height 36
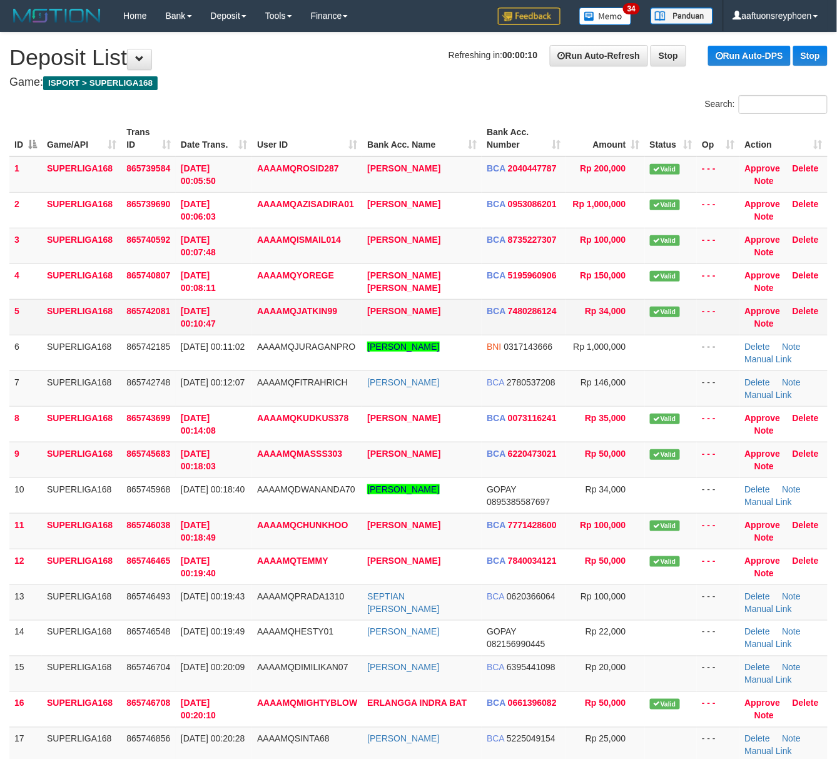
click at [163, 329] on td "865742081" at bounding box center [148, 317] width 54 height 36
click at [232, 324] on td "01/09/2025 00:10:47" at bounding box center [214, 317] width 76 height 36
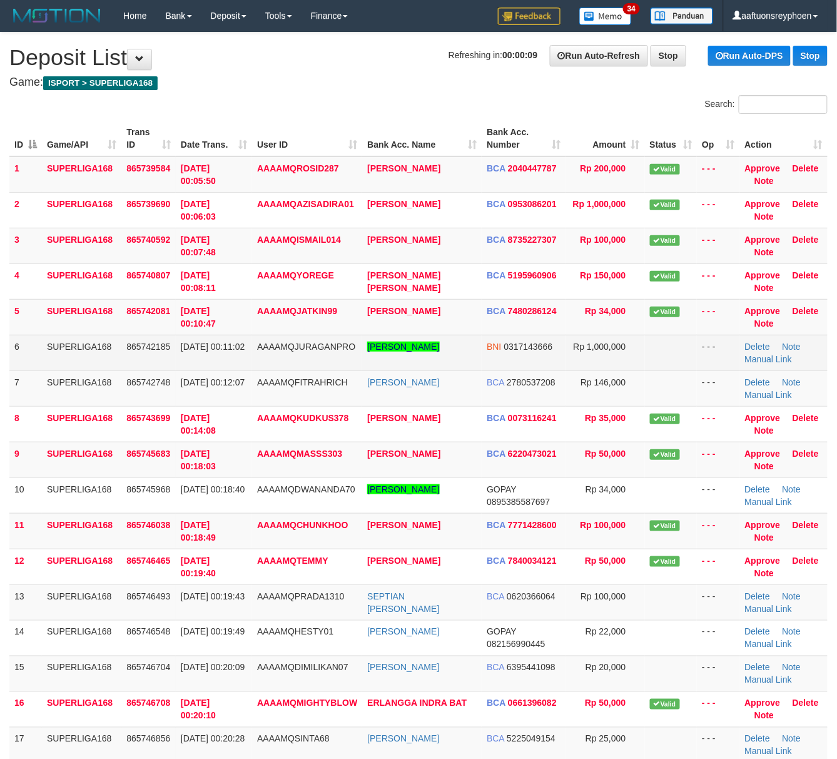
drag, startPoint x: 232, startPoint y: 323, endPoint x: 96, endPoint y: 348, distance: 138.1
click at [229, 324] on td "01/09/2025 00:10:47" at bounding box center [214, 317] width 76 height 36
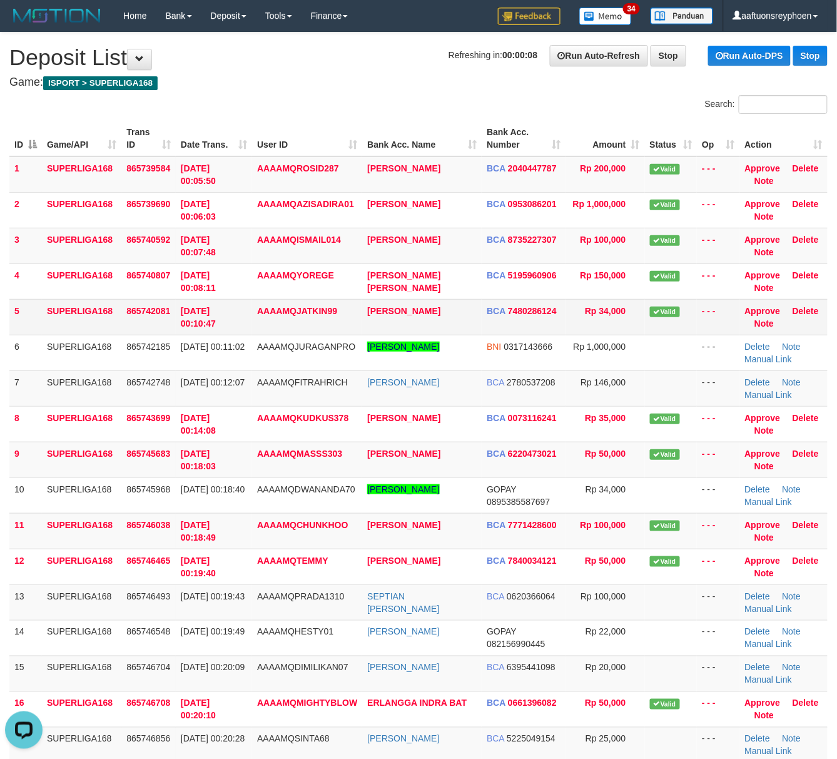
click at [146, 304] on td "865742081" at bounding box center [148, 317] width 54 height 36
drag, startPoint x: 146, startPoint y: 304, endPoint x: 5, endPoint y: 329, distance: 143.2
click at [141, 304] on td "865742081" at bounding box center [148, 317] width 54 height 36
click at [131, 321] on td "865742081" at bounding box center [148, 317] width 54 height 36
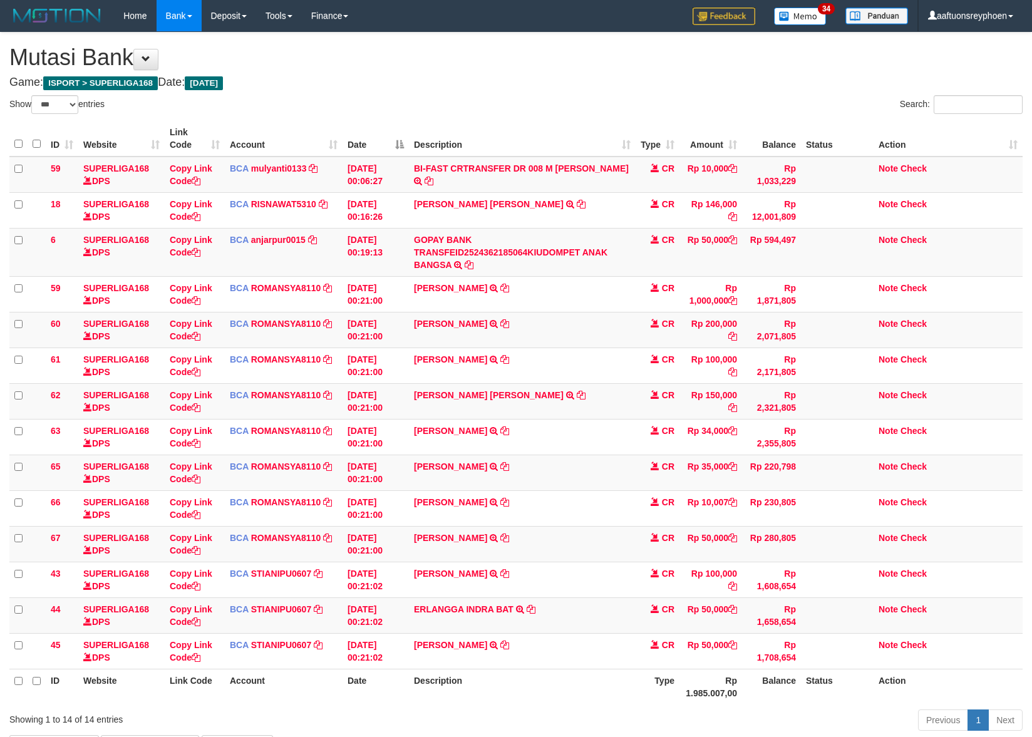
select select "***"
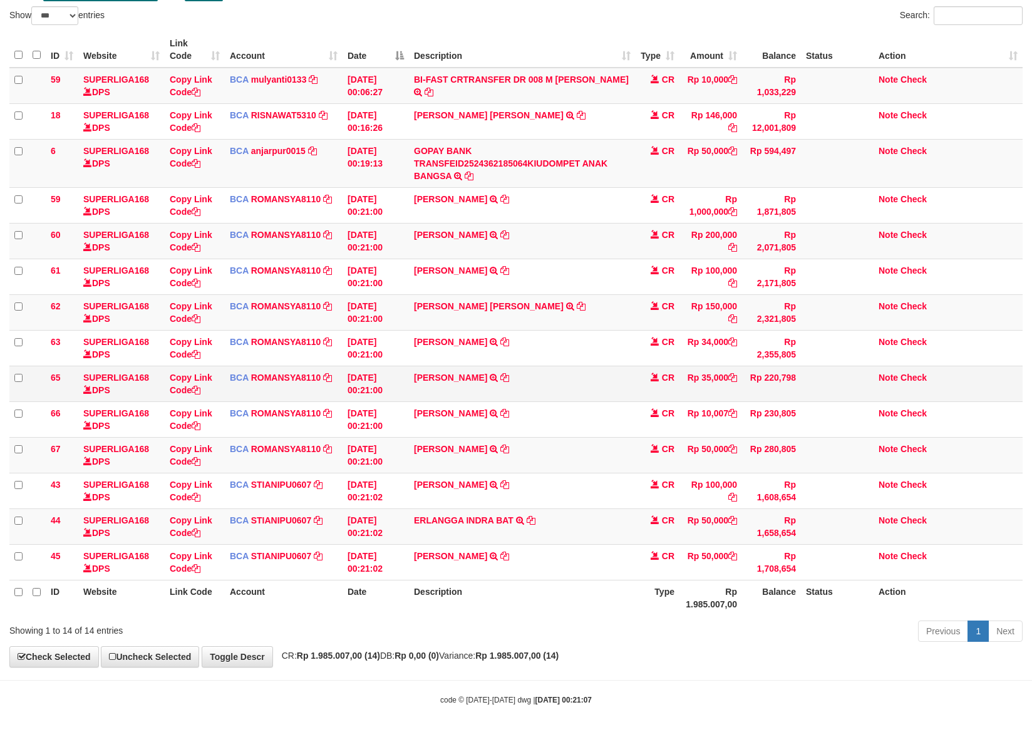
drag, startPoint x: 586, startPoint y: 364, endPoint x: 824, endPoint y: 366, distance: 237.9
click at [648, 366] on tr "65 SUPERLIGA168 DPS Copy Link Code BCA ROMANSYA8110 DPS ROMANSYAH mutasi_202509…" at bounding box center [515, 384] width 1013 height 36
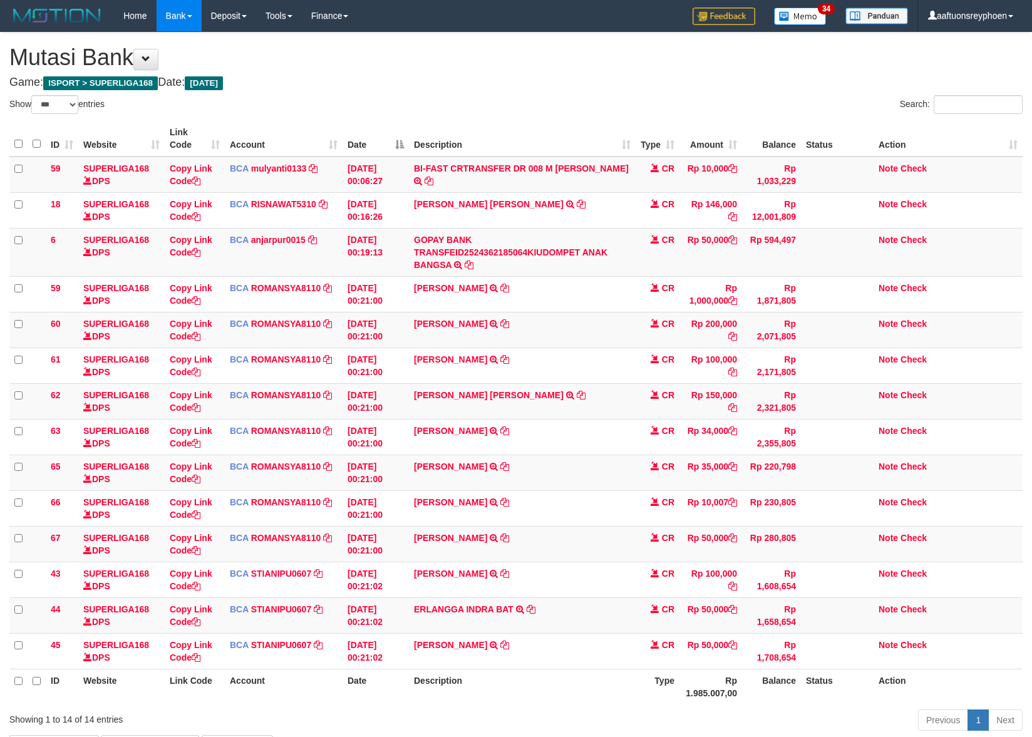
select select "***"
click at [671, 454] on tr "65 SUPERLIGA168 DPS Copy Link Code BCA ROMANSYA8110 DPS ROMANSYAH mutasi_202509…" at bounding box center [515, 472] width 1013 height 36
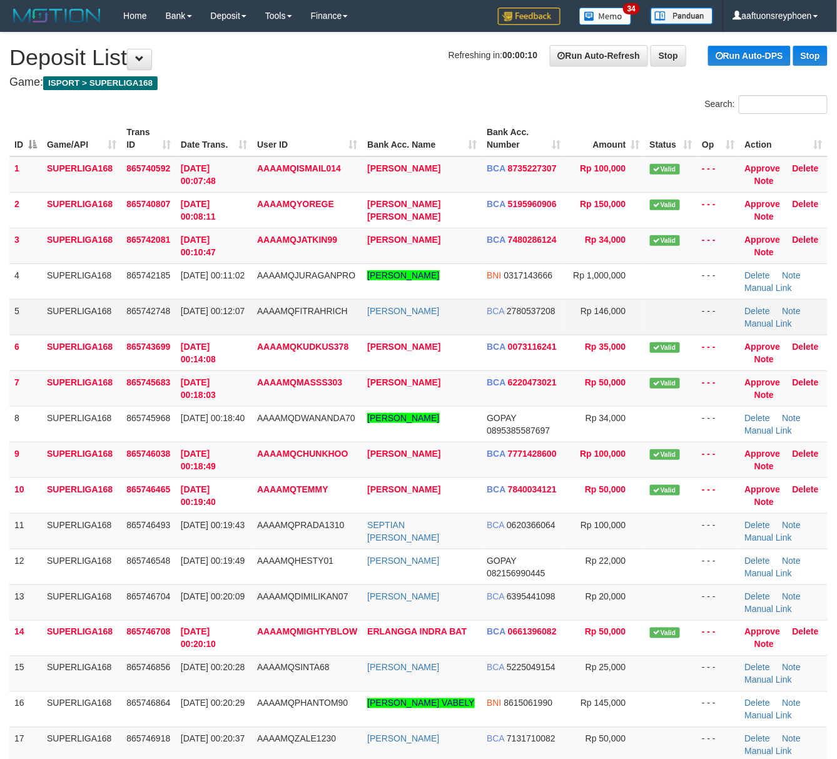
click at [171, 325] on td "865742748" at bounding box center [148, 317] width 54 height 36
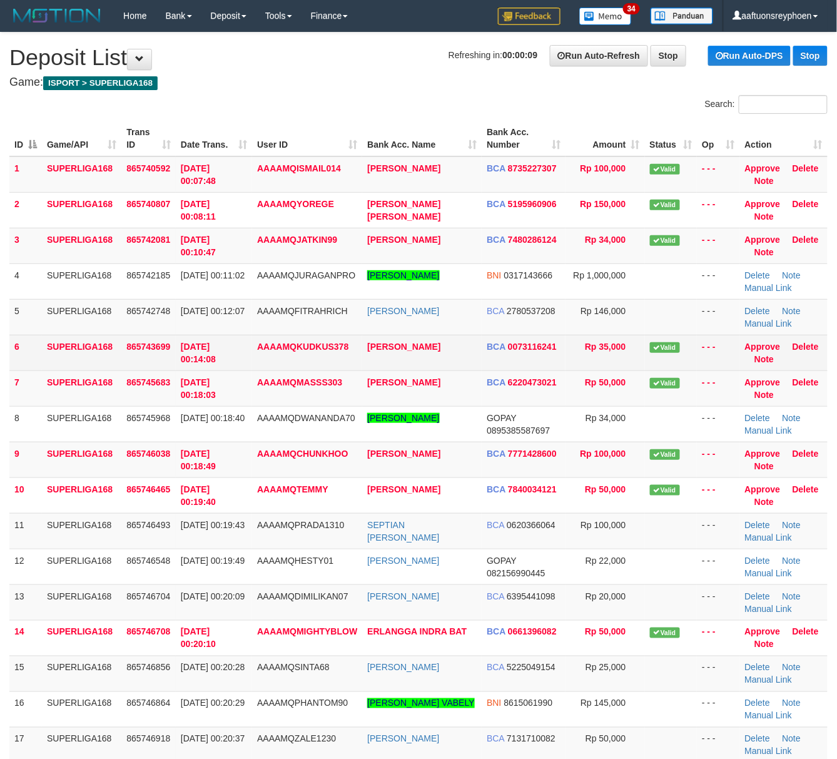
drag, startPoint x: 165, startPoint y: 344, endPoint x: 18, endPoint y: 361, distance: 148.6
click at [151, 346] on span "865743699" at bounding box center [148, 347] width 44 height 10
drag, startPoint x: 81, startPoint y: 331, endPoint x: 18, endPoint y: 335, distance: 64.0
click at [69, 330] on td "SUPERLIGA168" at bounding box center [81, 317] width 79 height 36
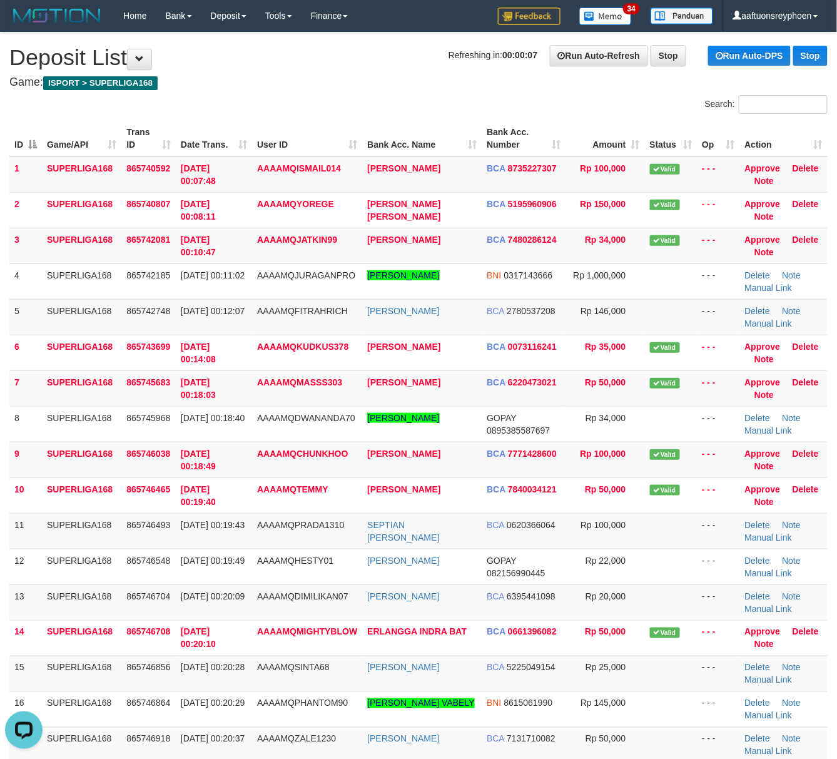
drag, startPoint x: 38, startPoint y: 327, endPoint x: 1, endPoint y: 329, distance: 37.0
click at [26, 326] on td "5" at bounding box center [25, 317] width 33 height 36
drag, startPoint x: 159, startPoint y: 317, endPoint x: 1, endPoint y: 318, distance: 157.7
click at [160, 317] on td "865742748" at bounding box center [148, 317] width 54 height 36
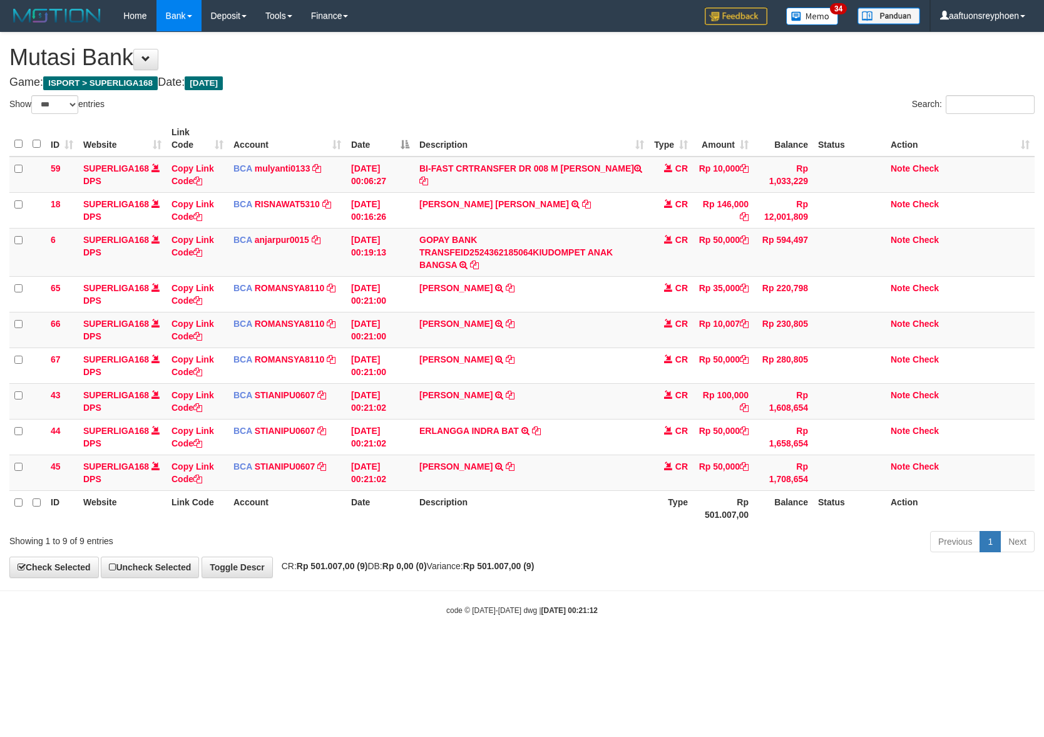
select select "***"
click at [558, 411] on td "[PERSON_NAME] TRSF E-BANKING CR 0109/FTSCY/WS95031 100000.00[PERSON_NAME]" at bounding box center [531, 401] width 235 height 36
drag, startPoint x: 554, startPoint y: 411, endPoint x: 770, endPoint y: 407, distance: 216.0
click at [561, 411] on td "EDI KURNIAWAN TRSF E-BANKING CR 0109/FTSCY/WS95031 100000.00EDI KURNIAWAN" at bounding box center [531, 401] width 235 height 36
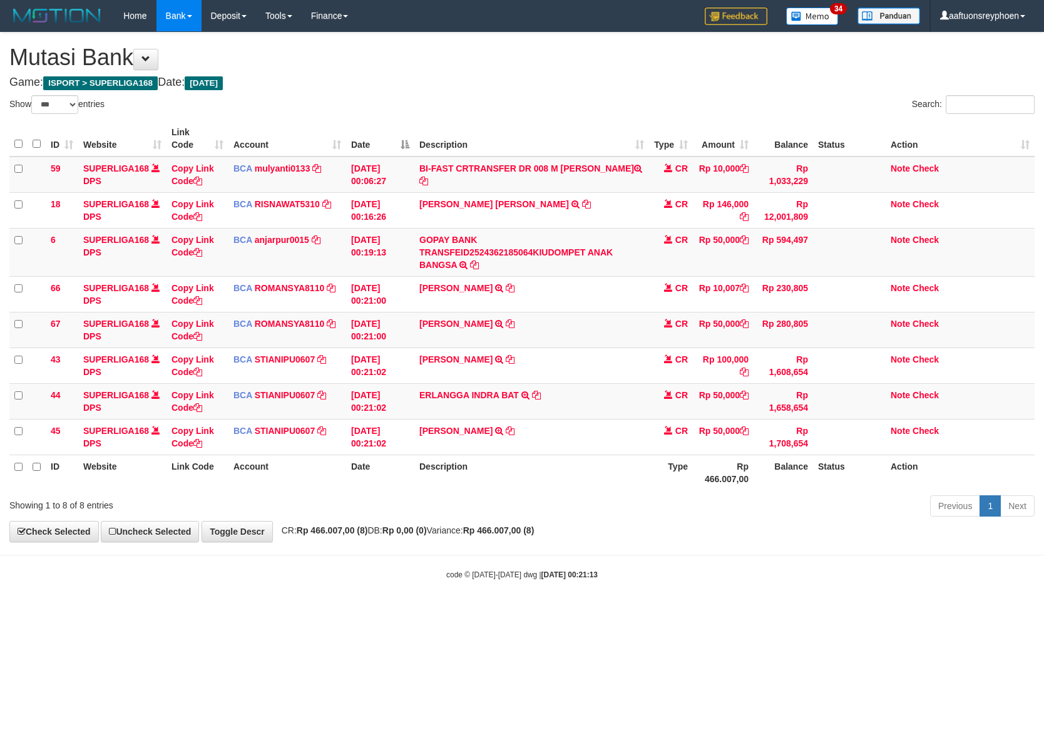
select select "***"
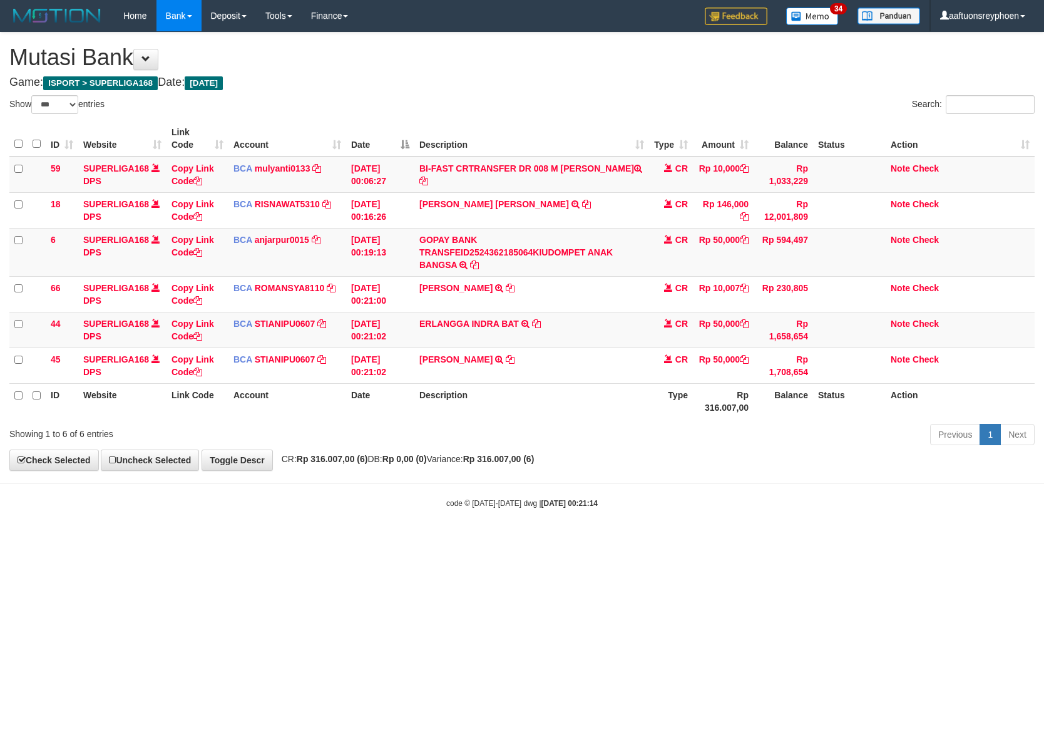
select select "***"
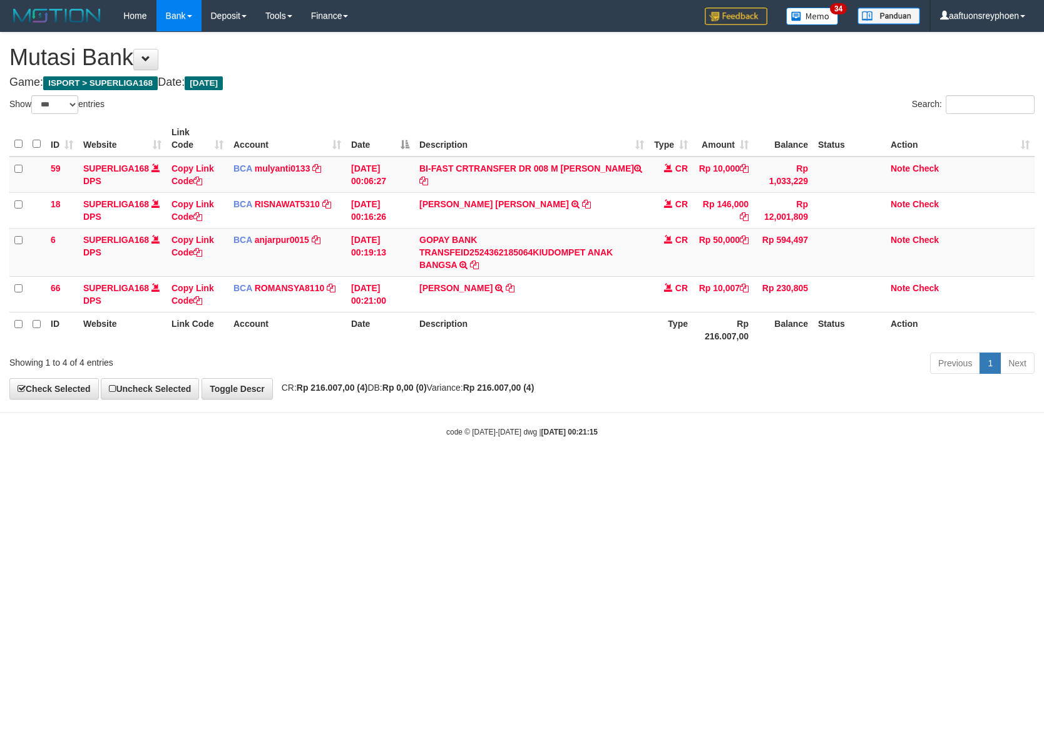
select select "***"
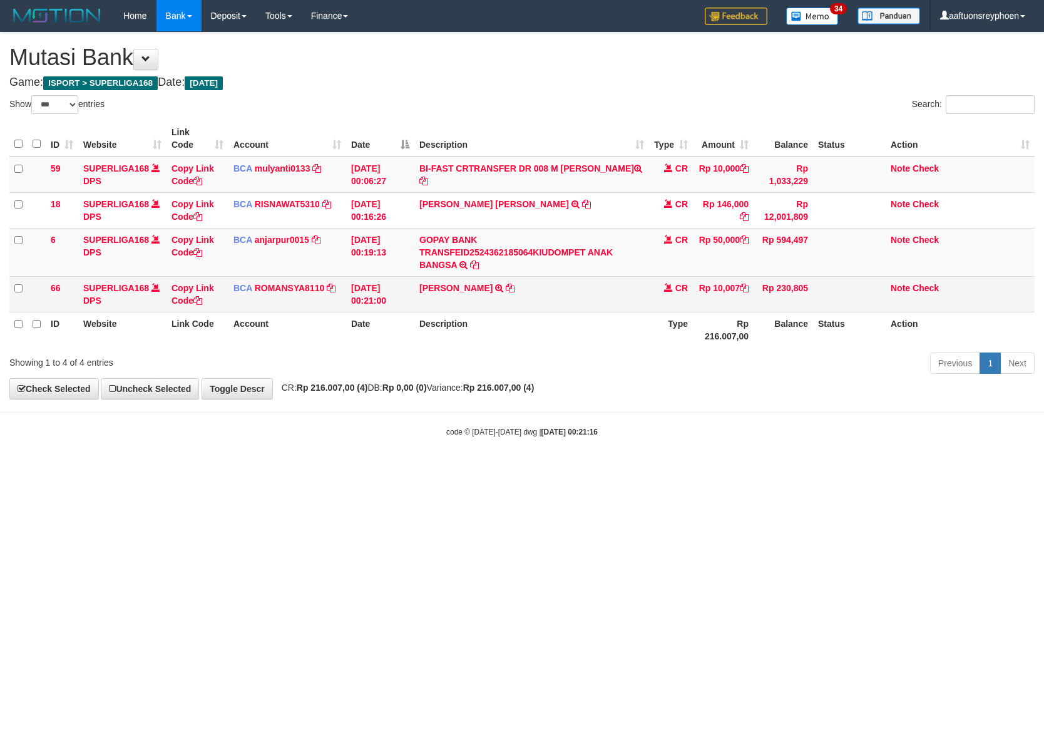
click at [576, 293] on td "[PERSON_NAME] TRSF E-BANKING CR 0109/FTSCY/WS95031 10007.00[PERSON_NAME]" at bounding box center [531, 294] width 235 height 36
copy tr "[PERSON_NAME] TRSF E-BANKING CR 0109/FTSCY/WS95031 10007.00[PERSON_NAME]"
drag, startPoint x: 576, startPoint y: 293, endPoint x: 1042, endPoint y: 318, distance: 465.7
click at [584, 293] on td "[PERSON_NAME] TRSF E-BANKING CR 0109/FTSCY/WS95031 10007.00[PERSON_NAME]" at bounding box center [531, 294] width 235 height 36
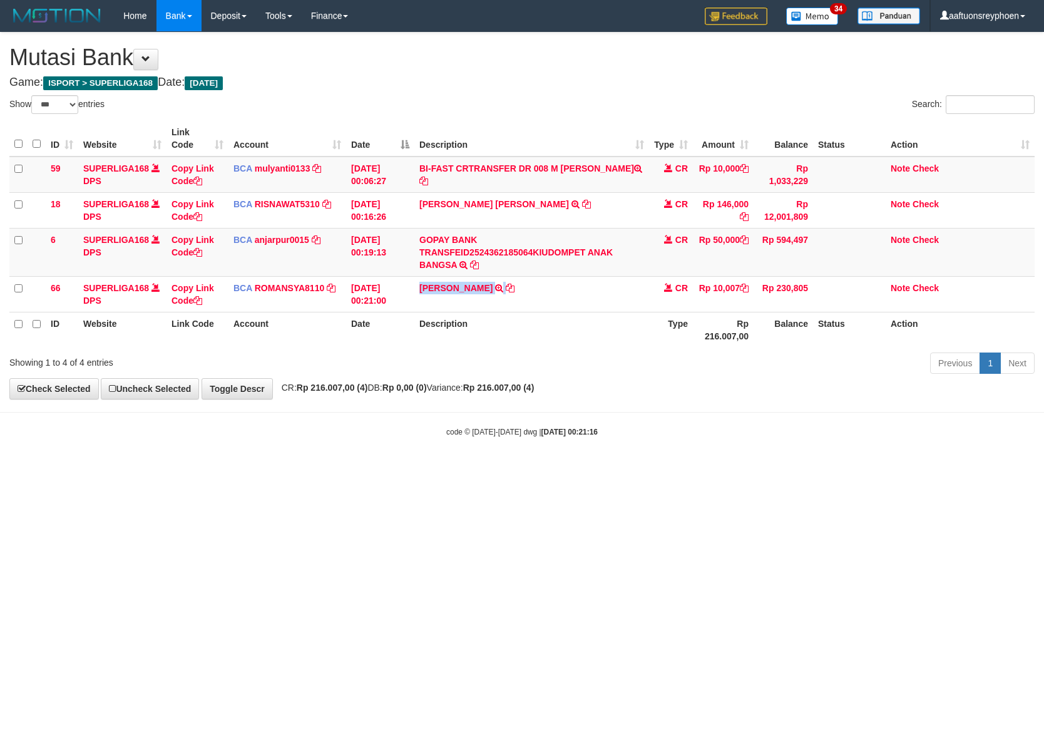
drag, startPoint x: 625, startPoint y: 416, endPoint x: 929, endPoint y: 386, distance: 306.2
click at [744, 408] on body "Toggle navigation Home Bank Account List Load By Website Group [ISPORT] SUPERLI…" at bounding box center [522, 234] width 1044 height 469
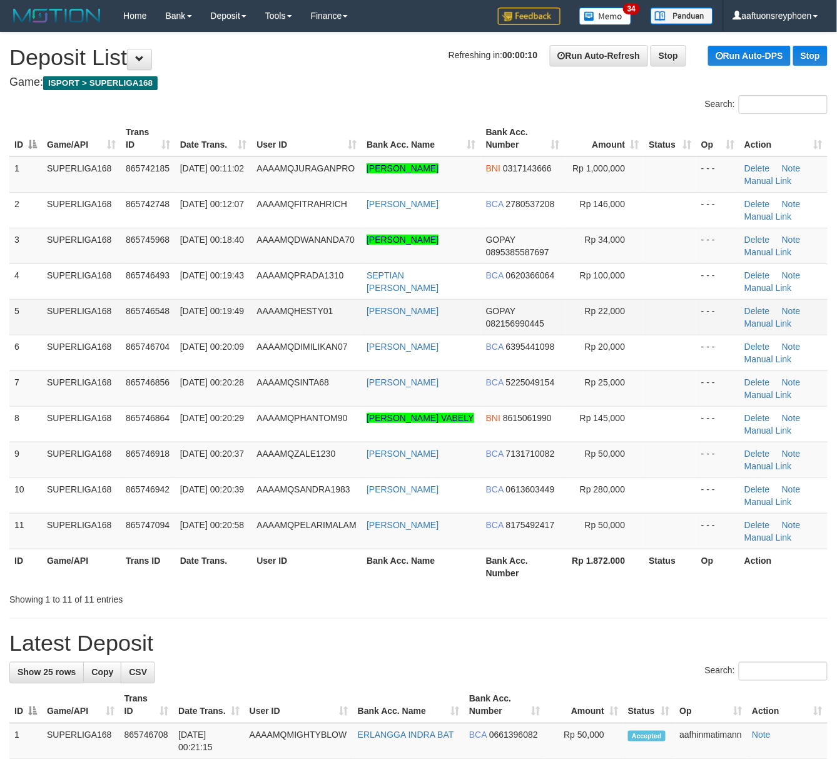
click at [99, 320] on td "SUPERLIGA168" at bounding box center [81, 317] width 79 height 36
drag, startPoint x: 100, startPoint y: 319, endPoint x: 1, endPoint y: 341, distance: 101.9
click at [96, 319] on td "SUPERLIGA168" at bounding box center [81, 317] width 79 height 36
drag, startPoint x: 11, startPoint y: 339, endPoint x: 0, endPoint y: 339, distance: 11.3
click at [11, 338] on td "6" at bounding box center [25, 353] width 33 height 36
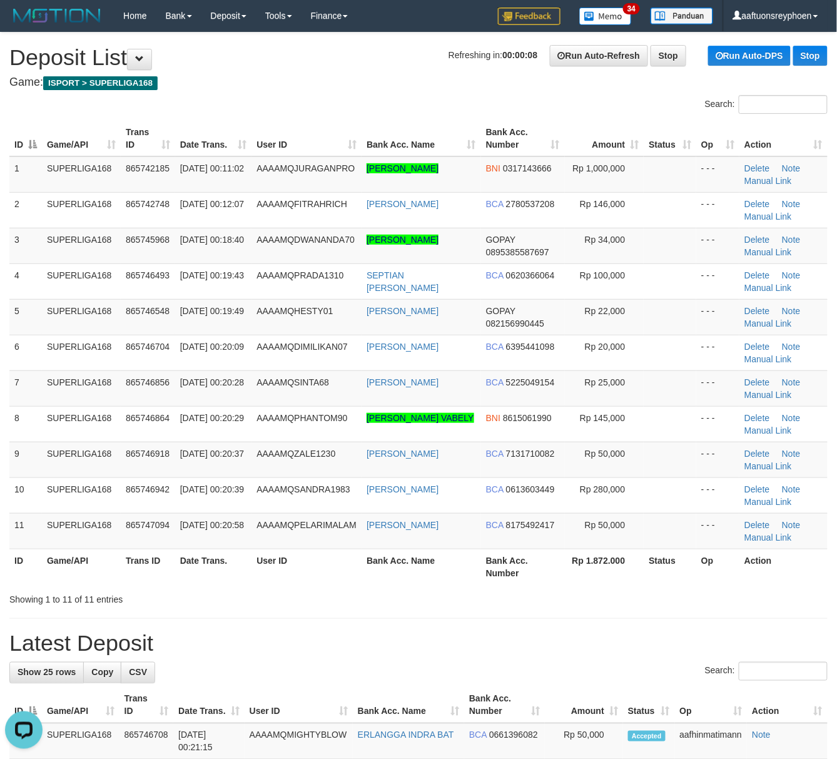
drag, startPoint x: 149, startPoint y: 310, endPoint x: 3, endPoint y: 329, distance: 147.0
click at [151, 309] on span "865746548" at bounding box center [148, 311] width 44 height 10
drag, startPoint x: 174, startPoint y: 342, endPoint x: 3, endPoint y: 349, distance: 171.6
click at [171, 340] on td "865746704" at bounding box center [148, 353] width 54 height 36
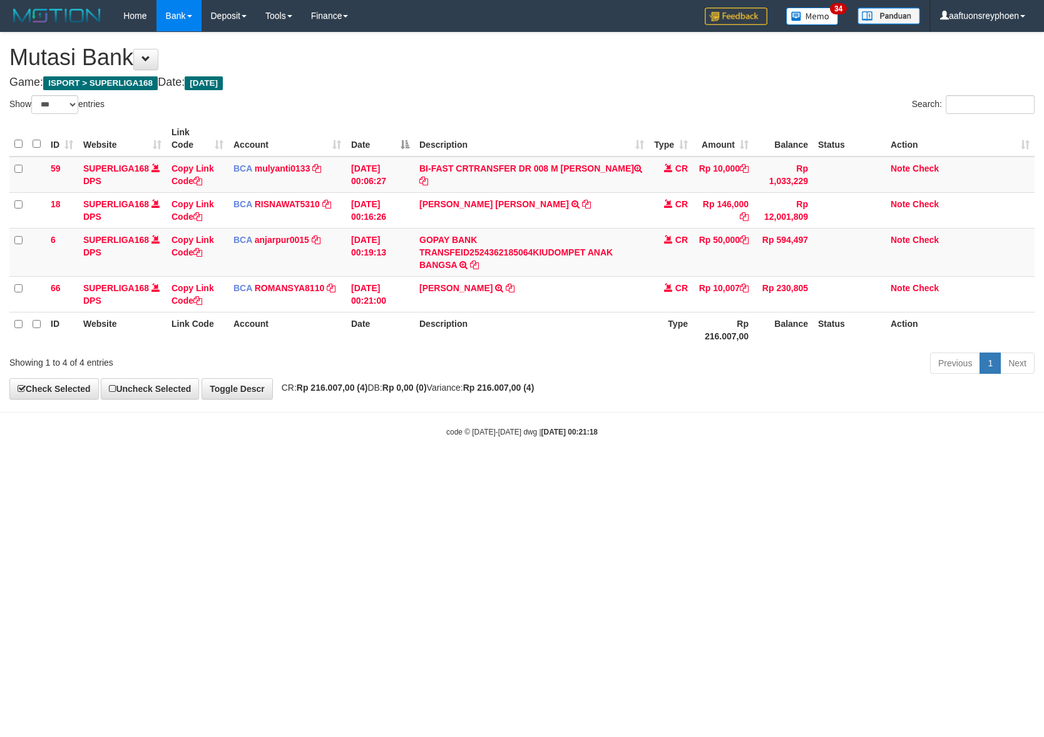
select select "***"
drag, startPoint x: 608, startPoint y: 421, endPoint x: 1043, endPoint y: 374, distance: 436.9
click at [707, 412] on body "Toggle navigation Home Bank Account List Load By Website Group [ISPORT] SUPERLI…" at bounding box center [522, 234] width 1044 height 469
select select "***"
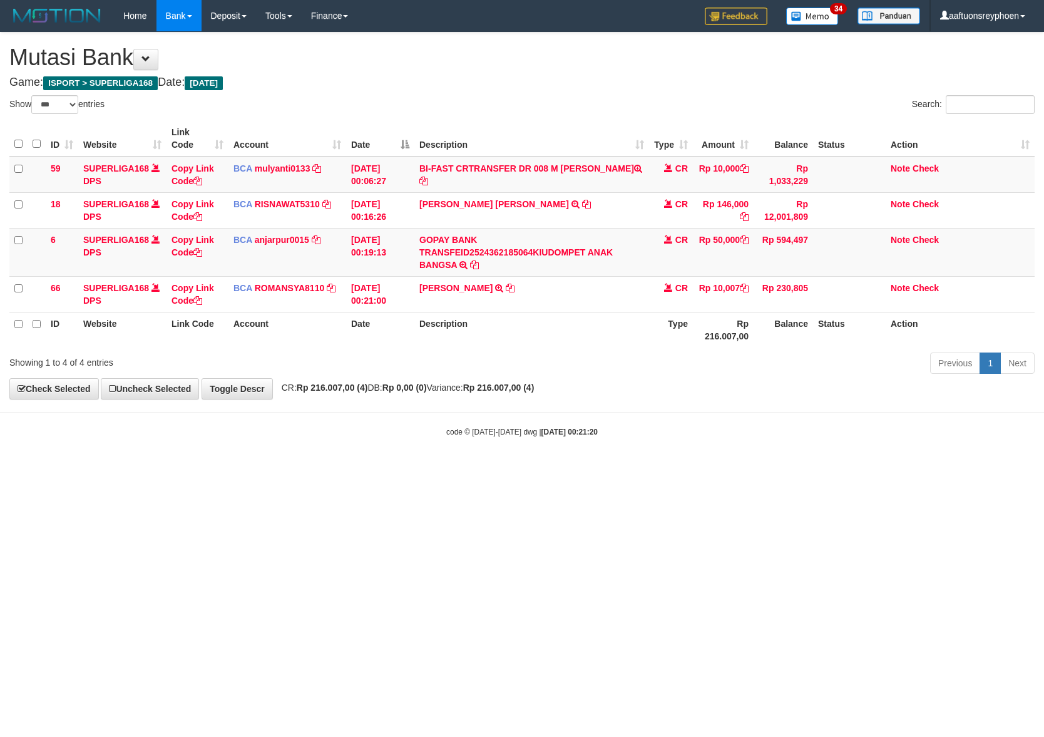
click at [714, 392] on body "Toggle navigation Home Bank Account List Load By Website Group [ISPORT] SUPERLI…" at bounding box center [522, 234] width 1044 height 469
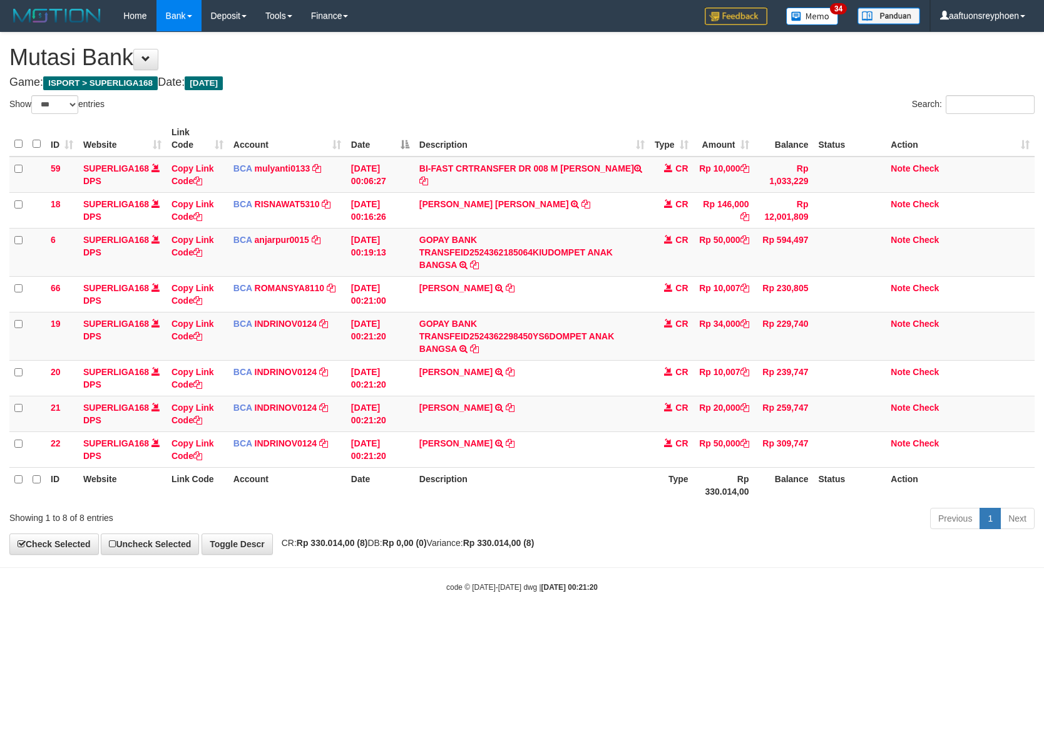
select select "***"
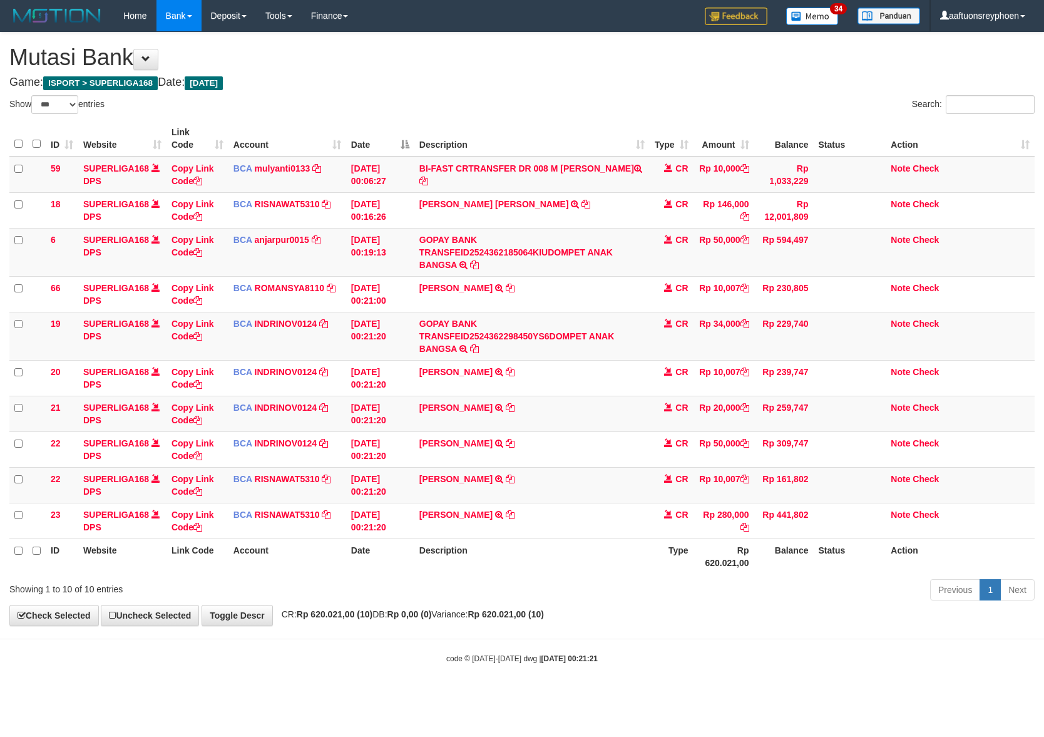
select select "***"
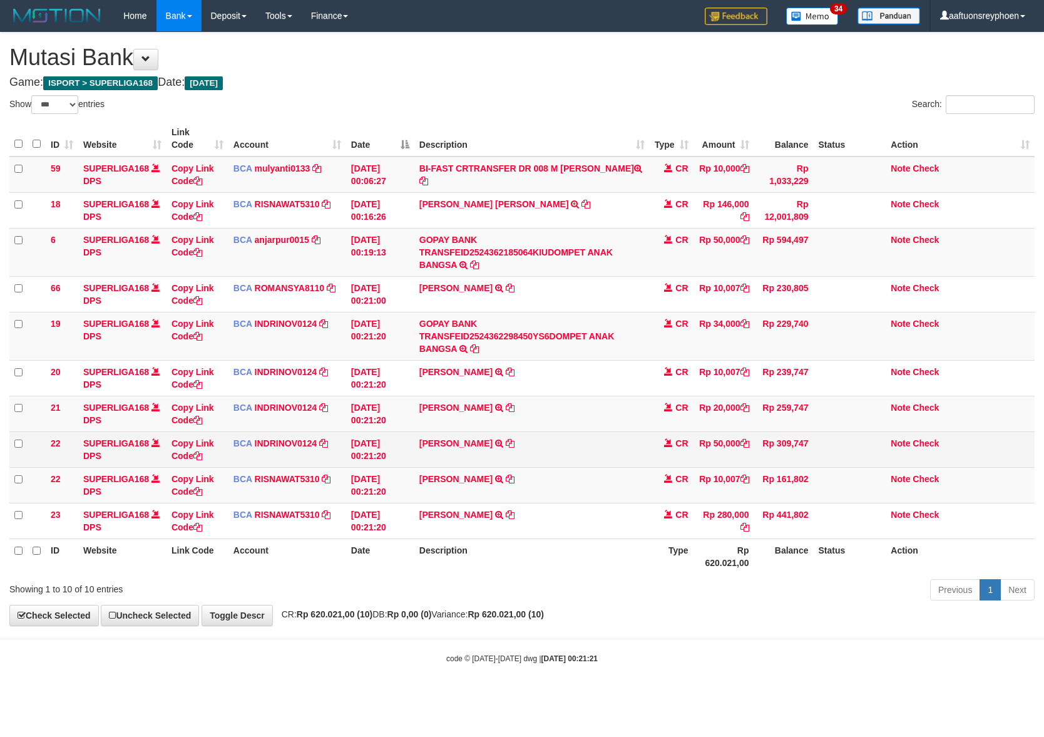
click at [531, 456] on td "RYAN FAHREZY TRSF E-BANKING CR 0109/FTSCY/WS95031 50000.00RYAN FAHREZY" at bounding box center [531, 449] width 235 height 36
copy tr "RYAN FAHREZY TRSF E-BANKING CR 0109/FTSCY/WS95031 50000.00RYAN FAHREZY"
click at [541, 459] on td "RYAN FAHREZY TRSF E-BANKING CR 0109/FTSCY/WS95031 50000.00RYAN FAHREZY" at bounding box center [531, 449] width 235 height 36
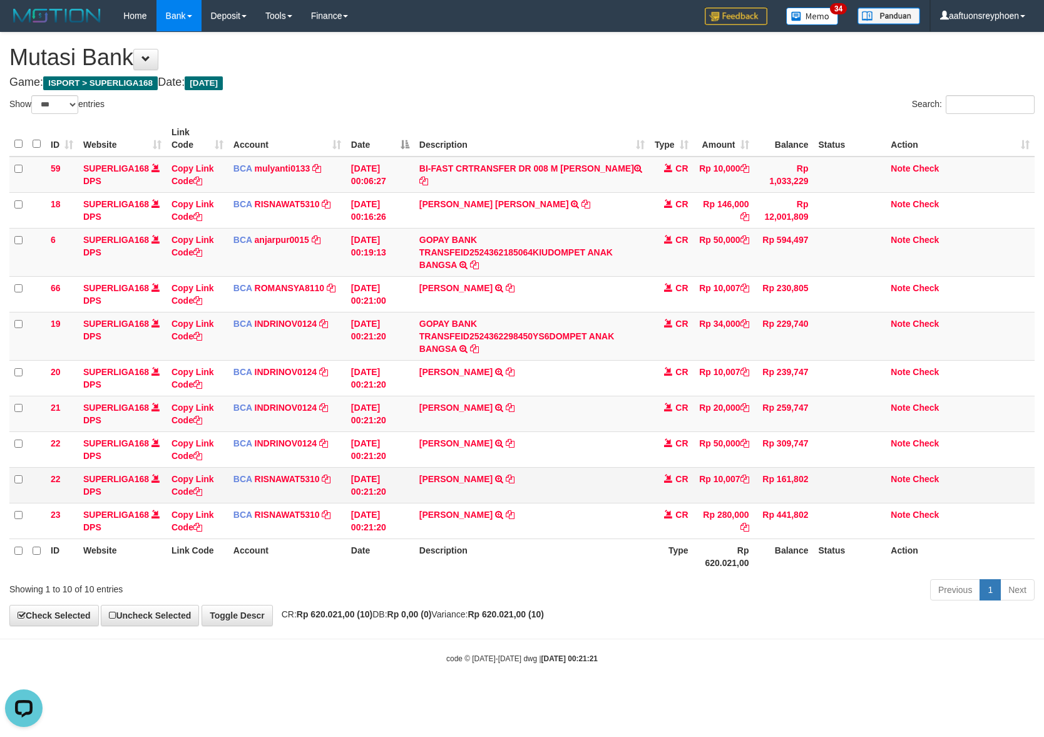
drag, startPoint x: 645, startPoint y: 492, endPoint x: 874, endPoint y: 481, distance: 230.0
click at [668, 492] on tr "22 SUPERLIGA168 DPS Copy Link Code BCA RISNAWAT5310 DPS RISNAWATI mutasi_202509…" at bounding box center [521, 485] width 1025 height 36
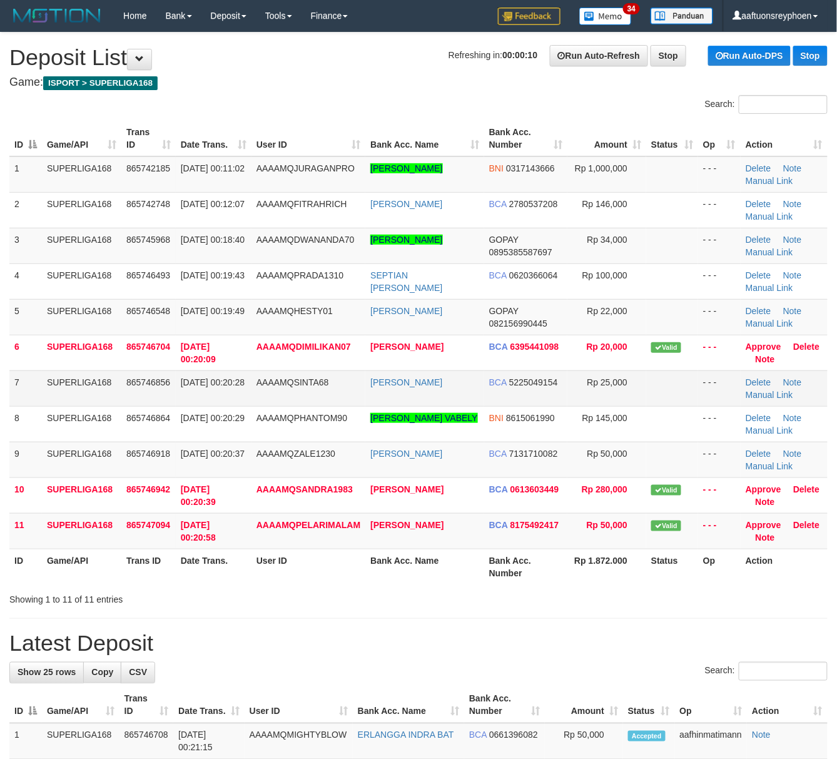
click at [275, 377] on span "AAAAMQSINTA68" at bounding box center [293, 382] width 73 height 10
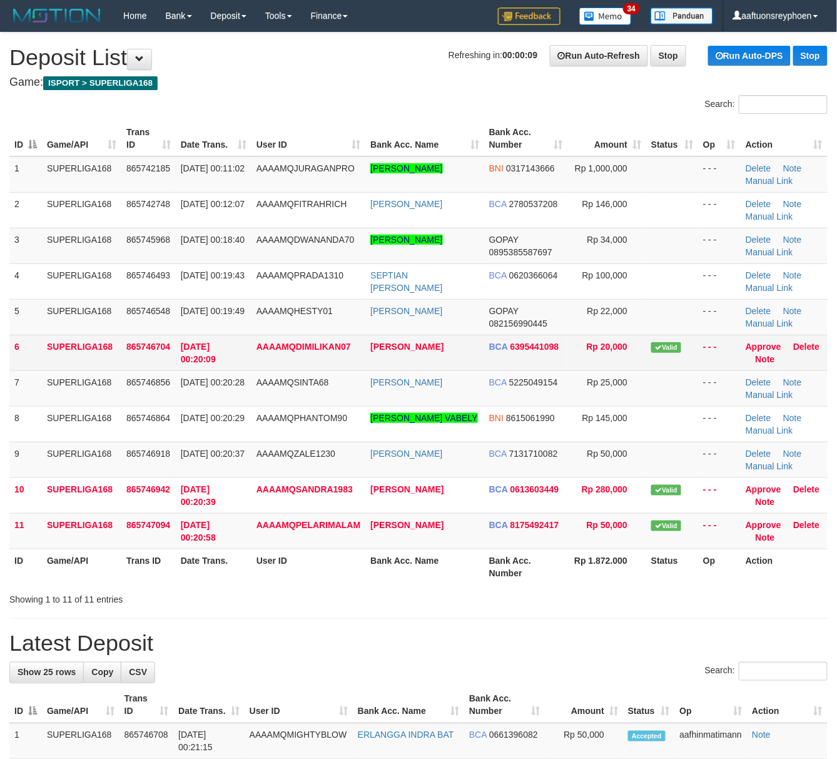
click at [274, 351] on span "AAAAMQDIMILIKAN07" at bounding box center [304, 347] width 95 height 10
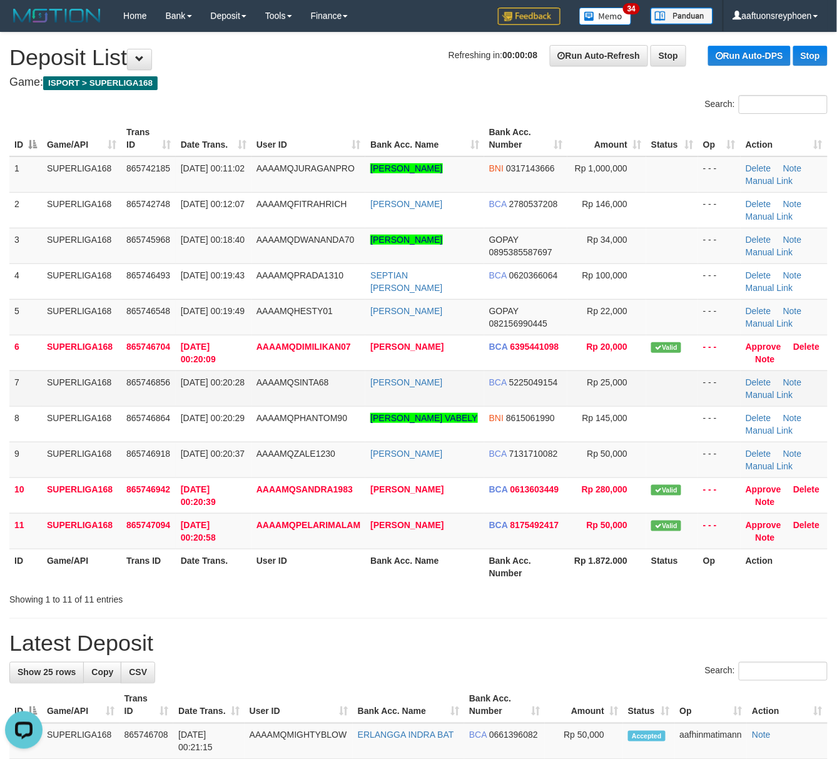
click at [150, 391] on td "865746856" at bounding box center [148, 389] width 54 height 36
click at [93, 379] on td "SUPERLIGA168" at bounding box center [81, 389] width 79 height 36
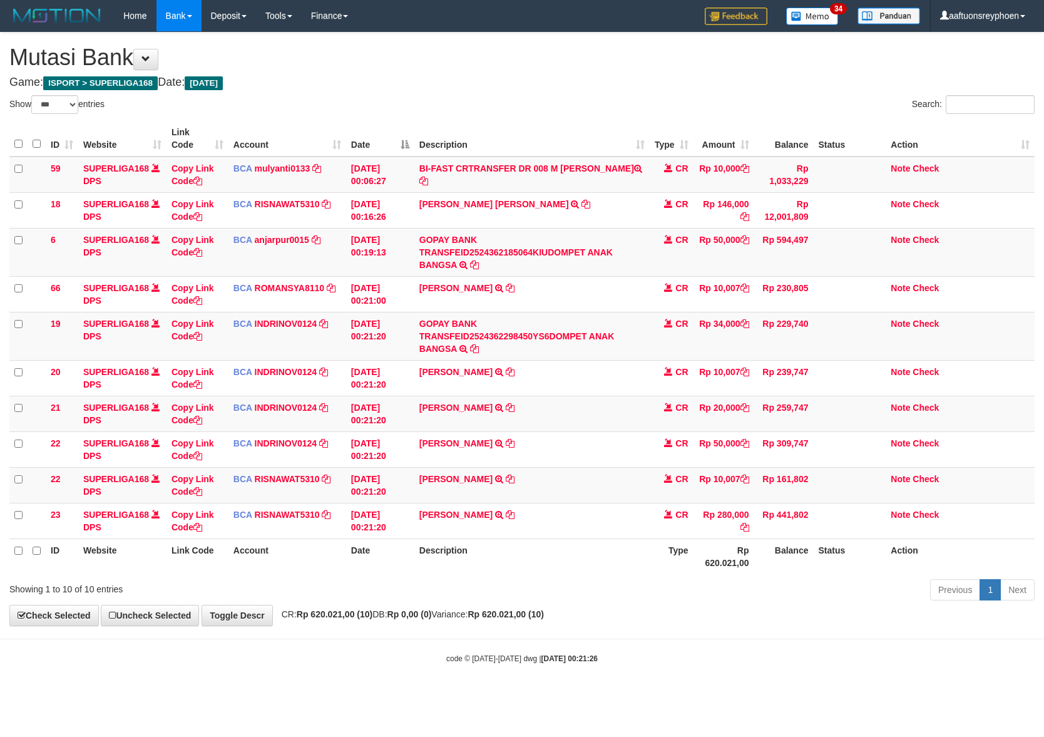
select select "***"
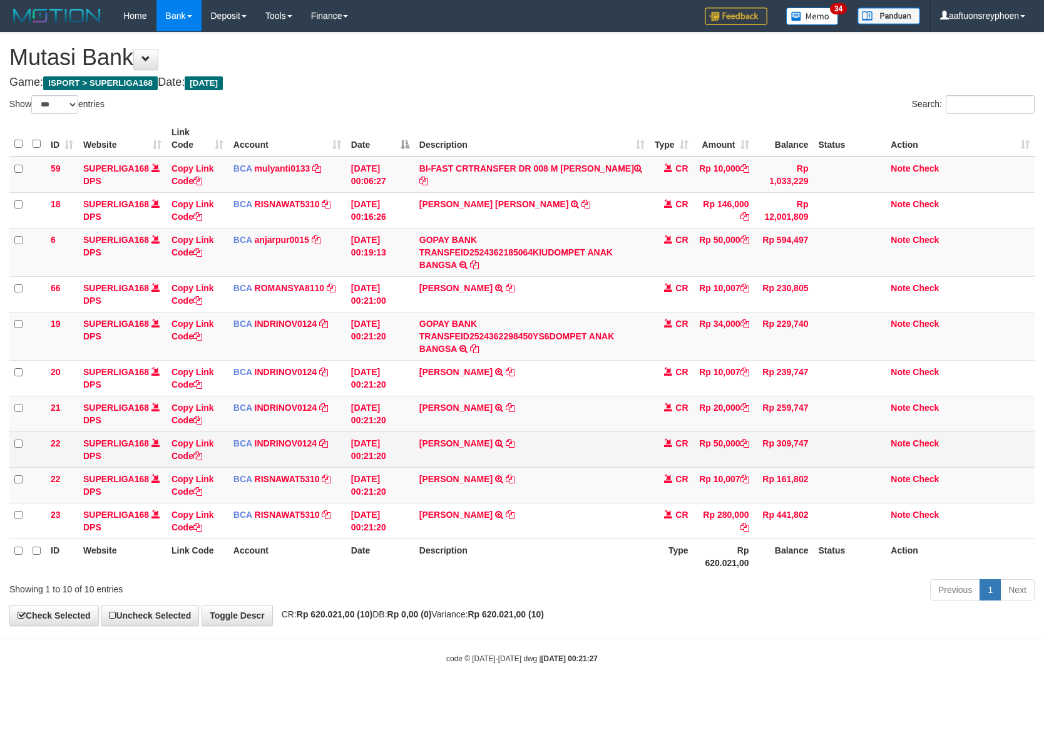
drag, startPoint x: 621, startPoint y: 451, endPoint x: 1042, endPoint y: 417, distance: 422.6
click at [640, 447] on td "RYAN FAHREZY TRSF E-BANKING CR 0109/FTSCY/WS95031 50000.00RYAN FAHREZY" at bounding box center [531, 449] width 235 height 36
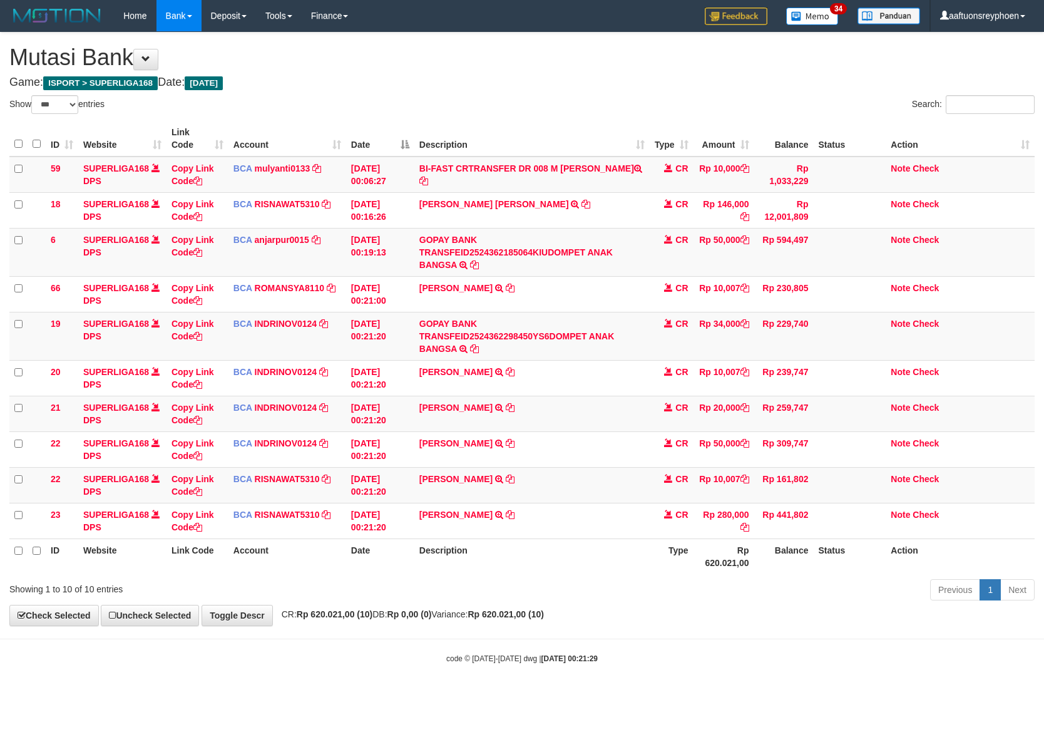
select select "***"
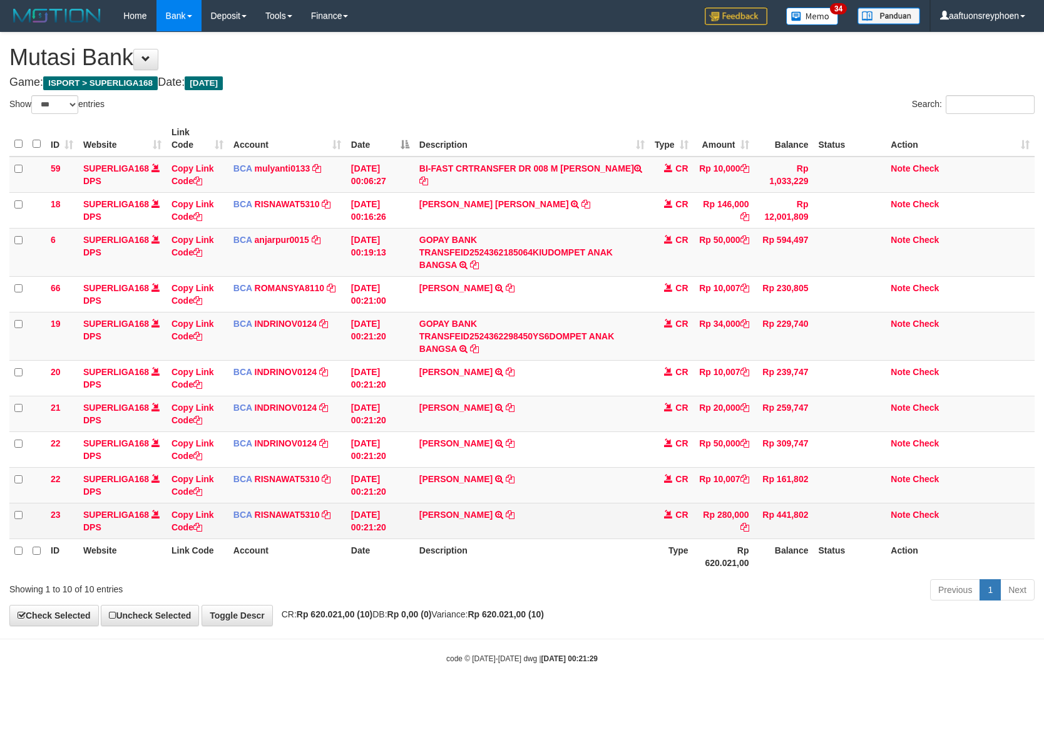
click at [537, 513] on td "EDI SUHANDRA TRSF E-BANKING CR 0109/FTSCY/WS95031 280000.00EDI SUHANDRA" at bounding box center [531, 521] width 235 height 36
copy tr "EDI SUHANDRA TRSF E-BANKING CR 0109/FTSCY/WS95031 280000.00EDI SUHANDRA"
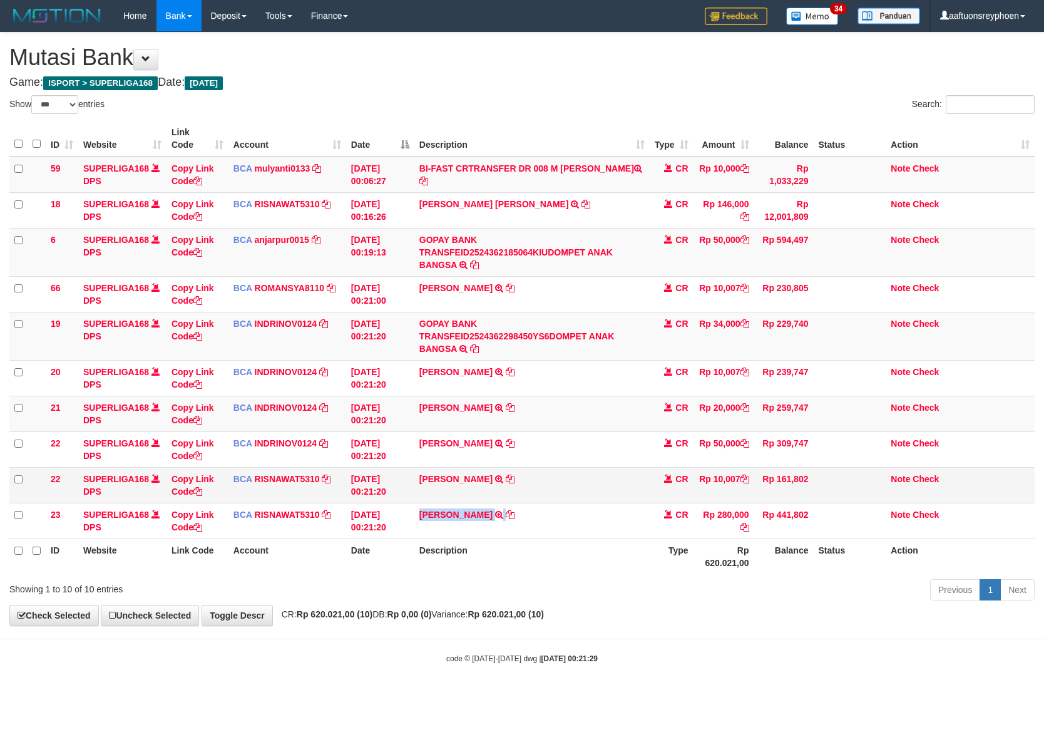
drag, startPoint x: 537, startPoint y: 513, endPoint x: 1032, endPoint y: 497, distance: 495.4
click at [595, 513] on td "EDI SUHANDRA TRSF E-BANKING CR 0109/FTSCY/WS95031 280000.00EDI SUHANDRA" at bounding box center [531, 521] width 235 height 36
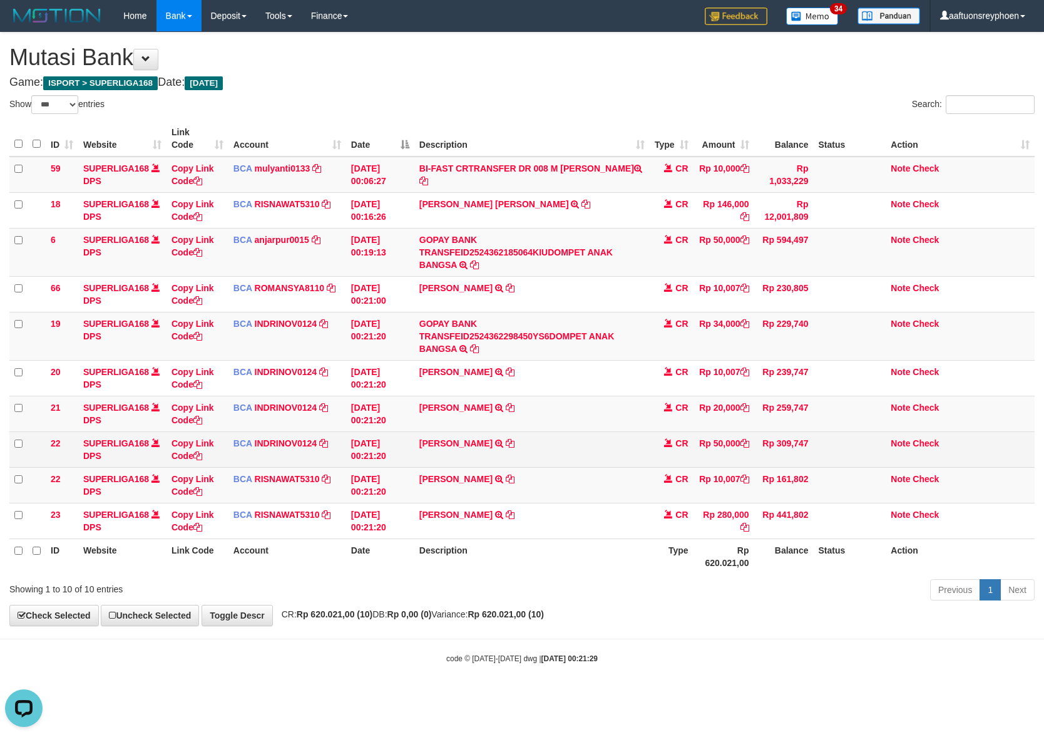
click at [654, 464] on tbody "59 SUPERLIGA168 DPS Copy Link Code BCA mulyanti0133 DPS MULYANTI mutasi_2025090…" at bounding box center [521, 347] width 1025 height 382
drag, startPoint x: 567, startPoint y: 434, endPoint x: 675, endPoint y: 441, distance: 107.9
click at [585, 434] on td "RYAN FAHREZY TRSF E-BANKING CR 0109/FTSCY/WS95031 50000.00RYAN FAHREZY" at bounding box center [531, 449] width 235 height 36
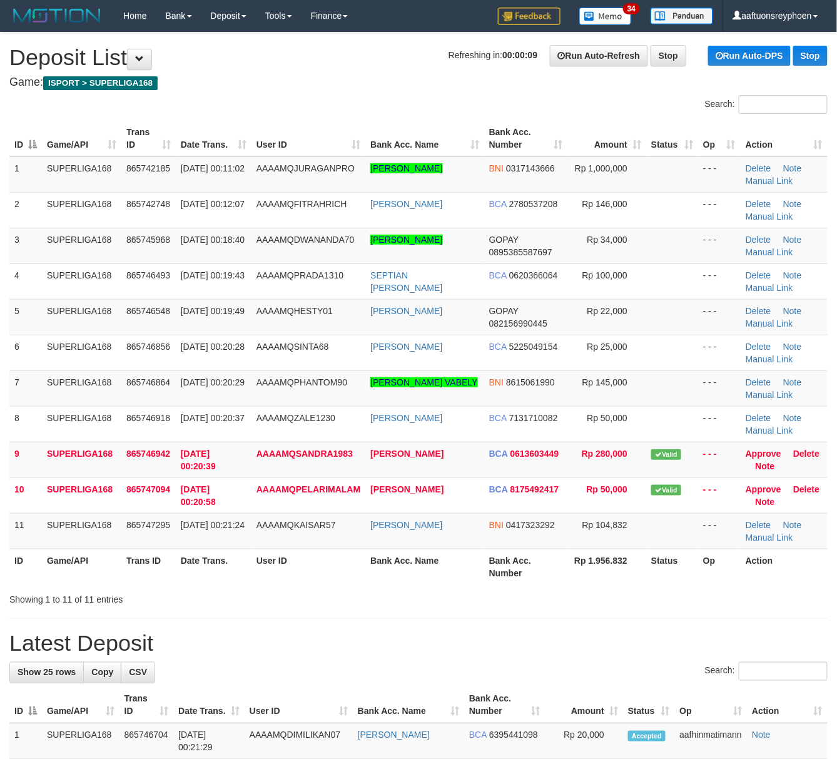
drag, startPoint x: 88, startPoint y: 369, endPoint x: 3, endPoint y: 389, distance: 87.4
click at [78, 371] on td "SUPERLIGA168" at bounding box center [81, 353] width 79 height 36
drag, startPoint x: 60, startPoint y: 393, endPoint x: 1, endPoint y: 404, distance: 59.9
click at [51, 394] on td "SUPERLIGA168" at bounding box center [81, 389] width 79 height 36
drag, startPoint x: 30, startPoint y: 398, endPoint x: 0, endPoint y: 402, distance: 30.3
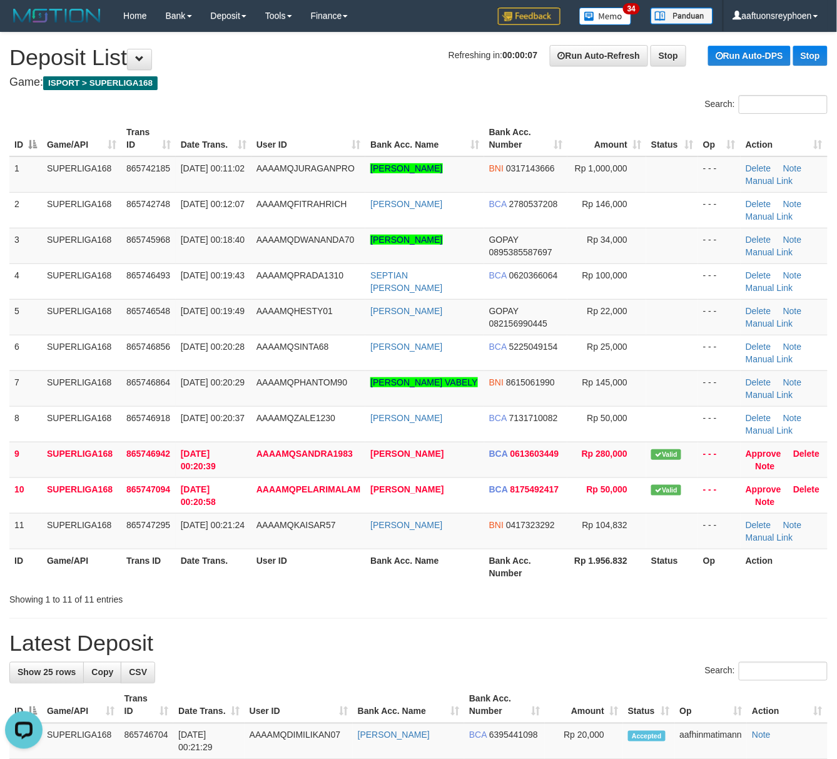
click at [19, 399] on td "7" at bounding box center [25, 389] width 33 height 36
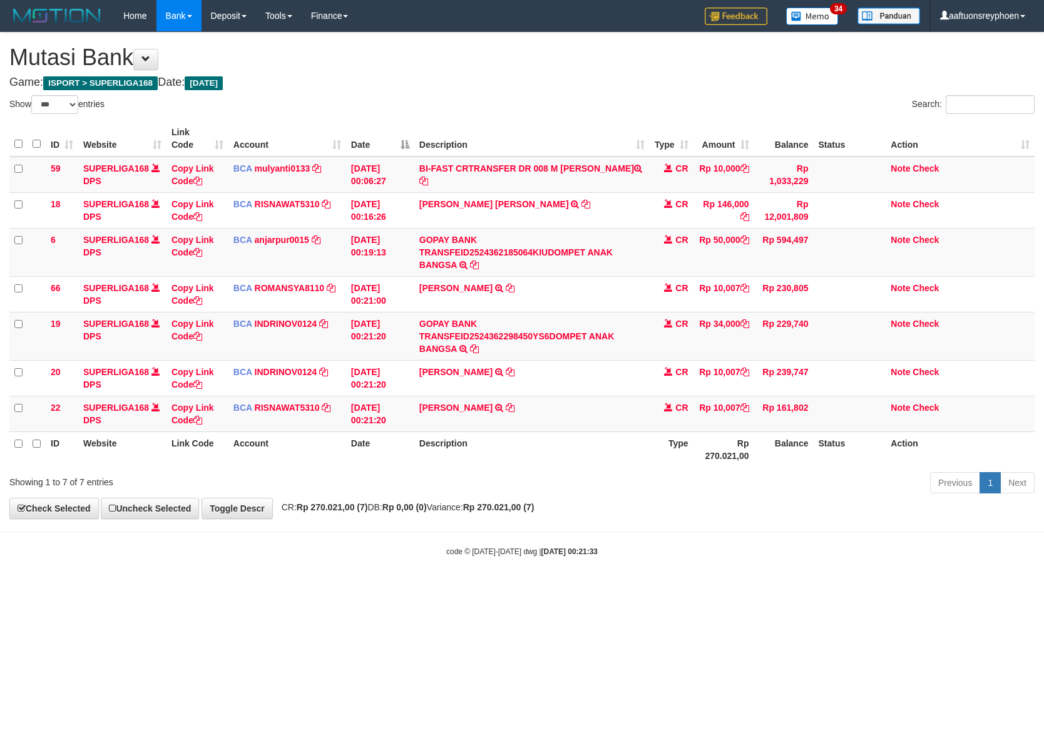
select select "***"
drag, startPoint x: 0, startPoint y: 0, endPoint x: 587, endPoint y: 417, distance: 720.0
click at [581, 417] on td "[PERSON_NAME] TRSF E-BANKING CR 0109/FTSCY/WS95031 10007.00[PERSON_NAME]" at bounding box center [531, 414] width 235 height 36
select select "***"
drag, startPoint x: 0, startPoint y: 0, endPoint x: 560, endPoint y: 408, distance: 692.6
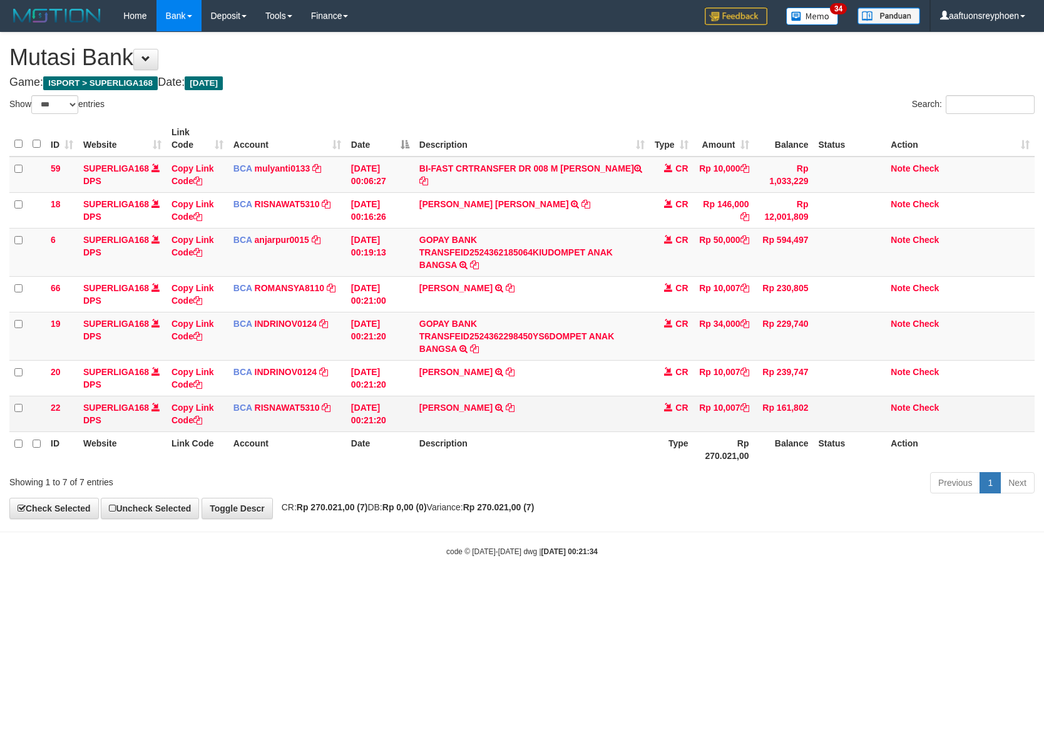
click at [560, 408] on td "[PERSON_NAME] TRSF E-BANKING CR 0109/FTSCY/WS95031 10007.00[PERSON_NAME]" at bounding box center [531, 414] width 235 height 36
copy tr "[PERSON_NAME] TRSF E-BANKING CR 0109/FTSCY/WS95031 10007.00[PERSON_NAME]"
click at [560, 408] on td "[PERSON_NAME] TRSF E-BANKING CR 0109/FTSCY/WS95031 10007.00[PERSON_NAME]" at bounding box center [531, 414] width 235 height 36
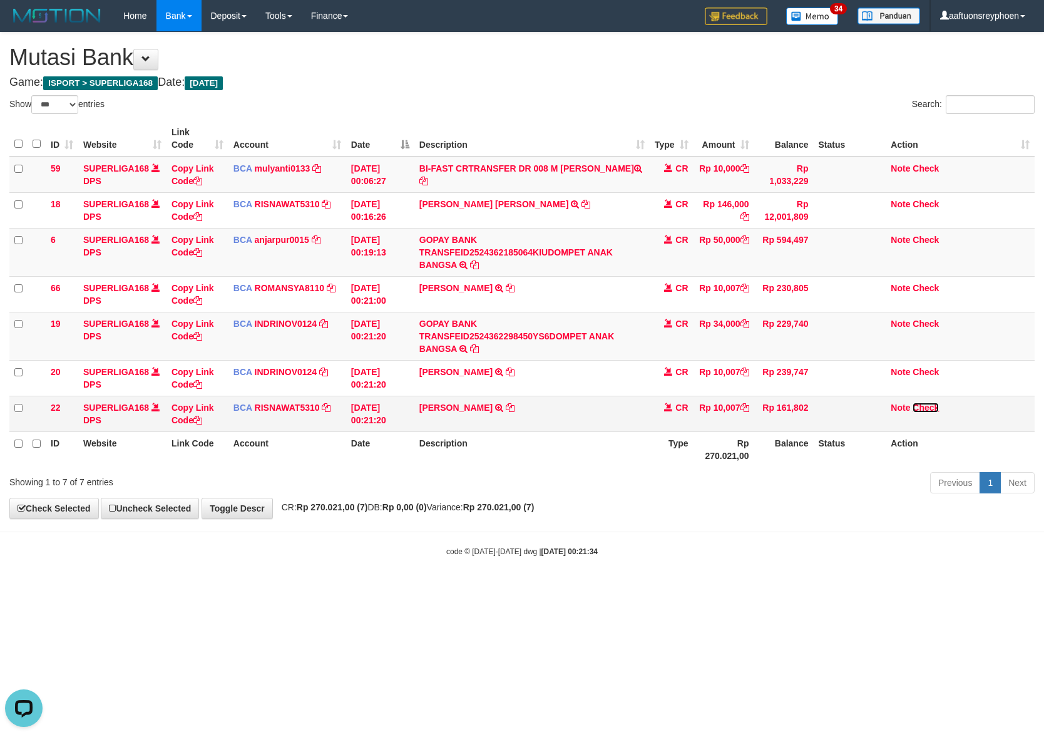
click at [925, 409] on link "Check" at bounding box center [926, 407] width 26 height 10
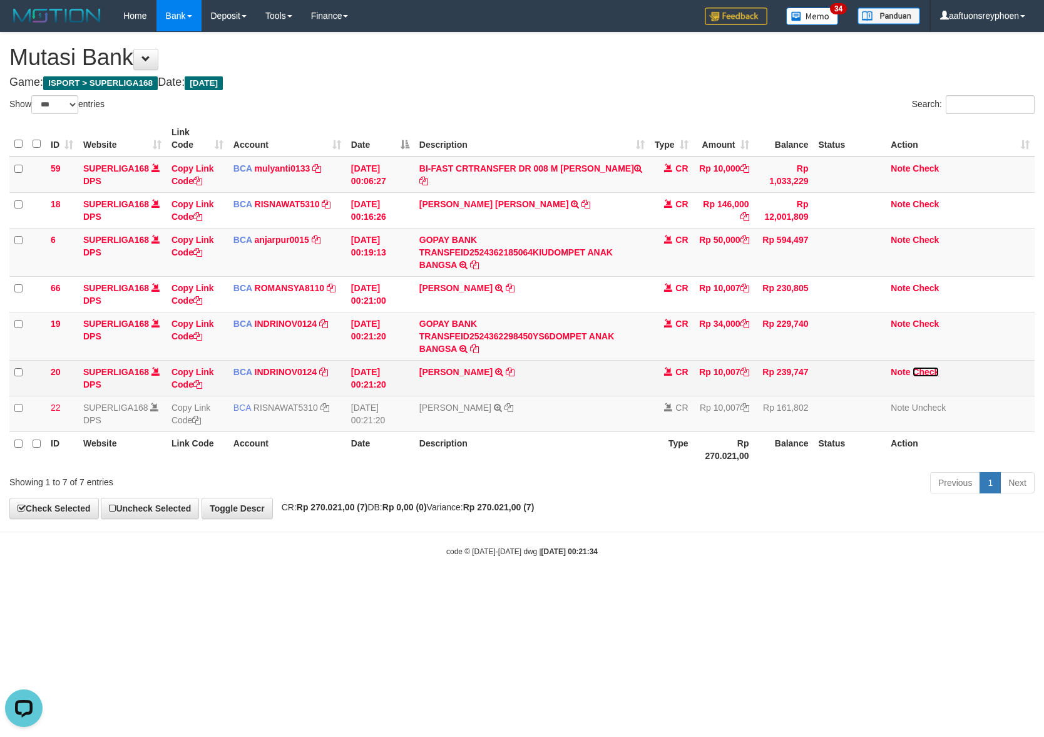
click at [927, 371] on link "Check" at bounding box center [926, 372] width 26 height 10
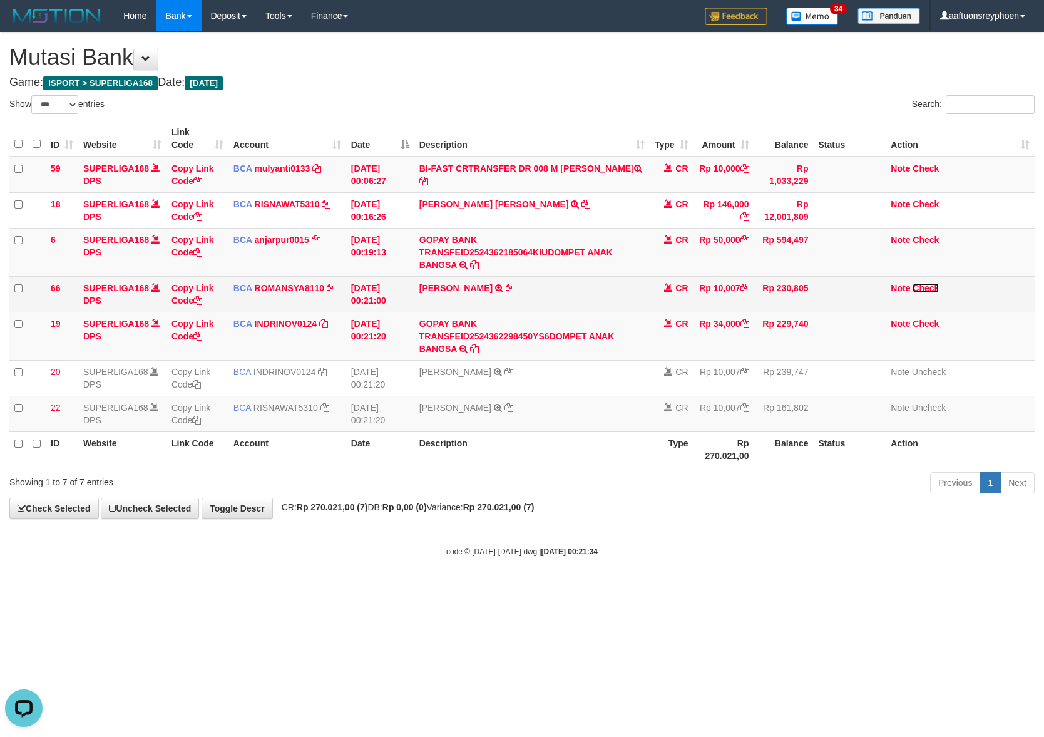
click at [924, 286] on link "Check" at bounding box center [926, 288] width 26 height 10
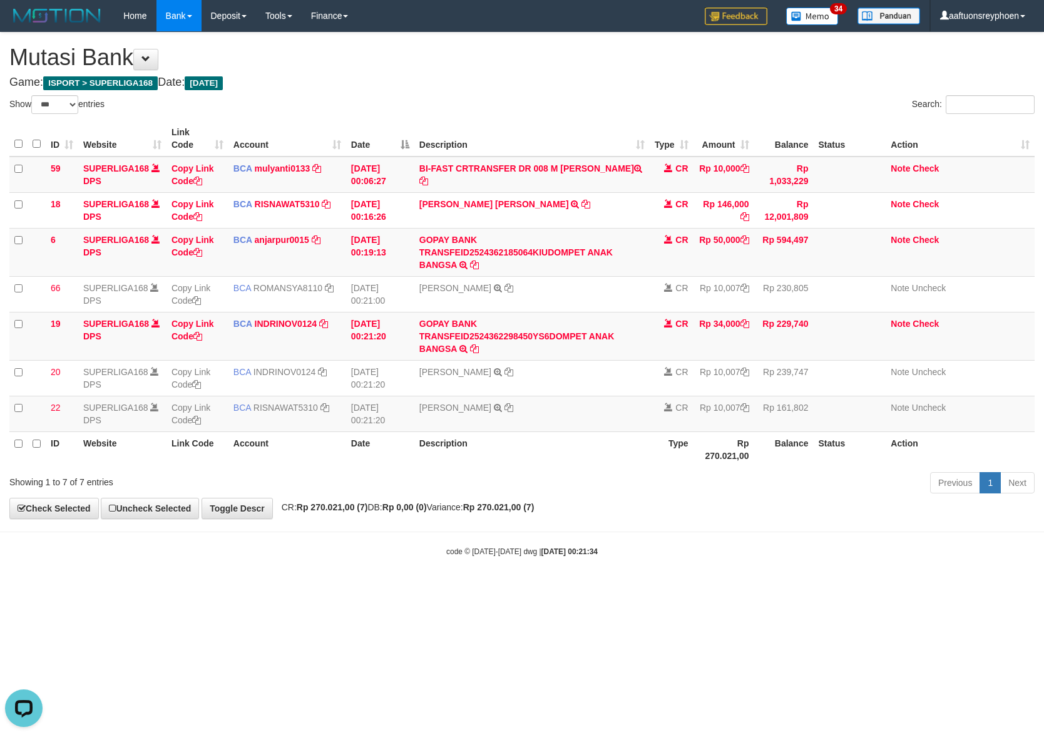
drag, startPoint x: 546, startPoint y: 488, endPoint x: 1042, endPoint y: 459, distance: 497.2
click at [561, 487] on div "Previous 1 Next" at bounding box center [739, 484] width 590 height 27
drag, startPoint x: 580, startPoint y: 504, endPoint x: 568, endPoint y: 509, distance: 12.1
click at [579, 506] on div "**********" at bounding box center [522, 276] width 1044 height 486
drag, startPoint x: 568, startPoint y: 509, endPoint x: 1012, endPoint y: 492, distance: 444.1
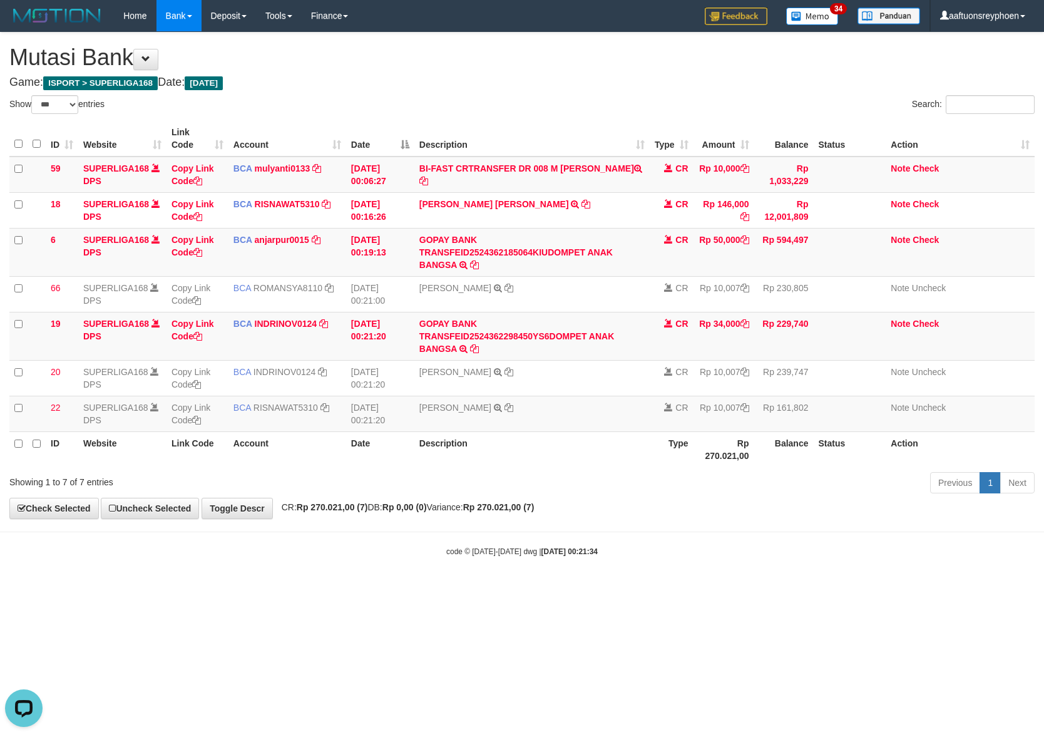
click at [594, 509] on div "**********" at bounding box center [522, 276] width 1044 height 486
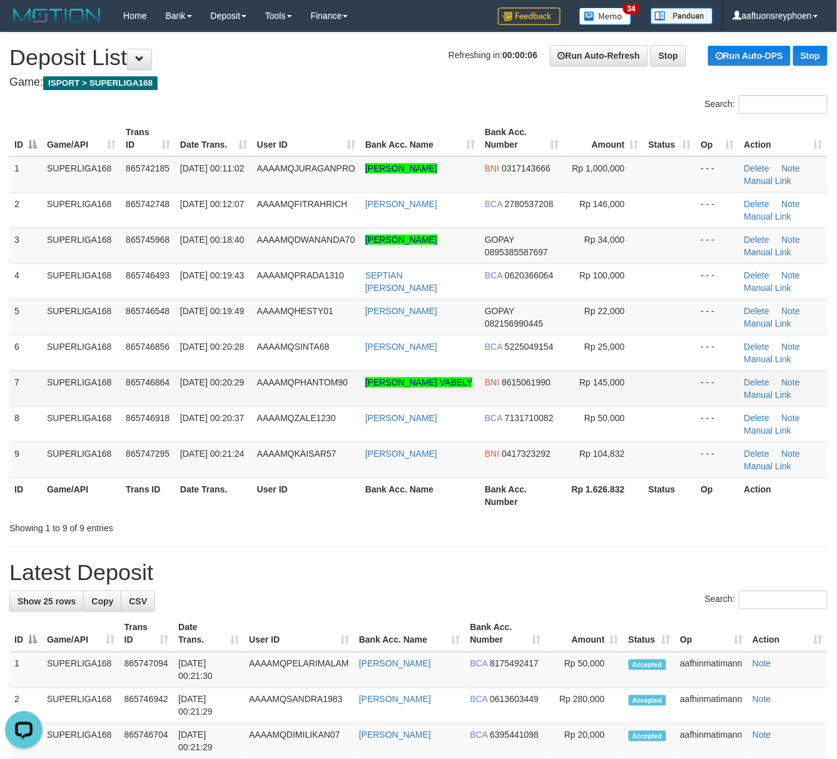
drag, startPoint x: 103, startPoint y: 397, endPoint x: 56, endPoint y: 411, distance: 48.9
click at [103, 397] on td "SUPERLIGA168" at bounding box center [81, 389] width 79 height 36
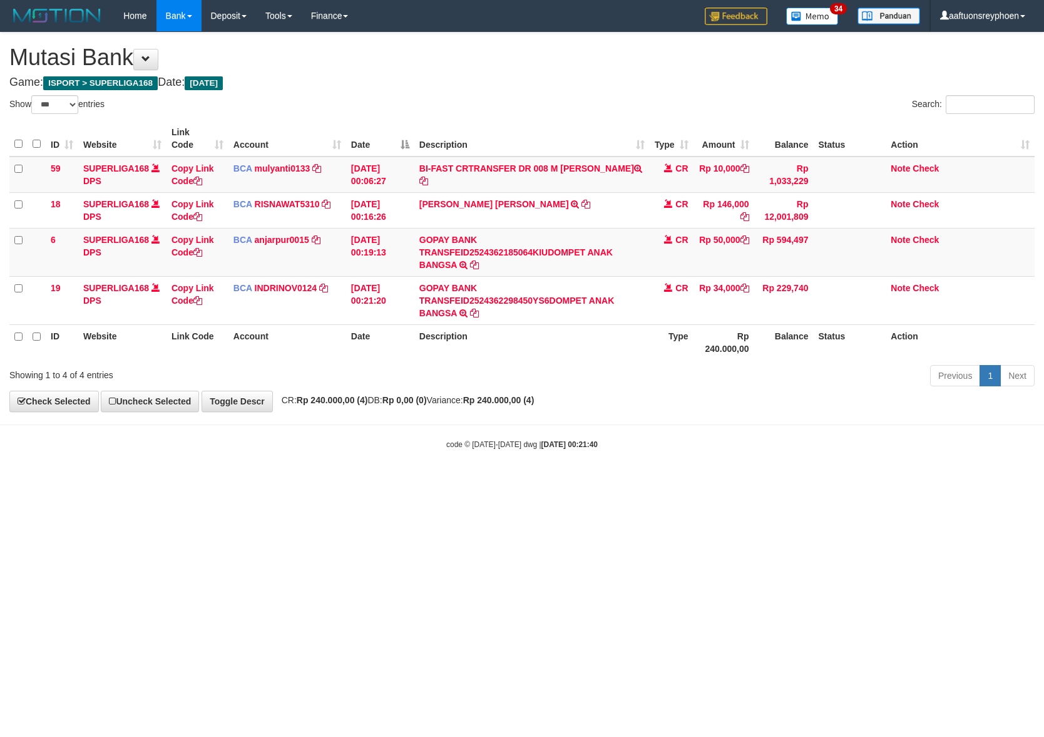
select select "***"
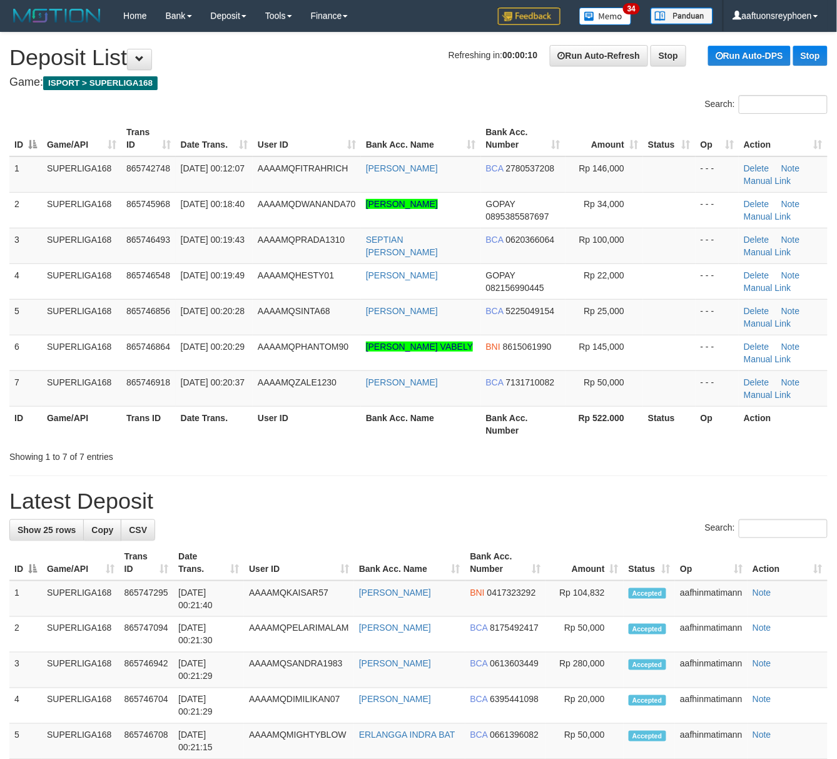
drag, startPoint x: 0, startPoint y: 396, endPoint x: 842, endPoint y: 441, distance: 843.7
click at [16, 396] on div "ID Game/API Trans ID Date Trans. User ID Bank Acc. Name Bank Acc. Number Amount…" at bounding box center [418, 281] width 837 height 329
click at [40, 383] on td "7" at bounding box center [25, 389] width 33 height 36
drag, startPoint x: 40, startPoint y: 383, endPoint x: 1, endPoint y: 387, distance: 39.6
click at [28, 383] on td "7" at bounding box center [25, 389] width 33 height 36
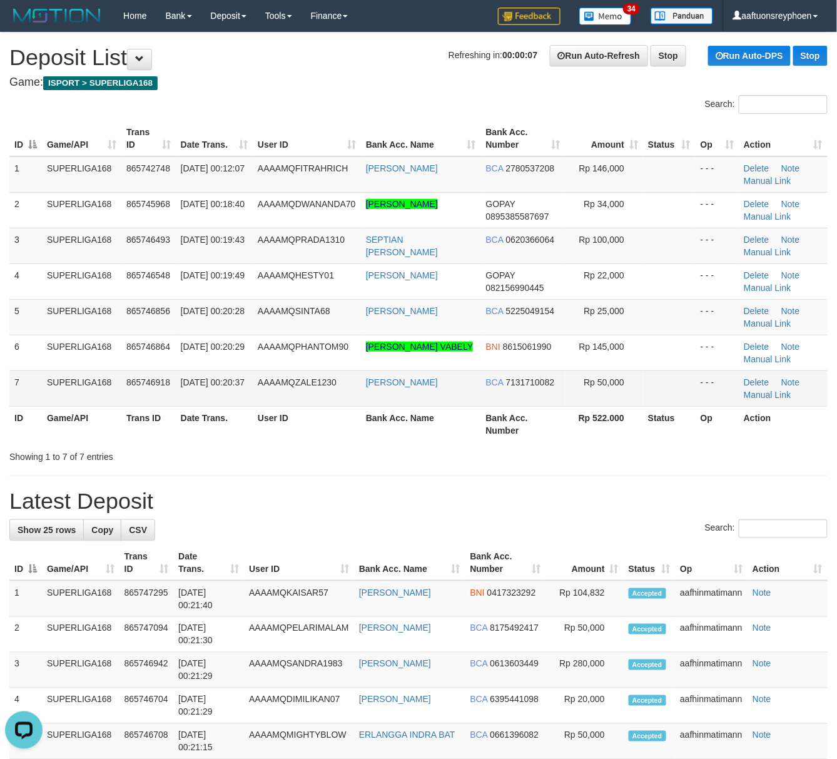
click at [151, 379] on span "865746918" at bounding box center [148, 382] width 44 height 10
drag, startPoint x: 151, startPoint y: 379, endPoint x: 1, endPoint y: 392, distance: 150.7
click at [136, 379] on span "865746918" at bounding box center [148, 382] width 44 height 10
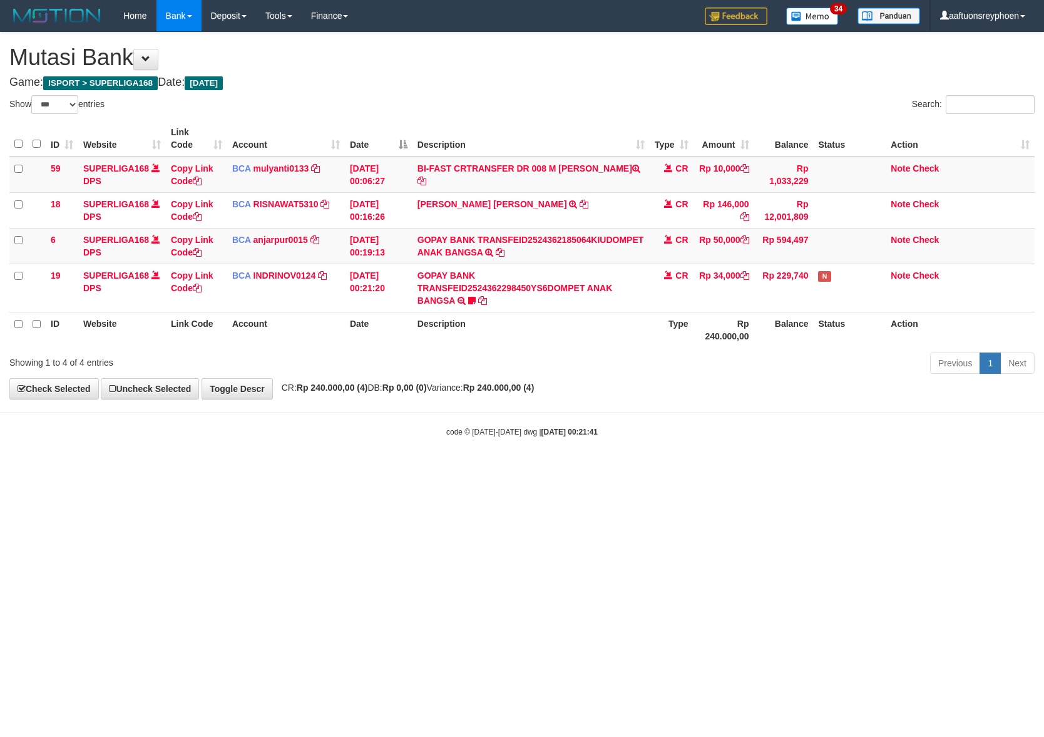
select select "***"
drag, startPoint x: 634, startPoint y: 442, endPoint x: 1042, endPoint y: 404, distance: 409.3
click at [694, 437] on body "Toggle navigation Home Bank Account List Load By Website Group [ISPORT] SUPERLI…" at bounding box center [522, 234] width 1044 height 469
drag, startPoint x: 744, startPoint y: 449, endPoint x: 1038, endPoint y: 426, distance: 294.5
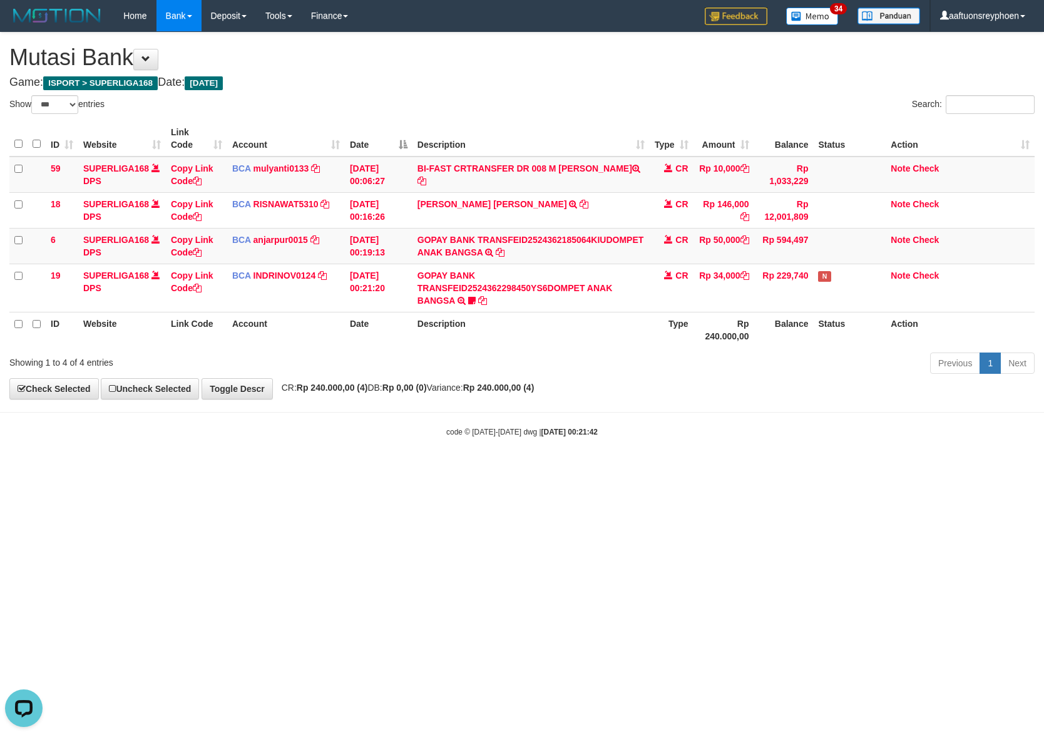
click at [869, 439] on body "Toggle navigation Home Bank Account List Load By Website Group [ISPORT] SUPERLI…" at bounding box center [522, 234] width 1044 height 469
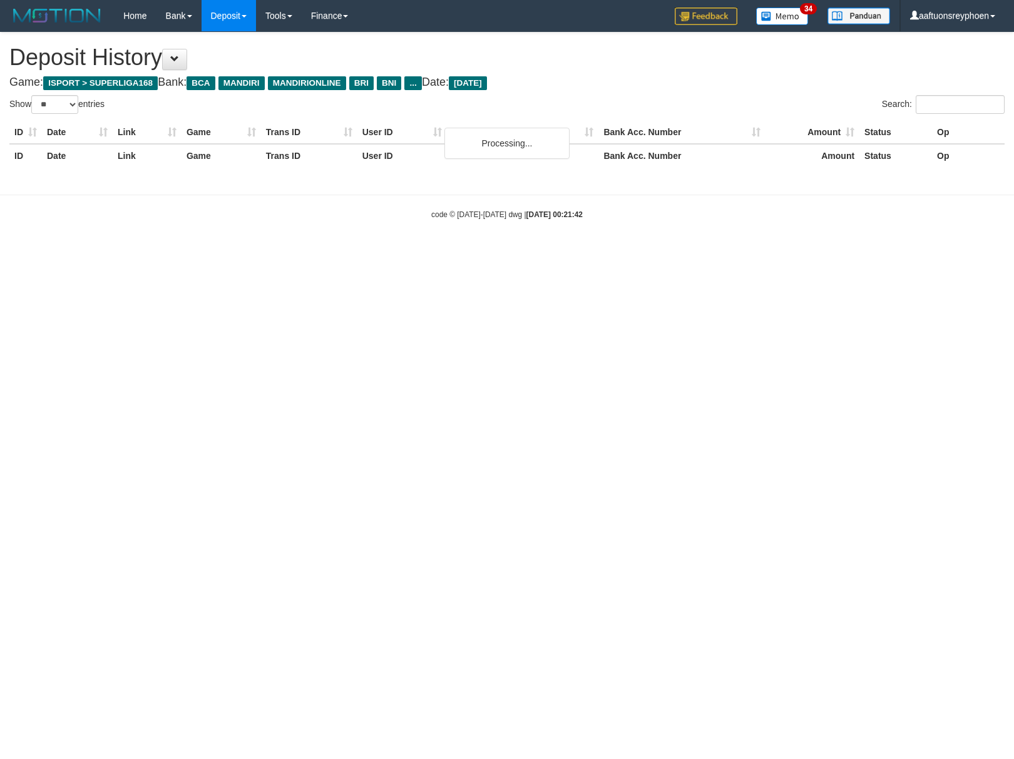
select select "**"
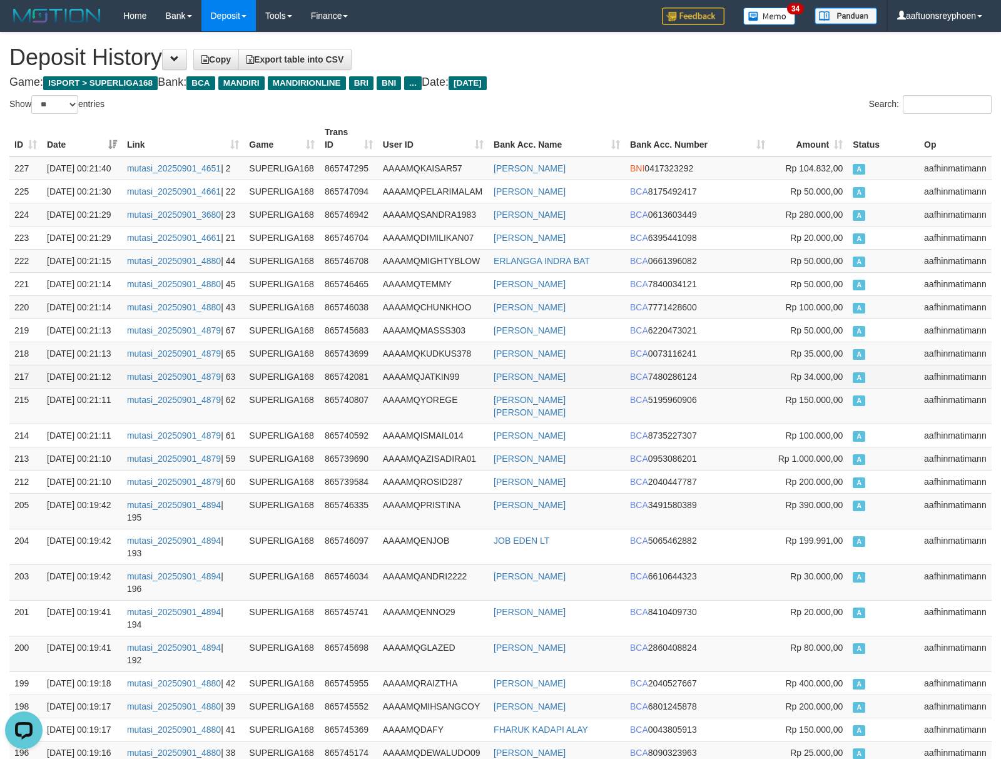
drag, startPoint x: 829, startPoint y: 335, endPoint x: 421, endPoint y: 361, distance: 409.5
click at [827, 342] on td "Rp 35.000,00" at bounding box center [810, 353] width 78 height 23
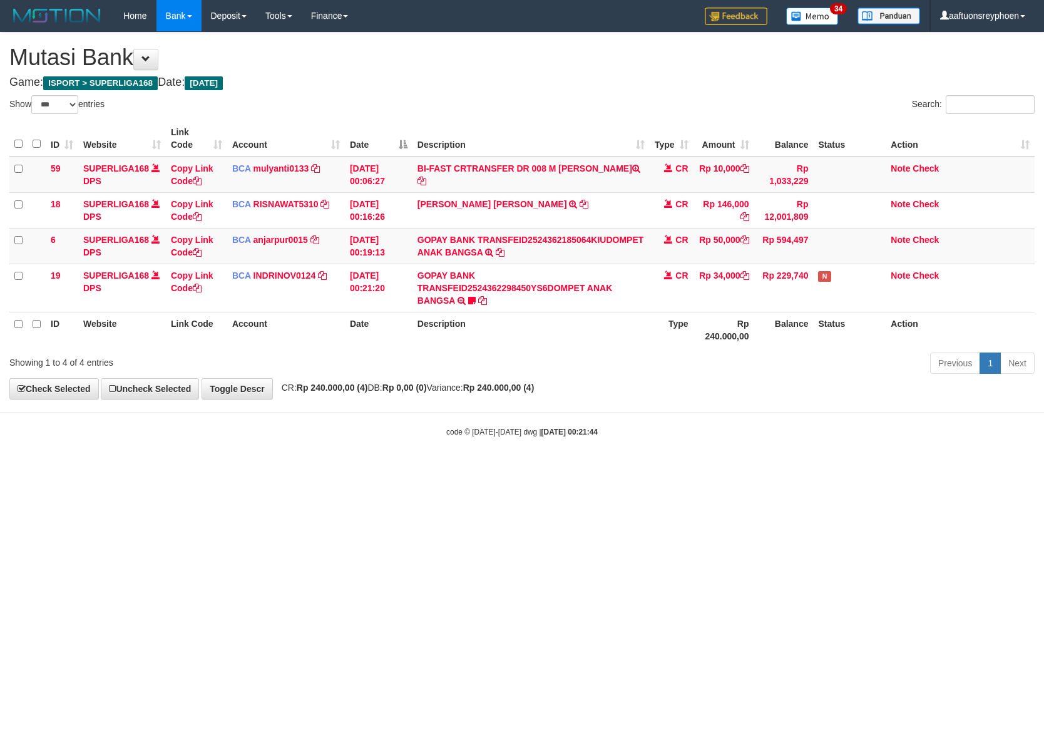
select select "***"
click at [473, 299] on icon at bounding box center [472, 300] width 8 height 9
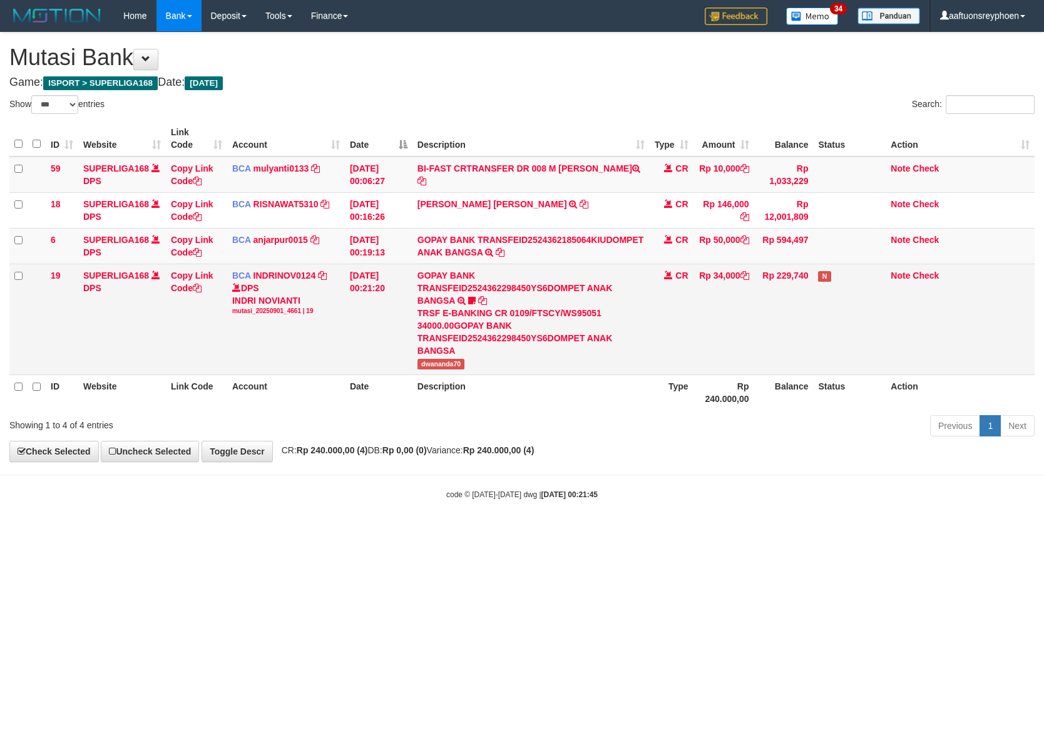
click at [438, 363] on span "dwananda70" at bounding box center [441, 364] width 48 height 11
copy span "dwananda70"
click at [438, 364] on span "dwananda70" at bounding box center [441, 364] width 48 height 11
click at [188, 276] on link "Copy Link Code" at bounding box center [192, 281] width 43 height 23
copy span "dwananda70"
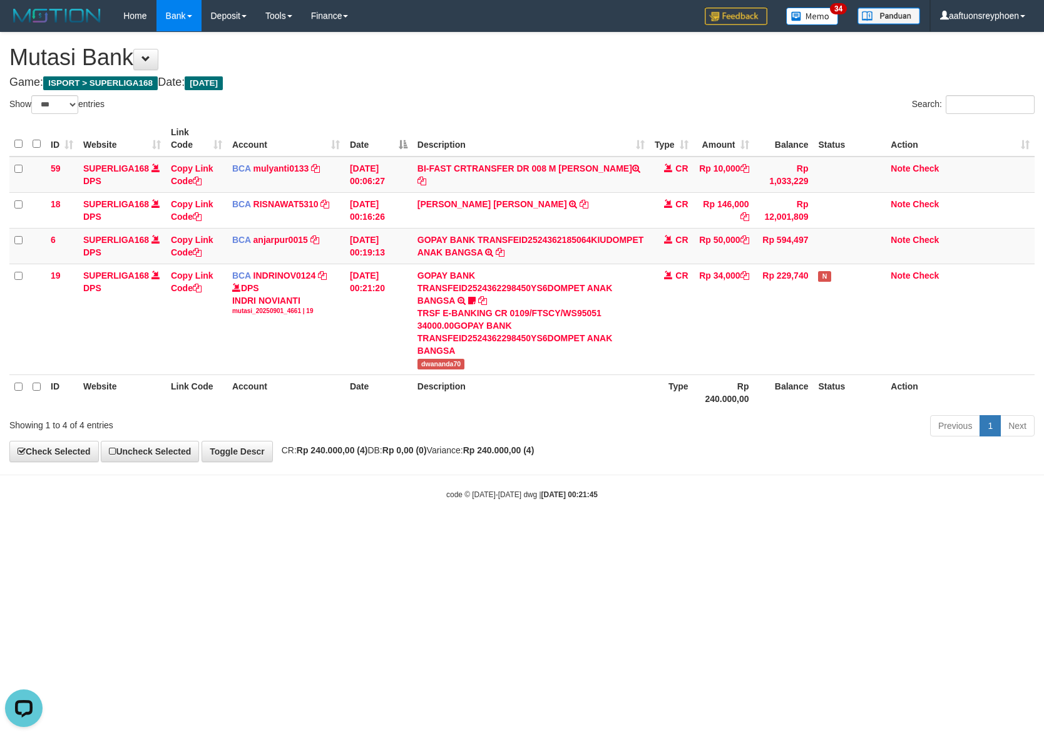
scroll to position [172, 0]
drag, startPoint x: 551, startPoint y: 447, endPoint x: 1011, endPoint y: 414, distance: 461.2
click at [605, 441] on div "**********" at bounding box center [522, 247] width 1044 height 429
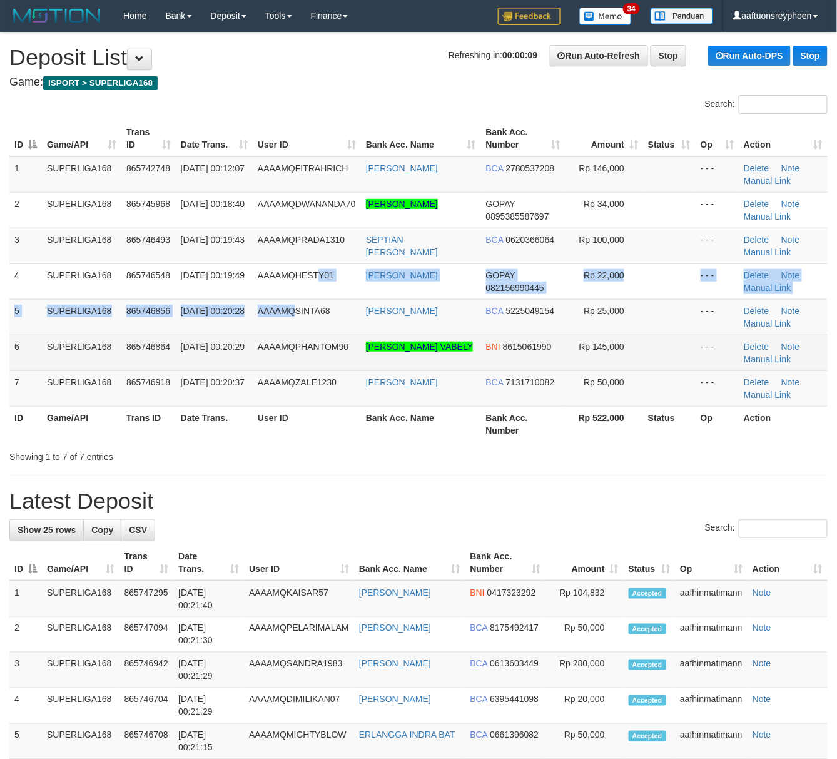
click at [319, 301] on td "AAAAMQSINTA68" at bounding box center [307, 317] width 108 height 36
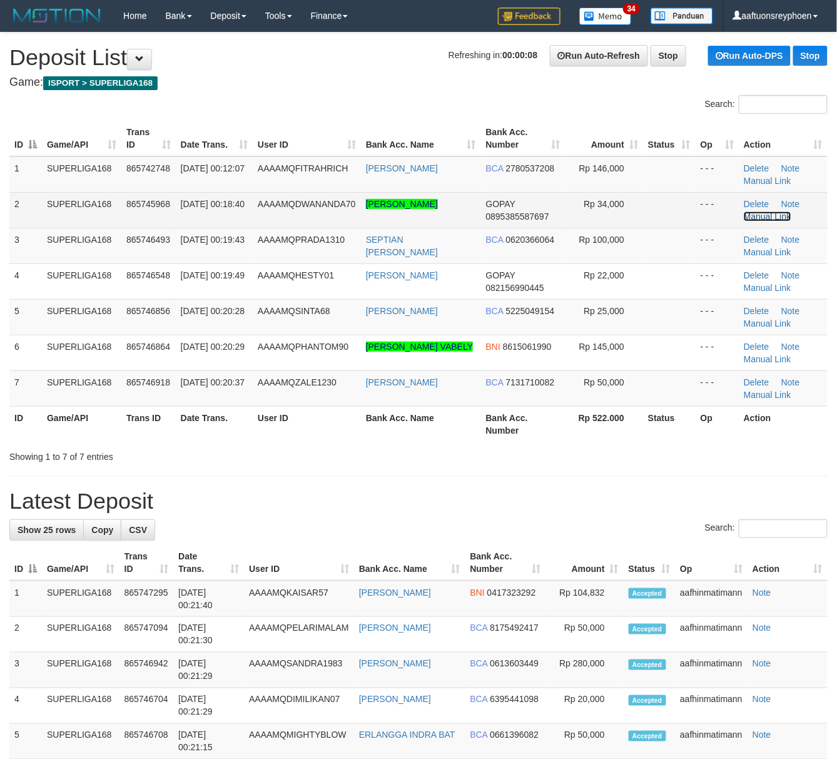
click at [767, 218] on link "Manual Link" at bounding box center [768, 217] width 48 height 10
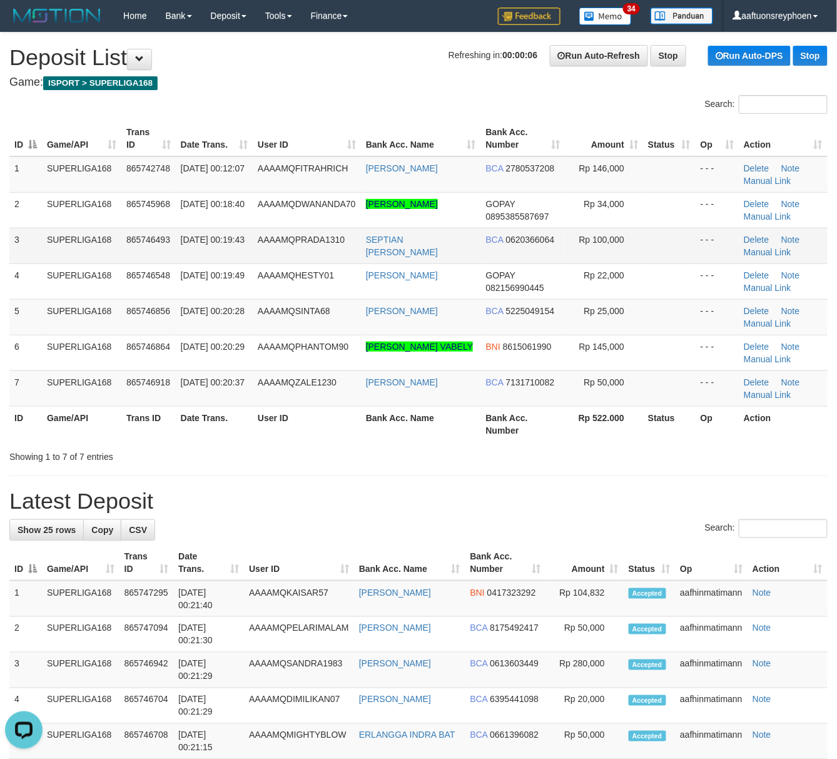
click at [237, 243] on td "[DATE] 00:19:43" at bounding box center [214, 246] width 77 height 36
drag, startPoint x: 14, startPoint y: 354, endPoint x: 1, endPoint y: 354, distance: 13.2
click at [3, 354] on div "ID Game/API Trans ID Date Trans. User ID Bank Acc. Name Bank Acc. Number Amount…" at bounding box center [418, 281] width 837 height 329
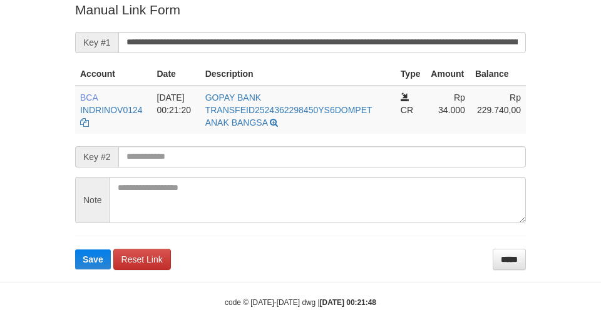
scroll to position [259, 0]
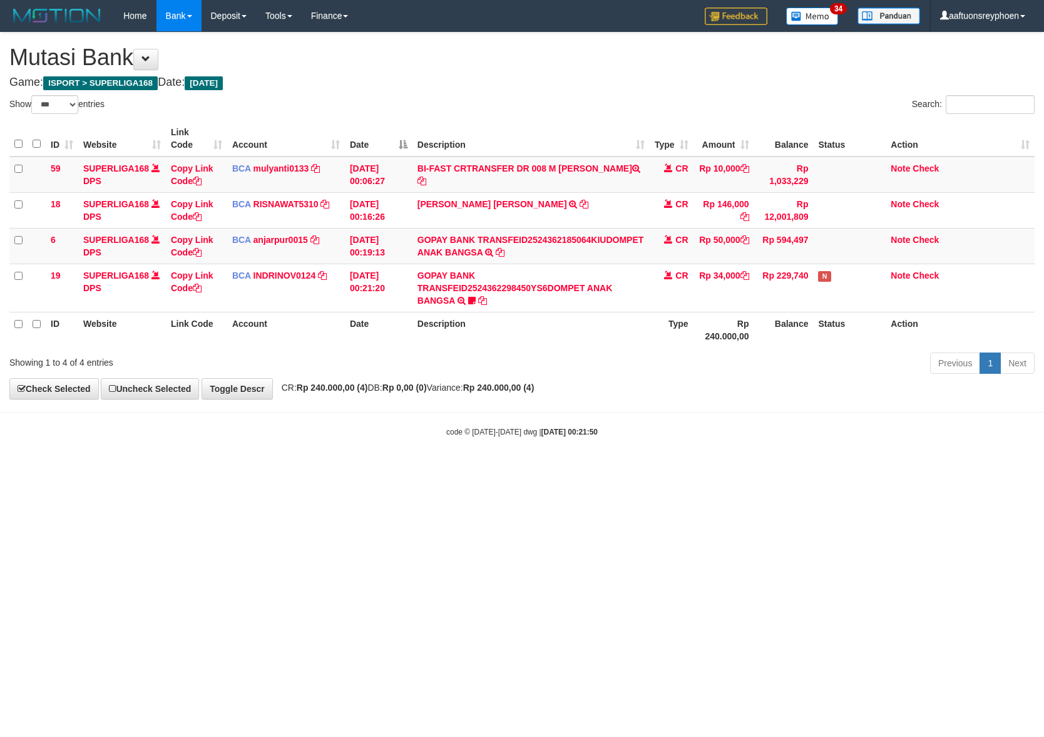
select select "***"
click at [659, 421] on body "Toggle navigation Home Bank Account List Load By Website Group [ISPORT] SUPERLI…" at bounding box center [522, 234] width 1044 height 469
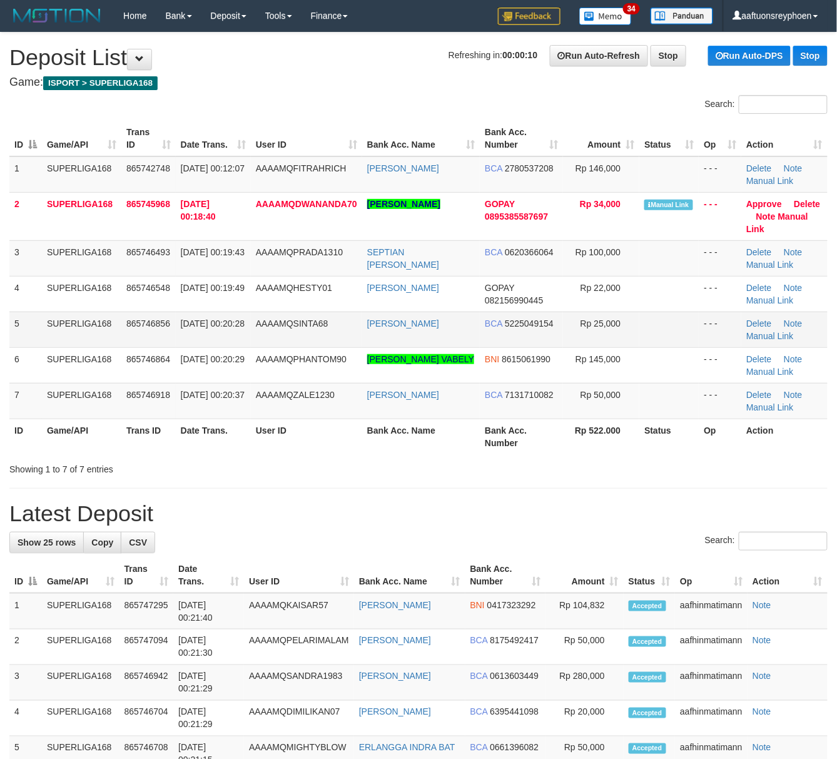
drag, startPoint x: 11, startPoint y: 316, endPoint x: 0, endPoint y: 319, distance: 10.9
click at [10, 316] on td "5" at bounding box center [25, 330] width 33 height 36
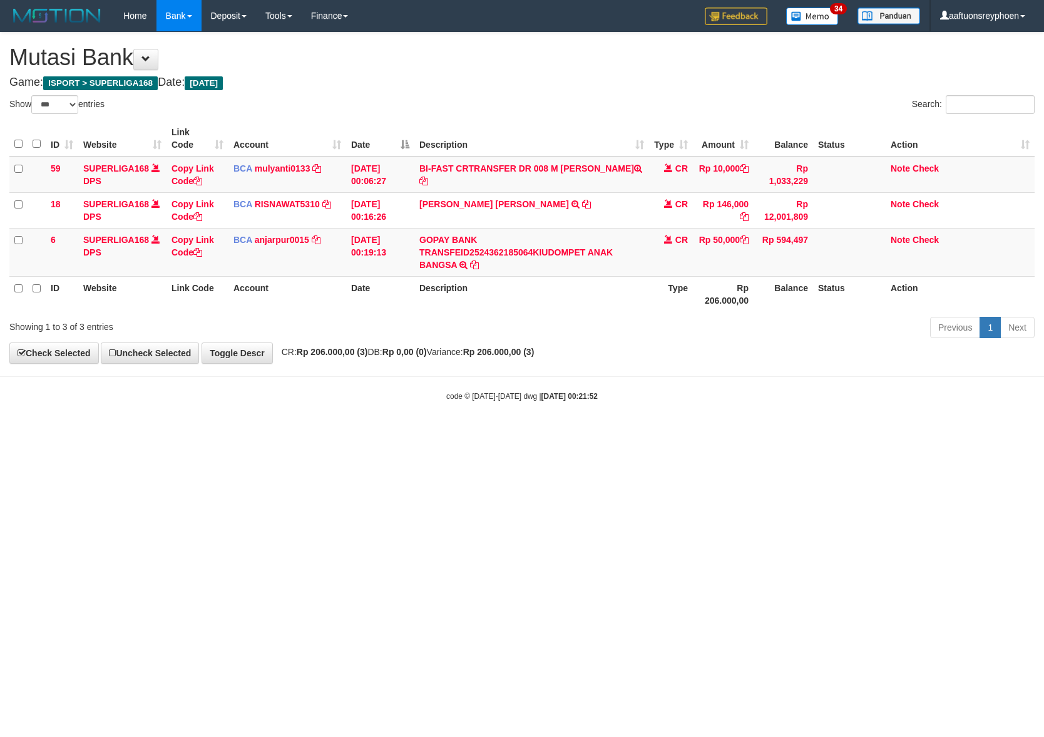
select select "***"
click at [812, 404] on body "Toggle navigation Home Bank Account List Load By Website Group [ISPORT] SUPERLI…" at bounding box center [522, 216] width 1044 height 433
select select "***"
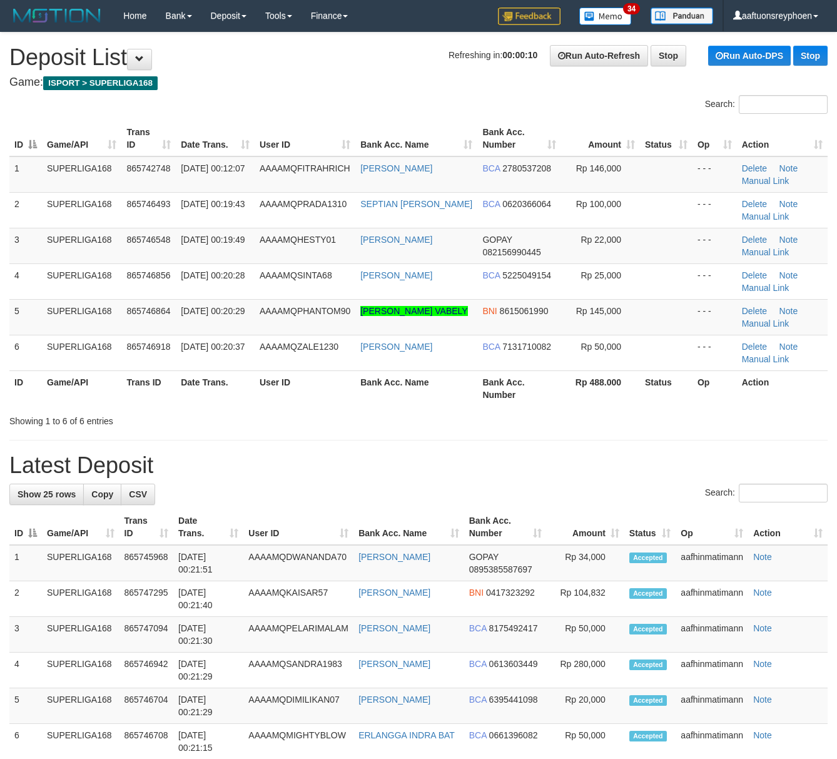
click at [85, 332] on td "SUPERLIGA168" at bounding box center [81, 317] width 79 height 36
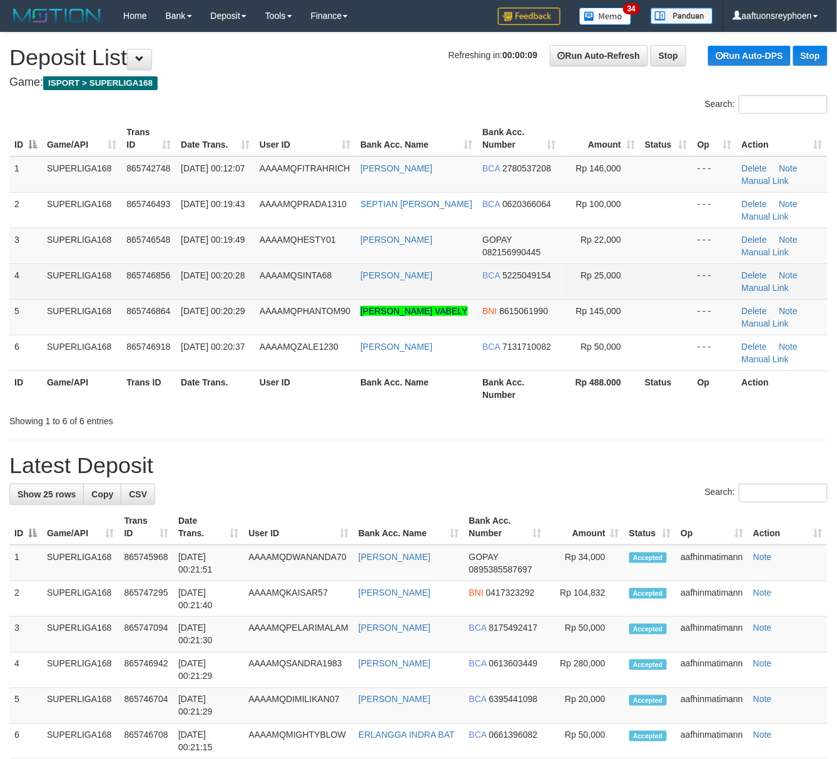
click at [21, 295] on td "4" at bounding box center [25, 282] width 33 height 36
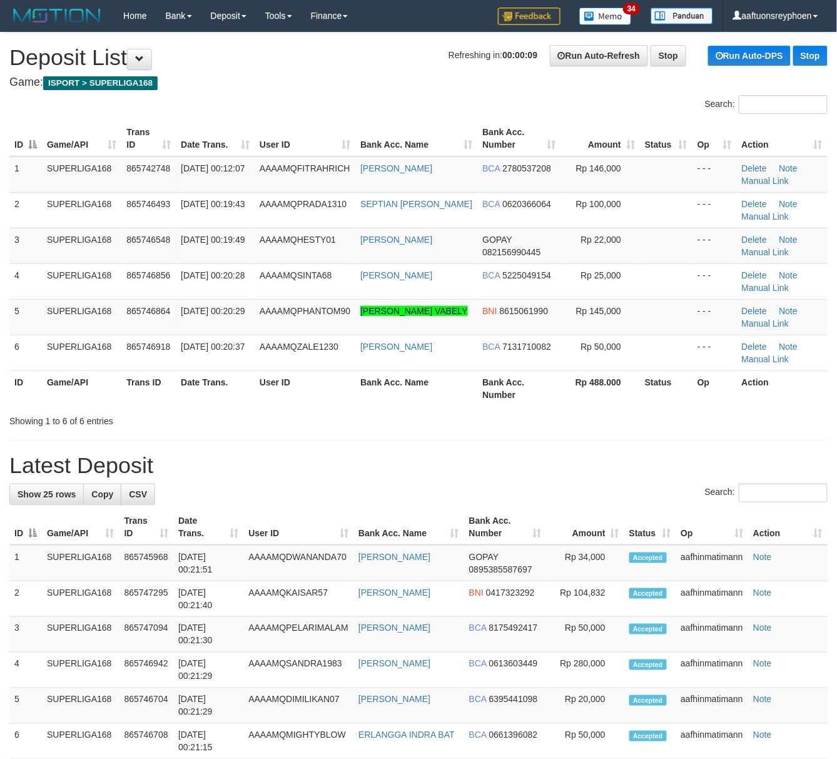
click at [9, 299] on td "4" at bounding box center [25, 282] width 33 height 36
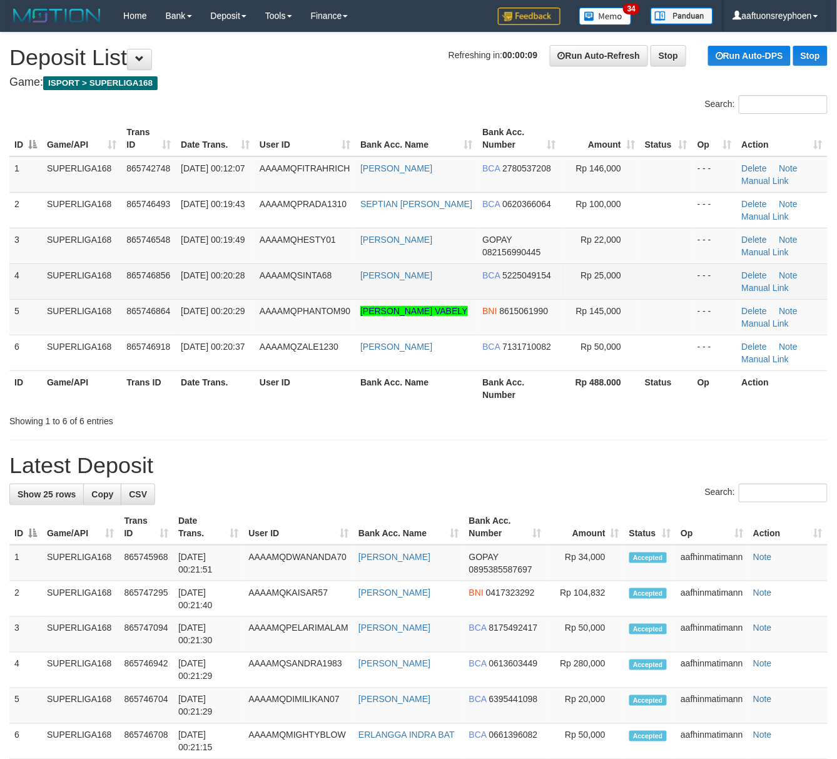
drag, startPoint x: 93, startPoint y: 284, endPoint x: 30, endPoint y: 296, distance: 63.7
click at [80, 286] on td "SUPERLIGA168" at bounding box center [81, 282] width 79 height 36
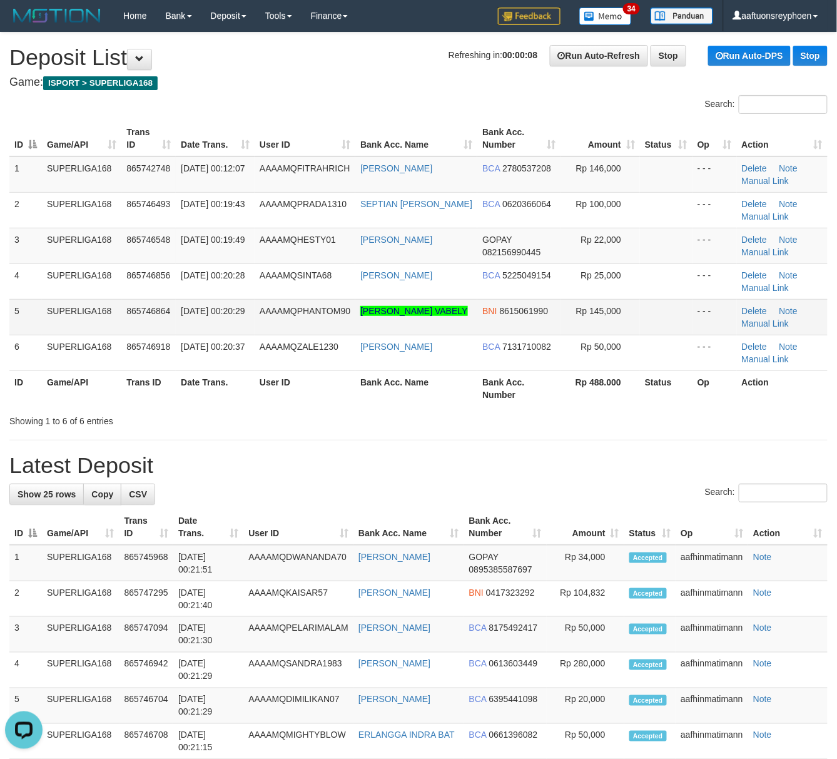
drag, startPoint x: 106, startPoint y: 318, endPoint x: 0, endPoint y: 340, distance: 108.8
click at [106, 318] on td "SUPERLIGA168" at bounding box center [81, 317] width 79 height 36
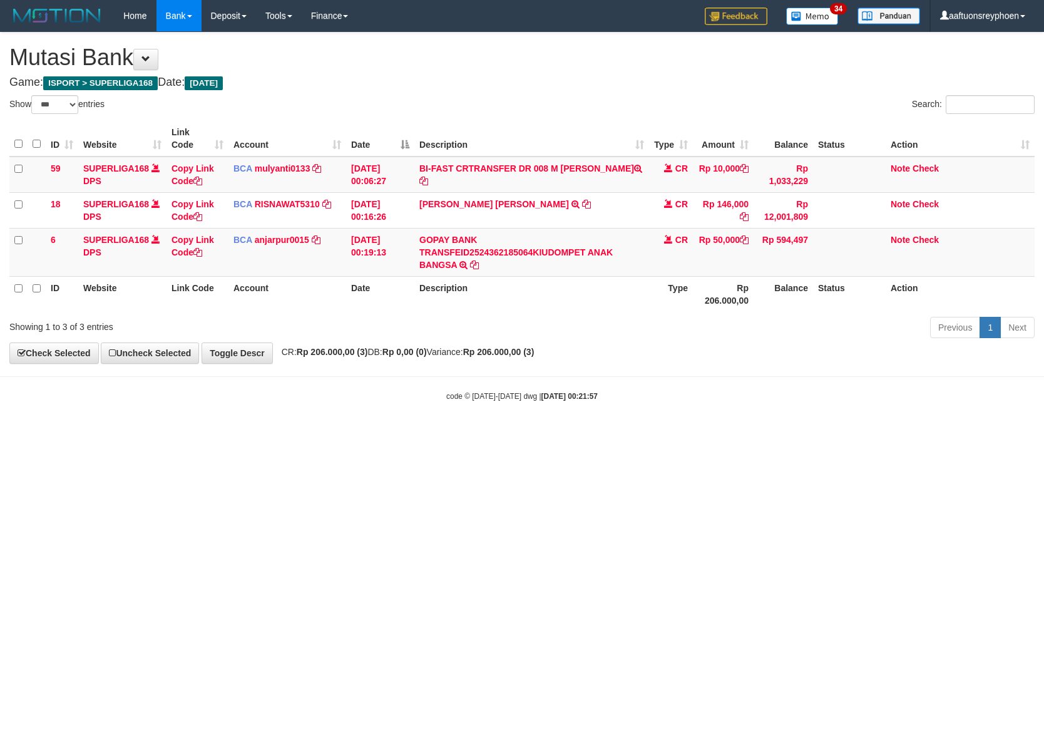
select select "***"
drag, startPoint x: 719, startPoint y: 422, endPoint x: 747, endPoint y: 421, distance: 27.6
click at [722, 422] on body "Toggle navigation Home Bank Account List Load By Website Group [ISPORT] SUPERLI…" at bounding box center [522, 216] width 1044 height 433
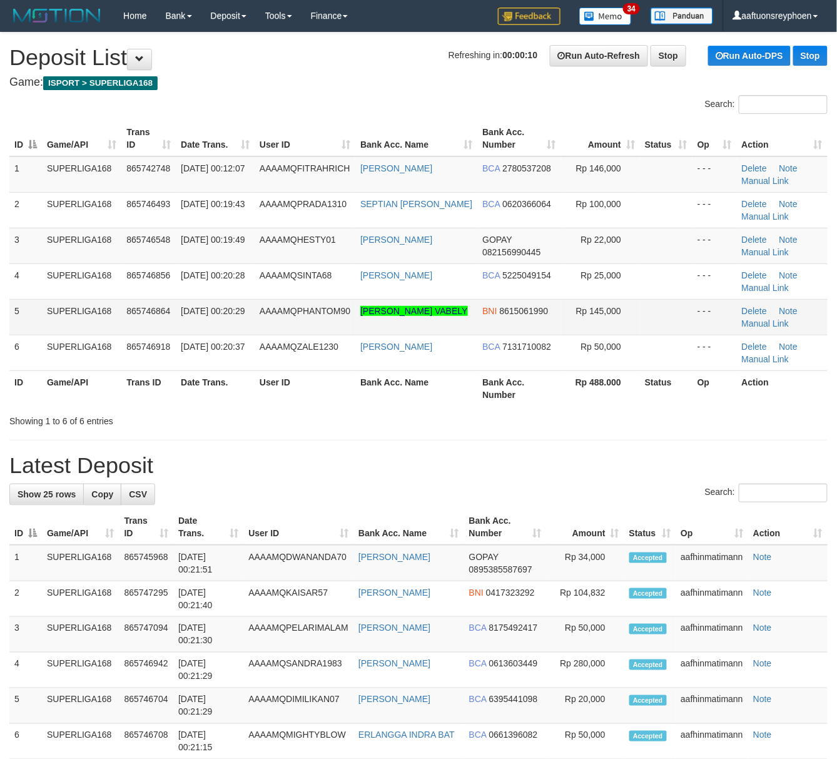
drag, startPoint x: 88, startPoint y: 307, endPoint x: 53, endPoint y: 324, distance: 39.5
click at [83, 309] on td "SUPERLIGA168" at bounding box center [81, 317] width 79 height 36
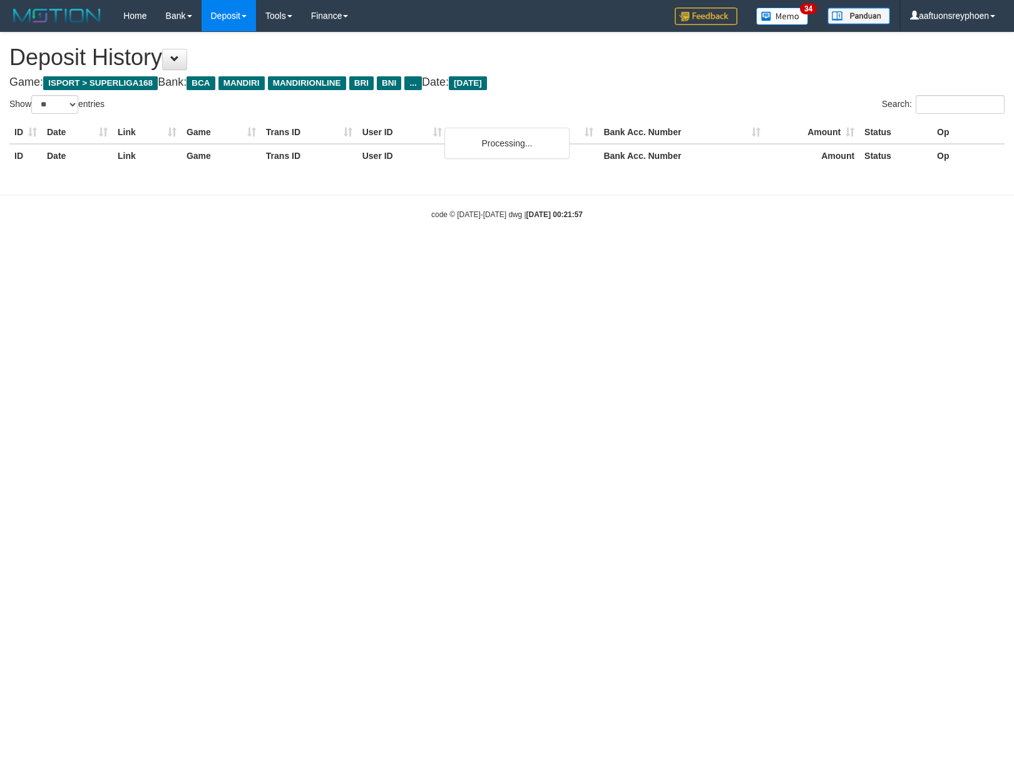
select select "**"
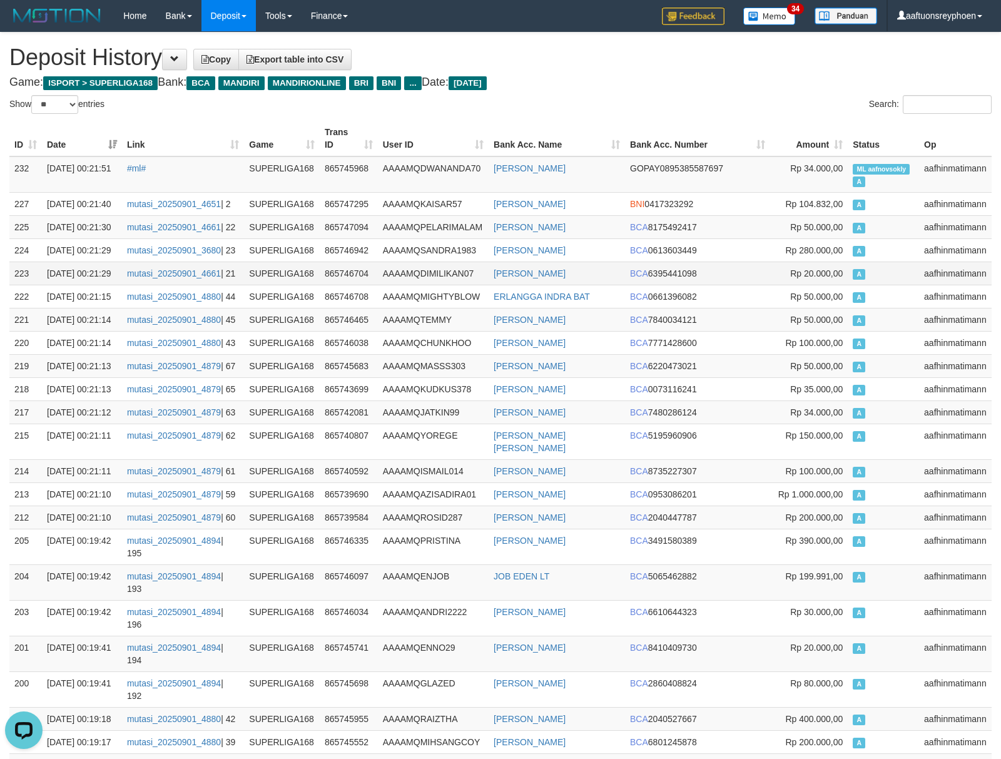
drag, startPoint x: 754, startPoint y: 259, endPoint x: 541, endPoint y: 269, distance: 213.7
click at [754, 262] on td "BCA 6395441098" at bounding box center [697, 273] width 145 height 23
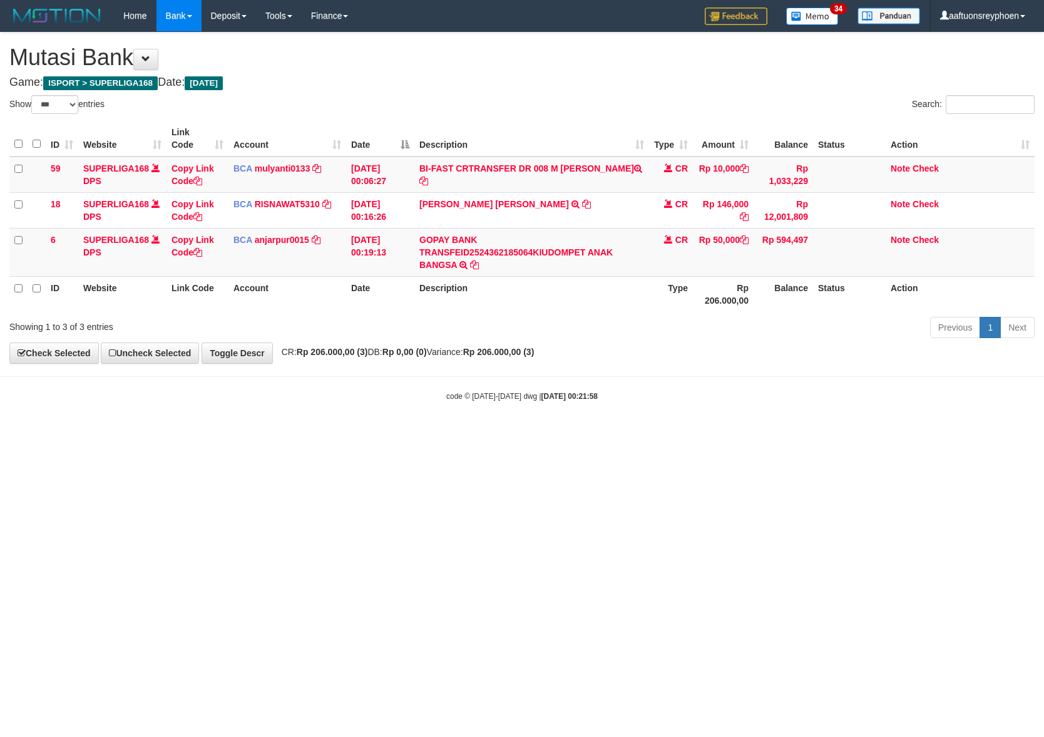
select select "***"
drag, startPoint x: 678, startPoint y: 421, endPoint x: 891, endPoint y: 404, distance: 213.5
click at [790, 409] on body "Toggle navigation Home Bank Account List Load By Website Group [ISPORT] SUPERLI…" at bounding box center [522, 216] width 1044 height 433
select select "***"
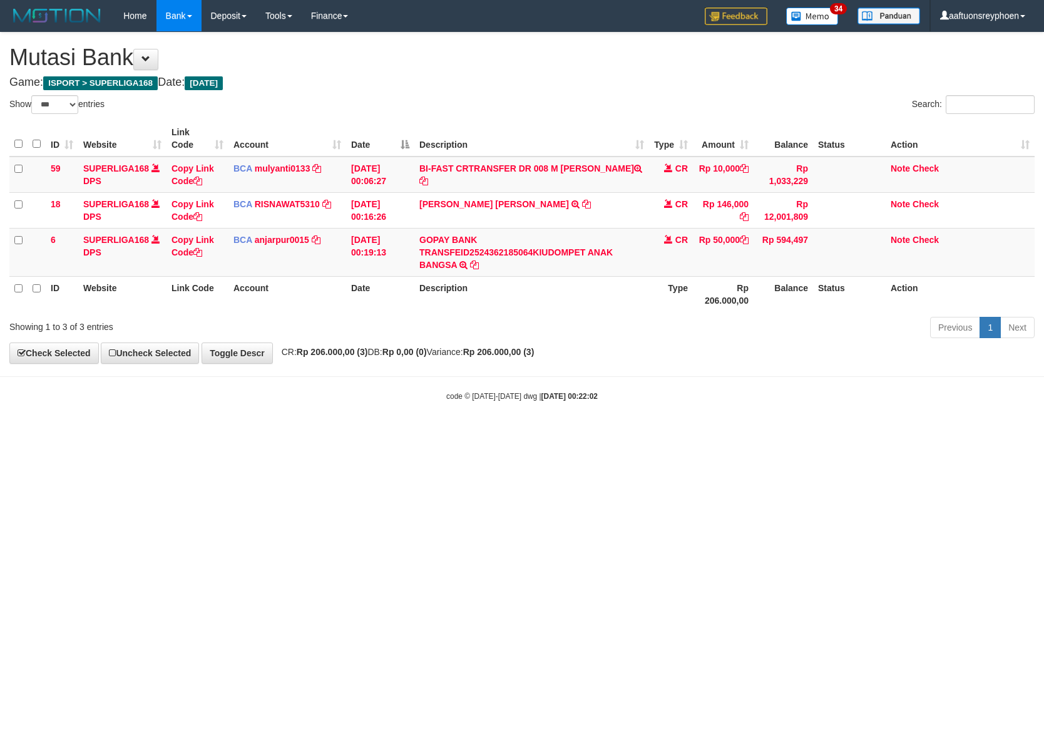
drag, startPoint x: 744, startPoint y: 451, endPoint x: 1037, endPoint y: 421, distance: 295.1
click at [857, 433] on html "Toggle navigation Home Bank Account List Load By Website Group [ISPORT] SUPERLI…" at bounding box center [522, 216] width 1044 height 433
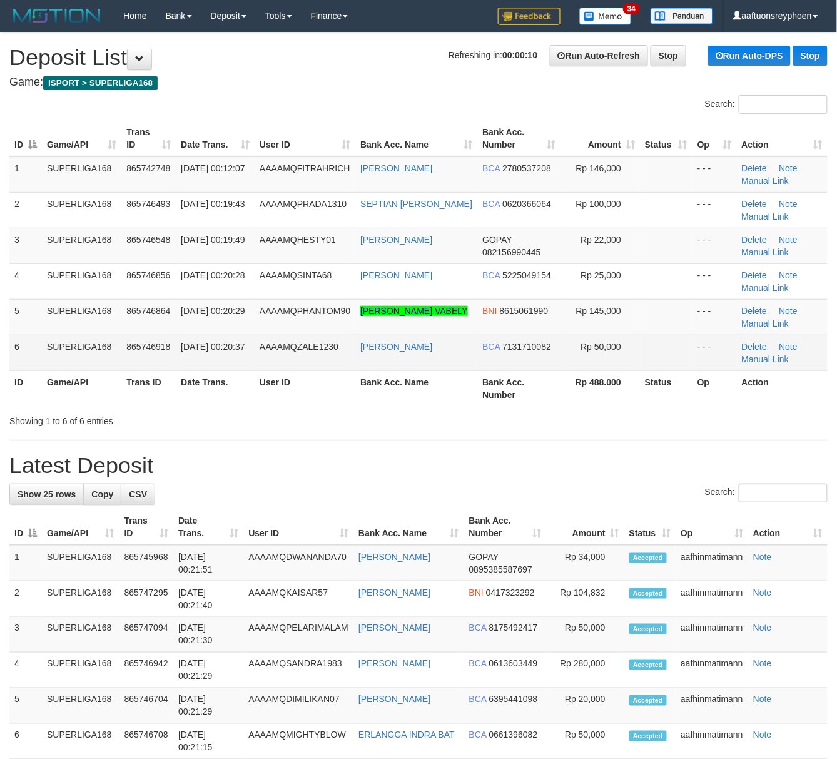
drag, startPoint x: 173, startPoint y: 342, endPoint x: 118, endPoint y: 358, distance: 57.4
click at [173, 342] on td "865746918" at bounding box center [148, 353] width 54 height 36
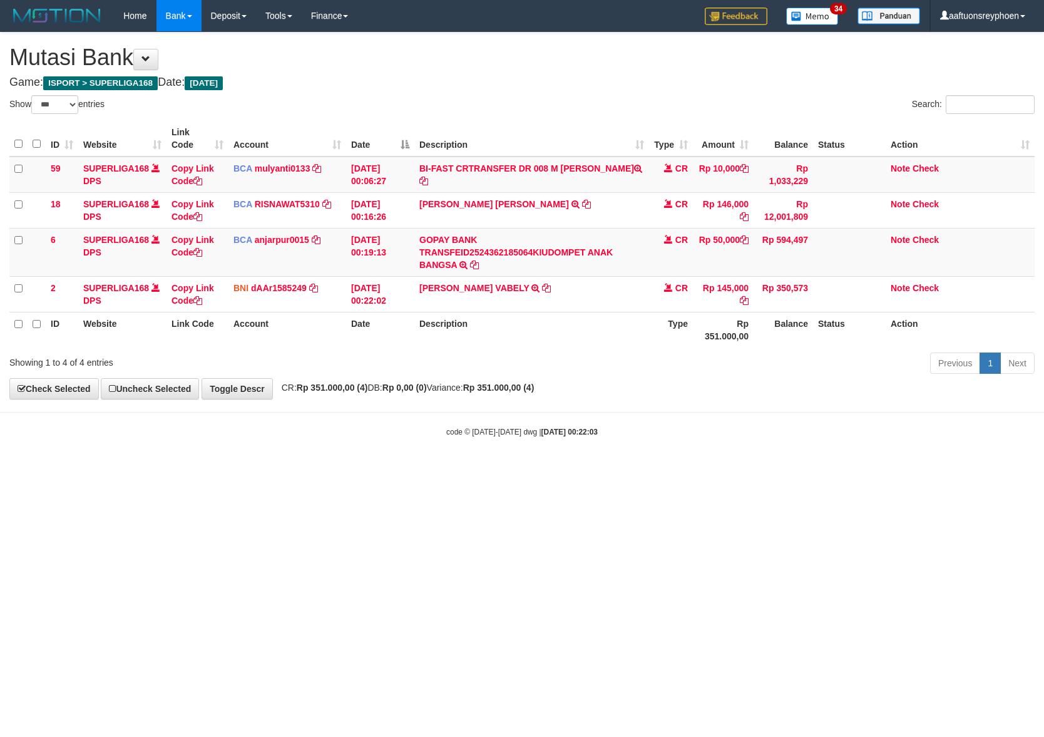
select select "***"
drag, startPoint x: 499, startPoint y: 461, endPoint x: 613, endPoint y: 448, distance: 114.7
click at [550, 454] on body "Toggle navigation Home Bank Account List Load By Website Group [ISPORT] SUPERLI…" at bounding box center [522, 234] width 1044 height 469
select select "***"
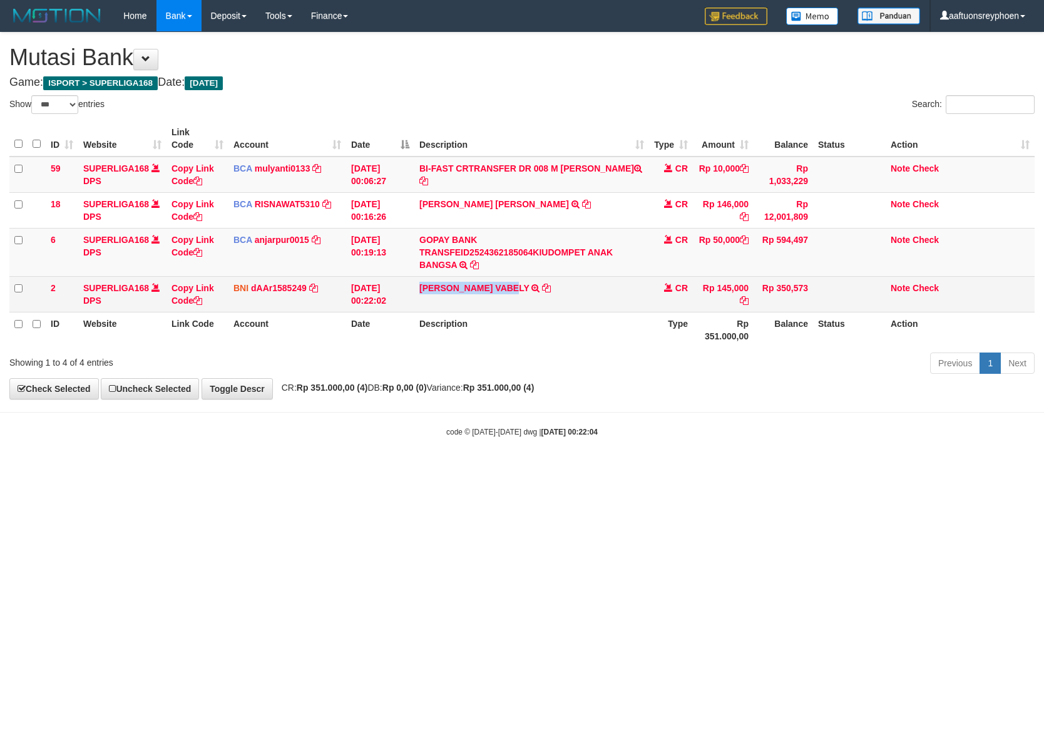
copy link "REBBY YULRIDO VABE"
drag, startPoint x: 421, startPoint y: 305, endPoint x: 516, endPoint y: 303, distance: 94.5
click at [516, 303] on td "REBBY YULRIDO VABELY TRANSFER DARI BPK REBBY YULRIDO VABELY" at bounding box center [531, 294] width 235 height 36
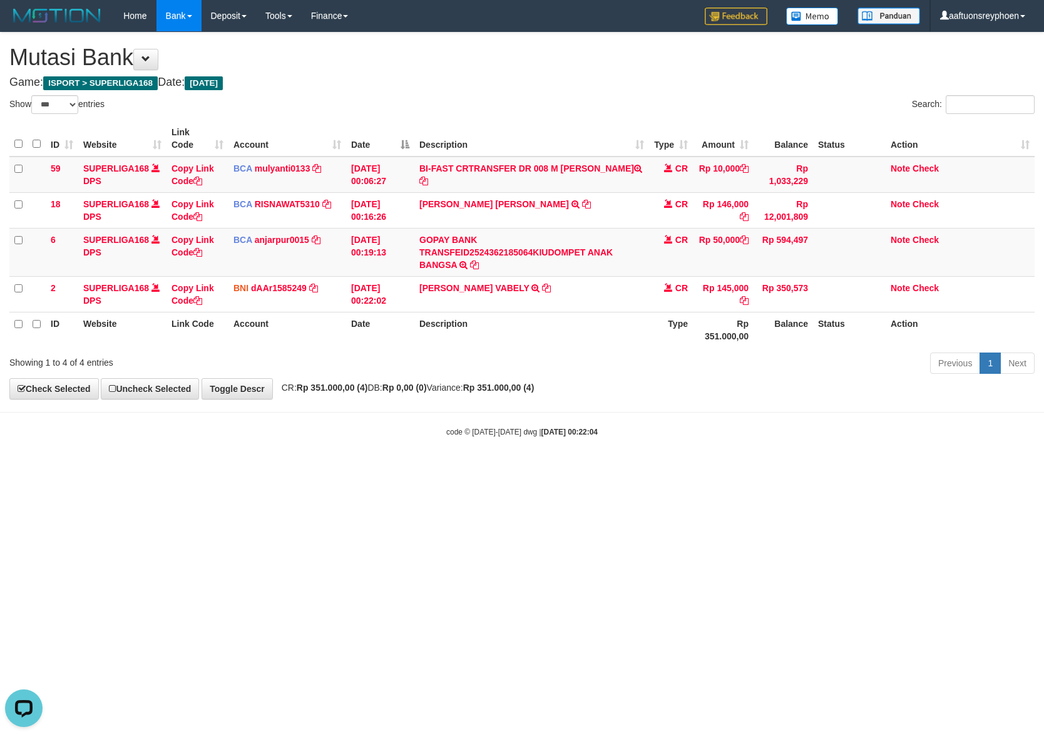
click at [439, 442] on body "Toggle navigation Home Bank Account List Load By Website Group [ISPORT] SUPERLI…" at bounding box center [522, 234] width 1044 height 469
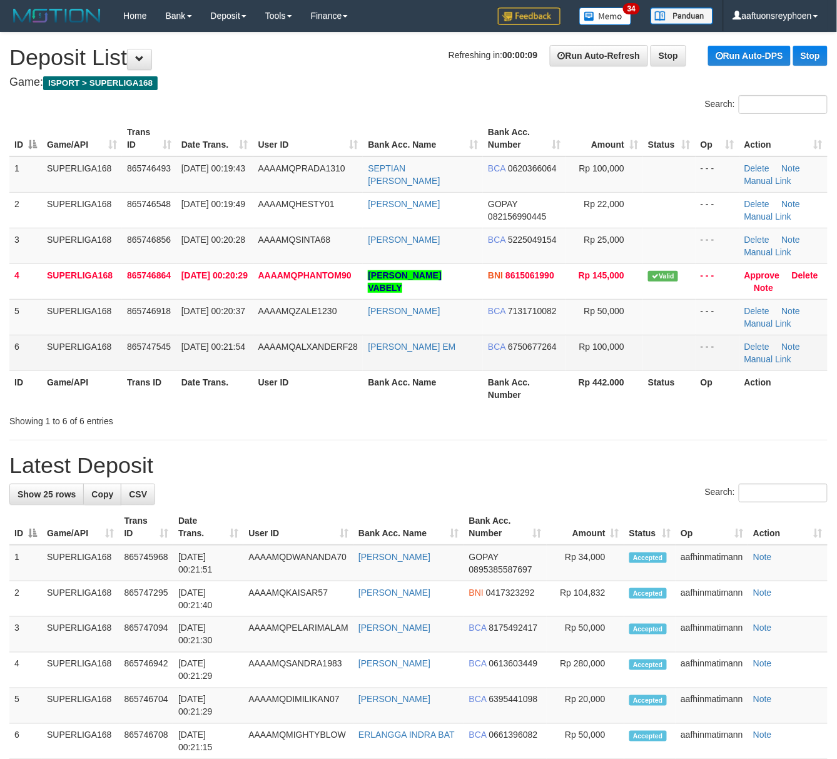
click at [169, 357] on td "865747545" at bounding box center [149, 353] width 54 height 36
drag, startPoint x: 131, startPoint y: 341, endPoint x: 1, endPoint y: 343, distance: 130.8
click at [130, 340] on td "865747545" at bounding box center [149, 353] width 54 height 36
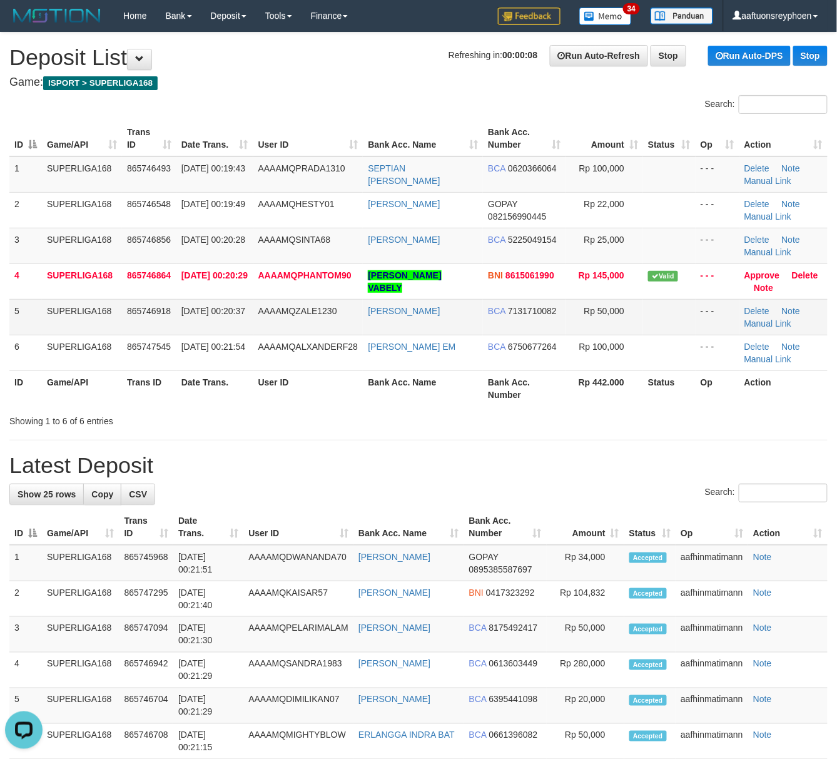
click at [194, 331] on td "01/09/2025 00:20:37" at bounding box center [215, 317] width 77 height 36
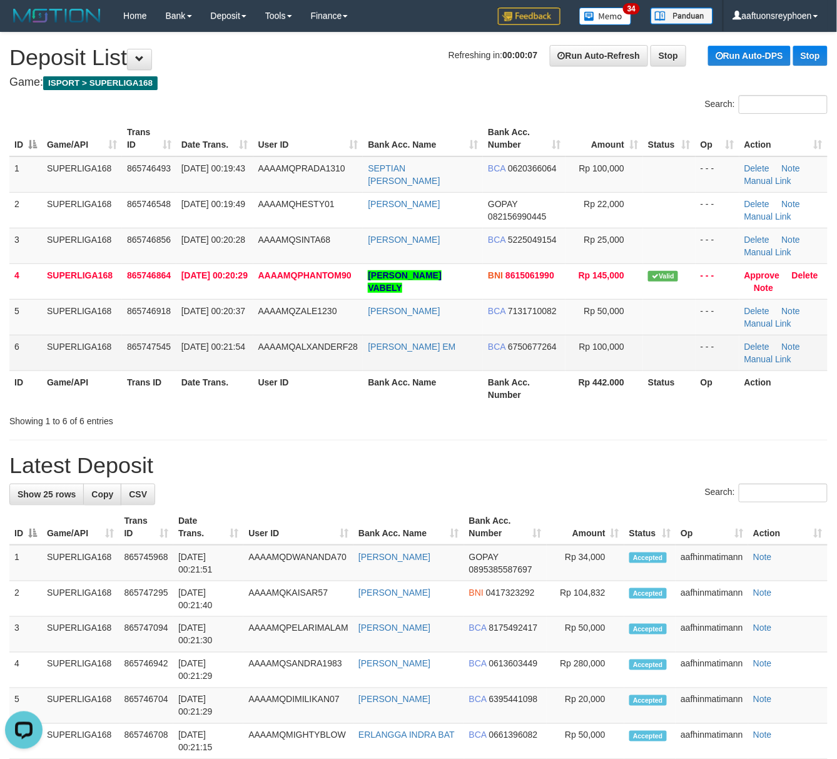
drag, startPoint x: 194, startPoint y: 331, endPoint x: 23, endPoint y: 348, distance: 172.3
click at [188, 331] on td "01/09/2025 00:20:37" at bounding box center [215, 317] width 77 height 36
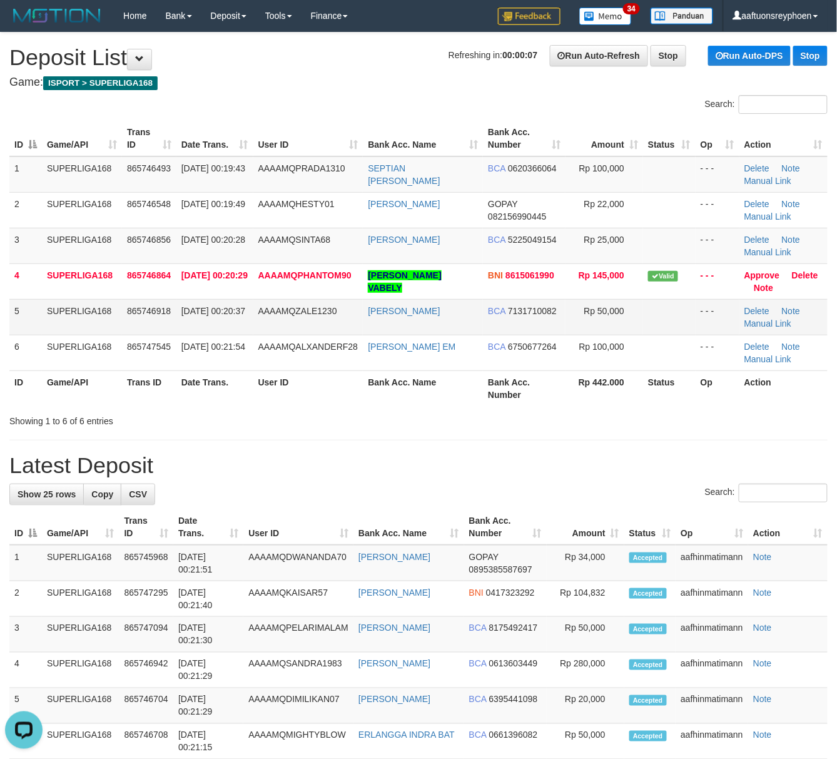
click at [218, 326] on td "01/09/2025 00:20:37" at bounding box center [215, 317] width 77 height 36
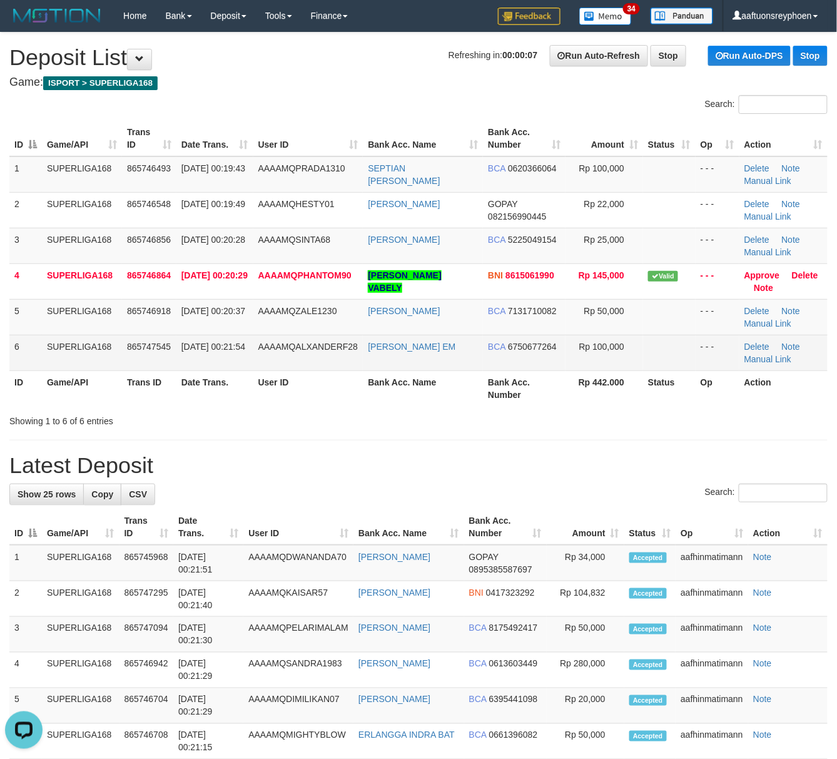
drag, startPoint x: 218, startPoint y: 326, endPoint x: 133, endPoint y: 335, distance: 85.6
click at [203, 329] on td "01/09/2025 00:20:37" at bounding box center [215, 317] width 77 height 36
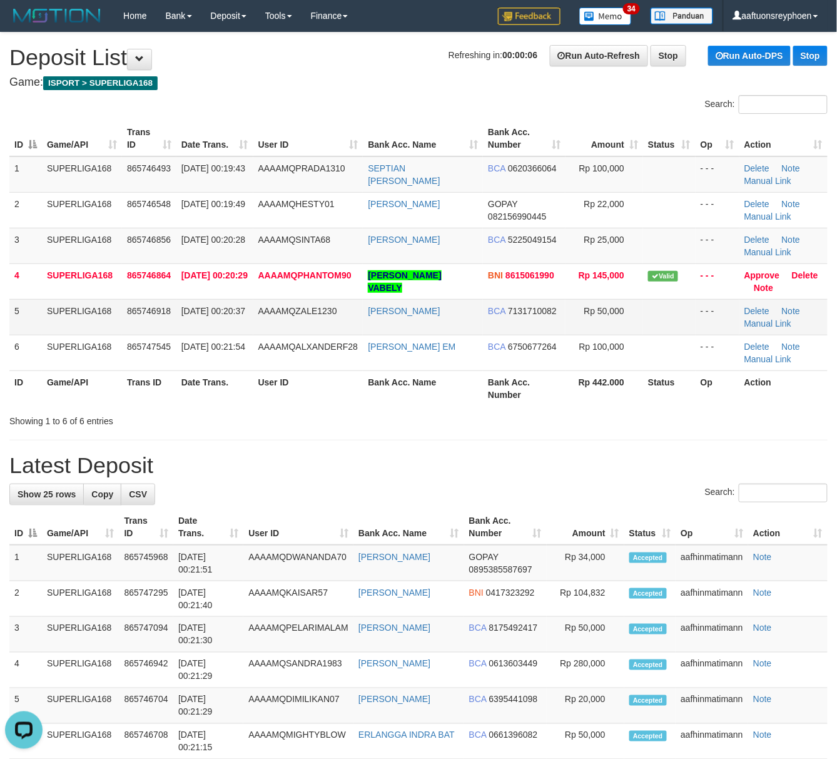
click at [182, 316] on span "01/09/2025 00:20:37" at bounding box center [214, 311] width 64 height 10
click at [106, 324] on td "SUPERLIGA168" at bounding box center [82, 317] width 80 height 36
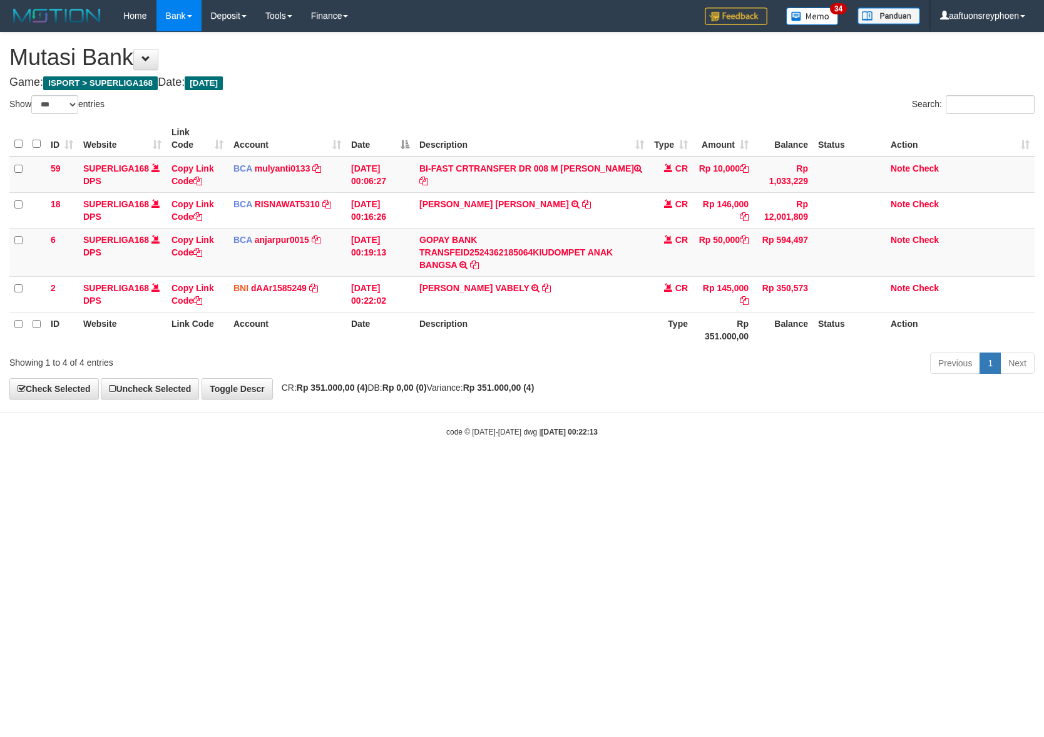
select select "***"
click at [612, 391] on div "**********" at bounding box center [522, 216] width 1044 height 366
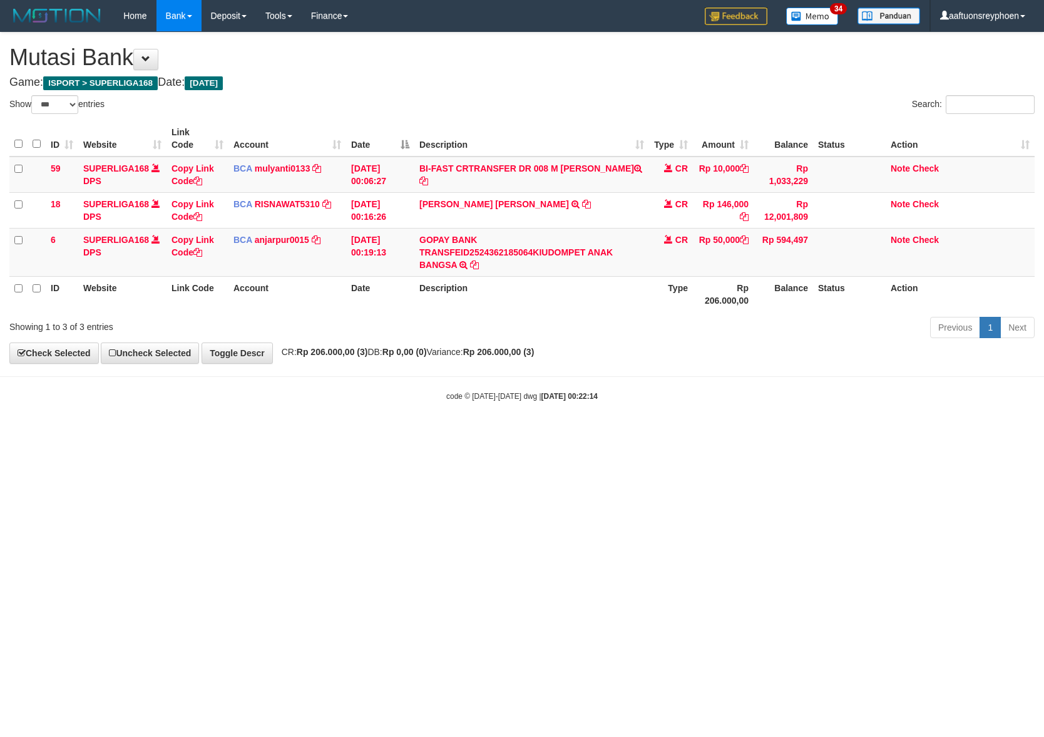
select select "***"
click at [608, 392] on div "code © [DATE]-[DATE] dwg | [DATE] 00:22:14" at bounding box center [522, 395] width 1044 height 13
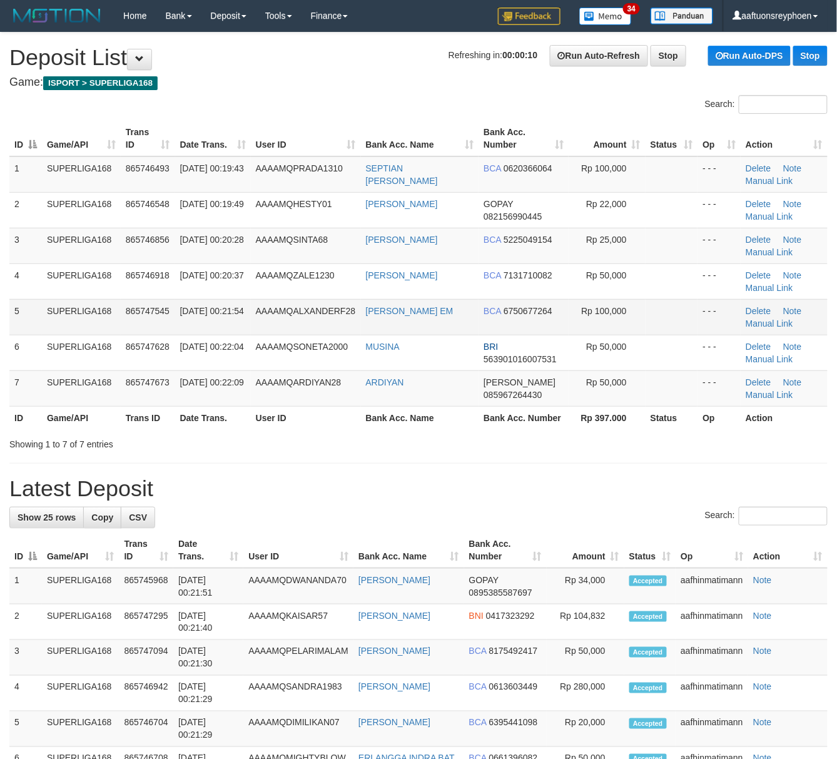
click at [30, 330] on td "5" at bounding box center [25, 317] width 33 height 36
click at [98, 325] on td "SUPERLIGA168" at bounding box center [81, 317] width 79 height 36
drag, startPoint x: 98, startPoint y: 325, endPoint x: 3, endPoint y: 336, distance: 95.7
click at [91, 326] on td "SUPERLIGA168" at bounding box center [81, 317] width 79 height 36
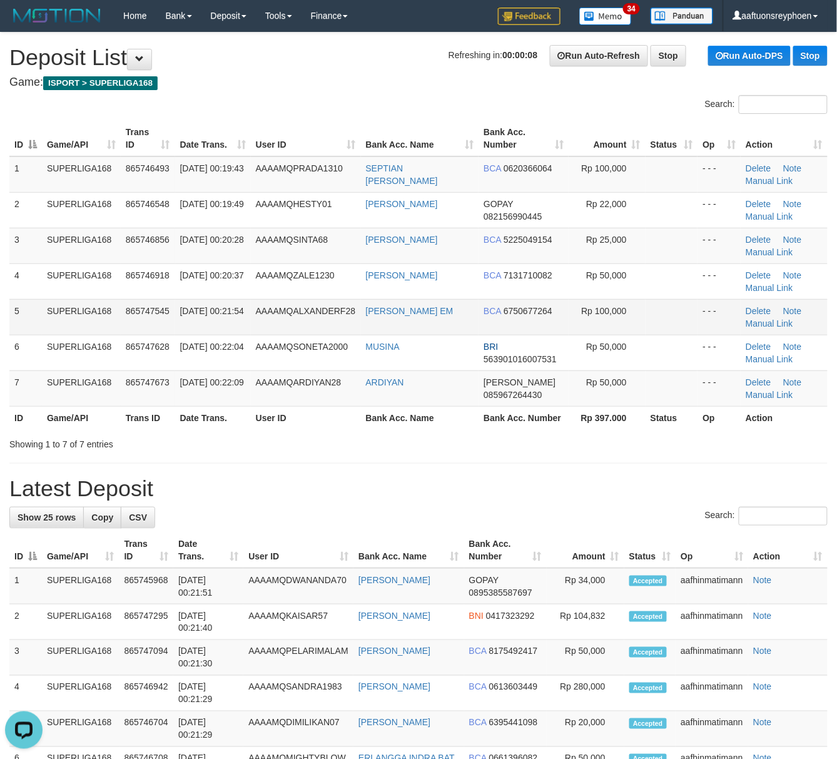
click at [128, 329] on td "865747545" at bounding box center [148, 317] width 54 height 36
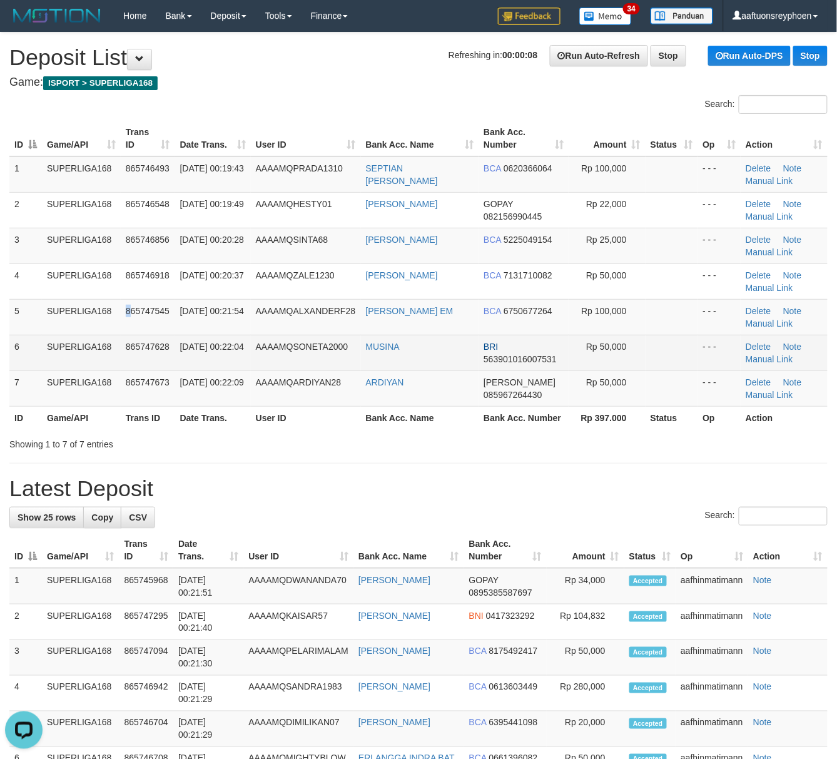
drag, startPoint x: 128, startPoint y: 329, endPoint x: 23, endPoint y: 343, distance: 106.1
click at [125, 329] on td "865747545" at bounding box center [148, 317] width 54 height 36
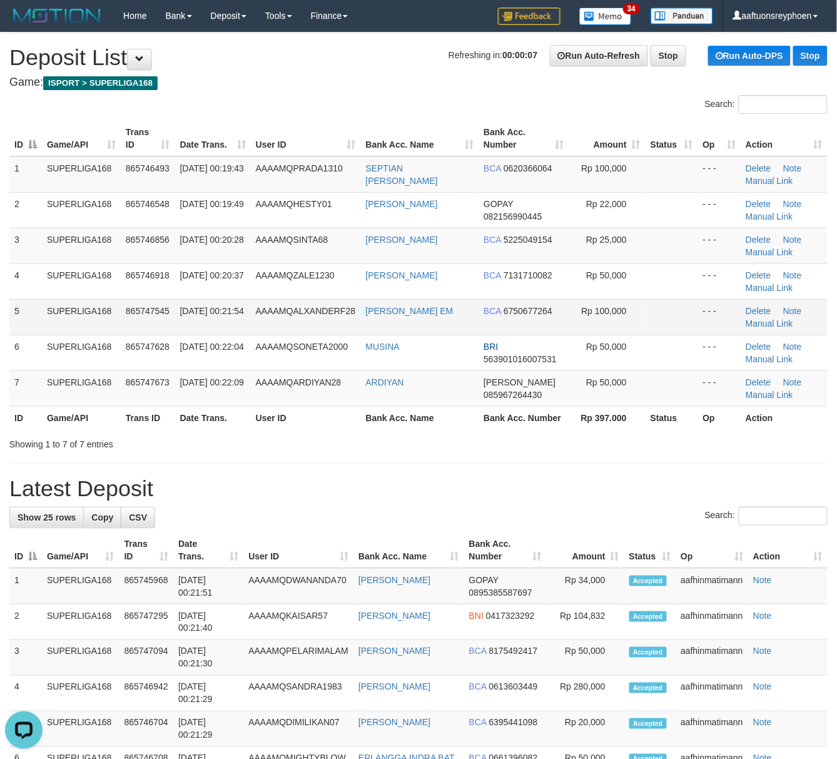
click at [211, 333] on td "01/09/2025 00:21:54" at bounding box center [213, 317] width 76 height 36
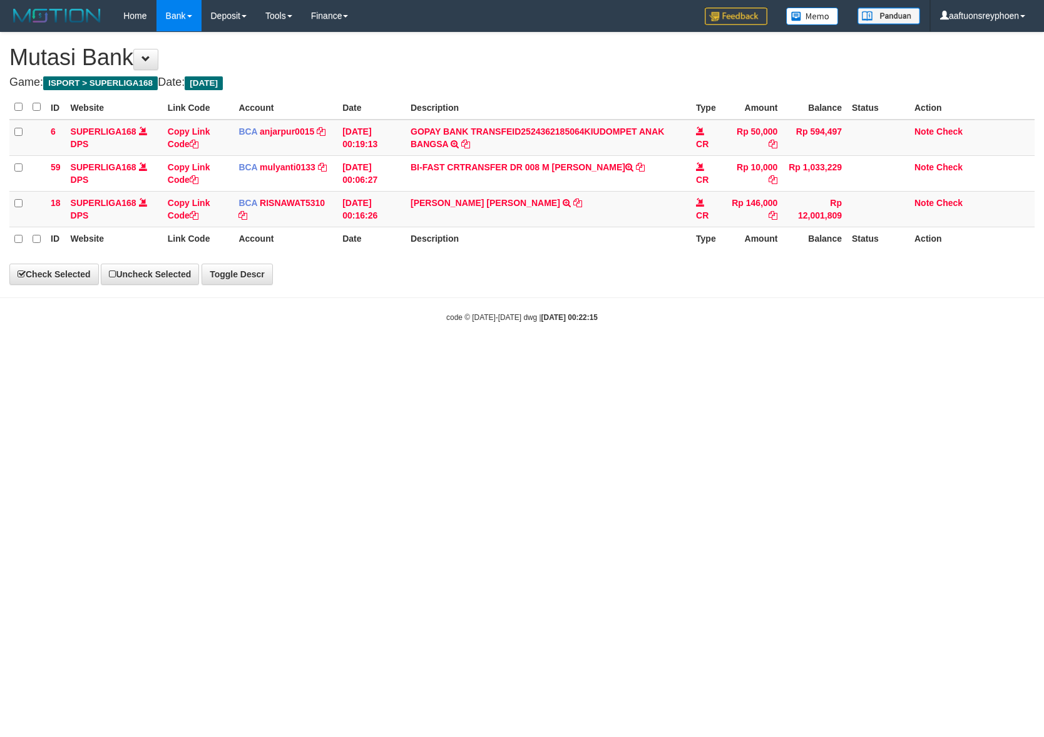
select select "***"
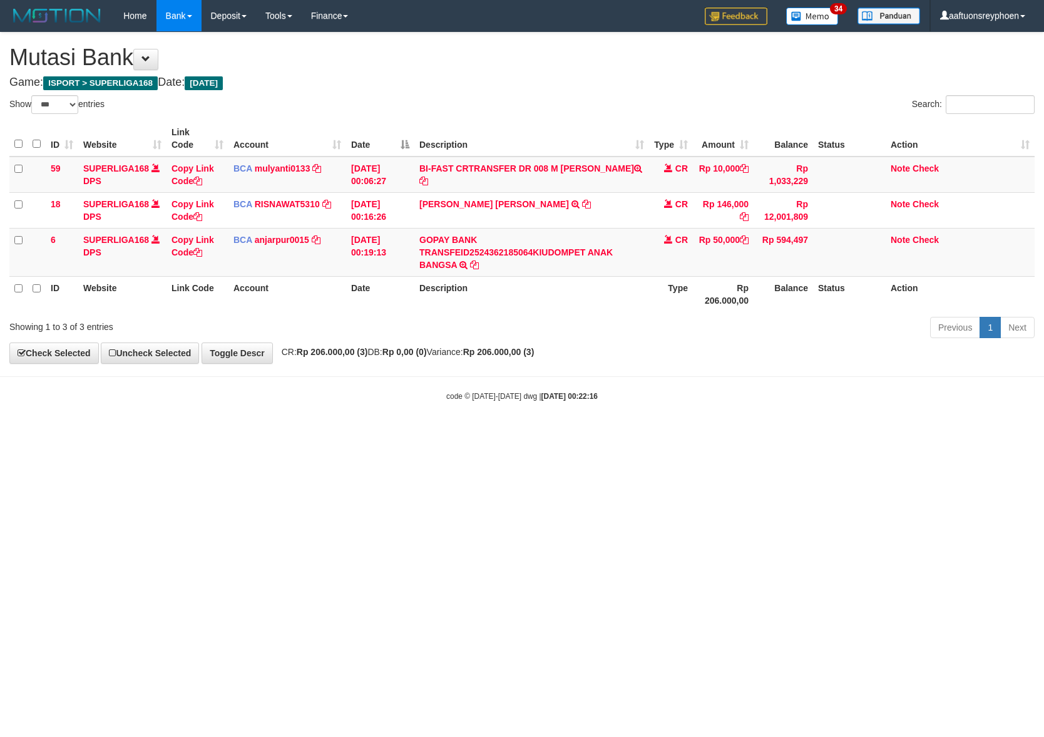
select select "***"
drag, startPoint x: 606, startPoint y: 379, endPoint x: 612, endPoint y: 396, distance: 18.0
click at [606, 381] on body "Toggle navigation Home Bank Account List Load By Website Group [ISPORT] SUPERLI…" at bounding box center [522, 216] width 1044 height 433
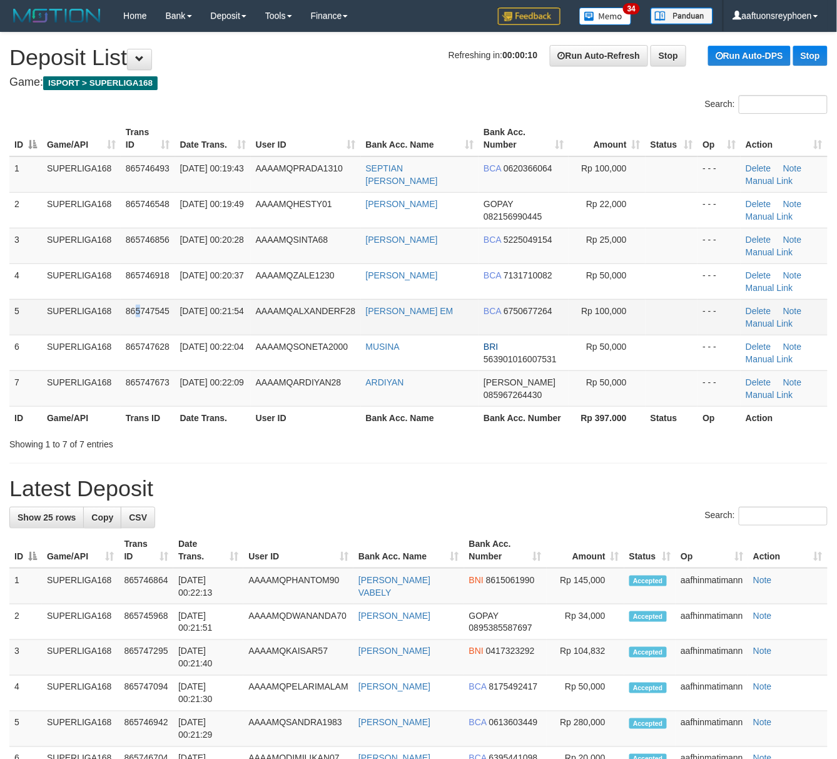
click at [138, 320] on td "865747545" at bounding box center [148, 317] width 54 height 36
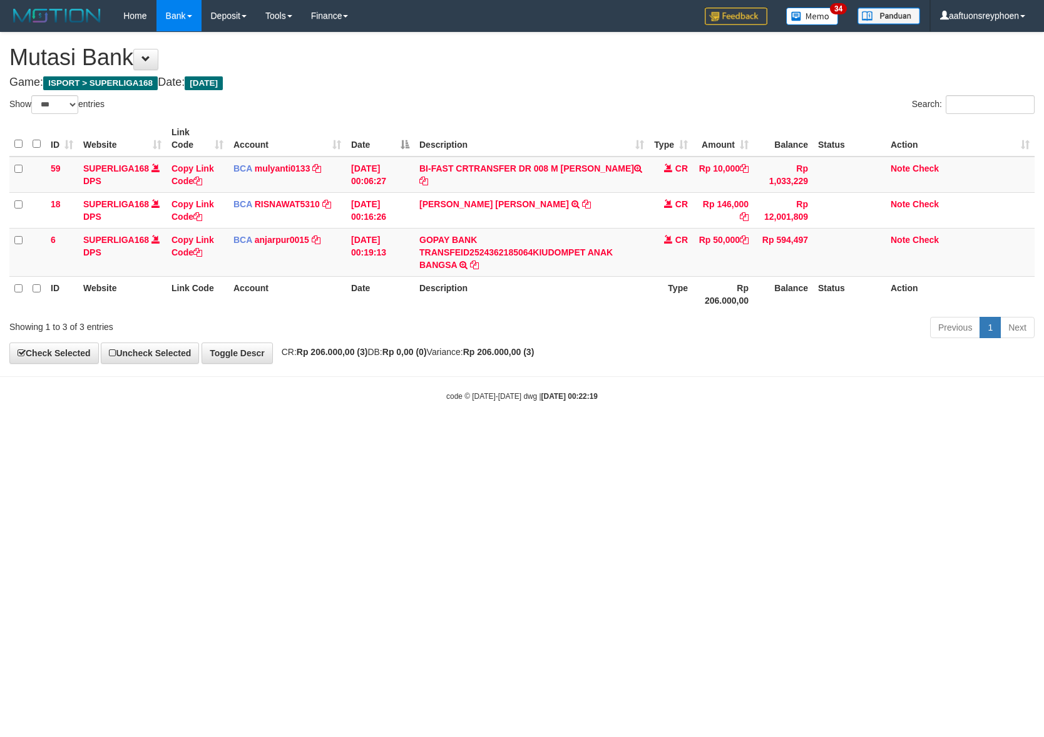
select select "***"
drag, startPoint x: 643, startPoint y: 327, endPoint x: 999, endPoint y: 326, distance: 355.5
click at [674, 326] on div "Previous 1 Next" at bounding box center [739, 328] width 590 height 27
select select "***"
click at [535, 351] on strong "Rp 206.000,00 (3)" at bounding box center [498, 352] width 71 height 10
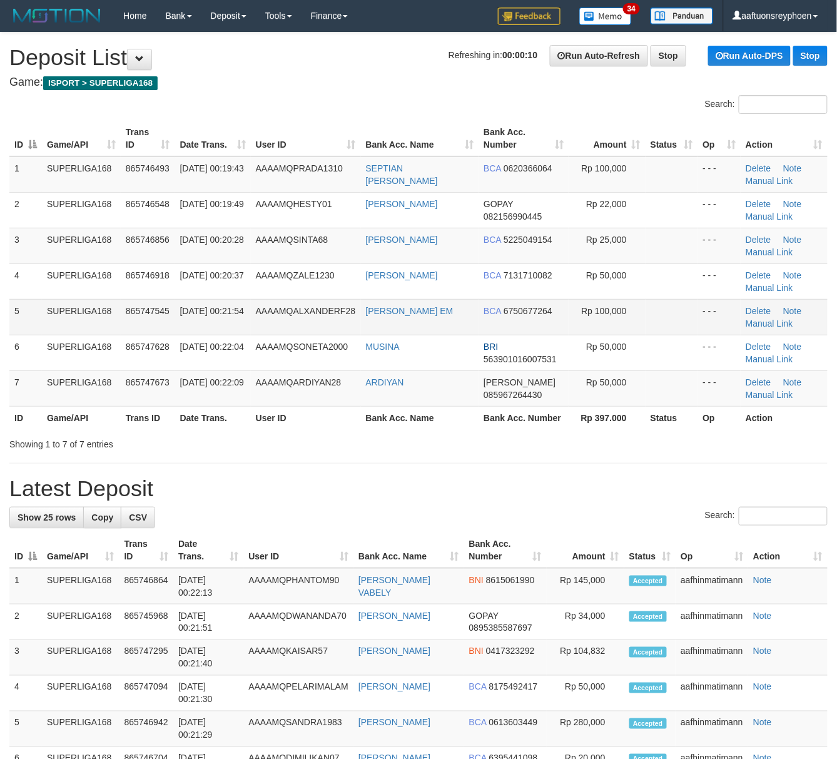
click at [136, 316] on td "865747545" at bounding box center [148, 317] width 54 height 36
click at [194, 303] on td "[DATE] 00:21:54" at bounding box center [213, 317] width 76 height 36
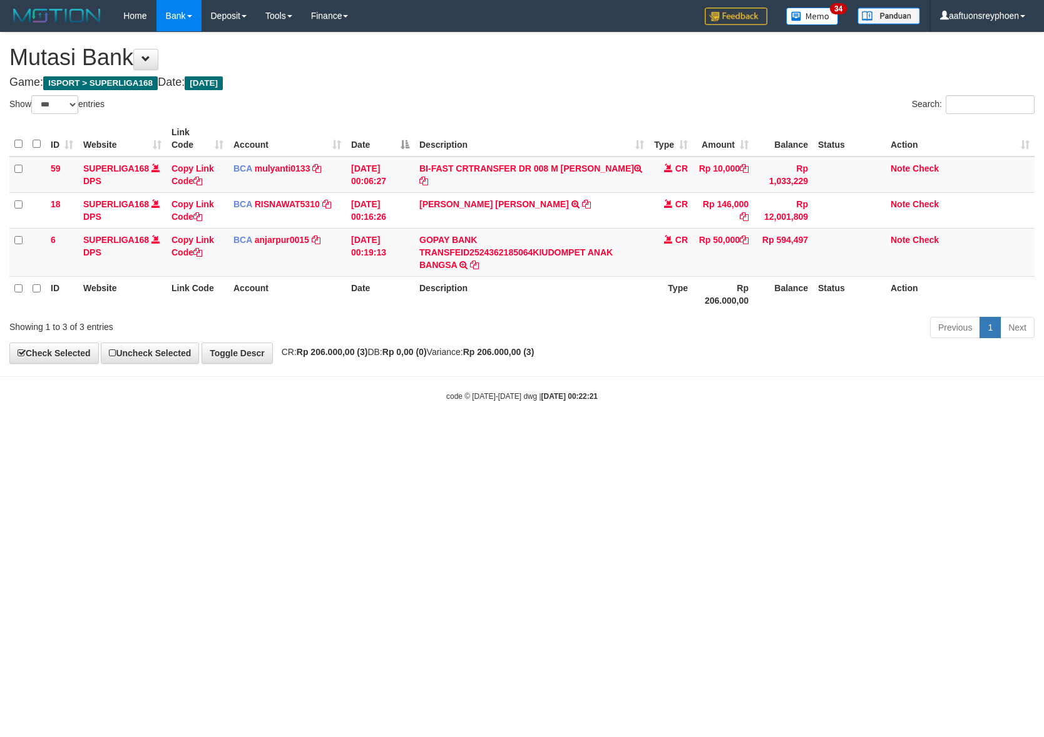
select select "***"
drag, startPoint x: 744, startPoint y: 349, endPoint x: 1037, endPoint y: 336, distance: 293.8
click at [847, 346] on div "**********" at bounding box center [522, 198] width 1044 height 330
